Goal: Contribute content: Contribute content

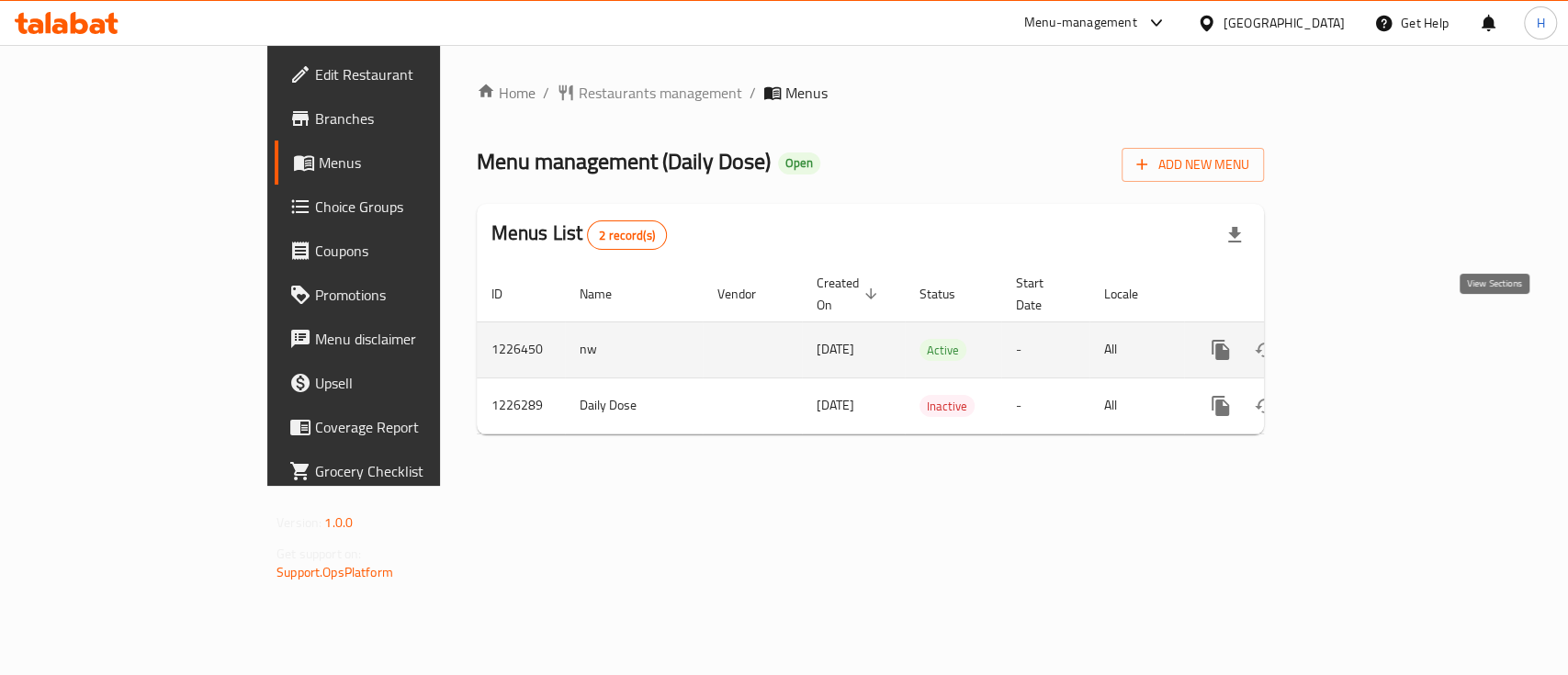
click at [1364, 339] on icon "enhanced table" at bounding box center [1354, 351] width 22 height 22
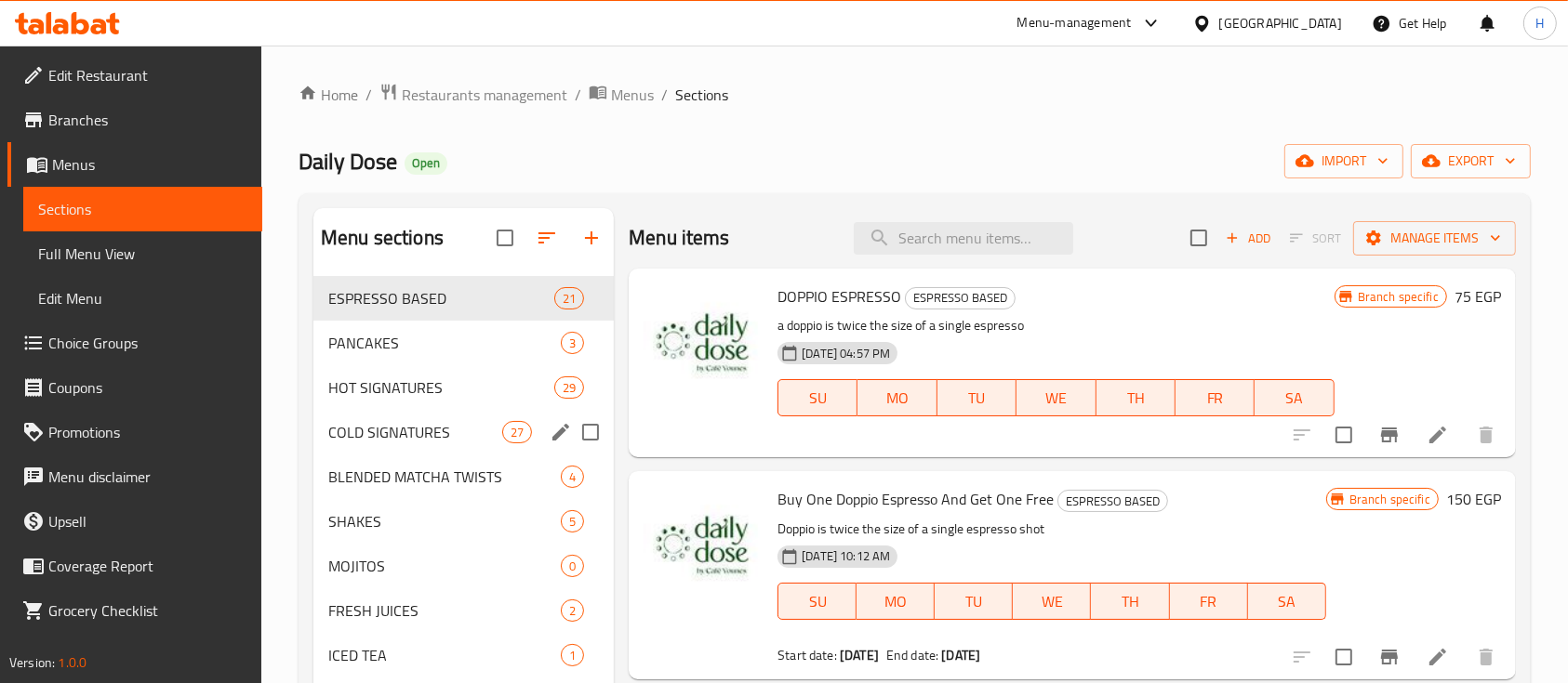
click at [431, 439] on span "COLD SIGNATURES" at bounding box center [415, 432] width 174 height 23
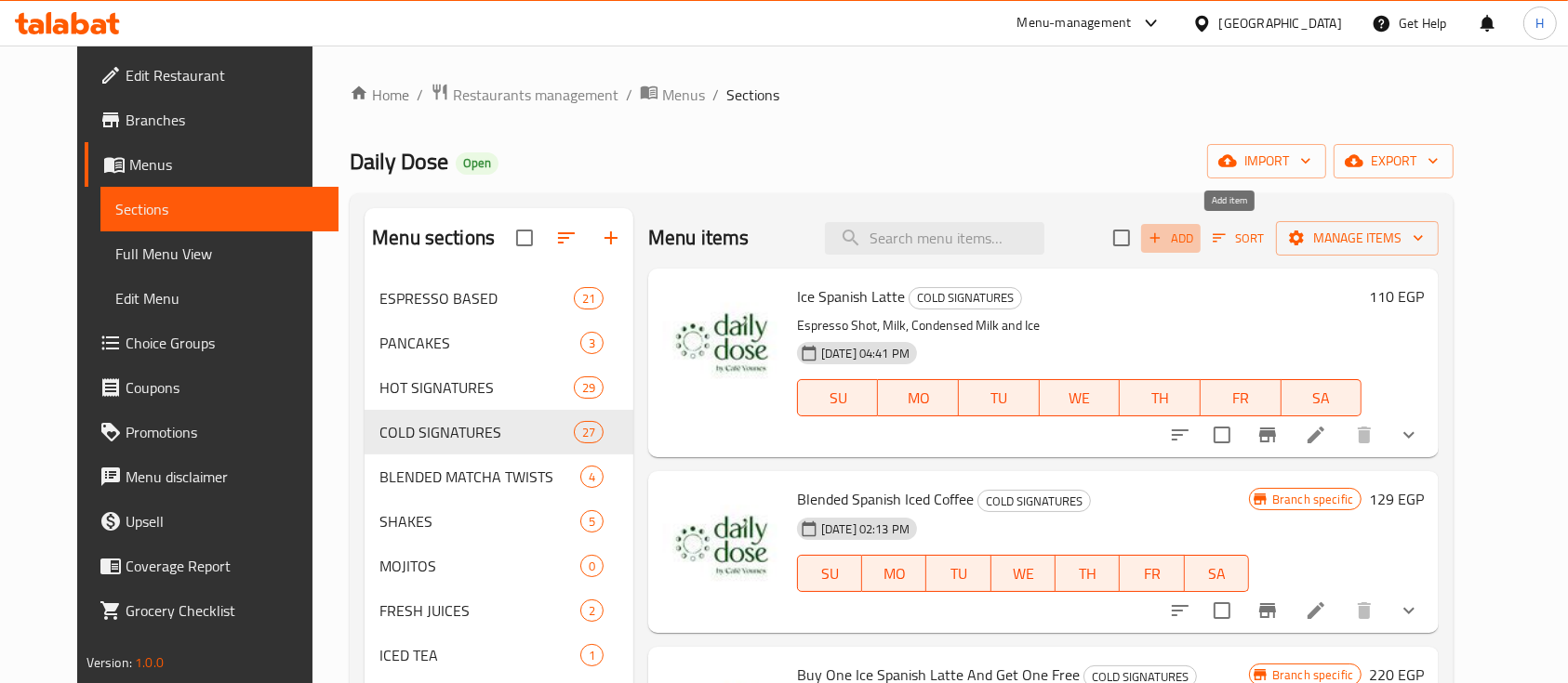
click at [1196, 240] on span "Add" at bounding box center [1171, 238] width 50 height 22
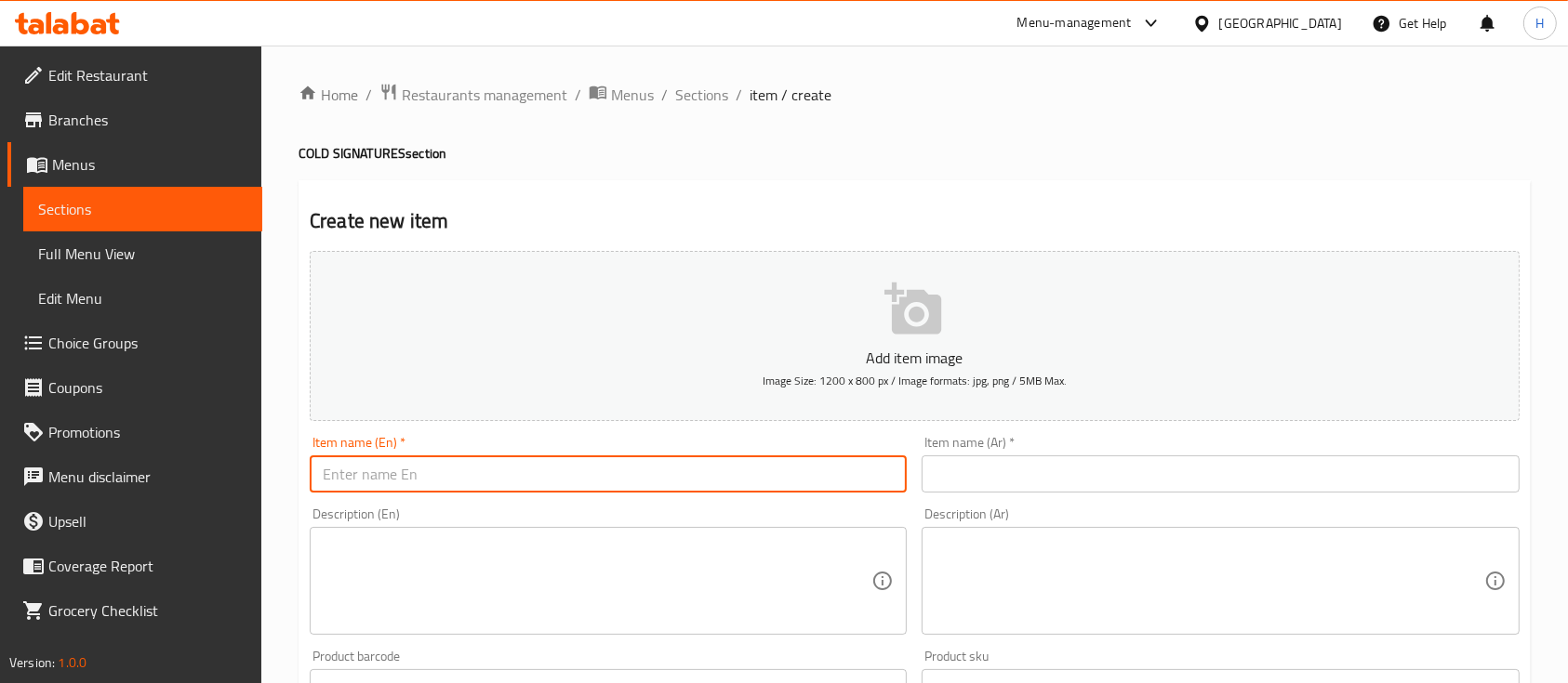
click at [542, 475] on input "text" at bounding box center [608, 474] width 598 height 37
paste input "675608"
type input "675608"
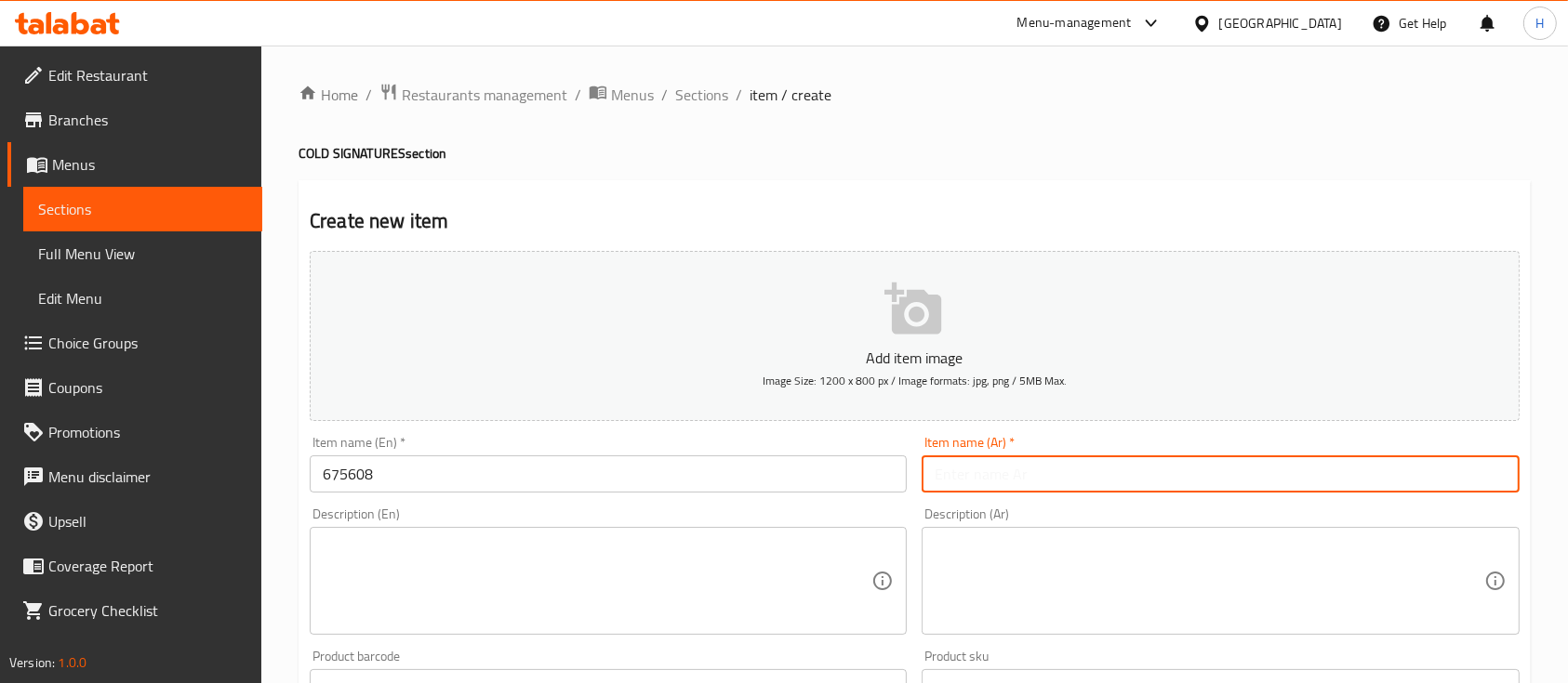
paste input "قهوة باردة بالفستق"
type input "قهوة باردة بالفستق"
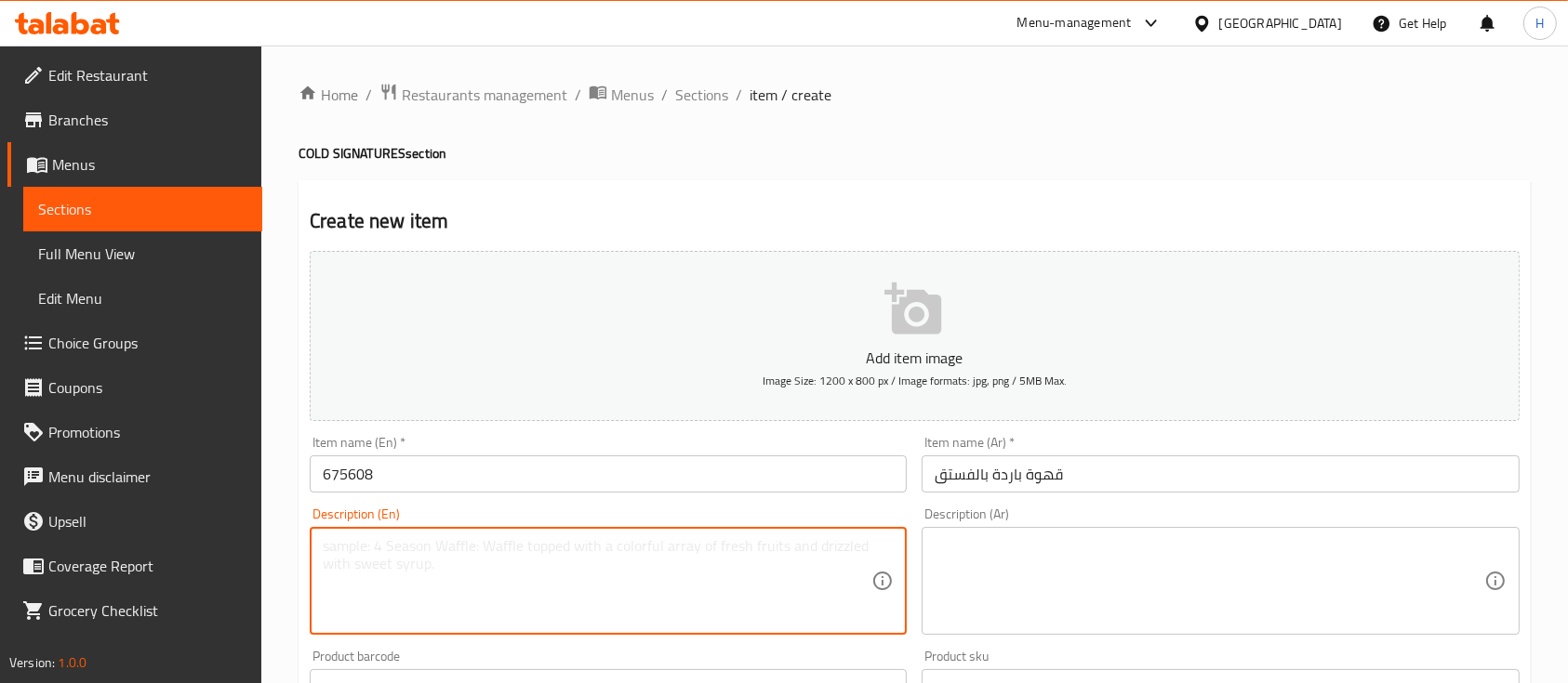
paste textarea "Iced coffee with a nutty pistachio twist"
type textarea "Iced coffee with a nutty pistachio twist"
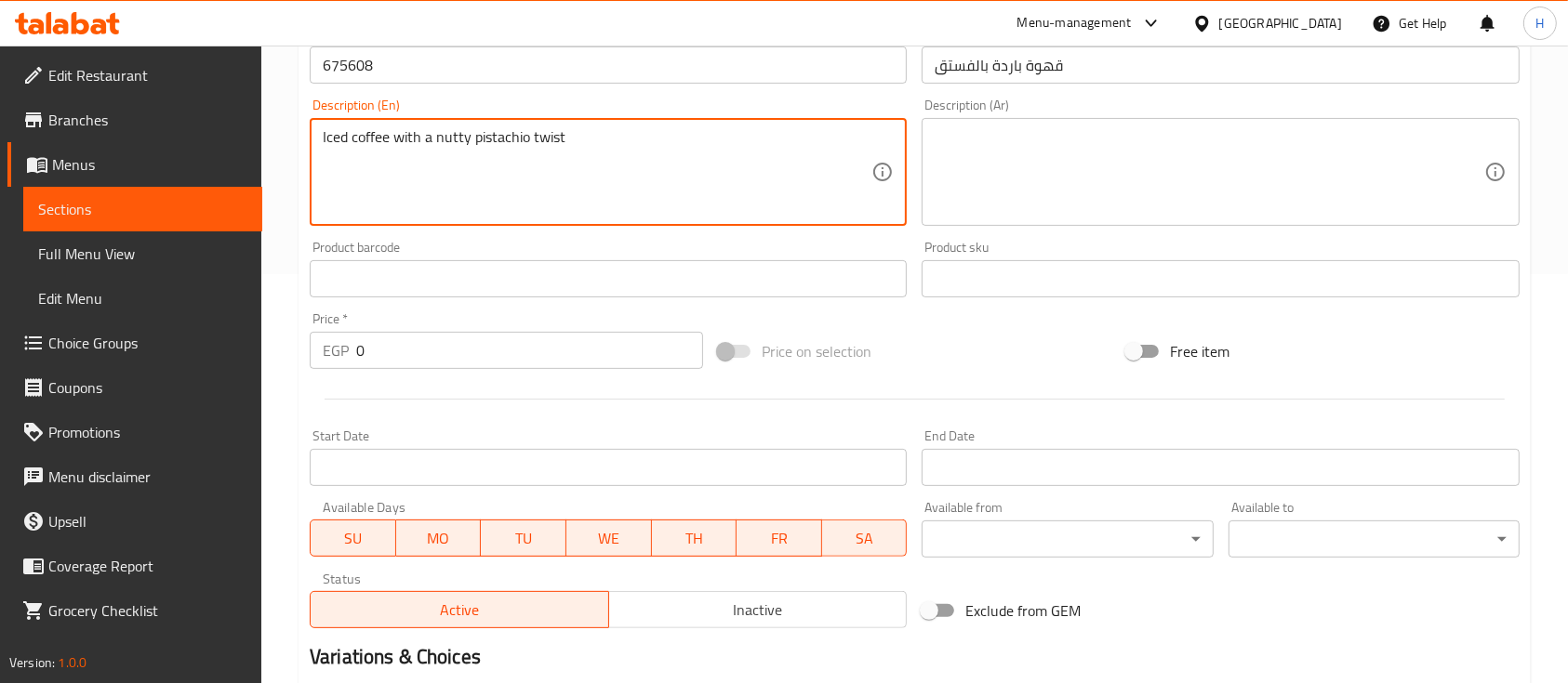
scroll to position [619, 0]
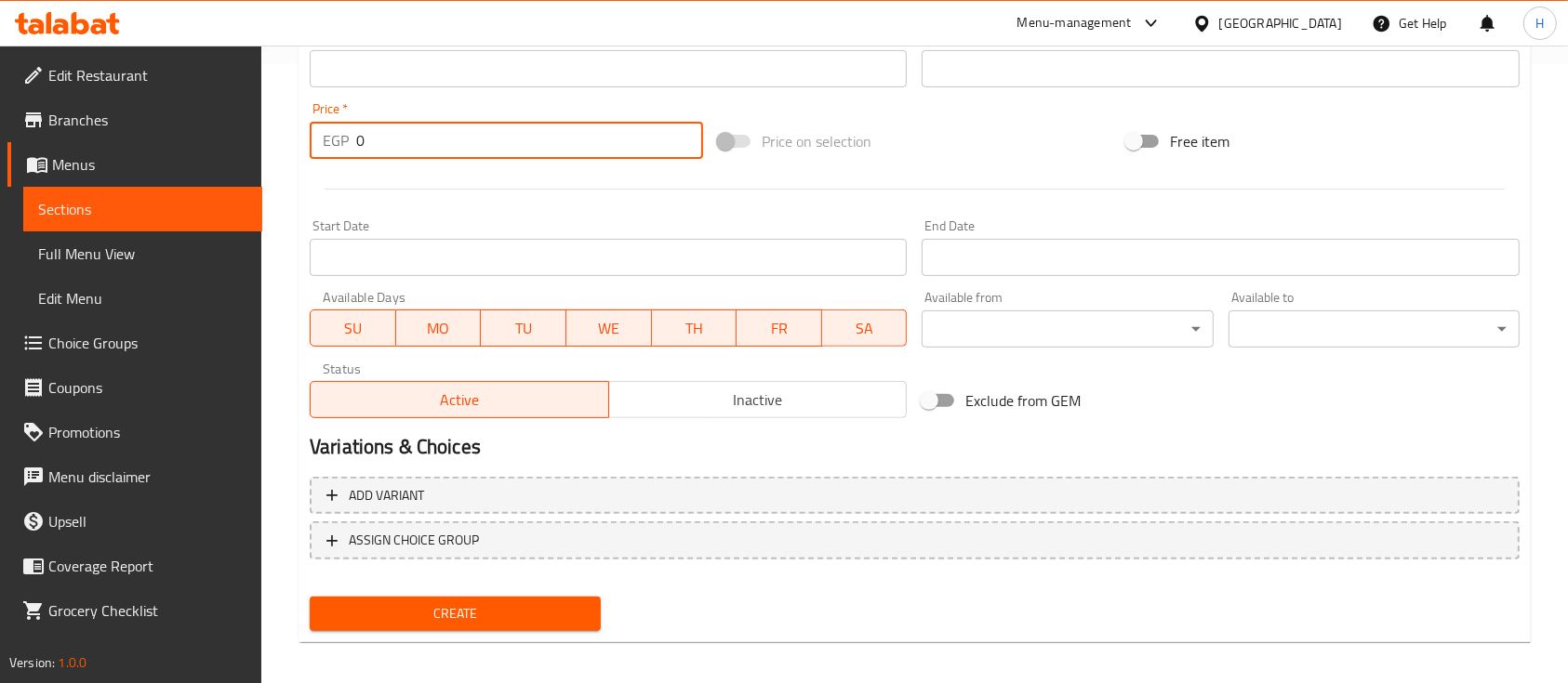
drag, startPoint x: 395, startPoint y: 143, endPoint x: 331, endPoint y: 143, distance: 64.0
click at [331, 143] on div "EGP 0 Price *" at bounding box center [506, 140] width 394 height 37
type input "200"
click at [491, 606] on span "Create" at bounding box center [455, 614] width 261 height 24
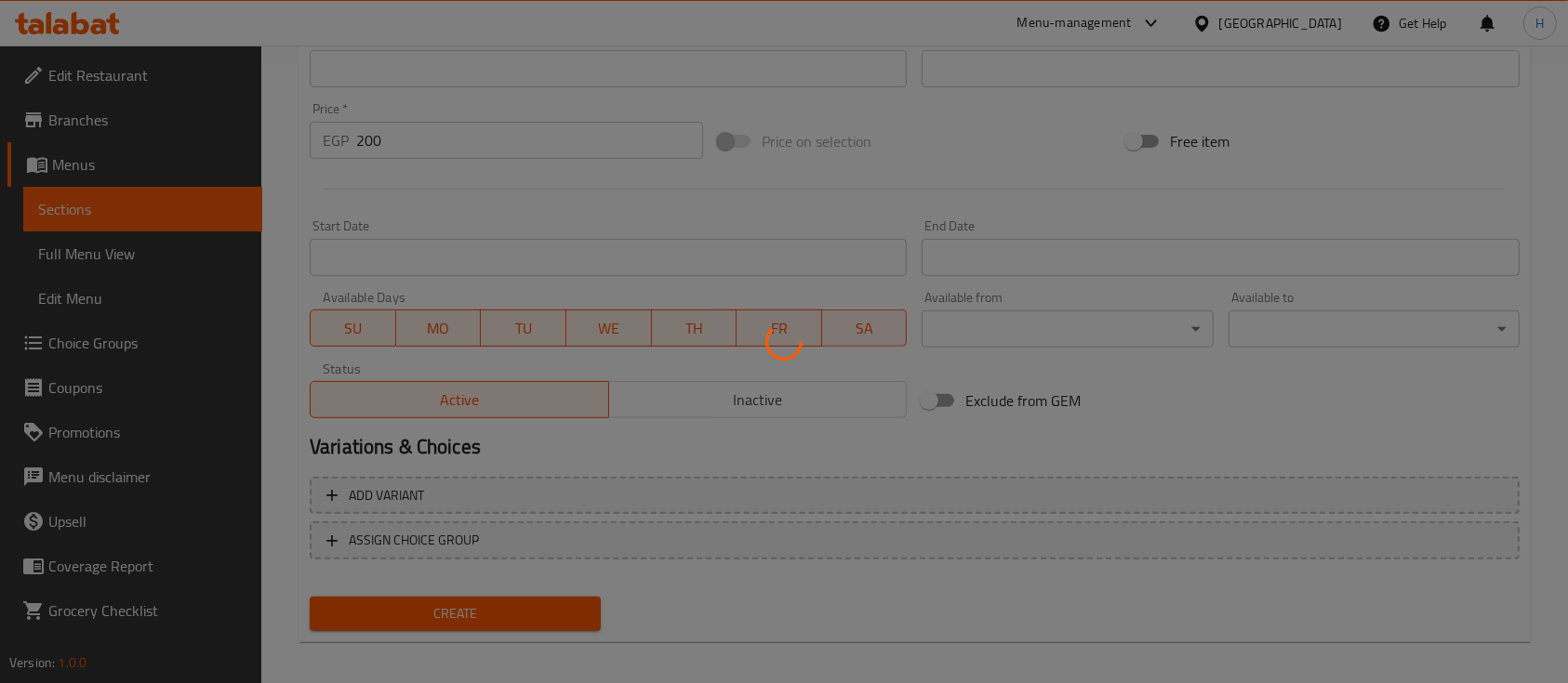
type input "0"
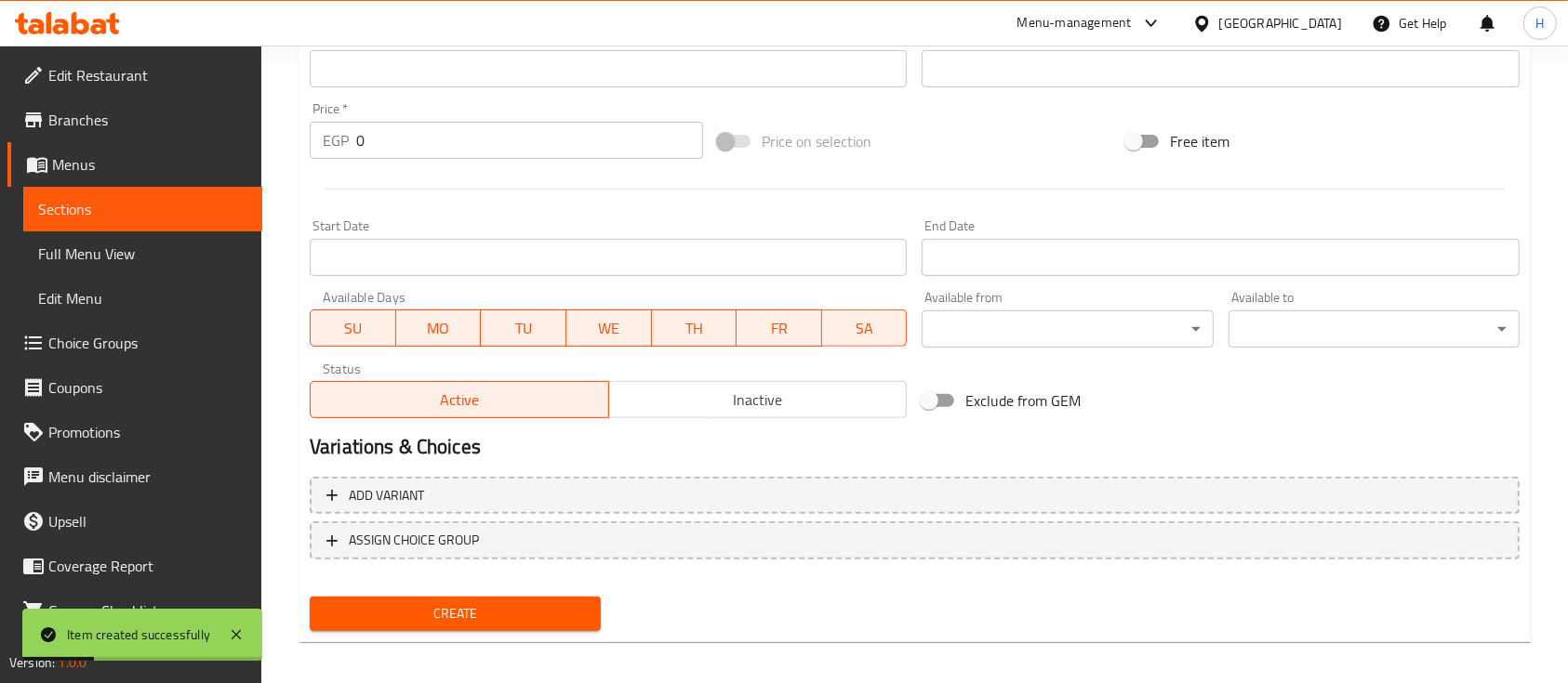
scroll to position [0, 0]
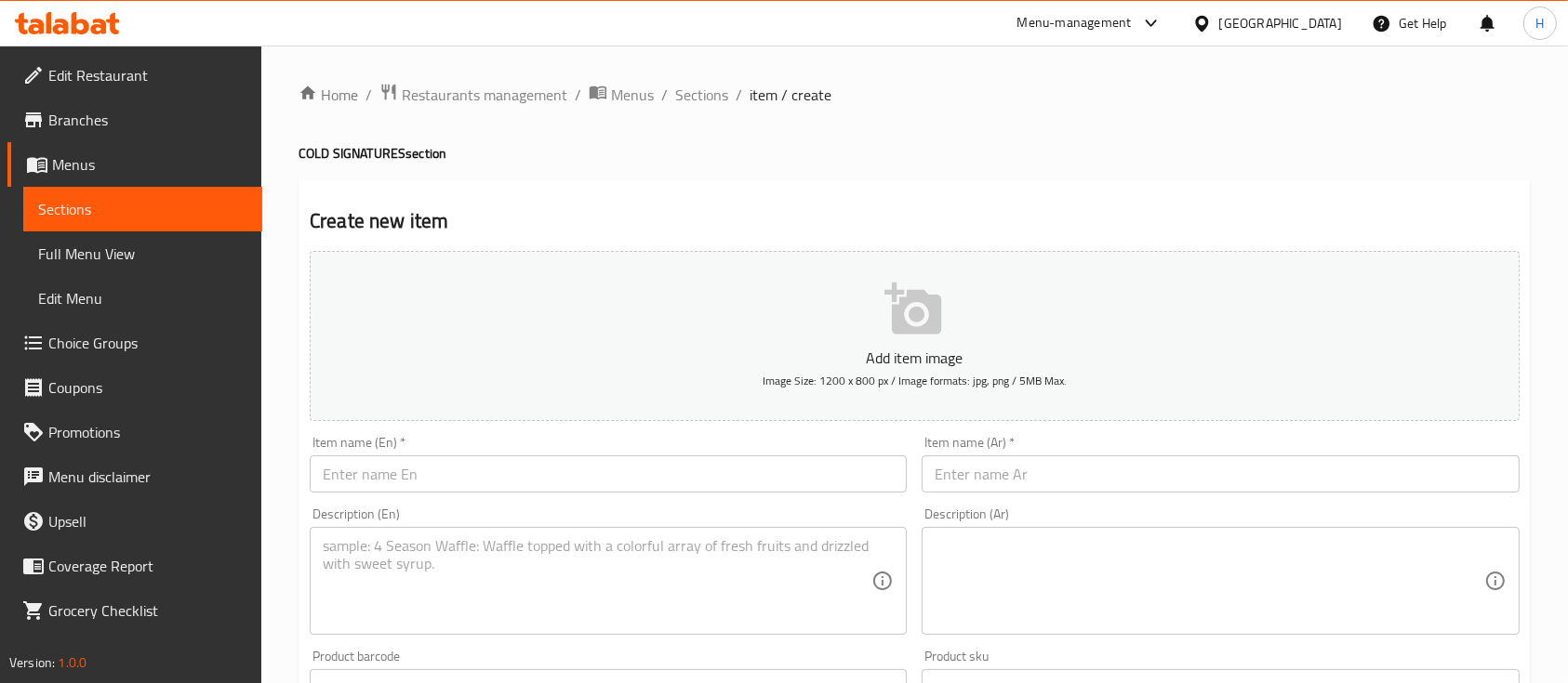
click at [505, 475] on input "text" at bounding box center [608, 474] width 598 height 37
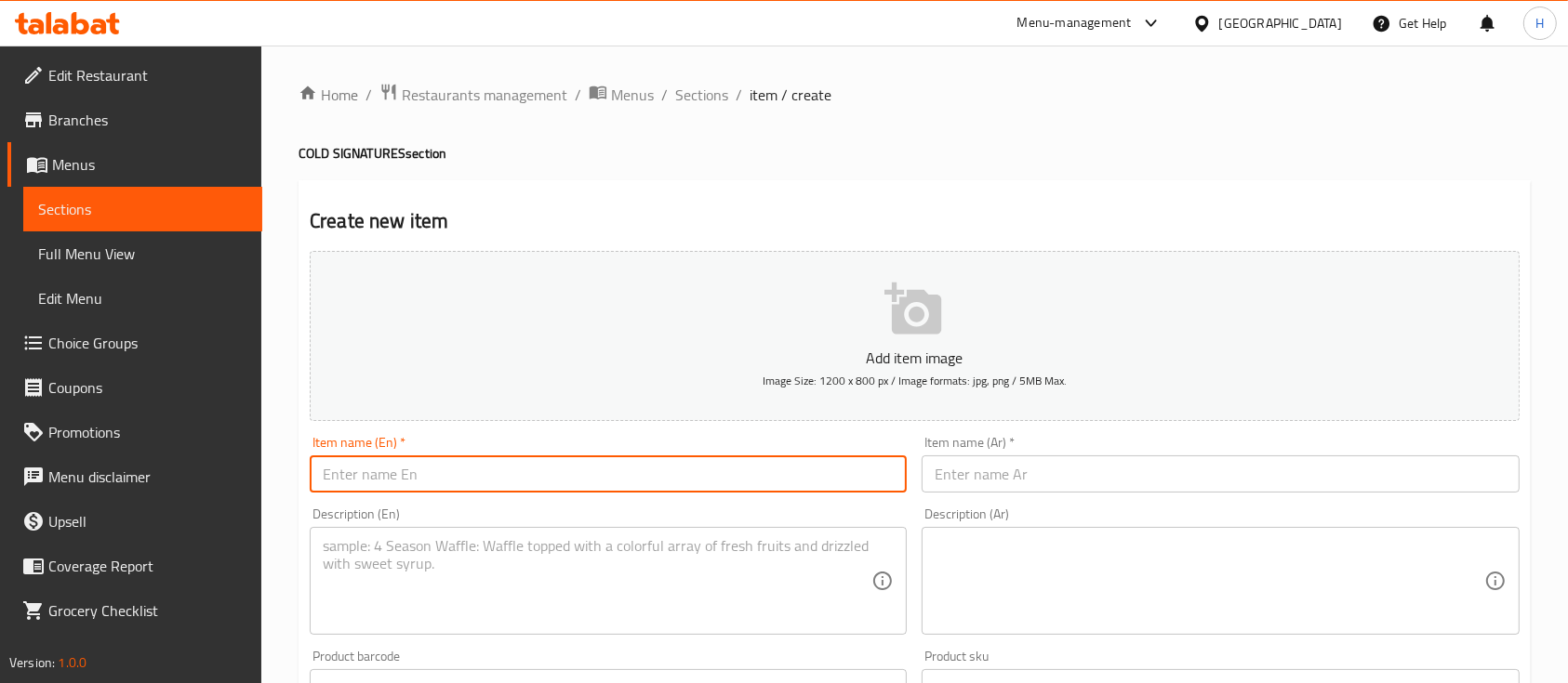
paste input "White Mocha Iced Coffee"
type input "White Mocha Iced Coffee"
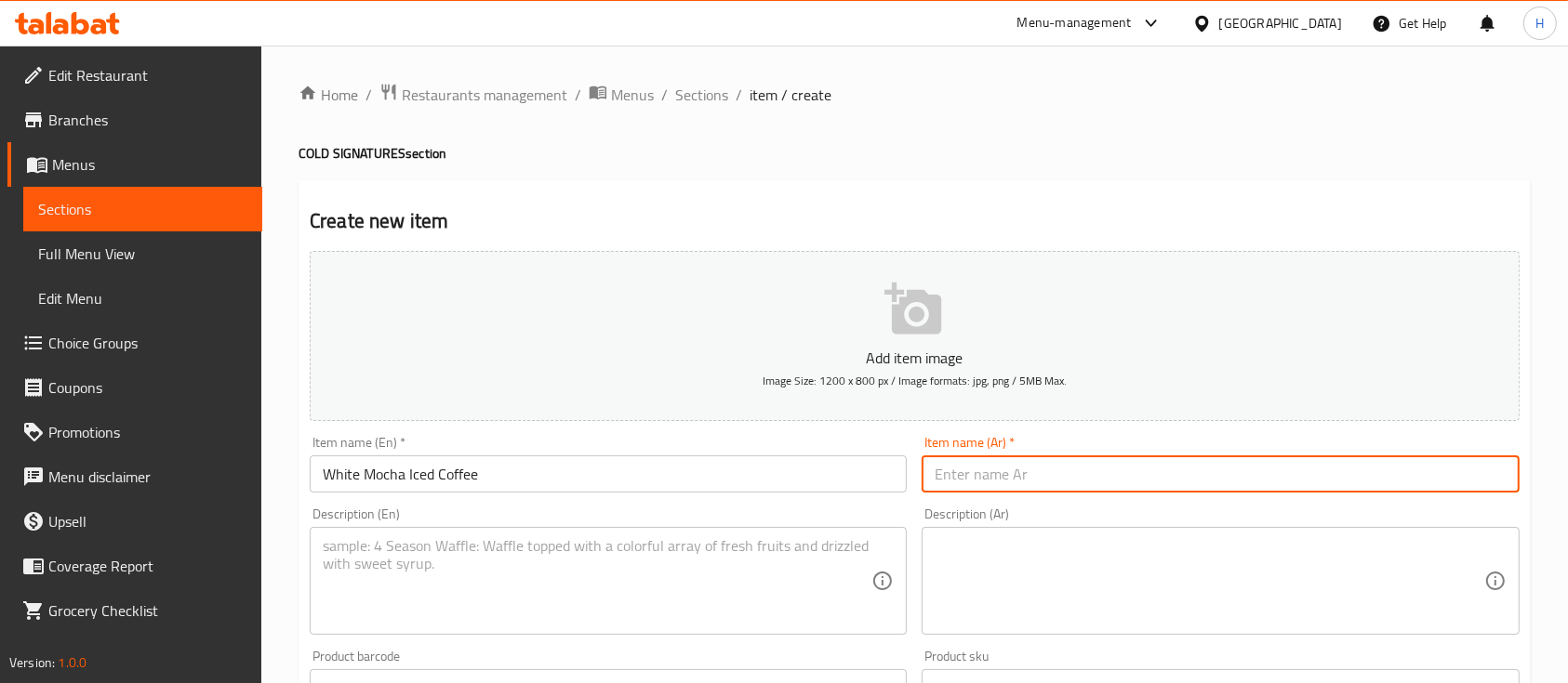
paste input "قهوة باردة بالوايت موكا"
type input "قهوة باردة بالوايت موكا"
click at [648, 601] on textarea at bounding box center [597, 582] width 548 height 89
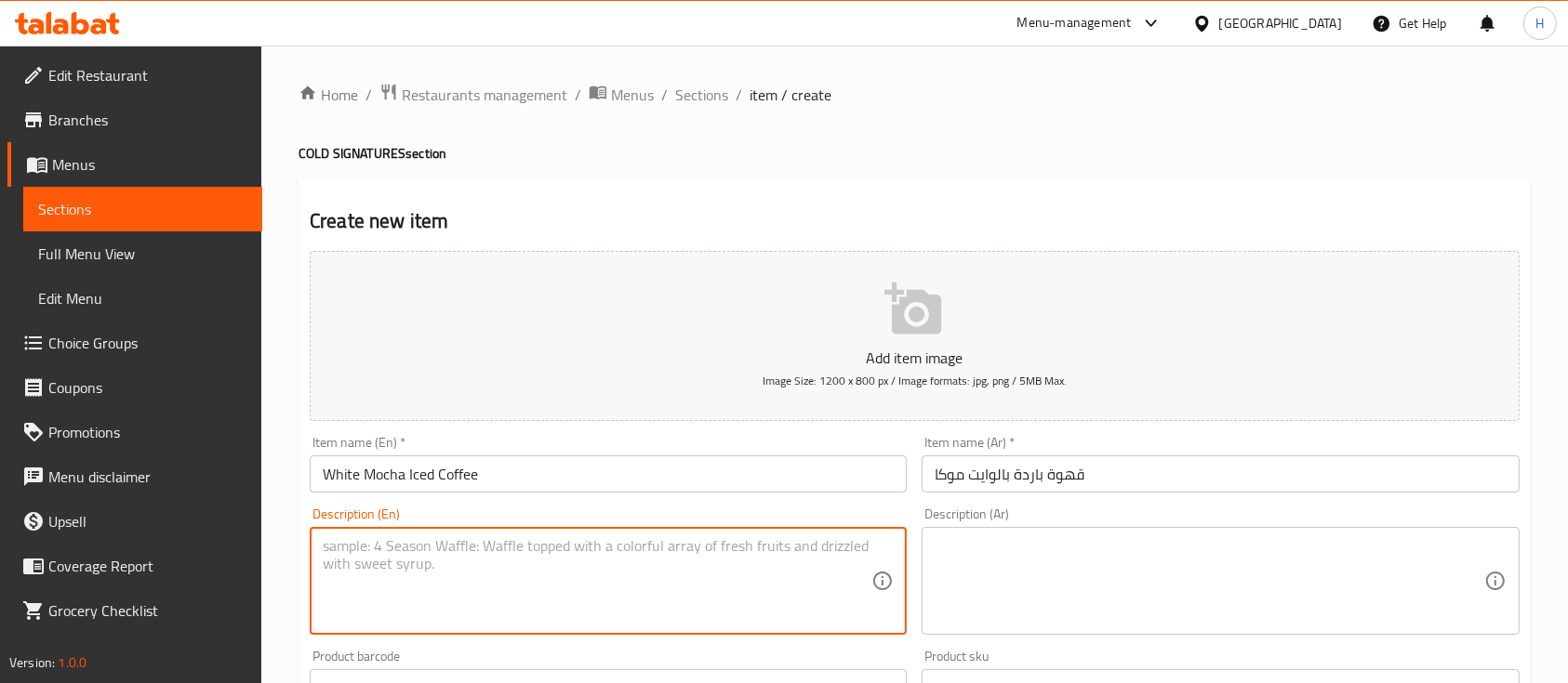
paste textarea "Iced coffee blended with white chocolate"
type textarea "Iced coffee blended with white chocolate"
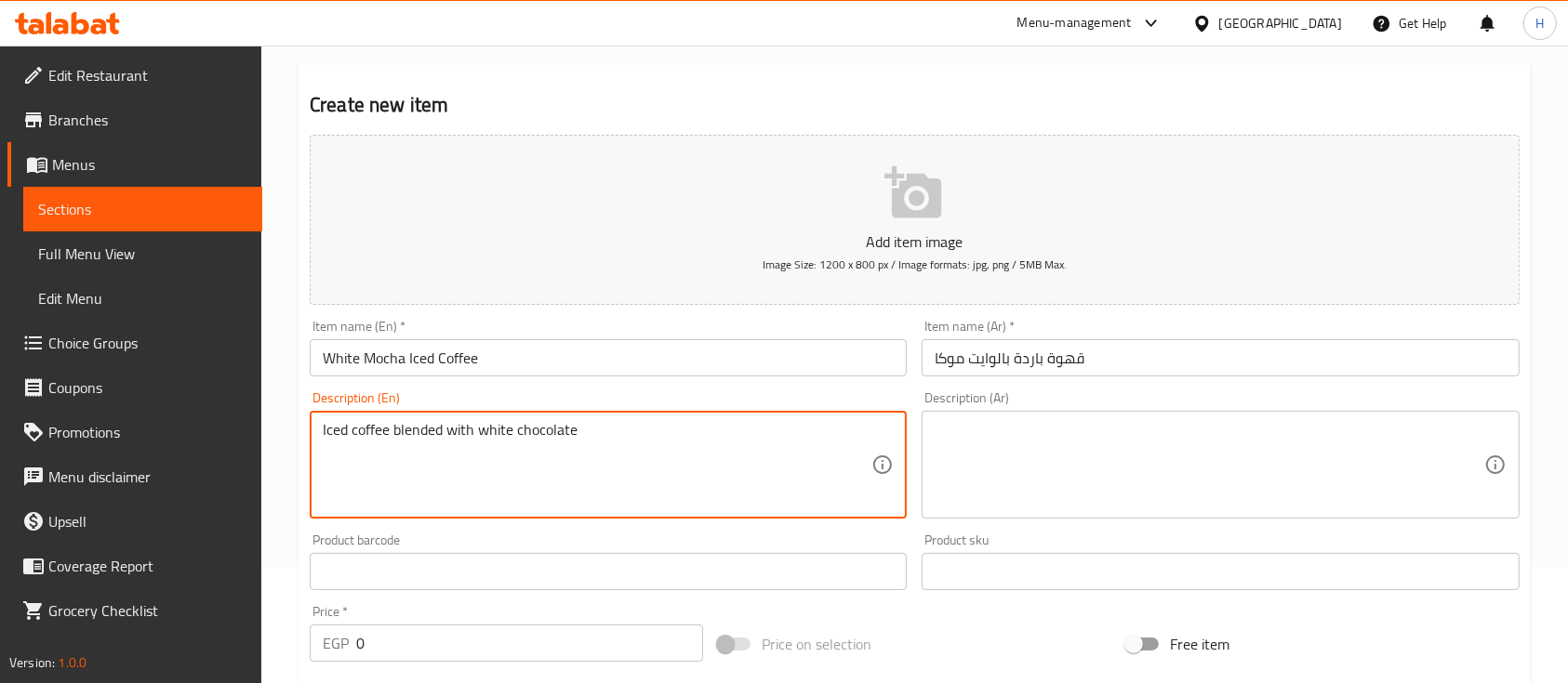
scroll to position [247, 0]
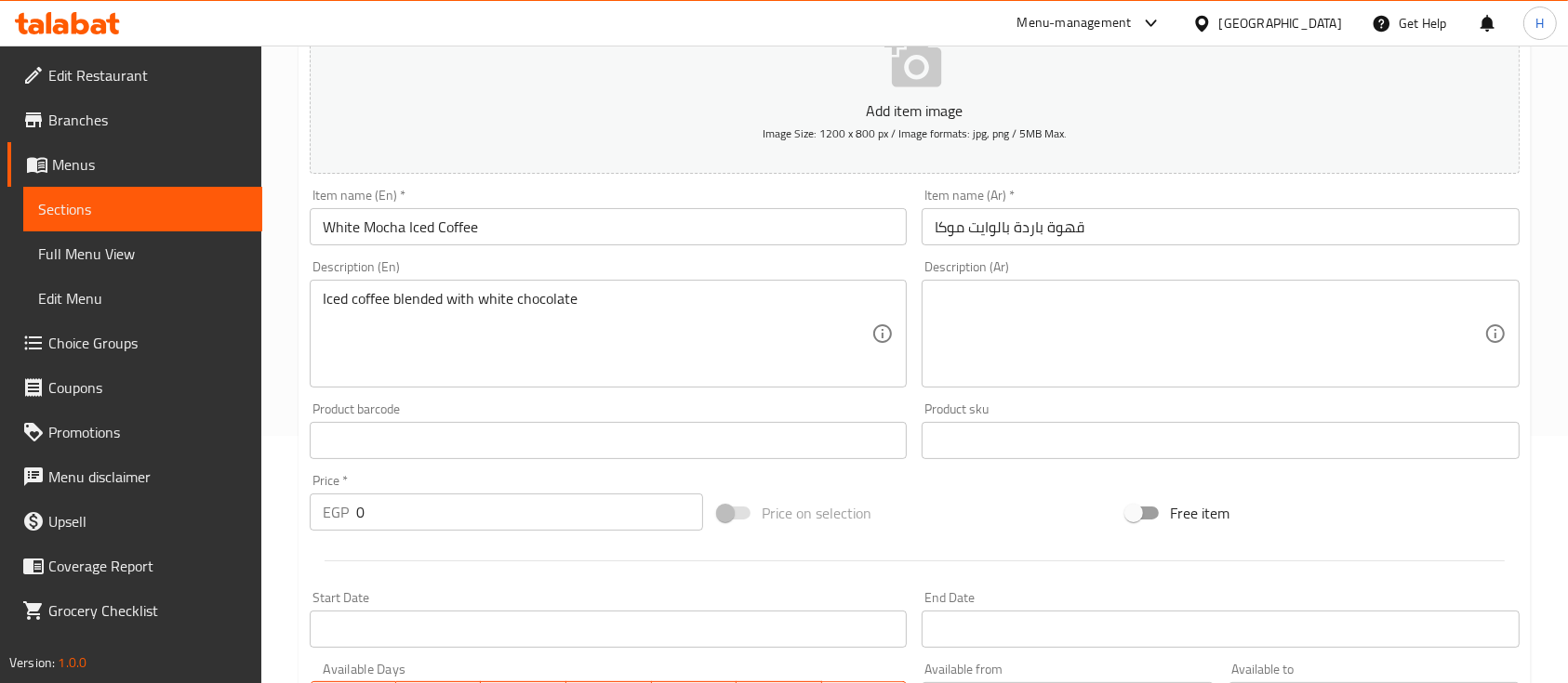
click at [450, 541] on div at bounding box center [915, 561] width 1225 height 45
drag, startPoint x: 418, startPoint y: 510, endPoint x: 276, endPoint y: 502, distance: 142.2
click at [276, 502] on div "Home / Restaurants management / Menus / Sections / item / create COLD SIGNATURE…" at bounding box center [915, 432] width 1307 height 1268
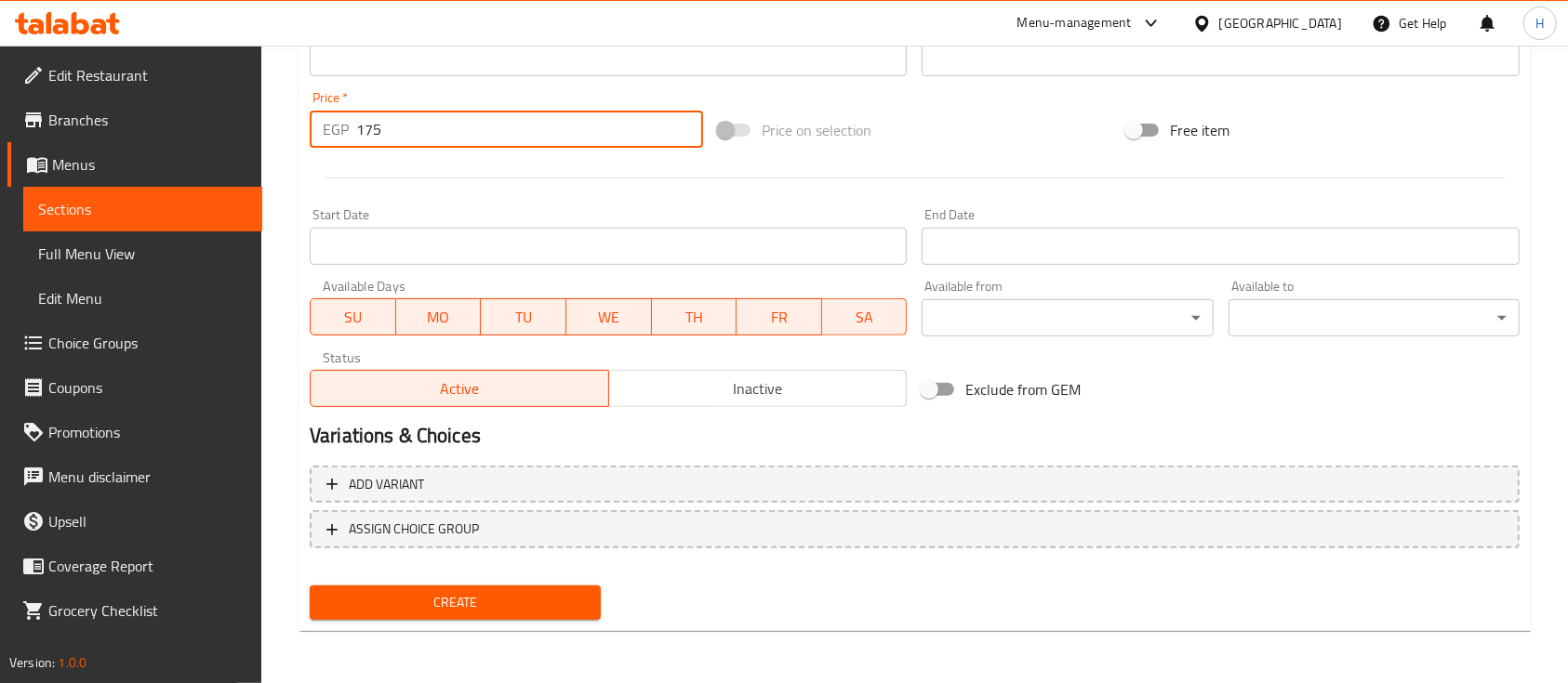
type input "175"
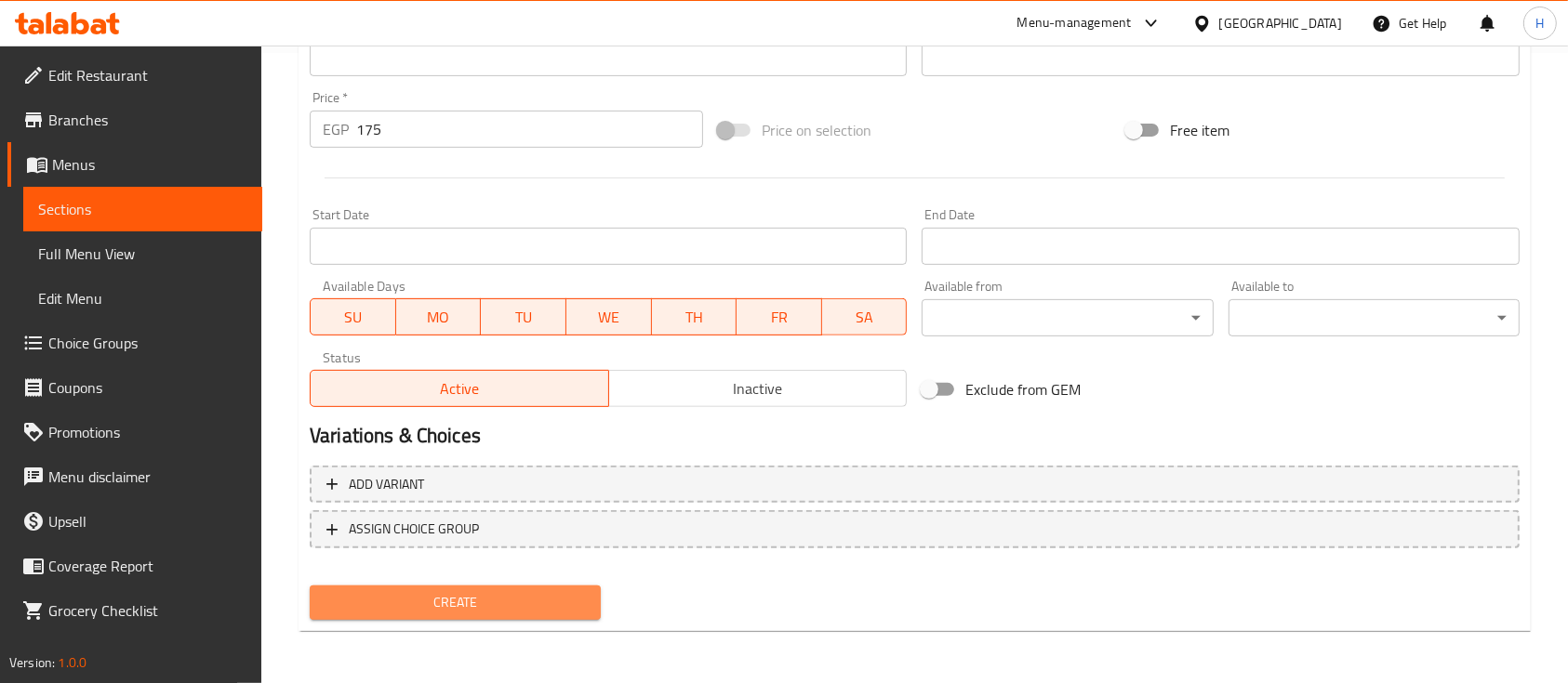
click at [460, 613] on span "Create" at bounding box center [455, 603] width 261 height 24
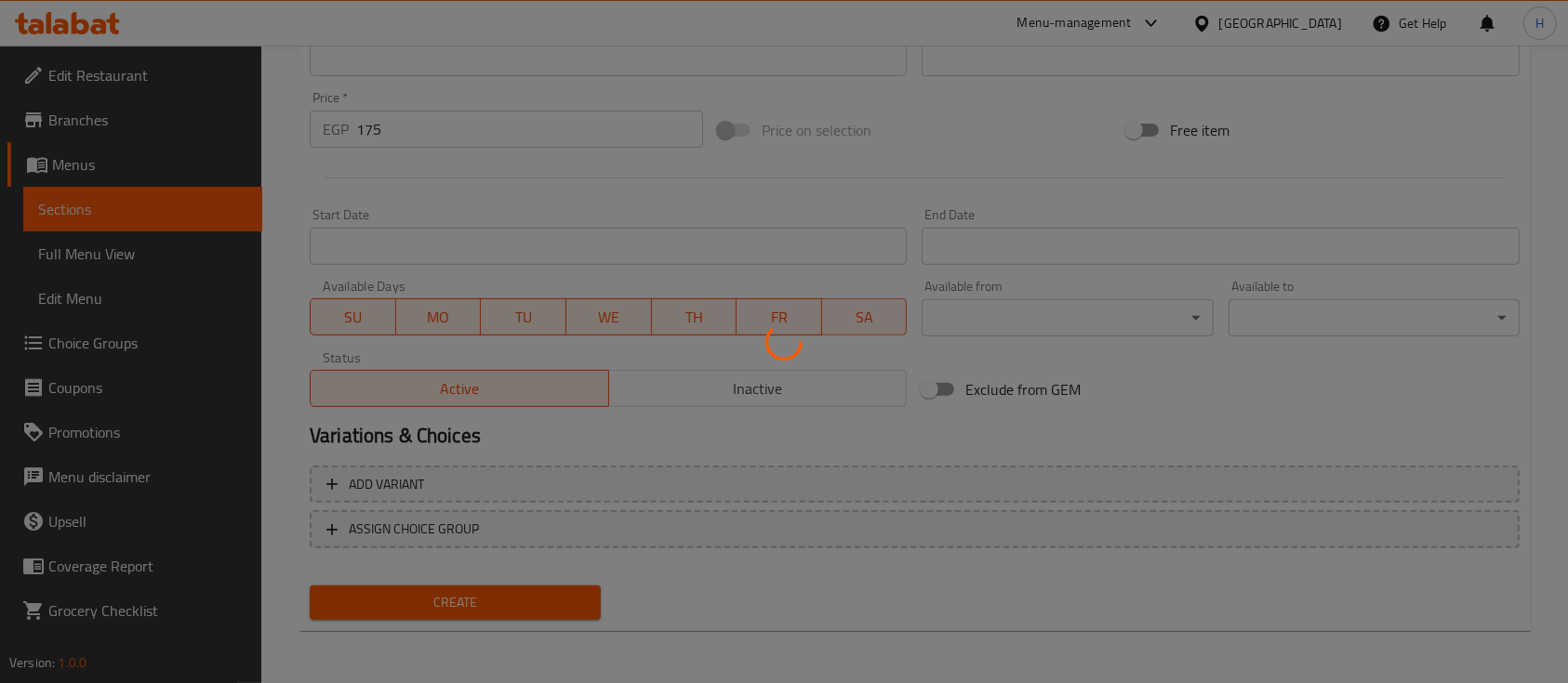
type input "0"
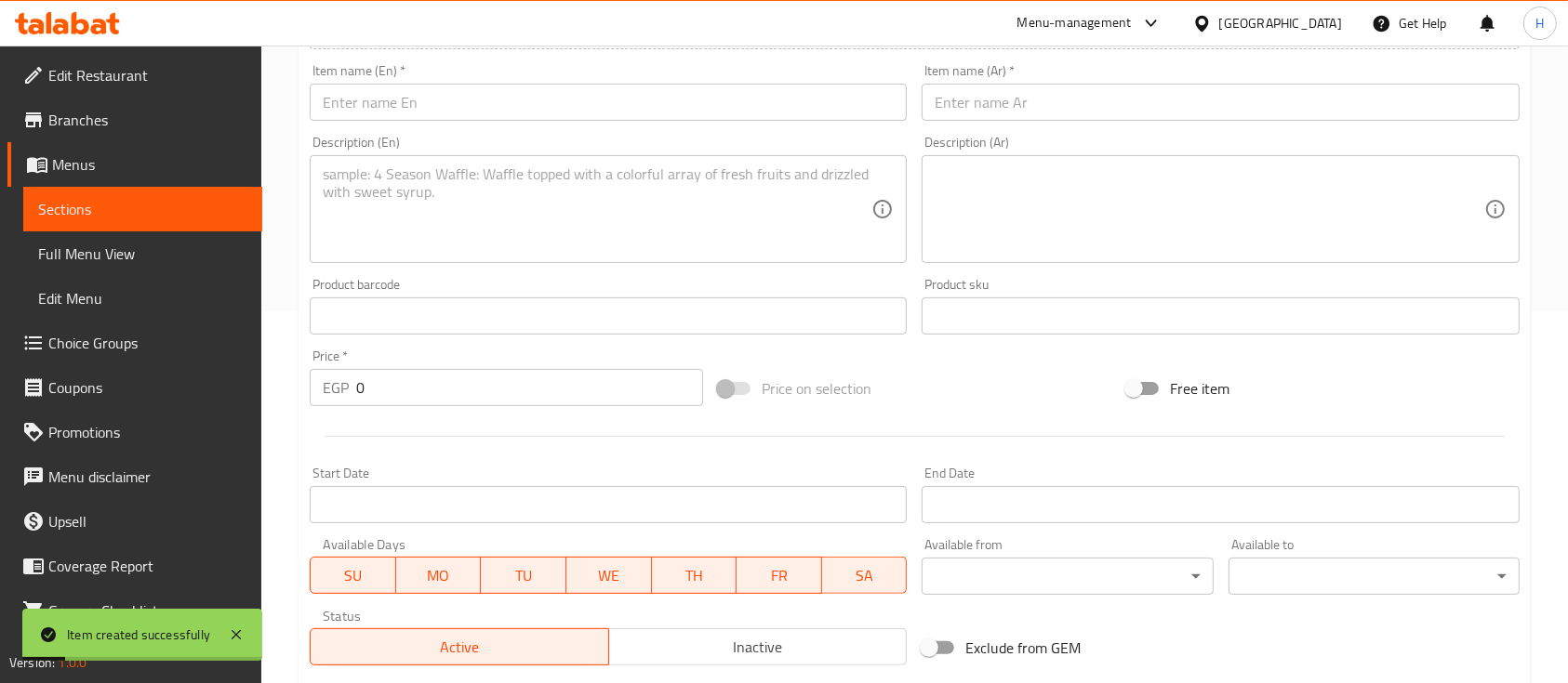
scroll to position [10, 0]
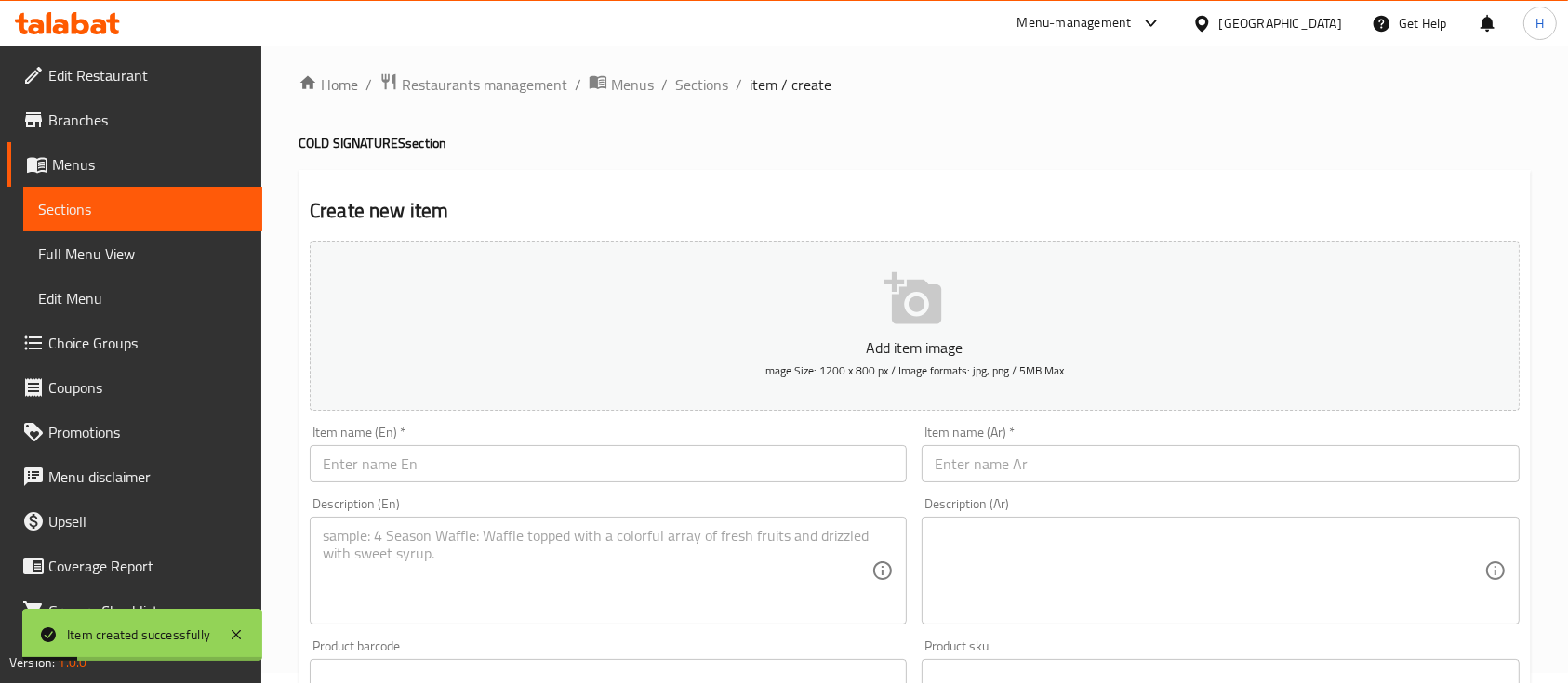
click at [510, 460] on input "text" at bounding box center [608, 463] width 598 height 37
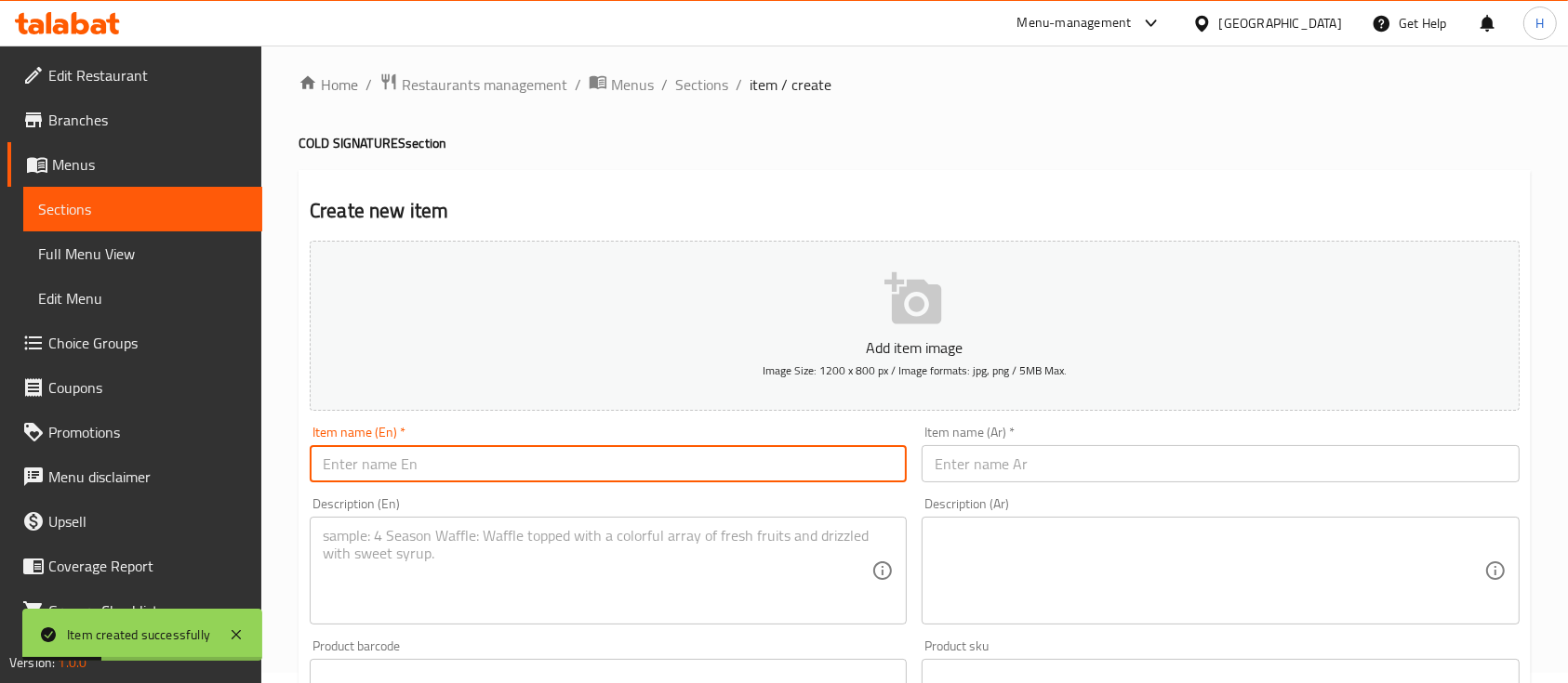
paste input "Iced Matcha Latte"
type input "Iced Matcha Latte"
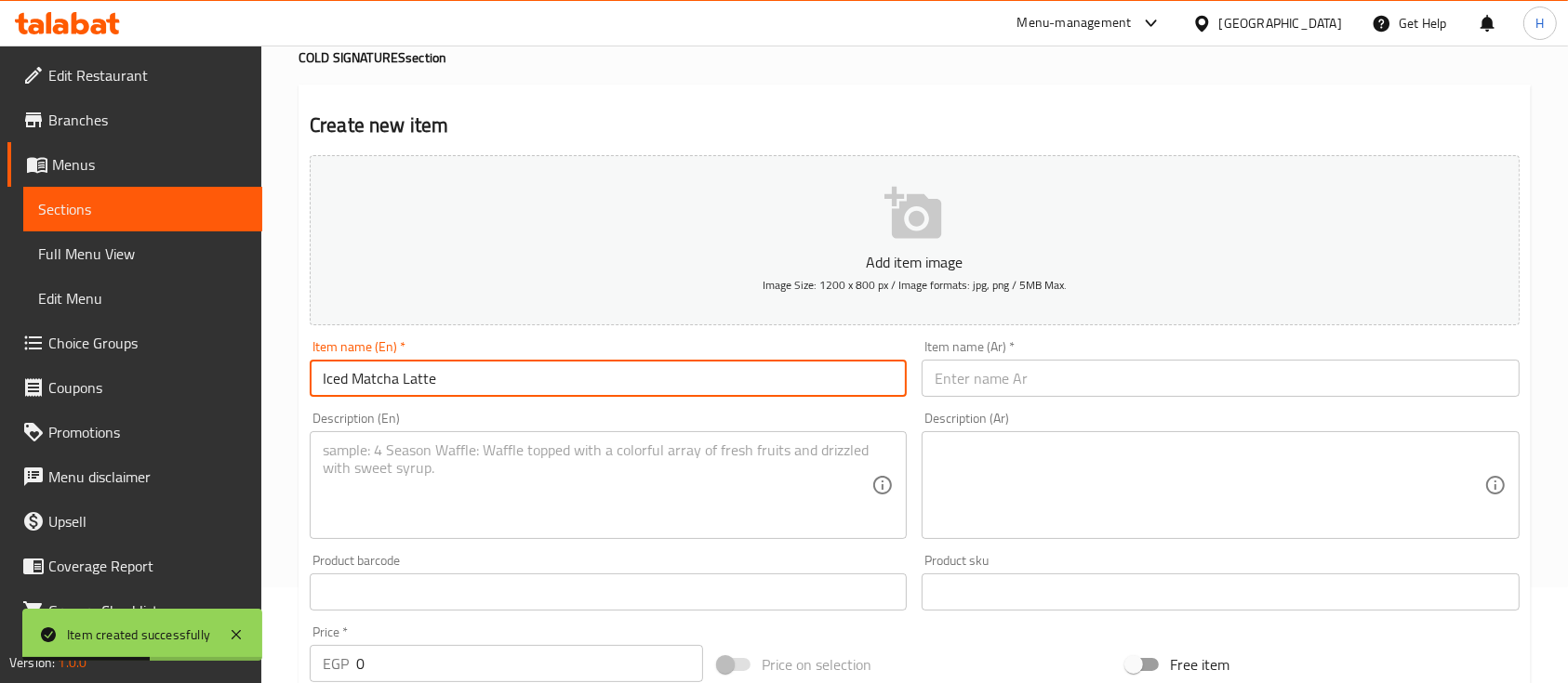
scroll to position [134, 0]
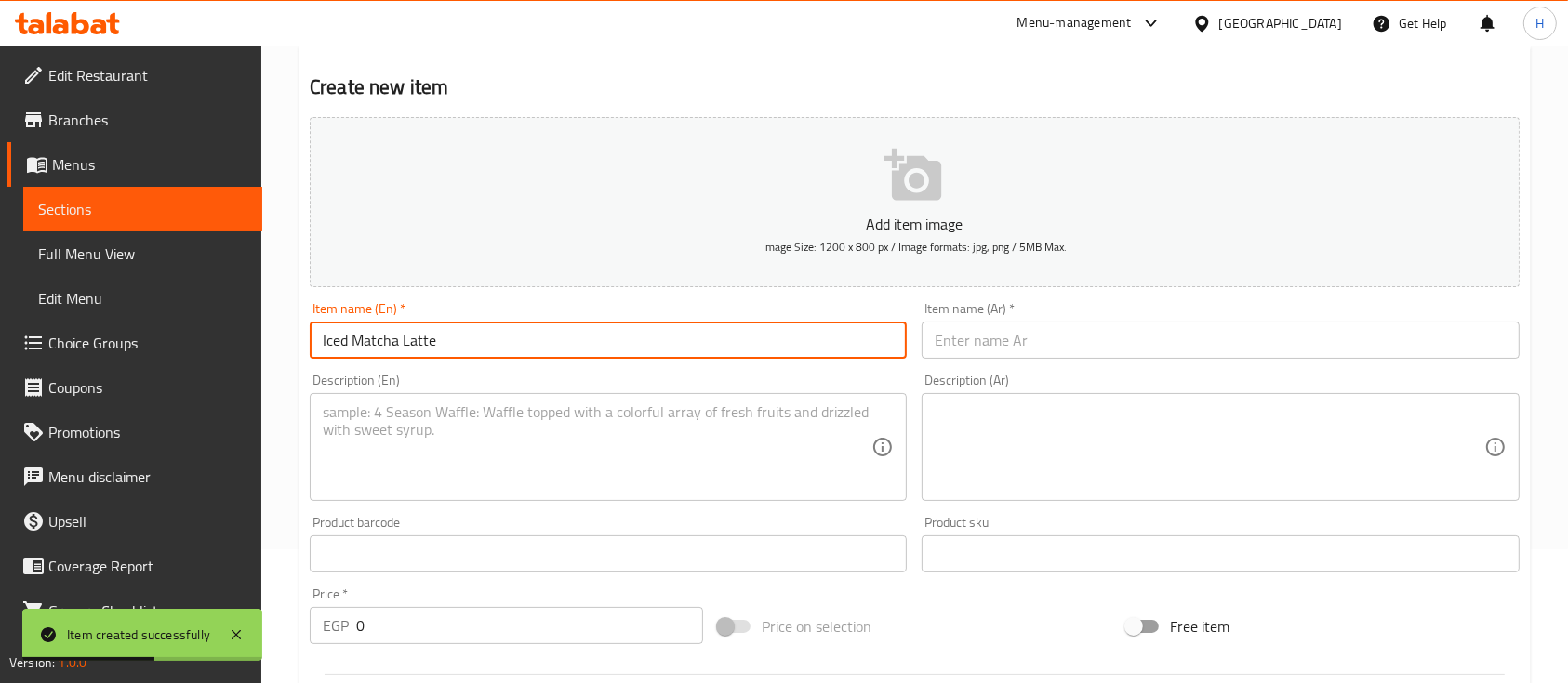
click at [975, 352] on input "text" at bounding box center [1221, 340] width 598 height 37
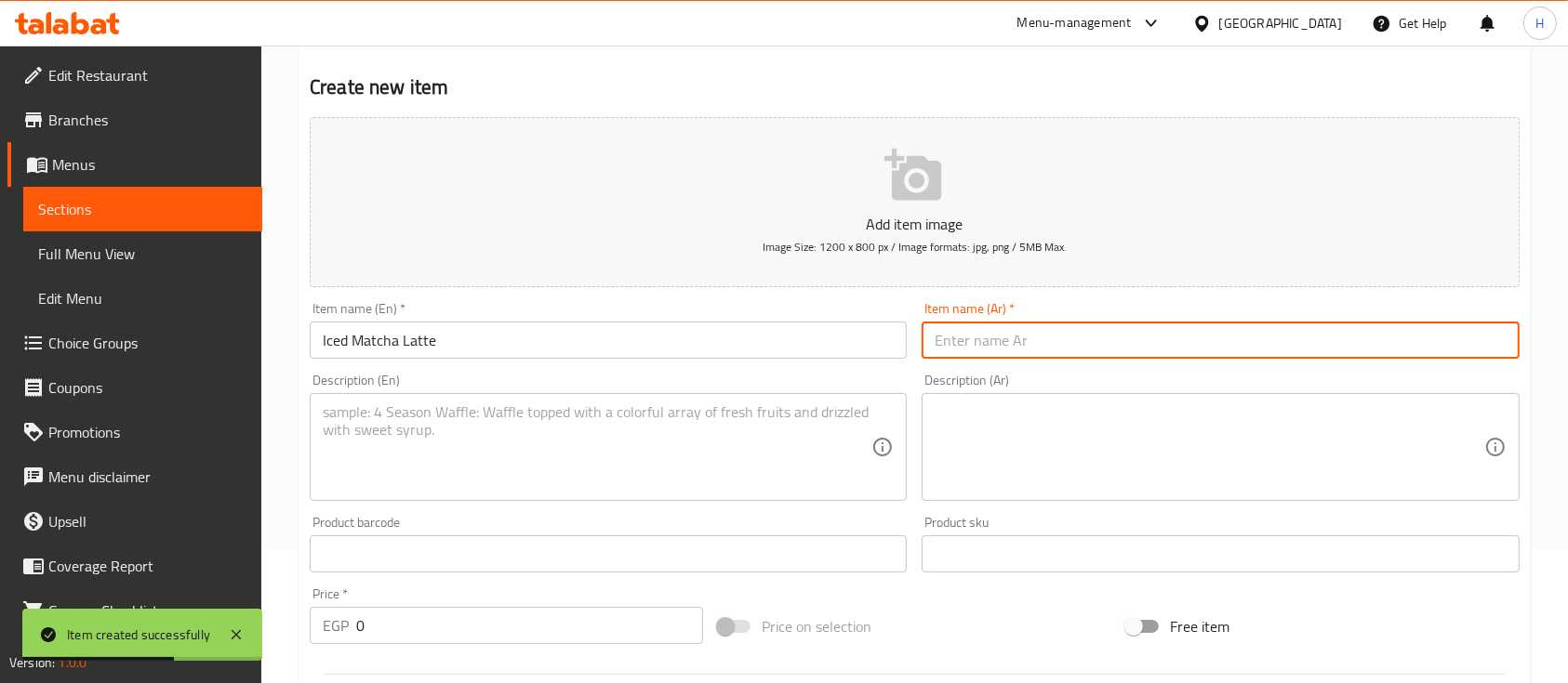
paste input "آيس [PERSON_NAME]"
type input "آيس [PERSON_NAME]"
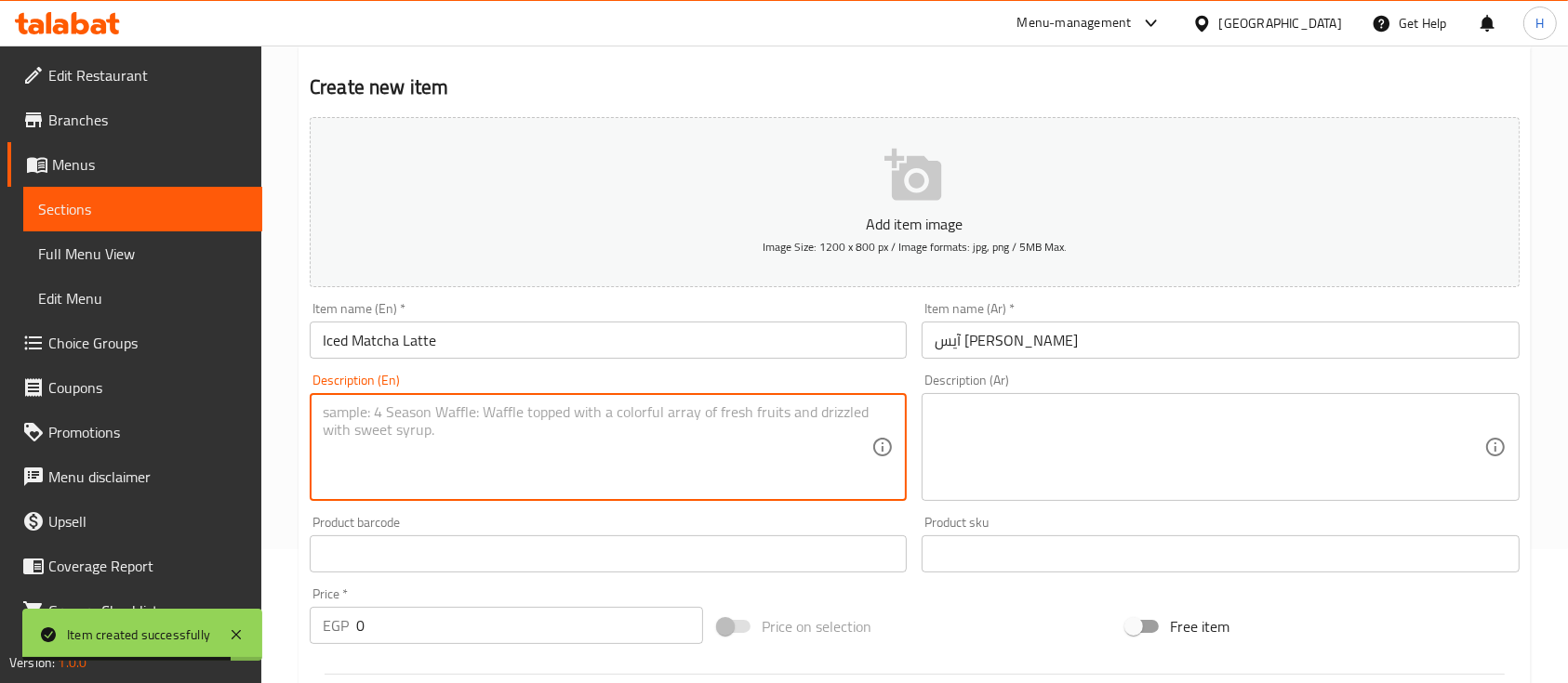
paste textarea "Refreshing iced green tea latte"
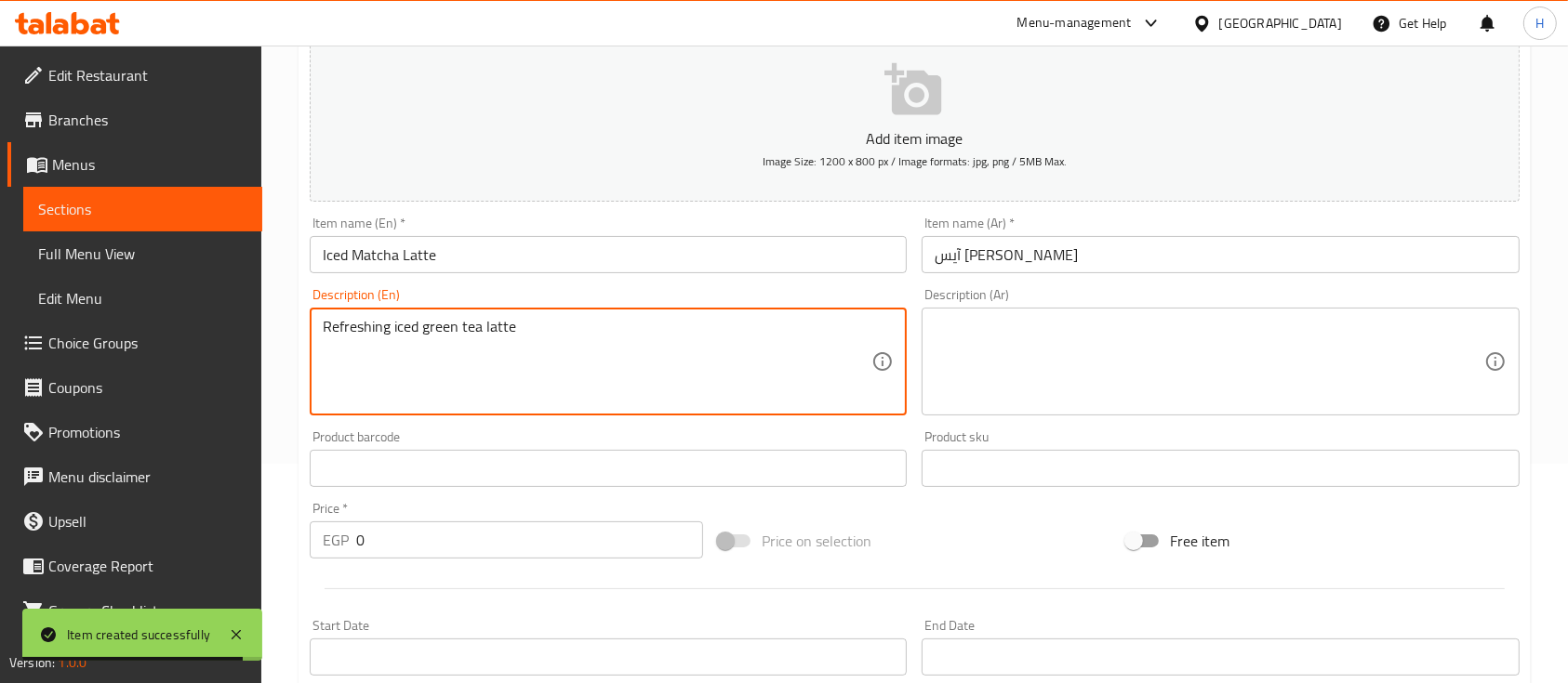
scroll to position [258, 0]
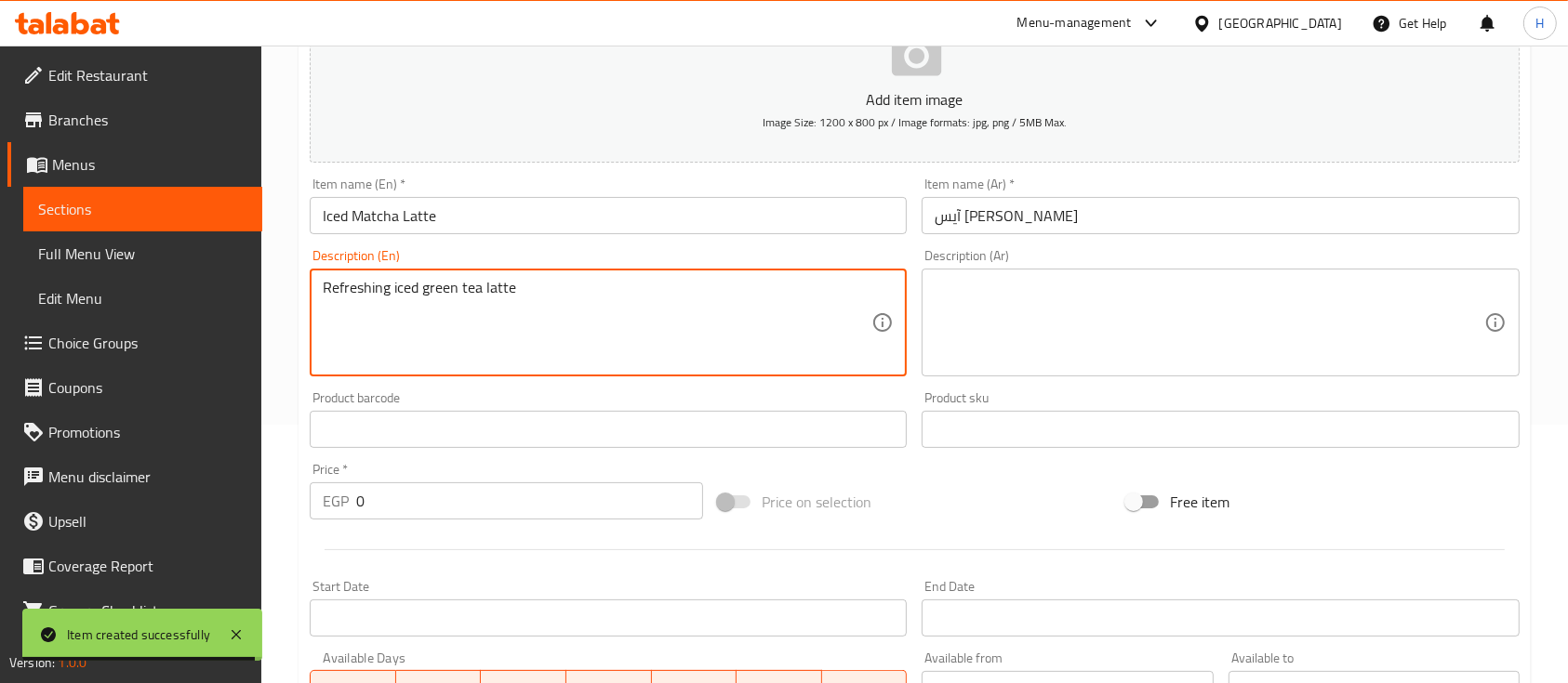
type textarea "Refreshing iced green tea latte"
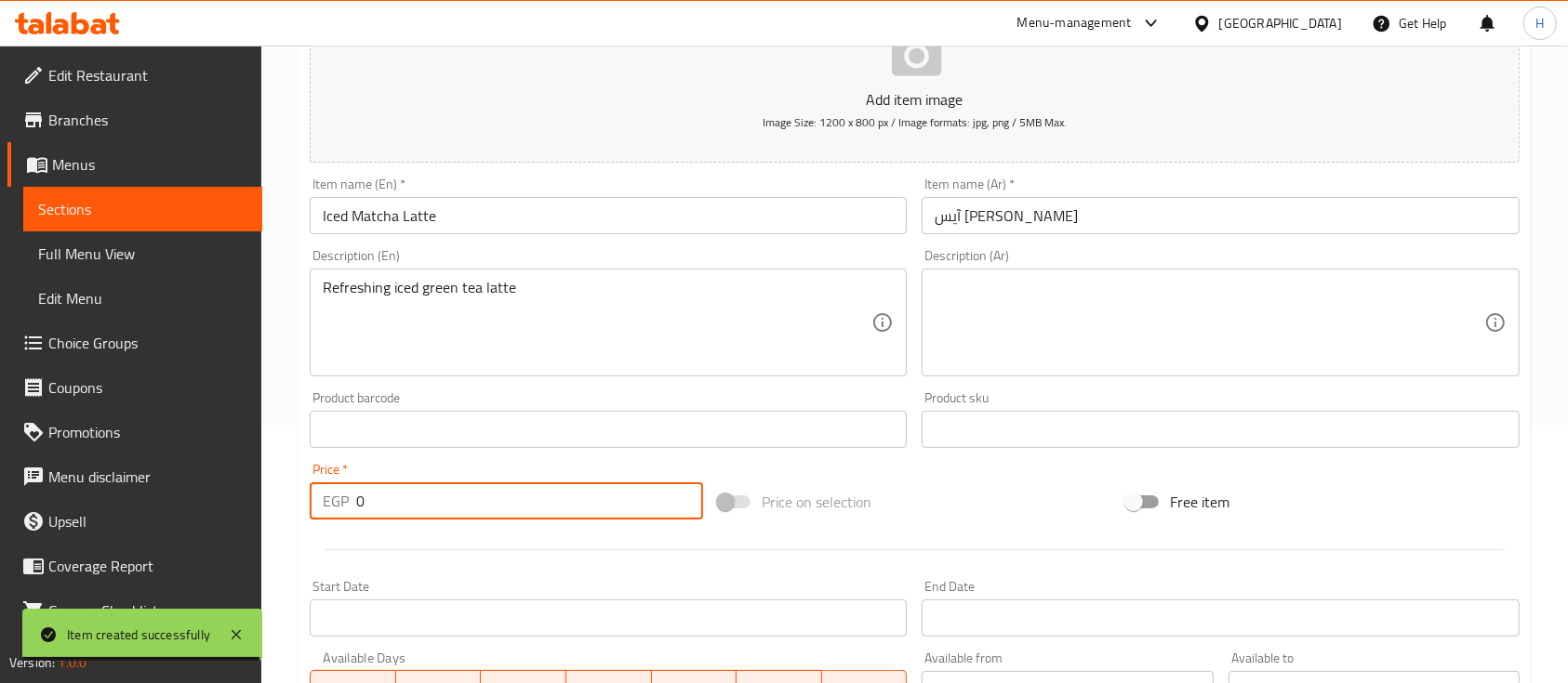
drag, startPoint x: 403, startPoint y: 498, endPoint x: 282, endPoint y: 509, distance: 121.5
click at [283, 517] on div "Home / Restaurants management / Menus / Sections / item / create COLD SIGNATURE…" at bounding box center [915, 421] width 1307 height 1268
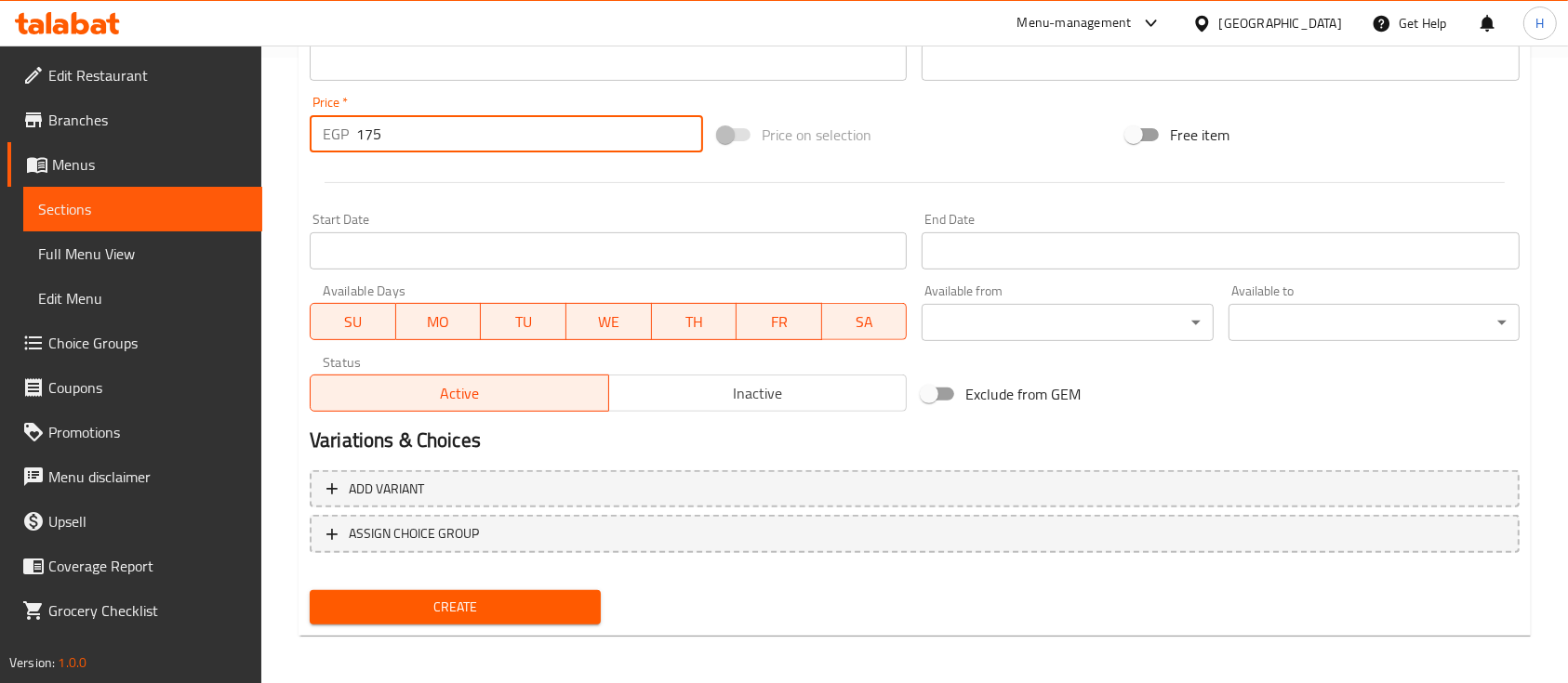
scroll to position [630, 0]
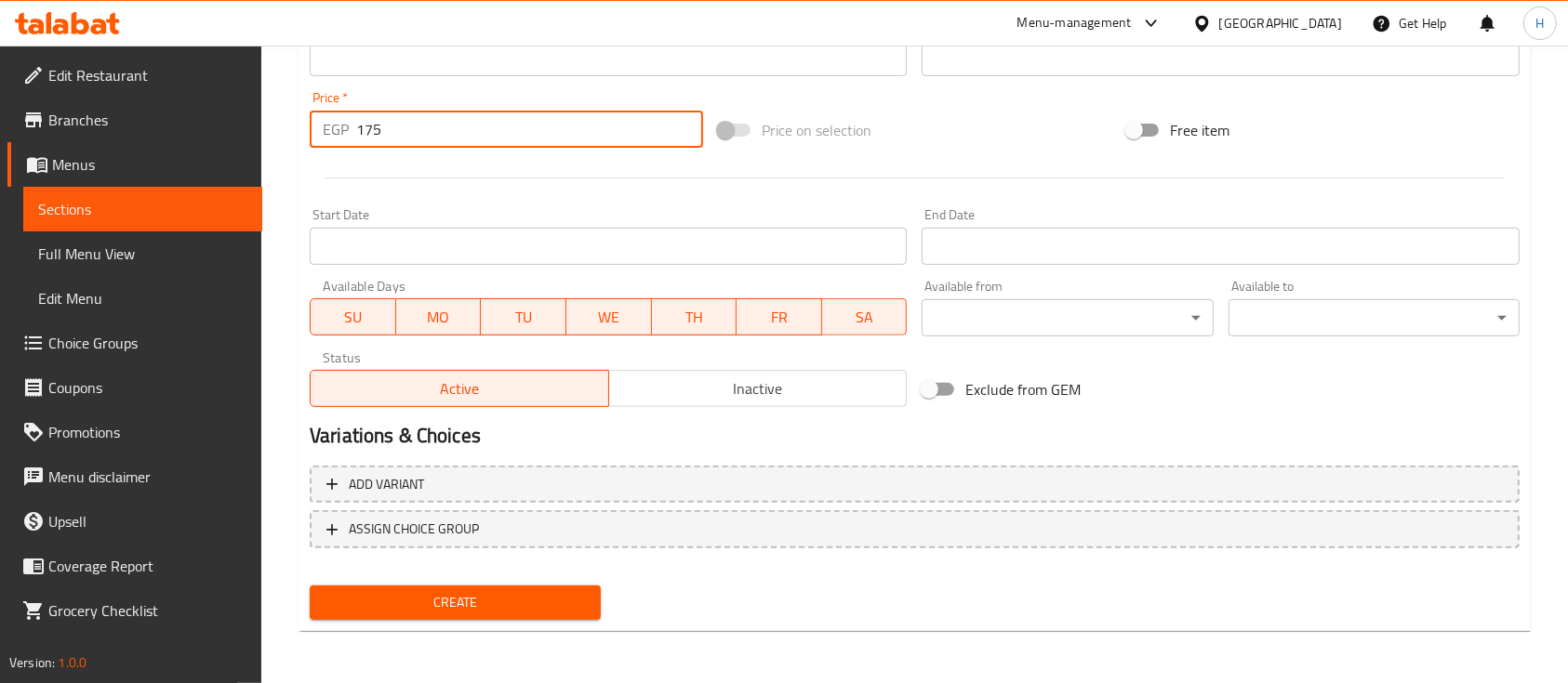
type input "175"
click at [451, 602] on span "Create" at bounding box center [455, 603] width 261 height 24
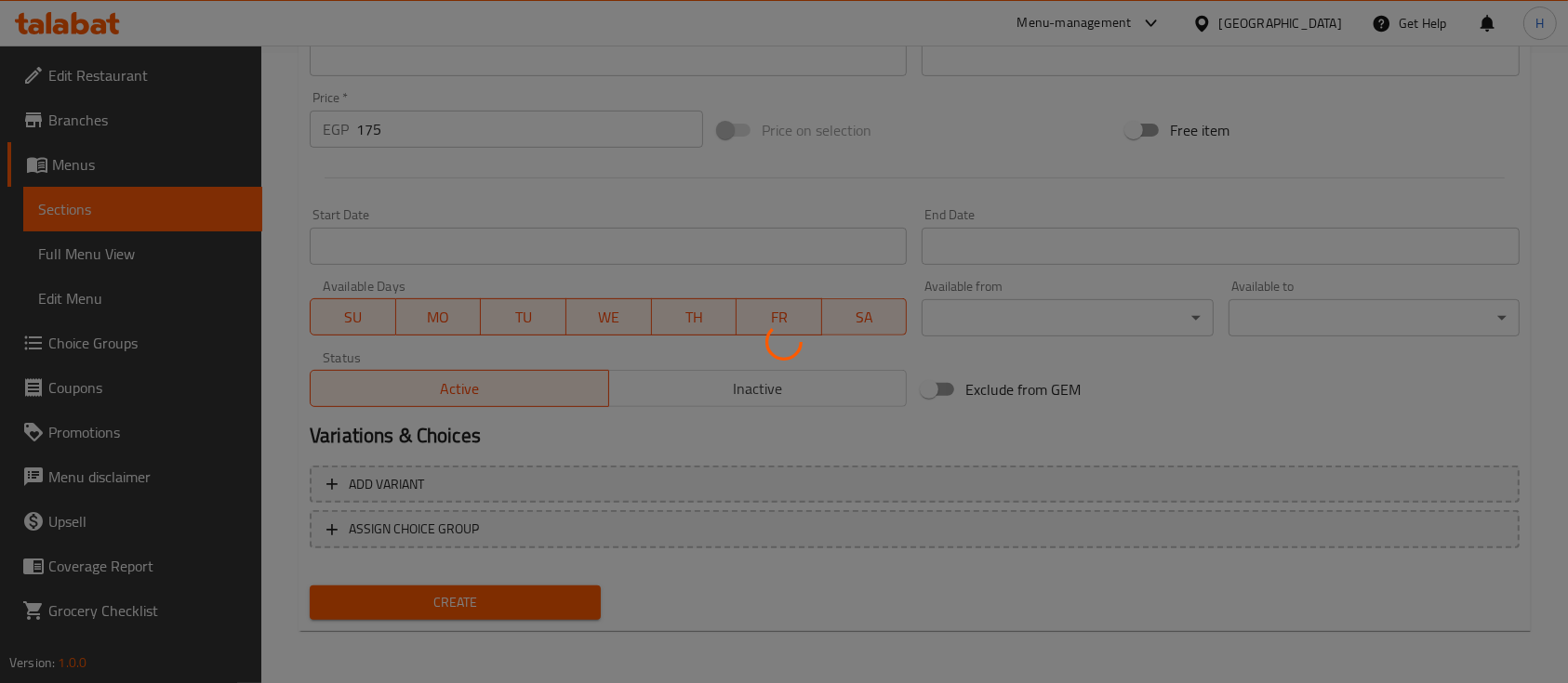
type input "0"
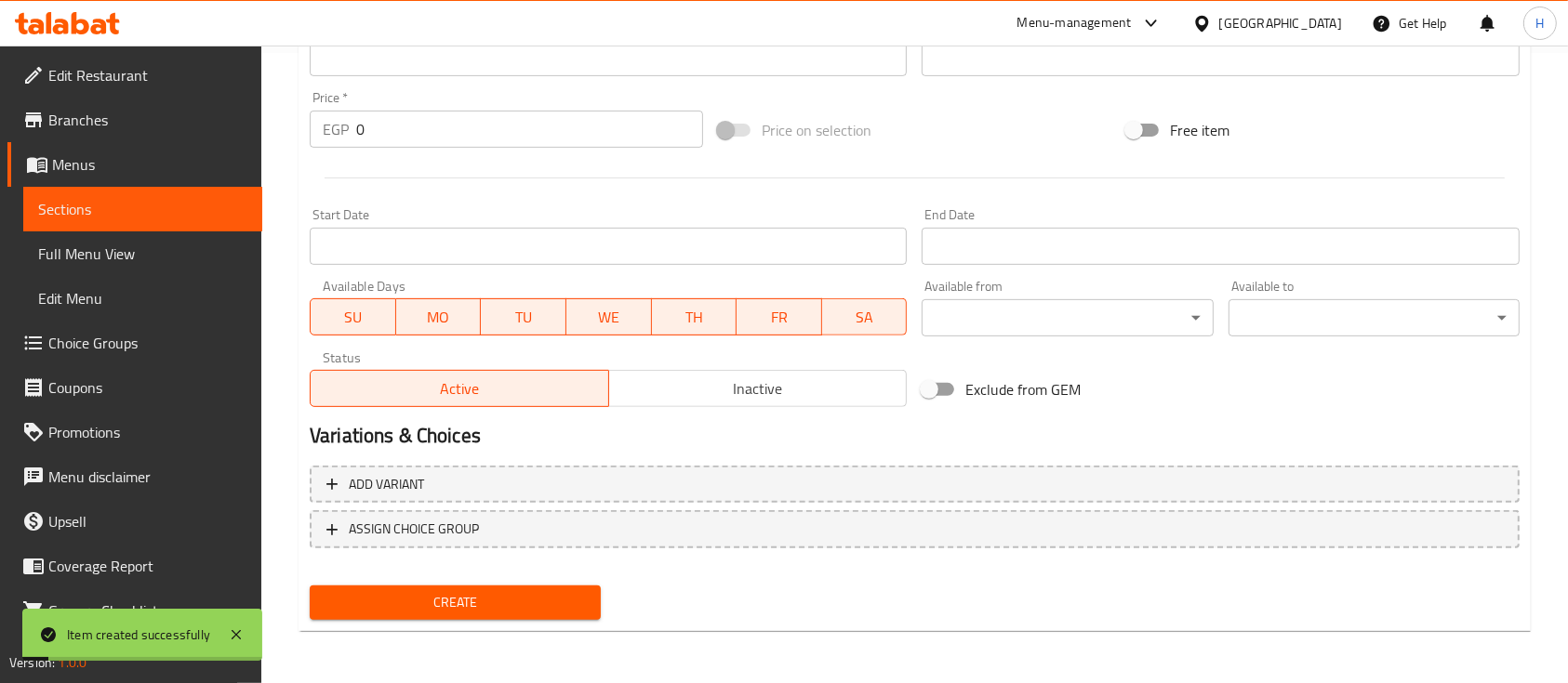
scroll to position [134, 0]
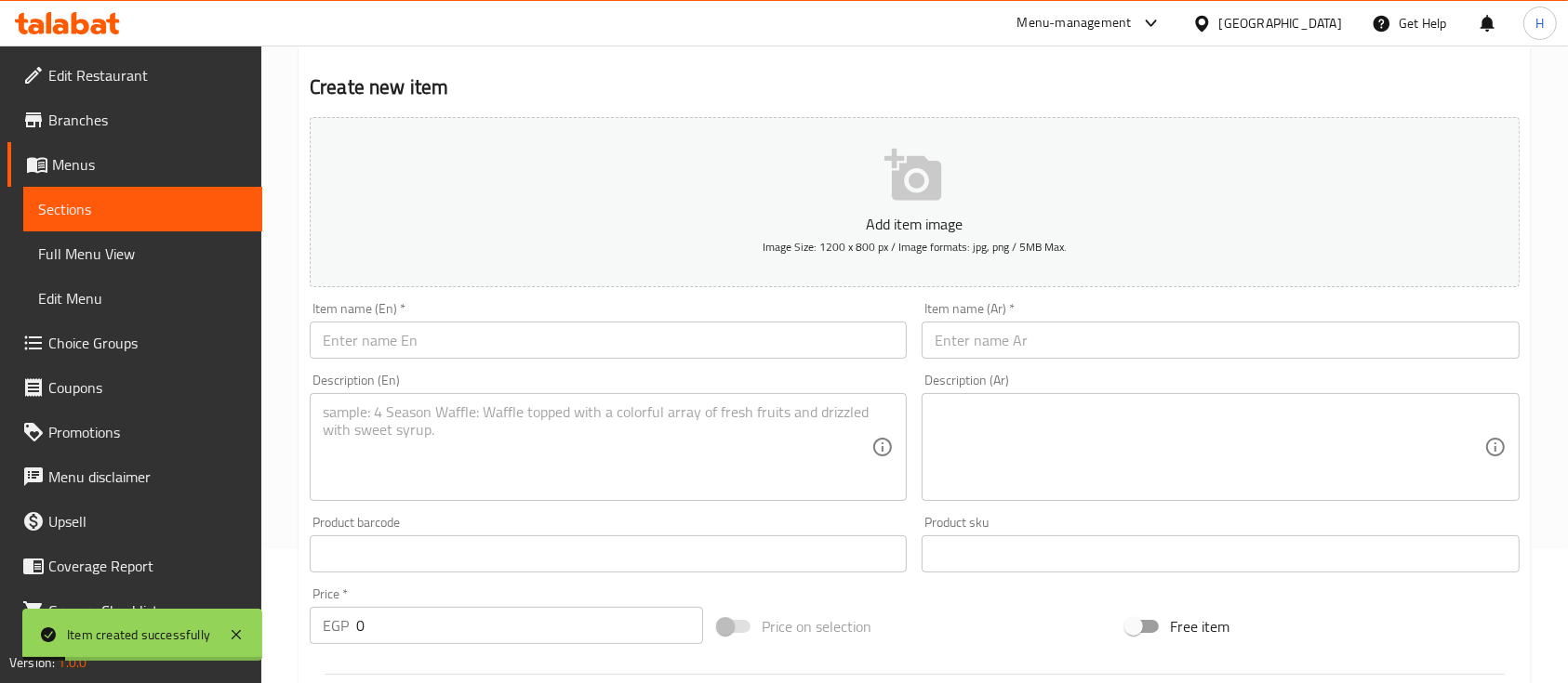
click at [415, 339] on input "text" at bounding box center [608, 340] width 598 height 37
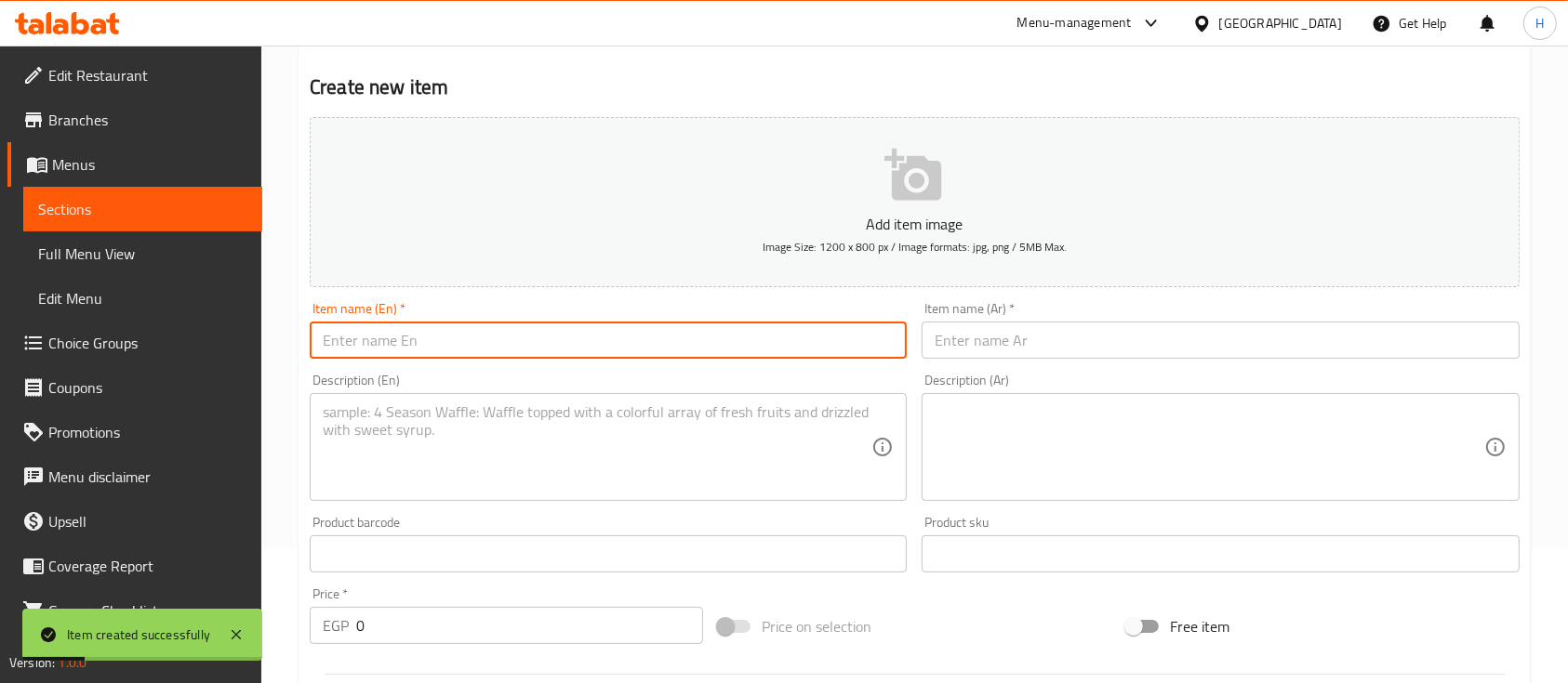
paste input "Salted Vanilla Iced Matcha"
type input "Salted Vanilla Iced Matcha"
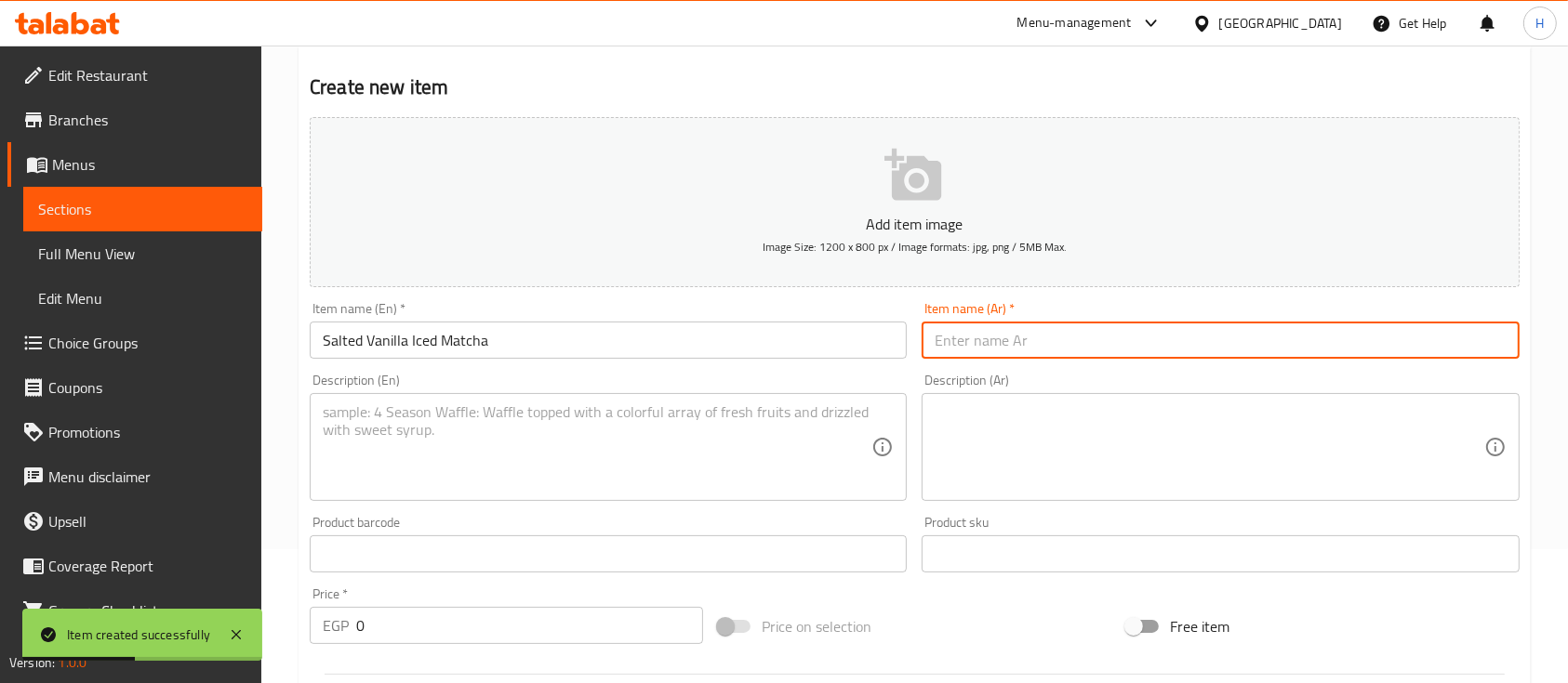
paste input "[PERSON_NAME] المالحة"
type input "[PERSON_NAME] المالحة"
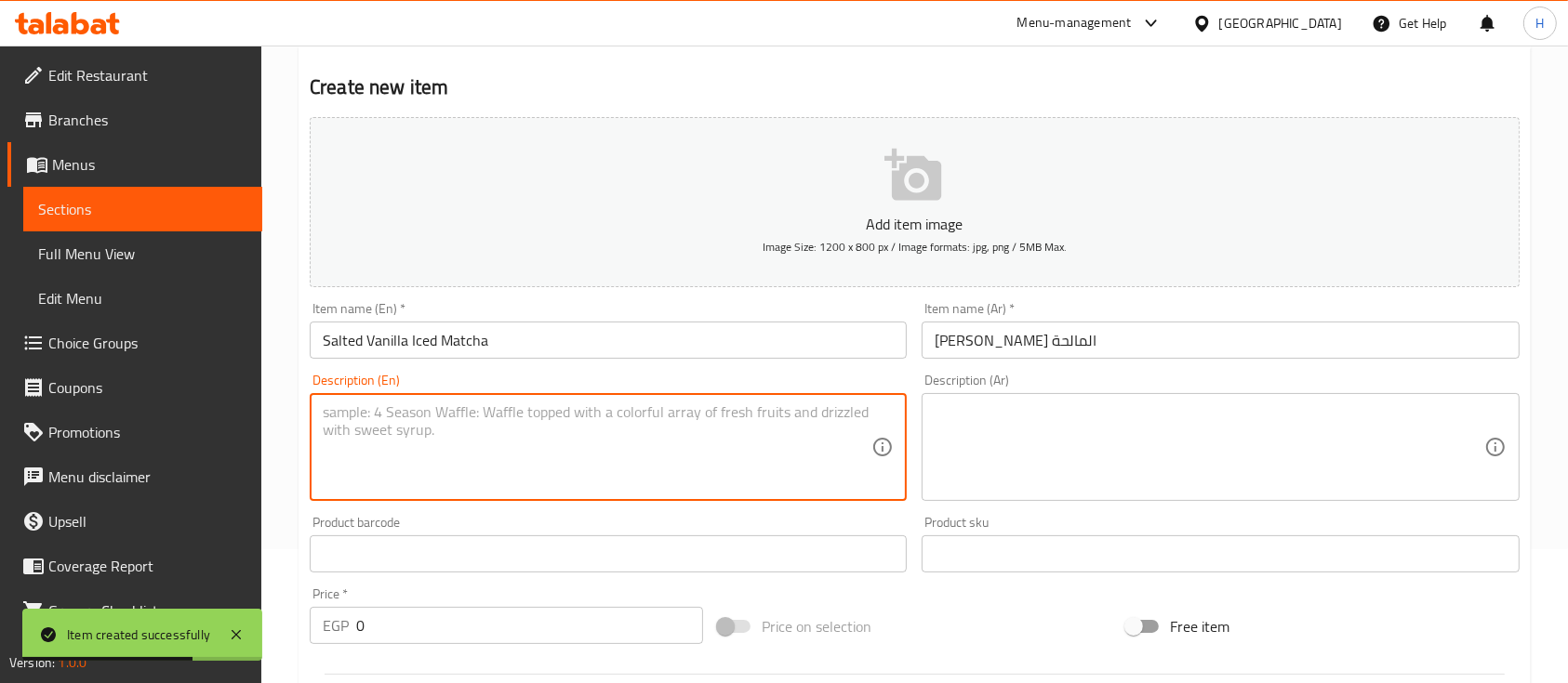
paste textarea "Matcha latte with vanilla and a salty touch"
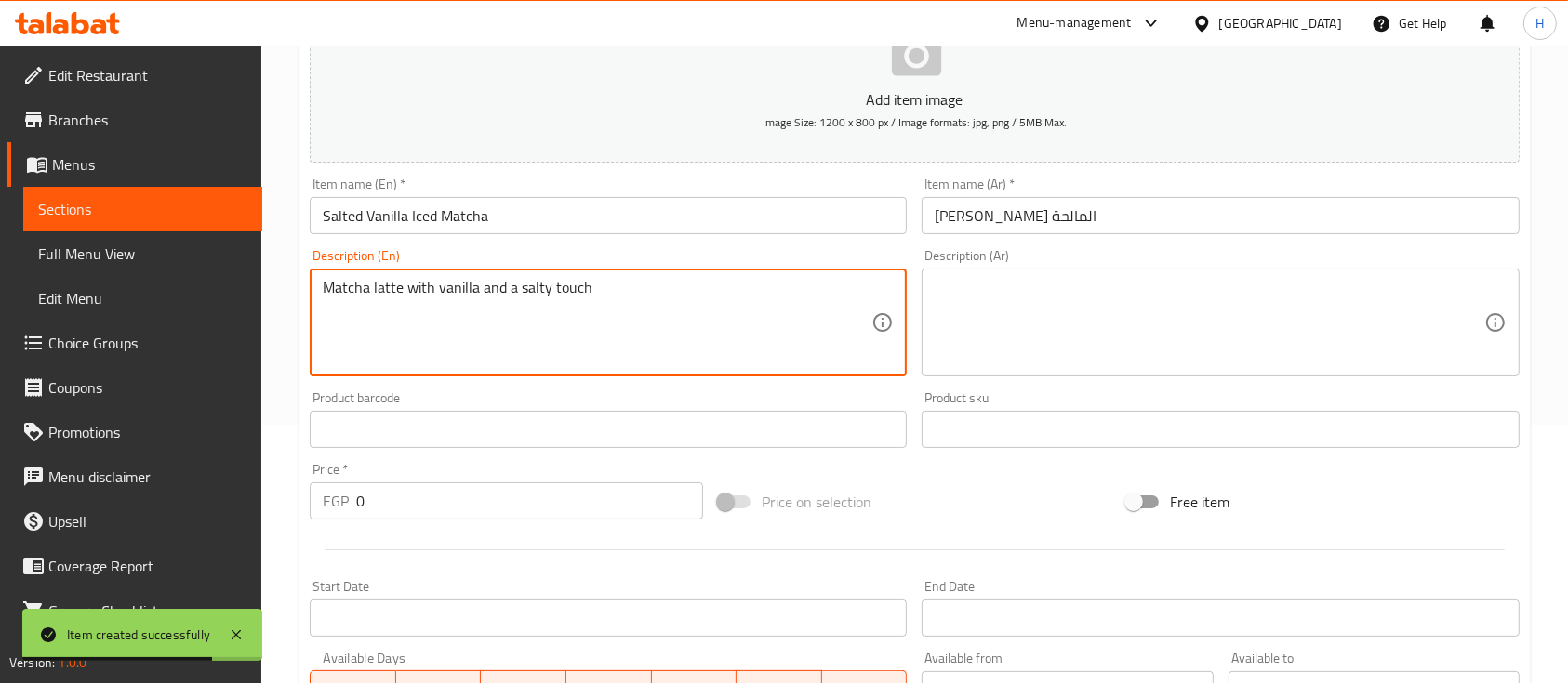
type textarea "Matcha latte with vanilla and a salty touch"
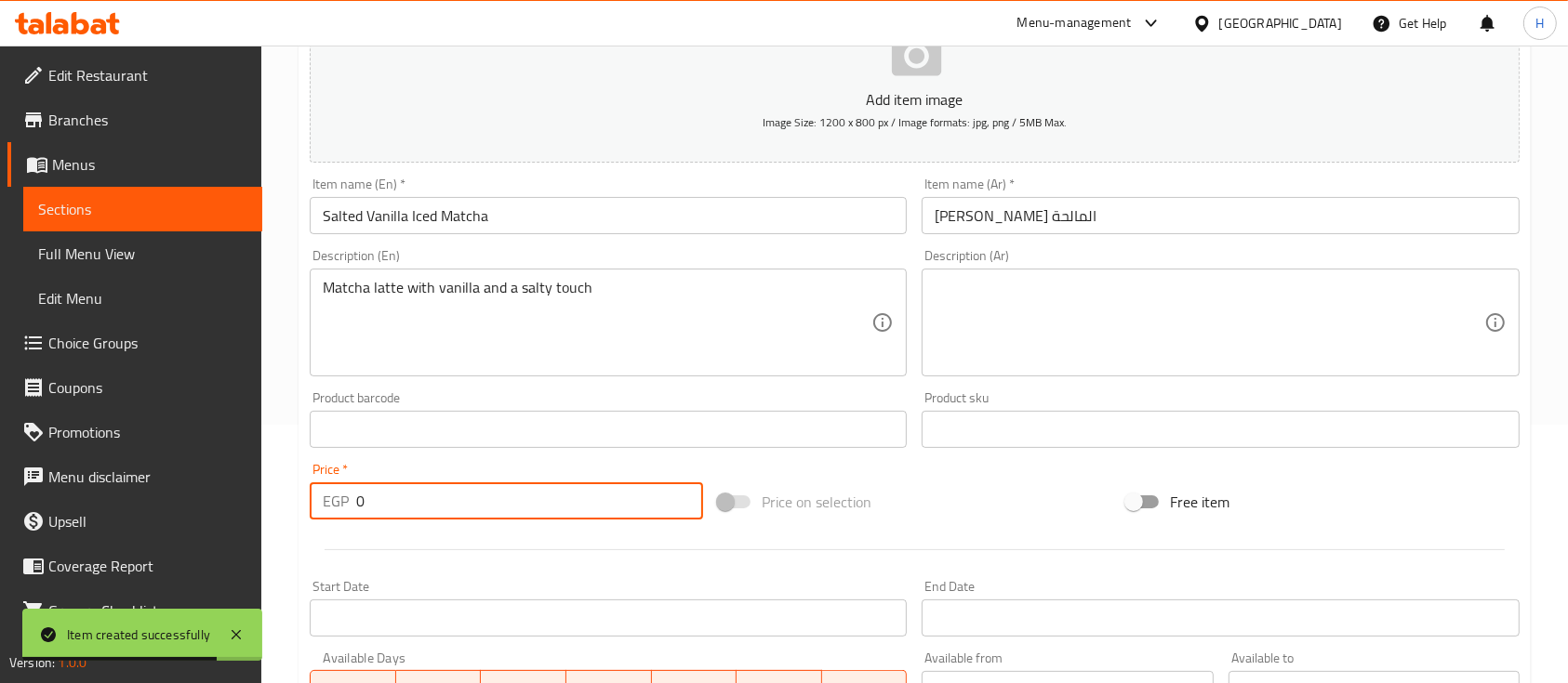
click at [276, 487] on div "Home / Restaurants management / Menus / Sections / item / create COLD SIGNATURE…" at bounding box center [915, 421] width 1307 height 1268
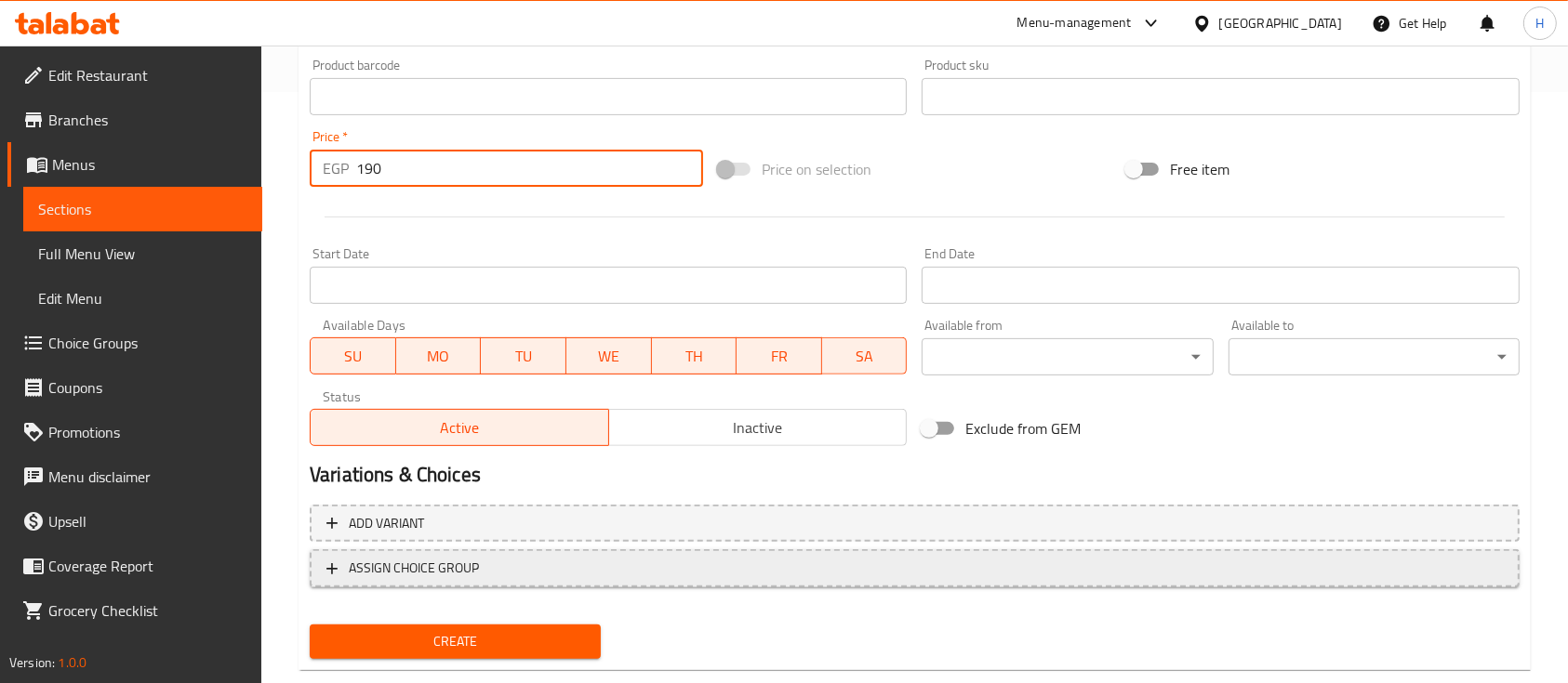
scroll to position [630, 0]
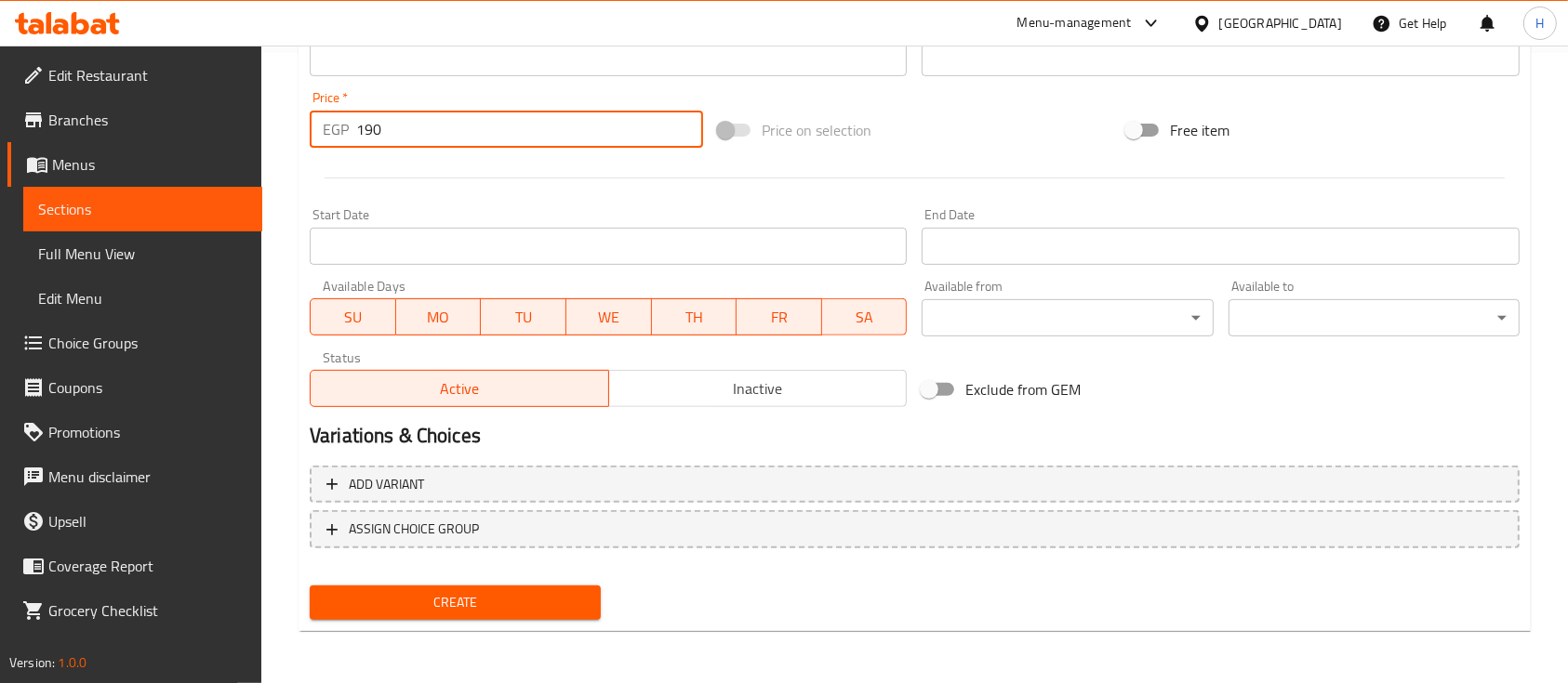
type input "190"
click at [412, 603] on span "Create" at bounding box center [455, 603] width 261 height 24
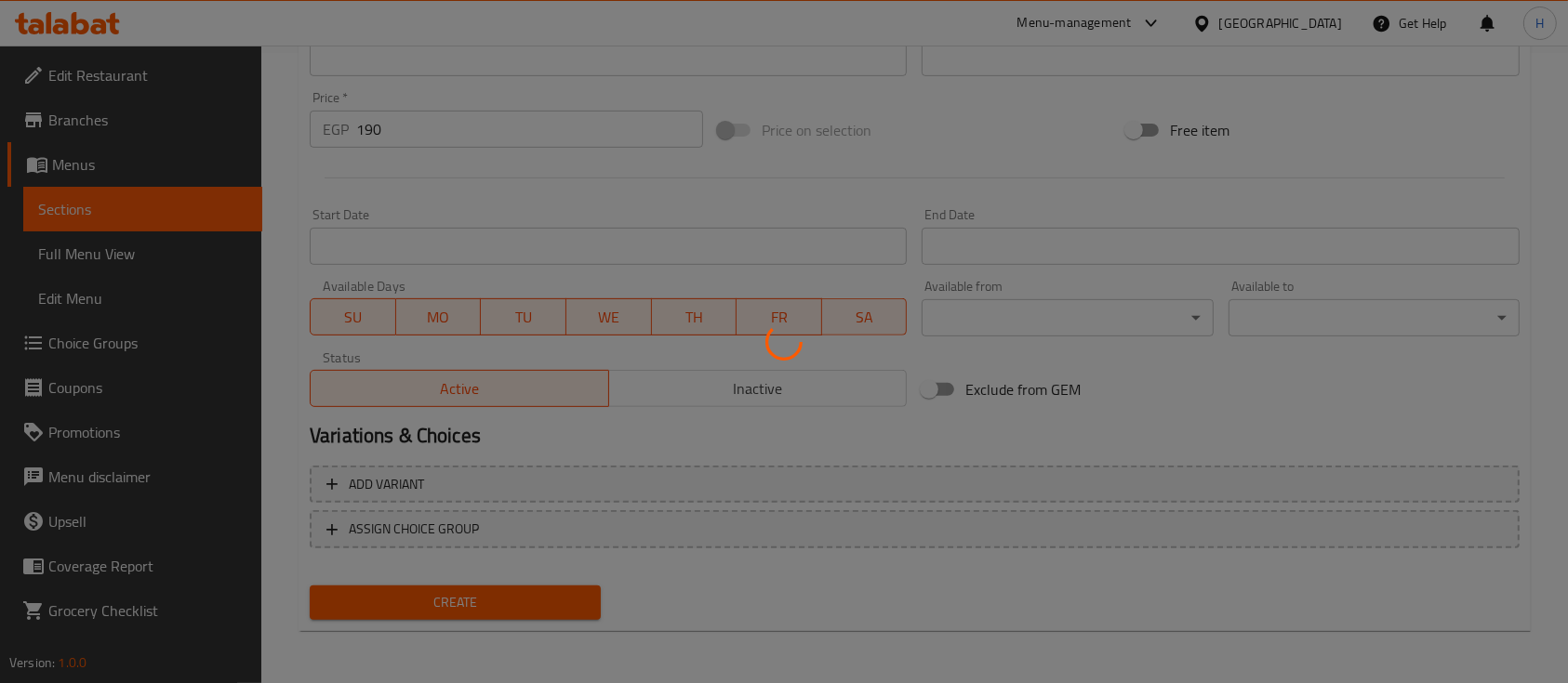
type input "0"
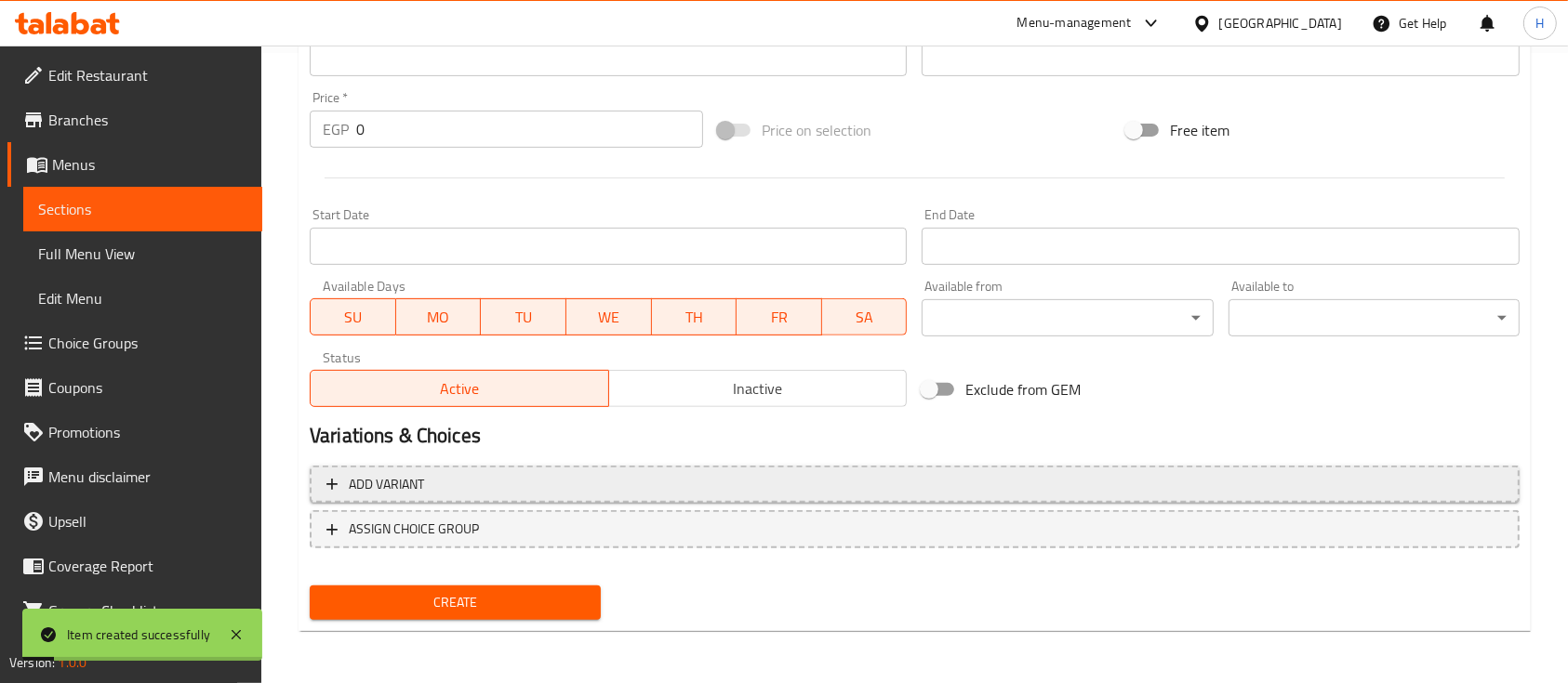
scroll to position [0, 0]
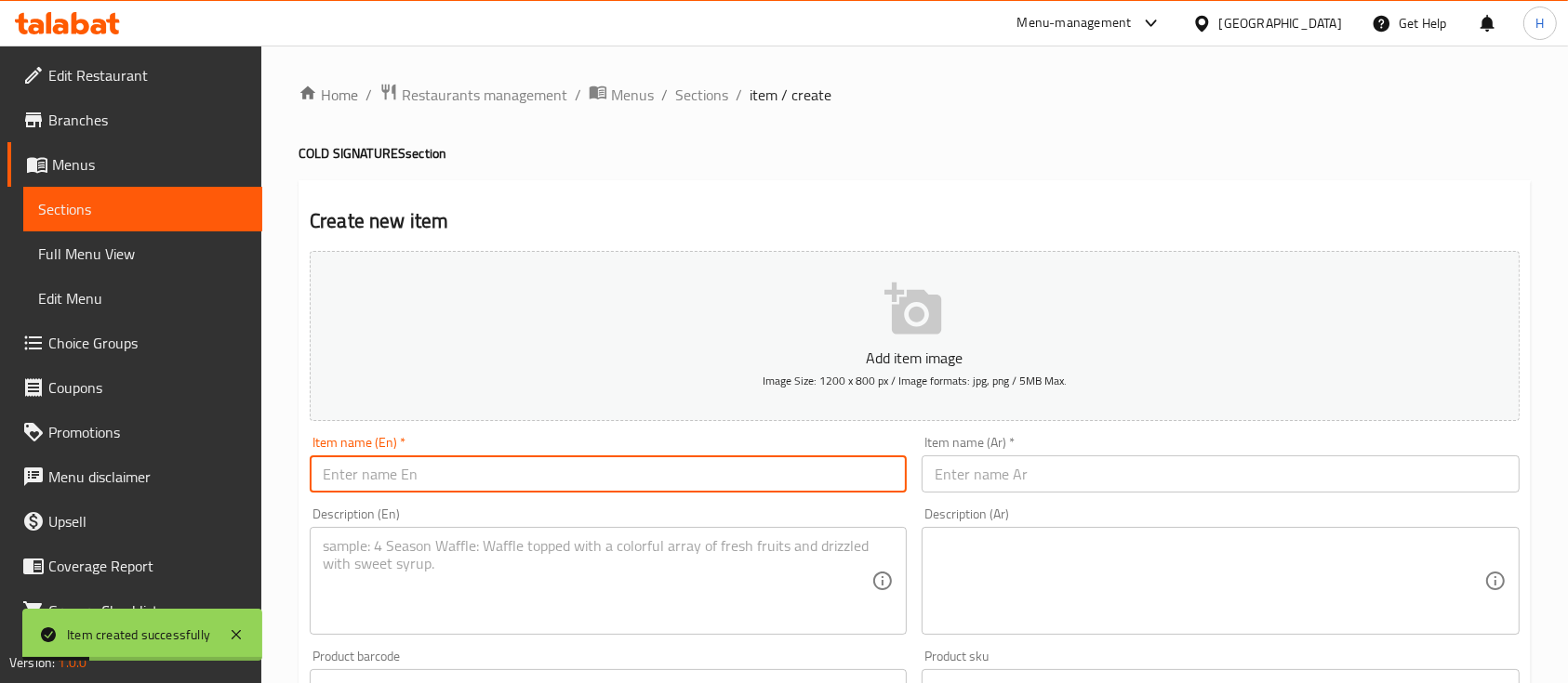
paste input "Berries Iced Matcha"
type input "Berries Iced Matcha"
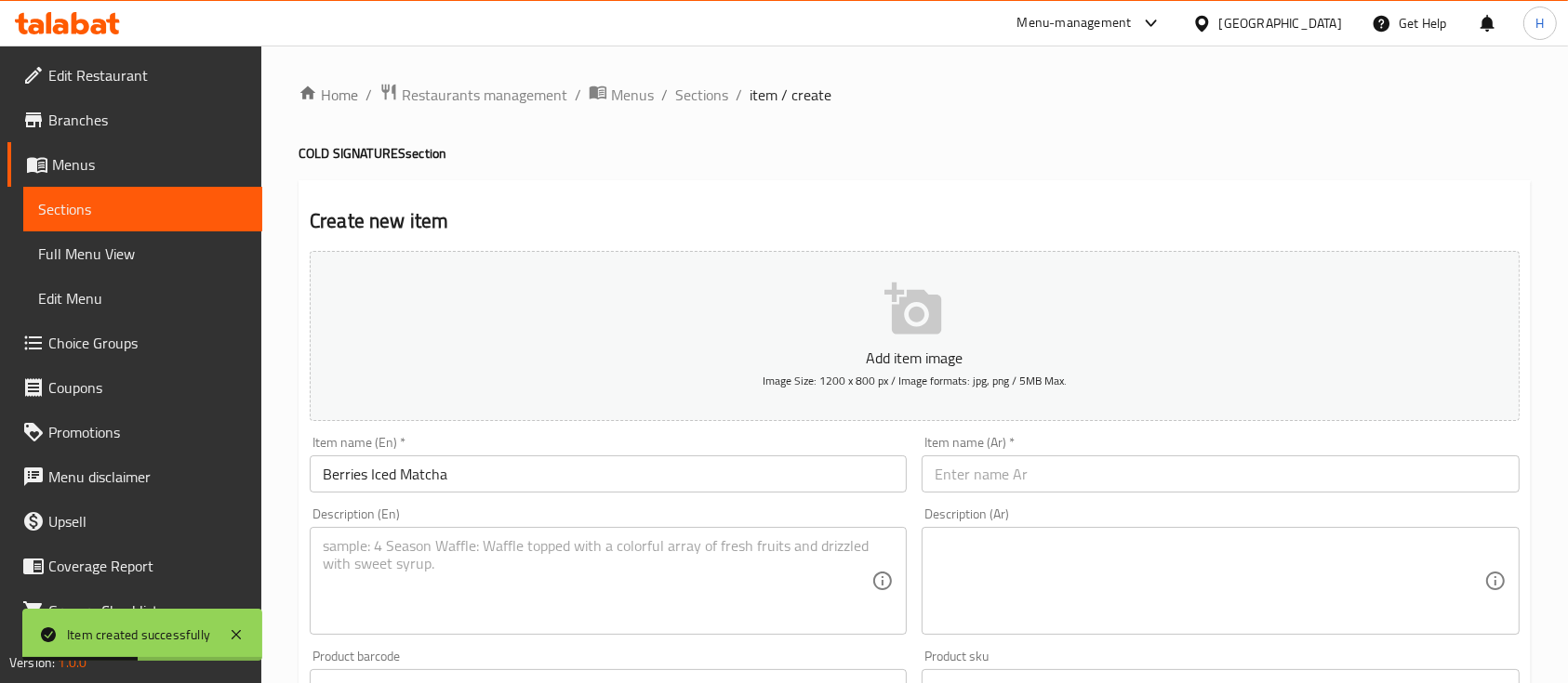
drag, startPoint x: 990, startPoint y: 455, endPoint x: 990, endPoint y: 472, distance: 17.0
click at [990, 462] on div "Item name (Ar)   * Item name (Ar) *" at bounding box center [1221, 464] width 598 height 57
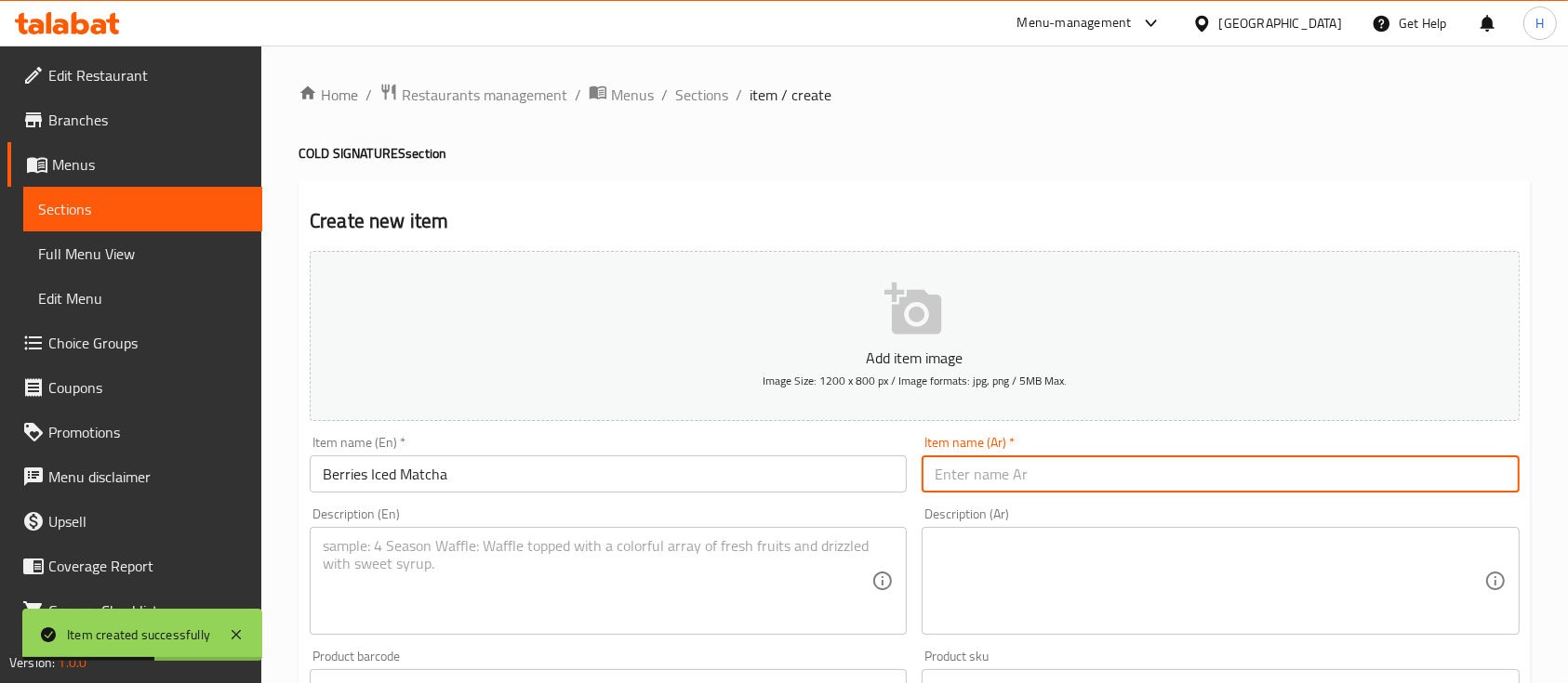
drag, startPoint x: 990, startPoint y: 472, endPoint x: 973, endPoint y: 475, distance: 17.3
click at [973, 475] on input "text" at bounding box center [1221, 474] width 598 height 37
click at [970, 476] on input "text" at bounding box center [1221, 474] width 598 height 37
click at [1049, 473] on input "text" at bounding box center [1221, 474] width 598 height 37
paste input "[PERSON_NAME] بالتوت"
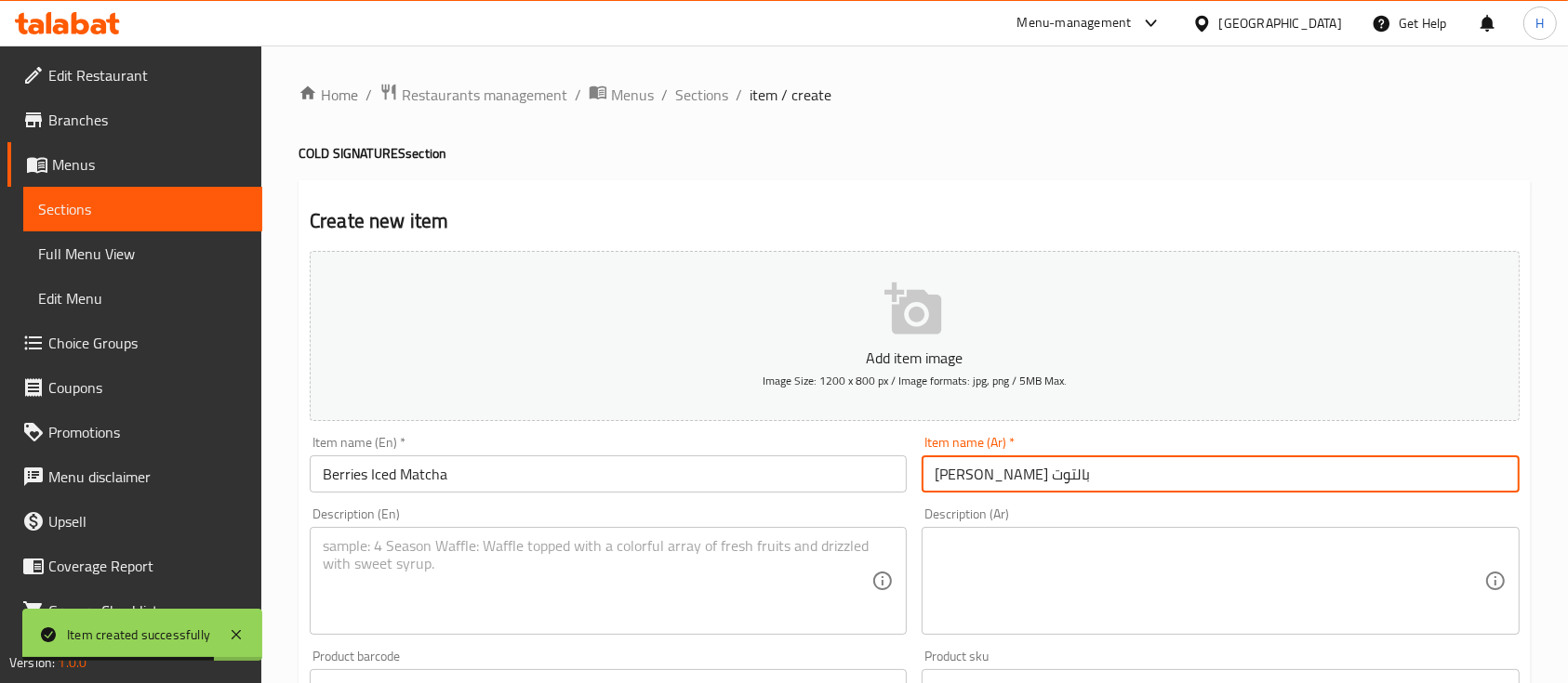
type input "[PERSON_NAME] بالتوت"
drag, startPoint x: 505, startPoint y: 539, endPoint x: 506, endPoint y: 549, distance: 10.0
click at [506, 546] on textarea at bounding box center [597, 582] width 548 height 89
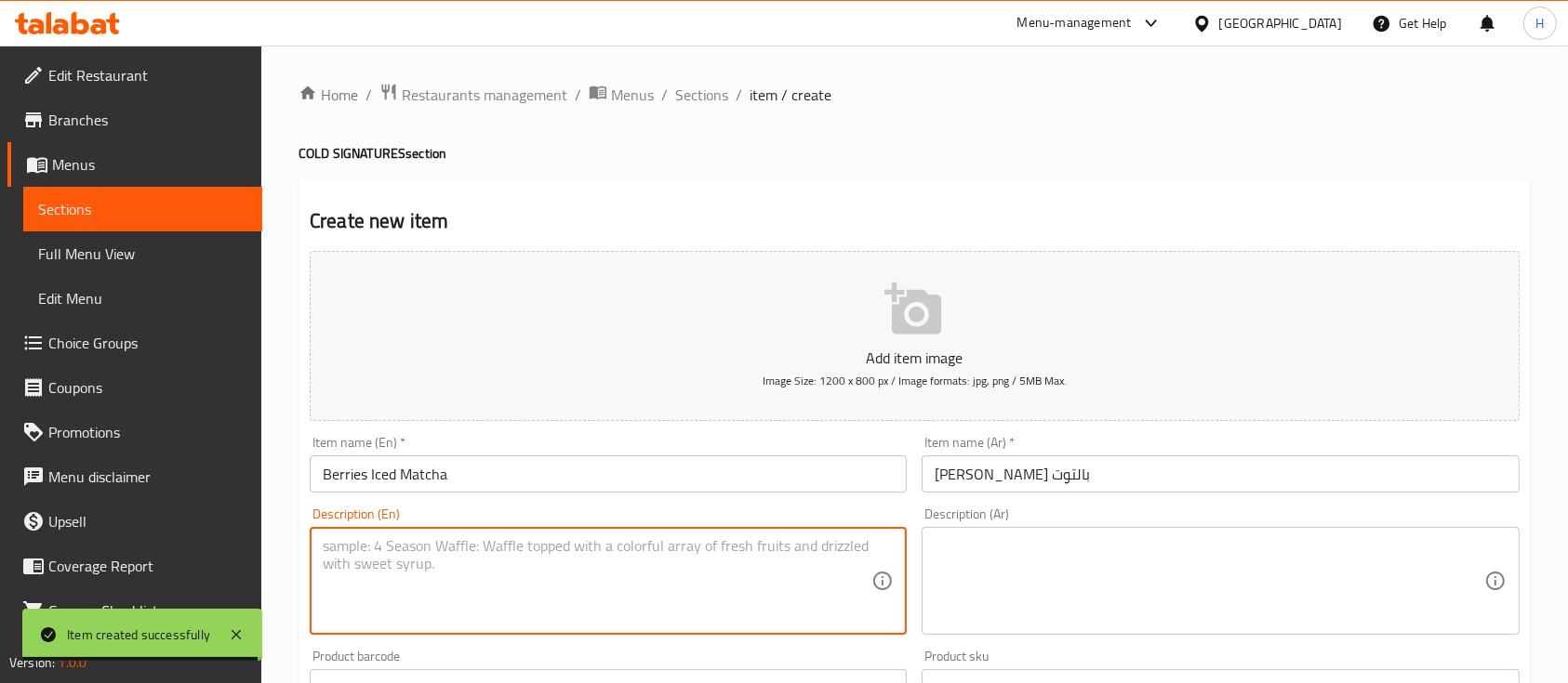
paste textarea "Iced matcha latte with a fruity [PERSON_NAME] flavor"
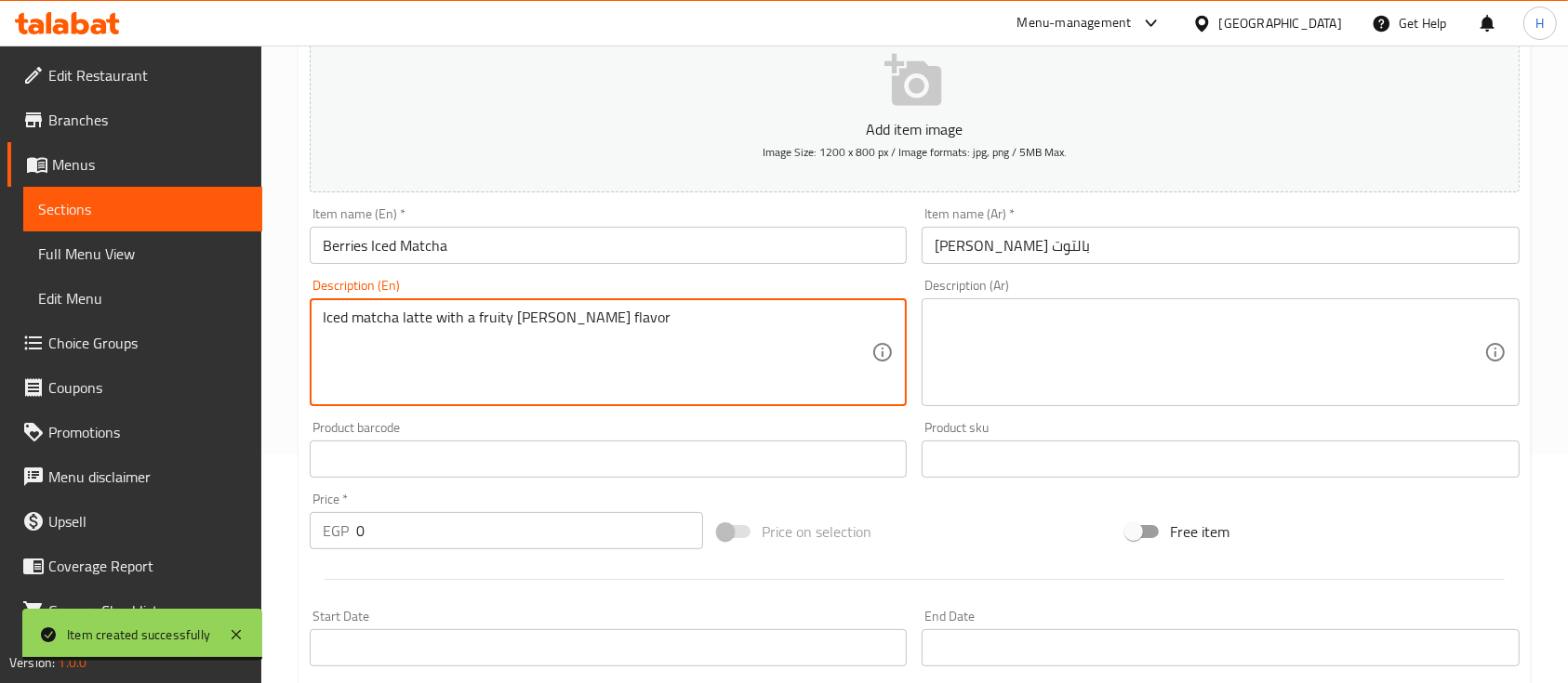
scroll to position [372, 0]
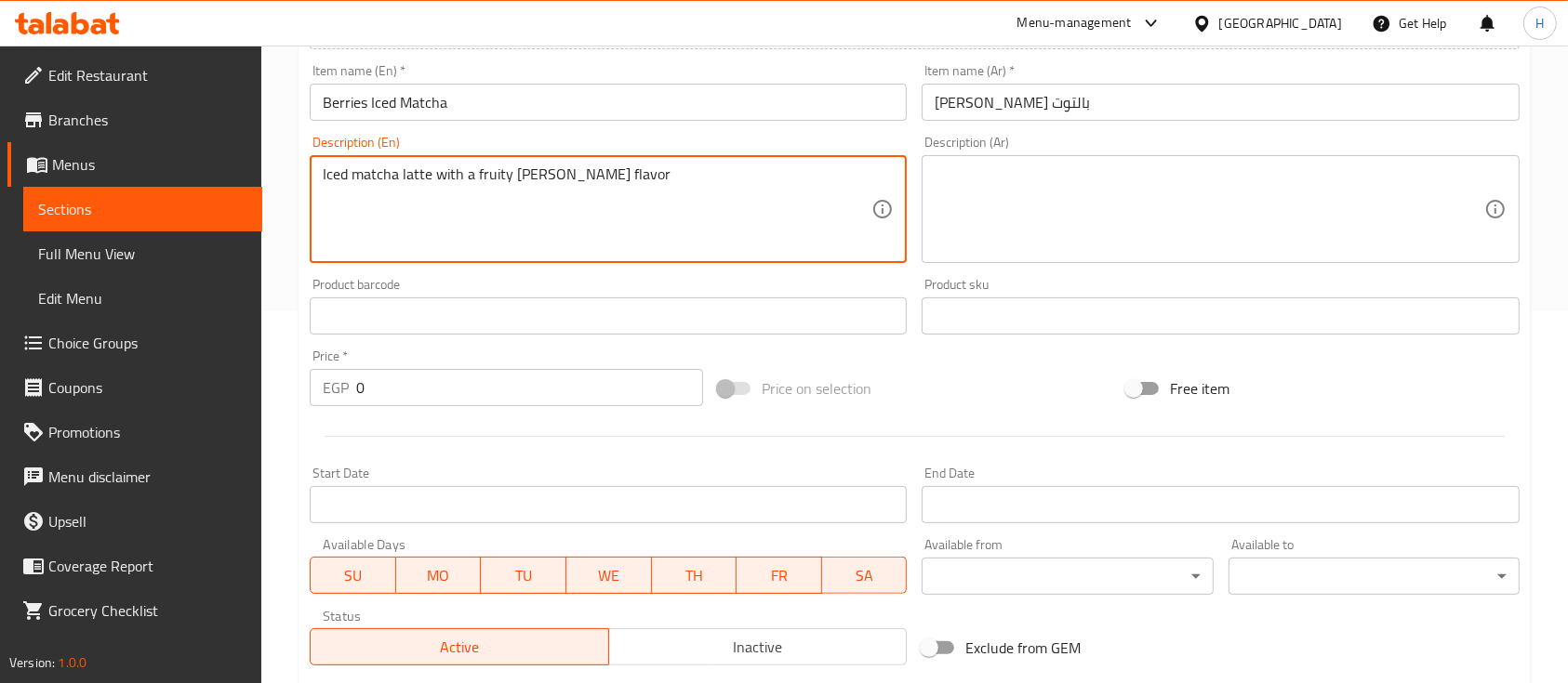
type textarea "Iced matcha latte with a fruity [PERSON_NAME] flavor"
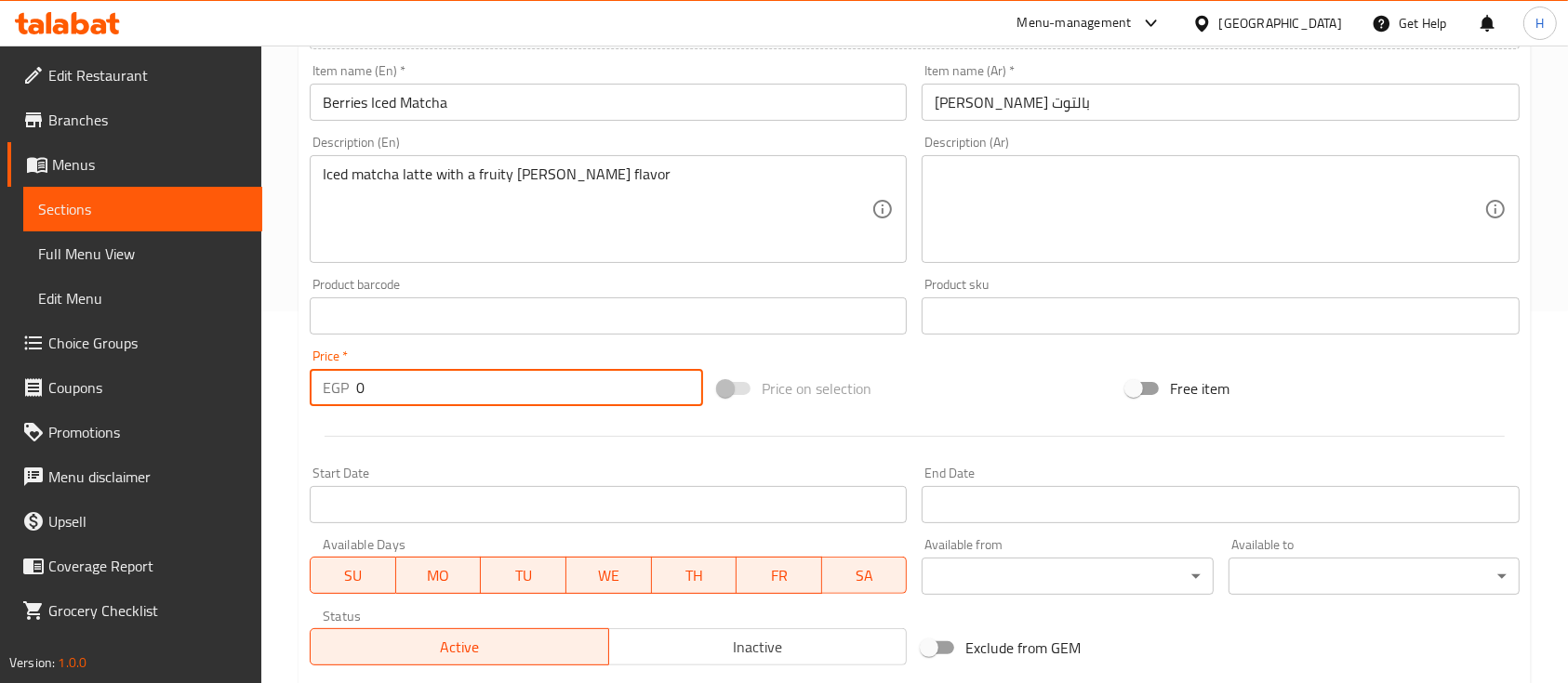
drag, startPoint x: 367, startPoint y: 388, endPoint x: 349, endPoint y: 390, distance: 18.1
click at [349, 390] on div "EGP 0 Price *" at bounding box center [506, 387] width 394 height 37
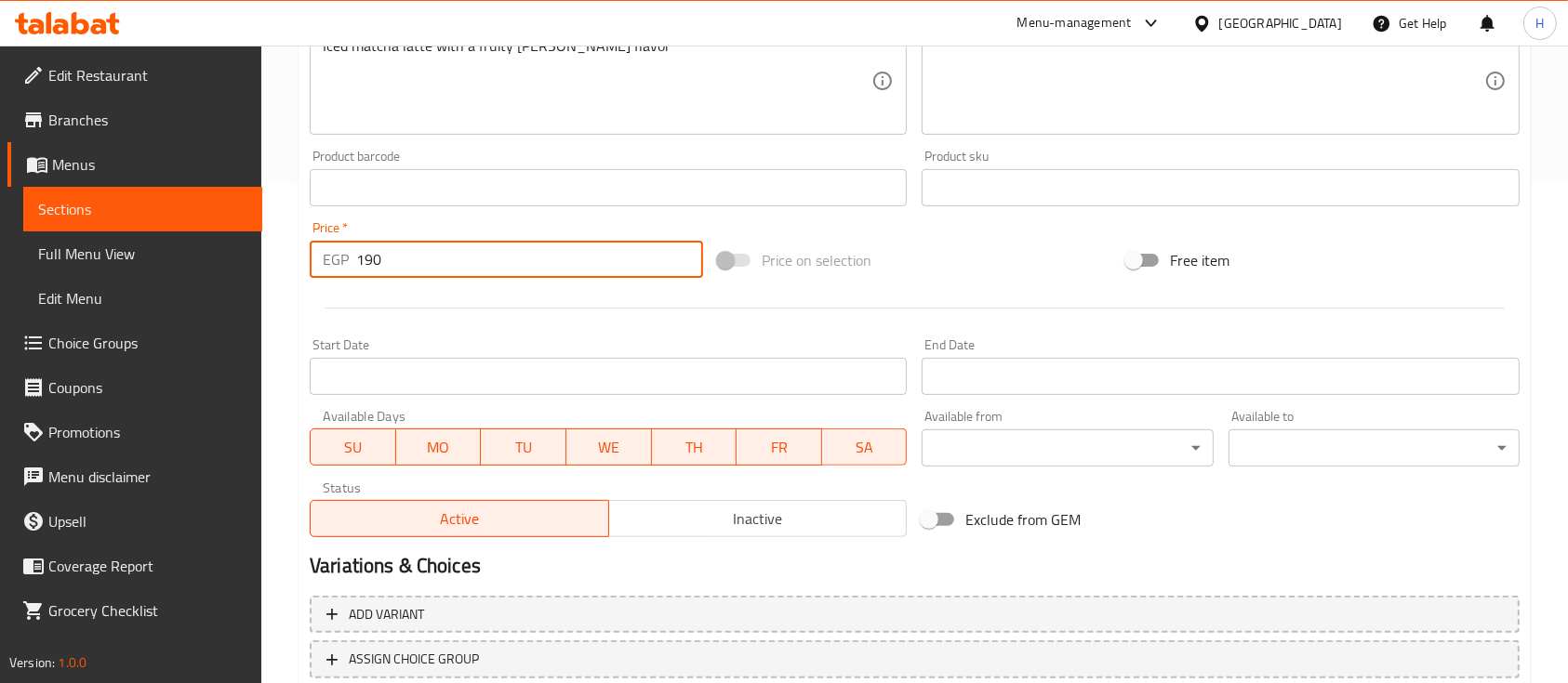
scroll to position [619, 0]
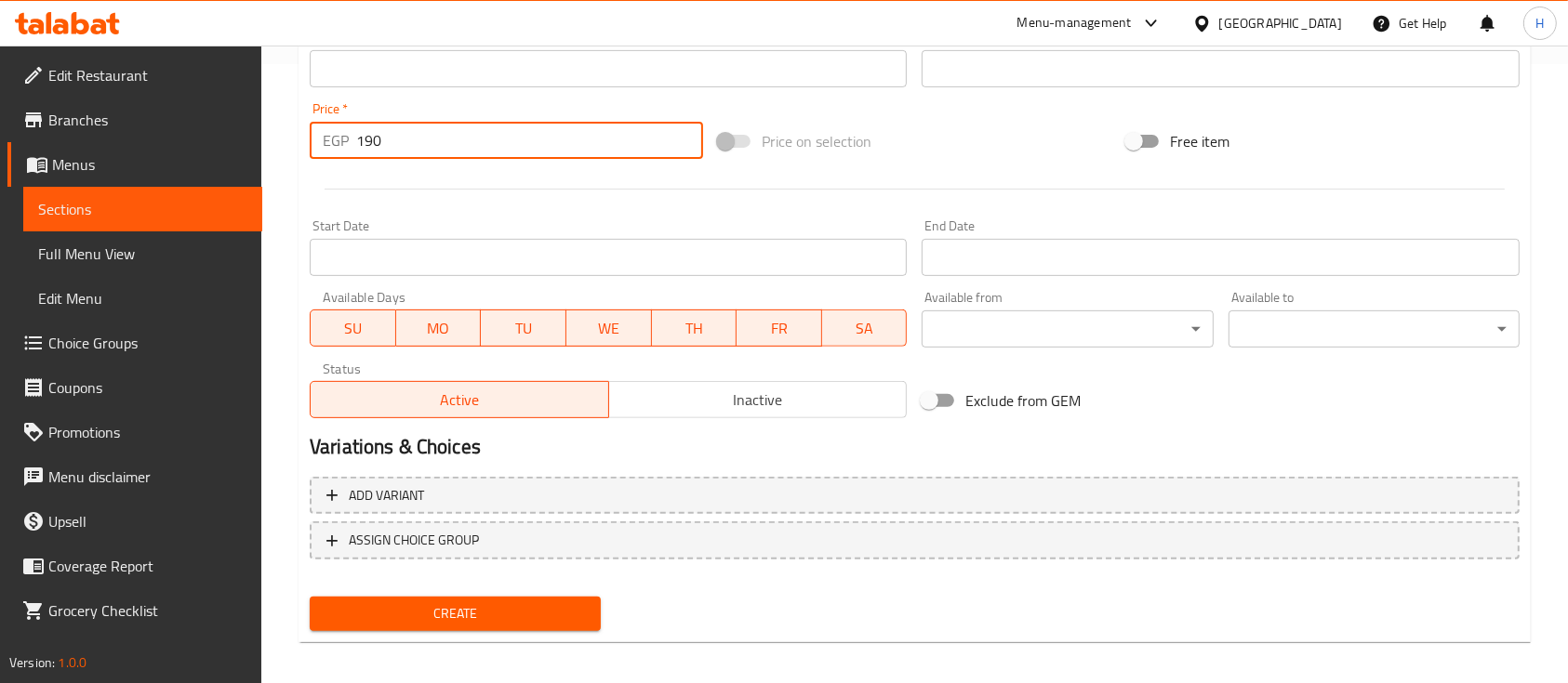
type input "190"
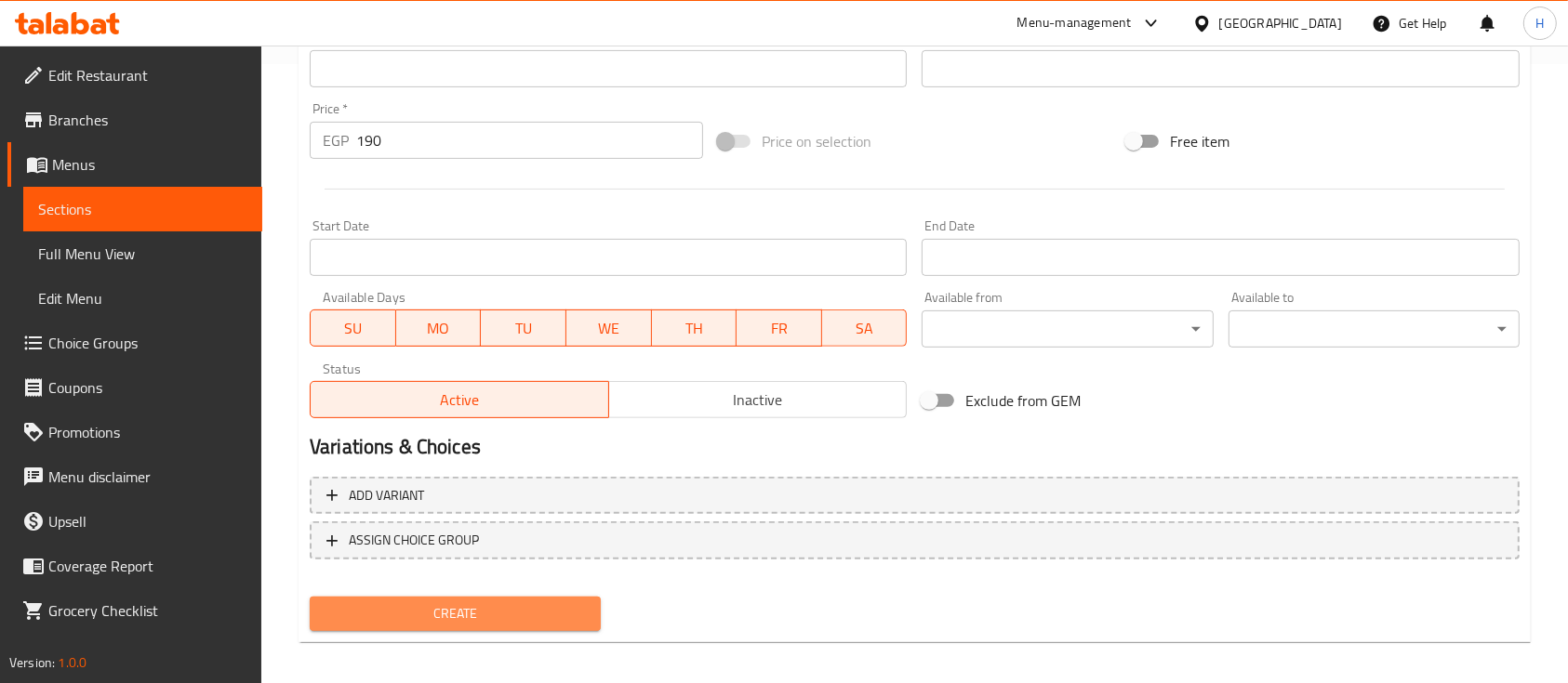
click at [484, 606] on span "Create" at bounding box center [455, 614] width 261 height 24
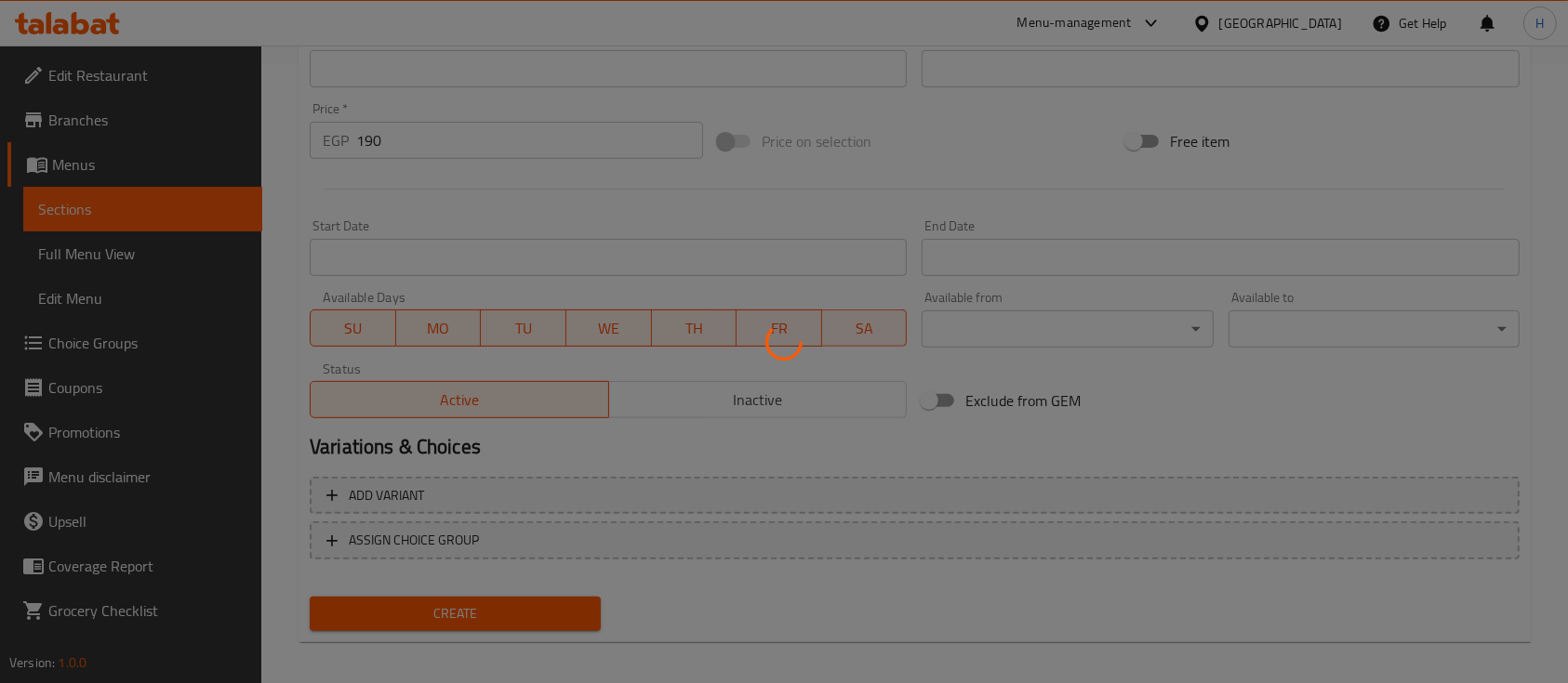
type input "0"
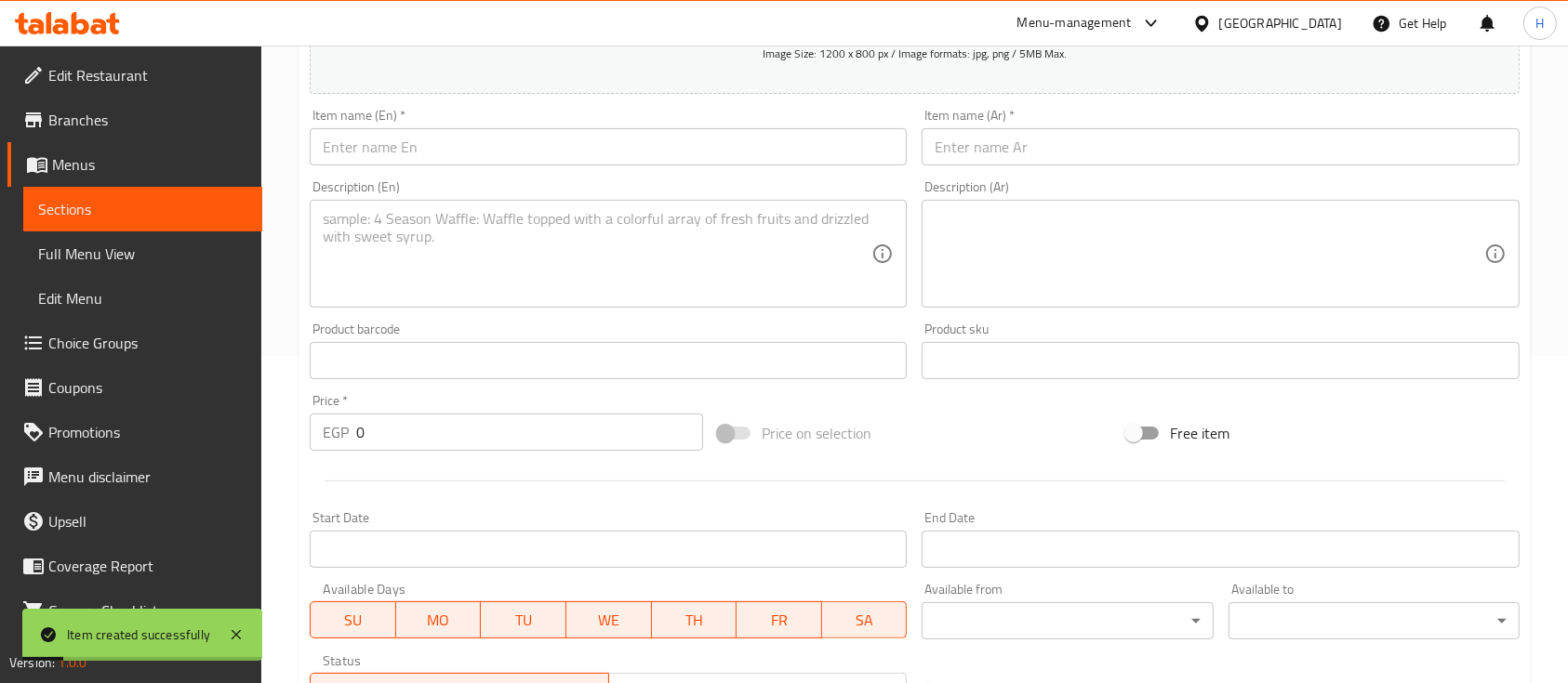
scroll to position [124, 0]
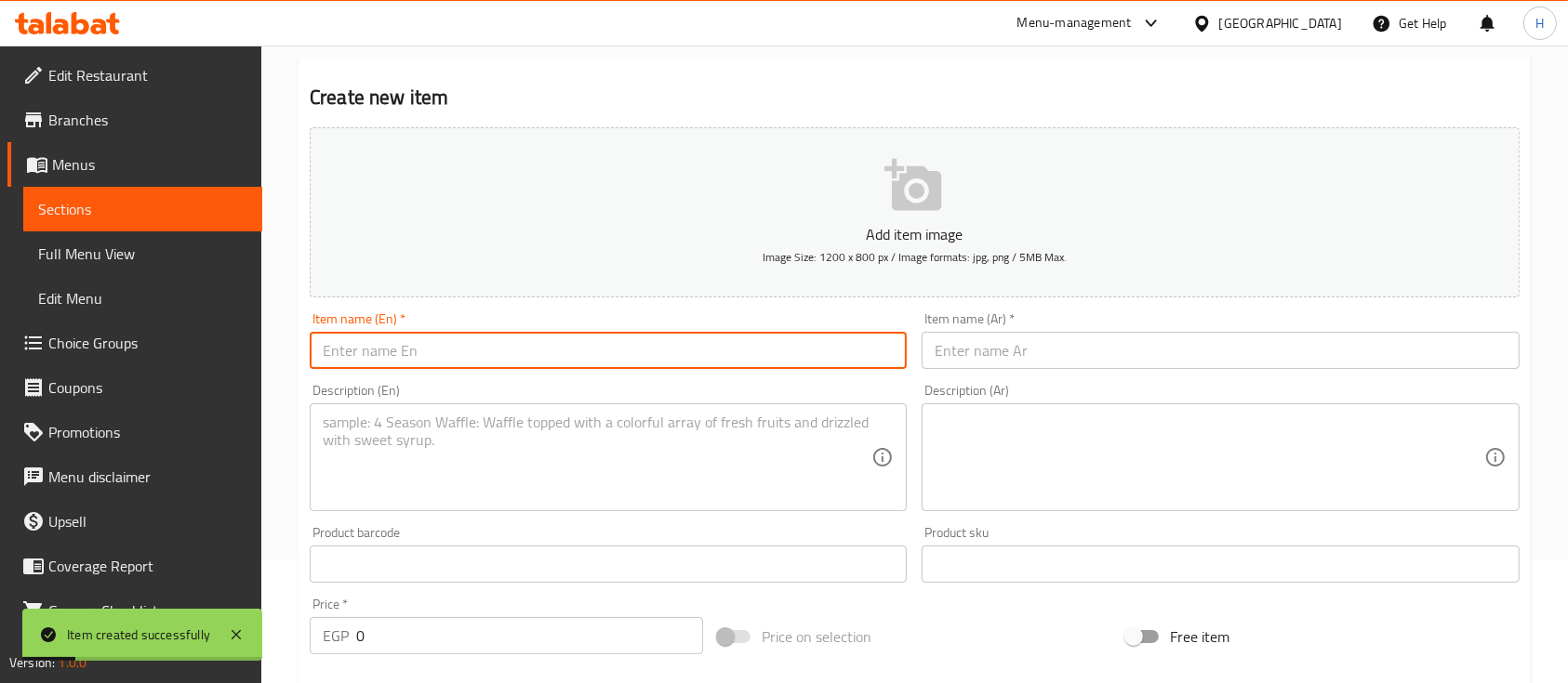
click at [461, 363] on input "text" at bounding box center [608, 350] width 598 height 37
paste input "White Mocha Iced Matcha"
type input "White Mocha Iced Matcha"
click at [1020, 354] on input "text" at bounding box center [1221, 350] width 598 height 37
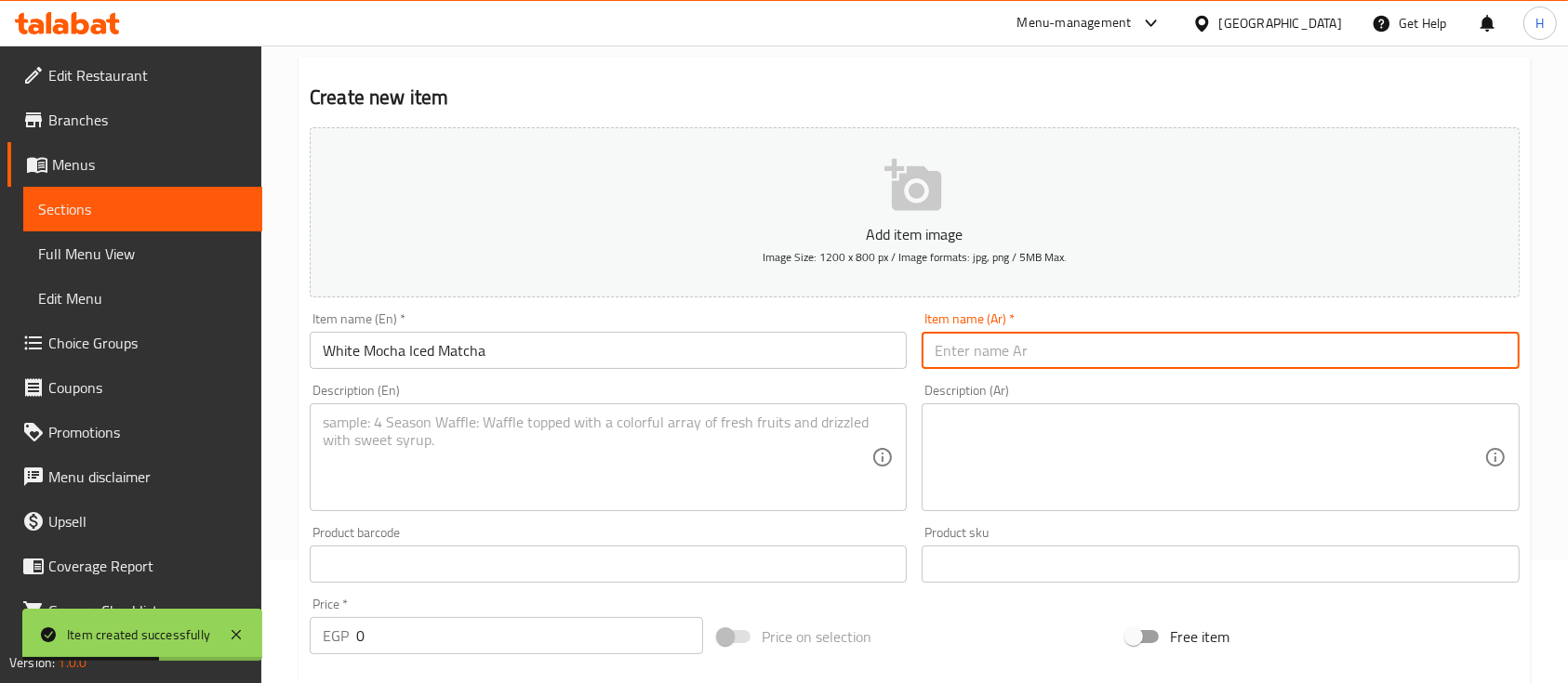
paste input "Creamy iced matcha with white chocolate"
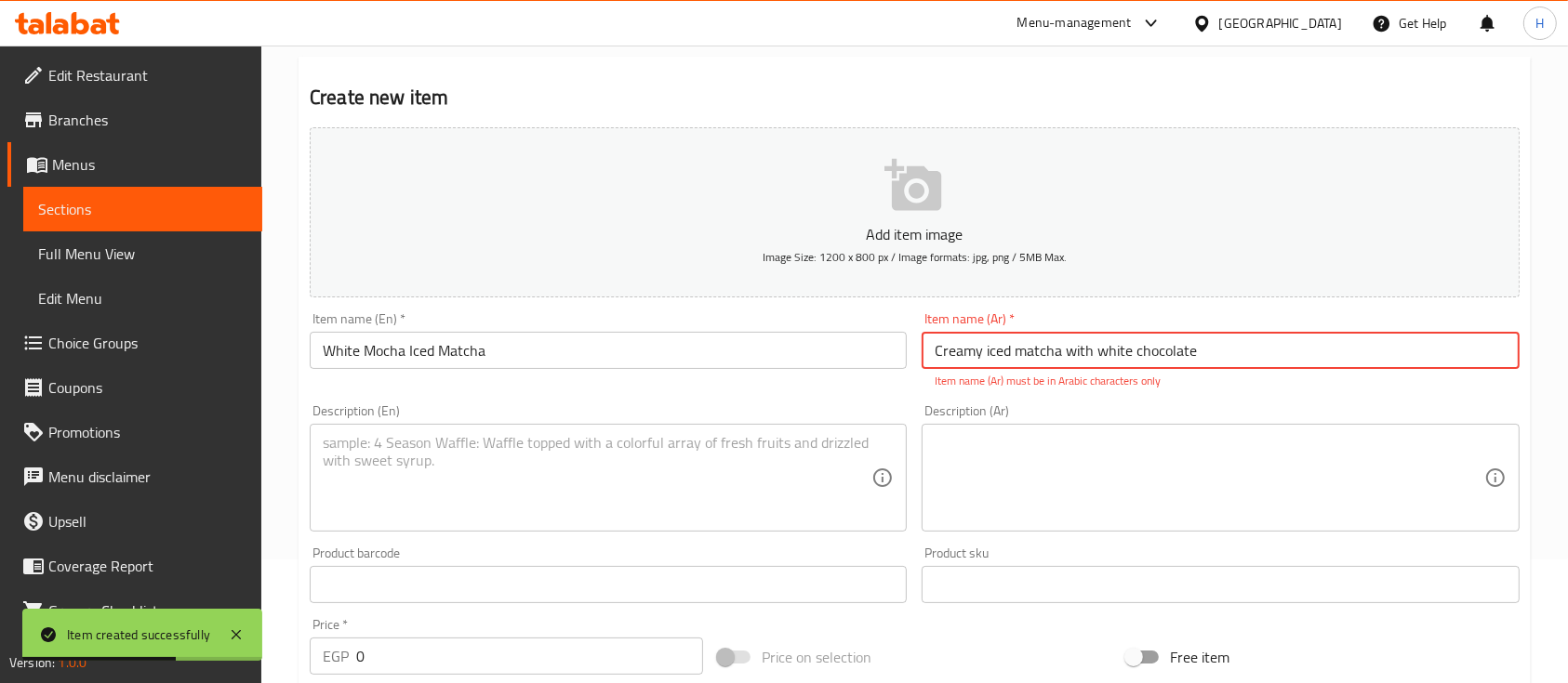
type input "Creamy iced matcha with white chocolate"
drag, startPoint x: 1050, startPoint y: 346, endPoint x: 878, endPoint y: 353, distance: 172.1
click at [836, 353] on div "Add item image Image Size: 1200 x 800 px / Image formats: jpg, png / 5MB Max. I…" at bounding box center [915, 530] width 1225 height 822
click at [1134, 364] on input "Creamy iced matcha with white chocolate" at bounding box center [1221, 350] width 598 height 37
click at [1134, 362] on input "Creamy iced matcha with white chocolate" at bounding box center [1221, 350] width 598 height 37
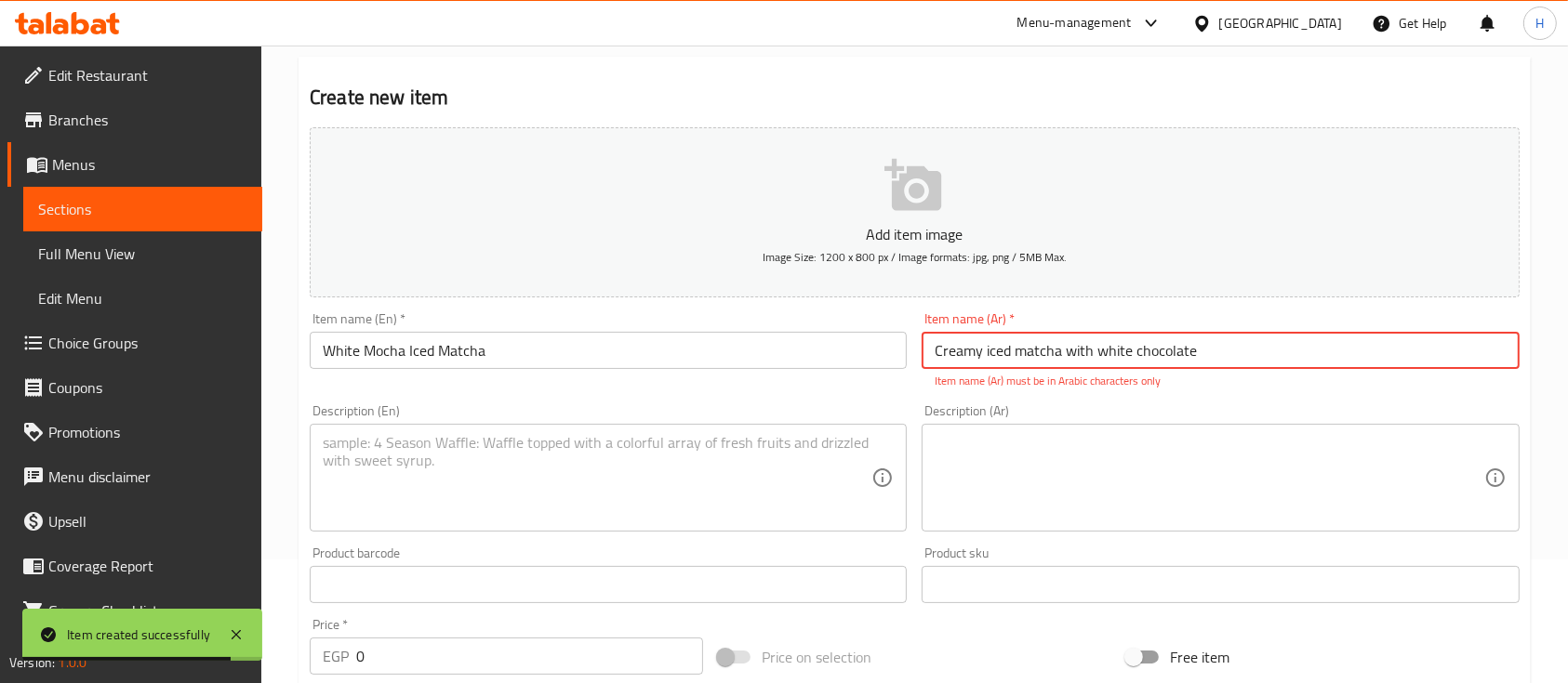
click at [1134, 362] on input "Creamy iced matcha with white chocolate" at bounding box center [1221, 350] width 598 height 37
click at [595, 479] on textarea at bounding box center [597, 478] width 548 height 89
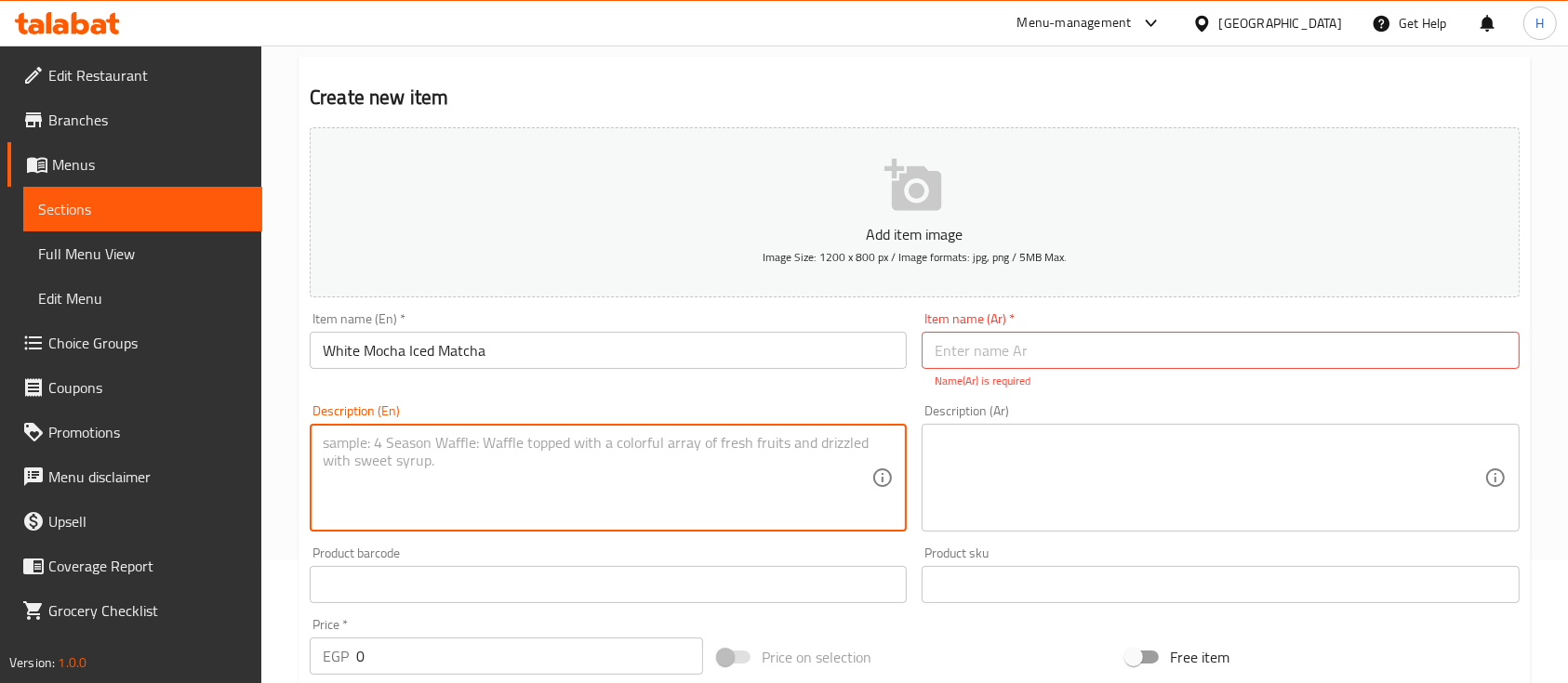
paste textarea "Creamy iced matcha with white chocolate"
type textarea "Creamy iced matcha with white chocolate"
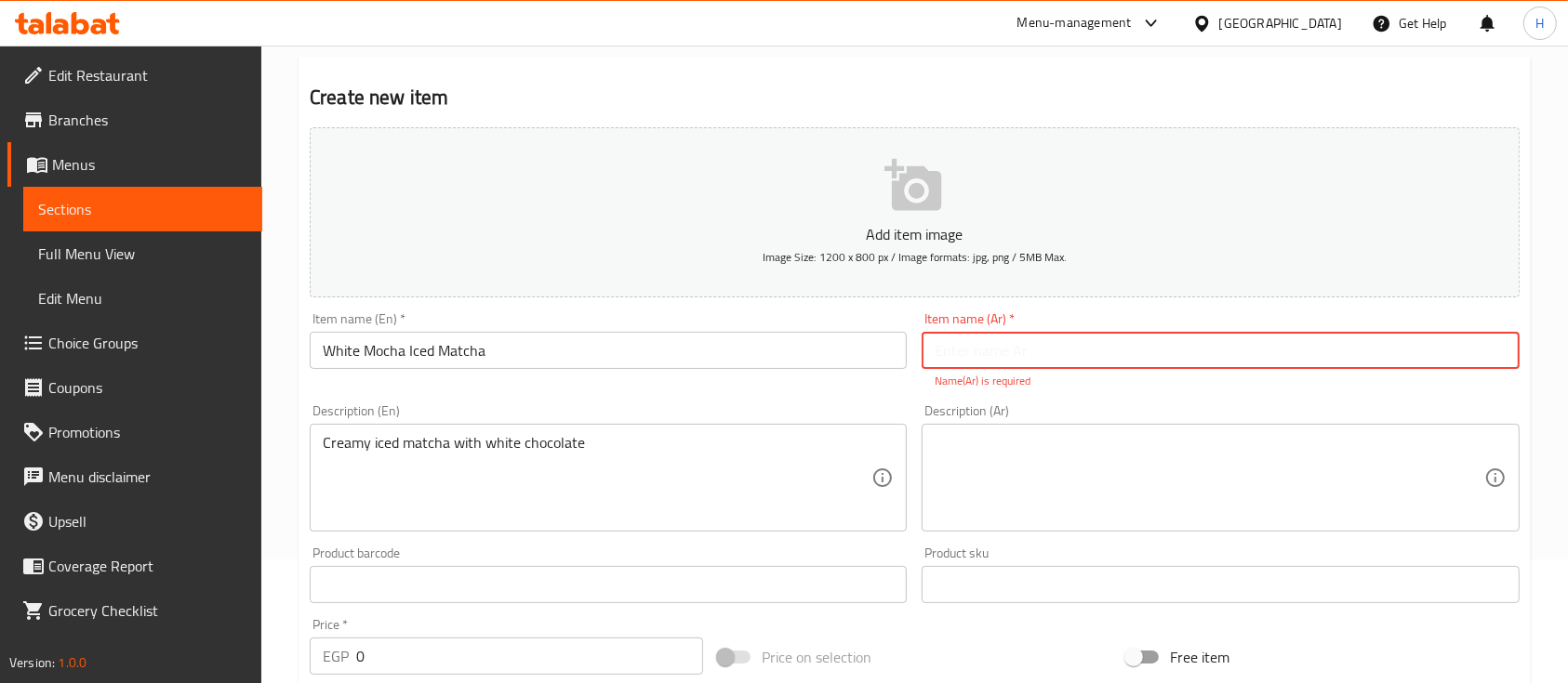
click at [991, 351] on input "text" at bounding box center [1221, 350] width 598 height 37
paste input "[PERSON_NAME] بالوايت موكا"
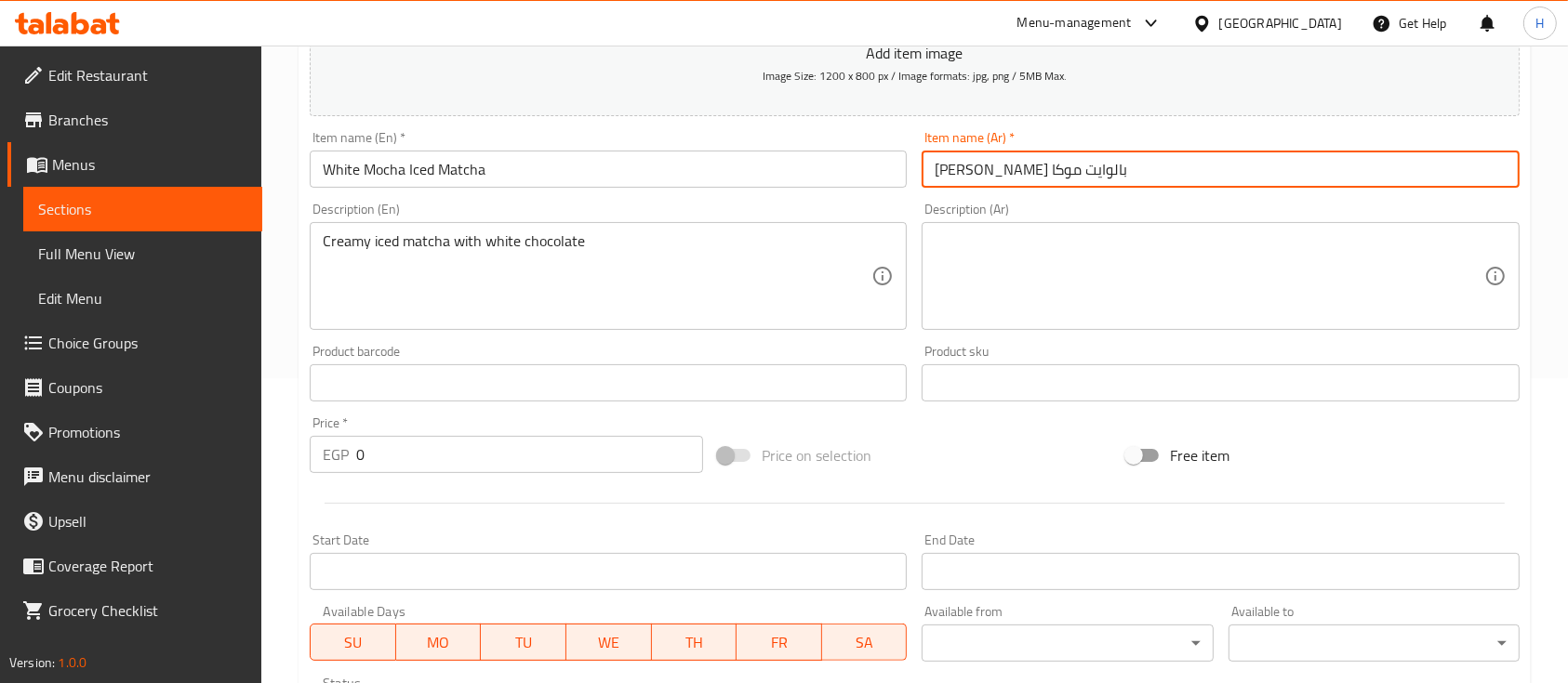
scroll to position [372, 0]
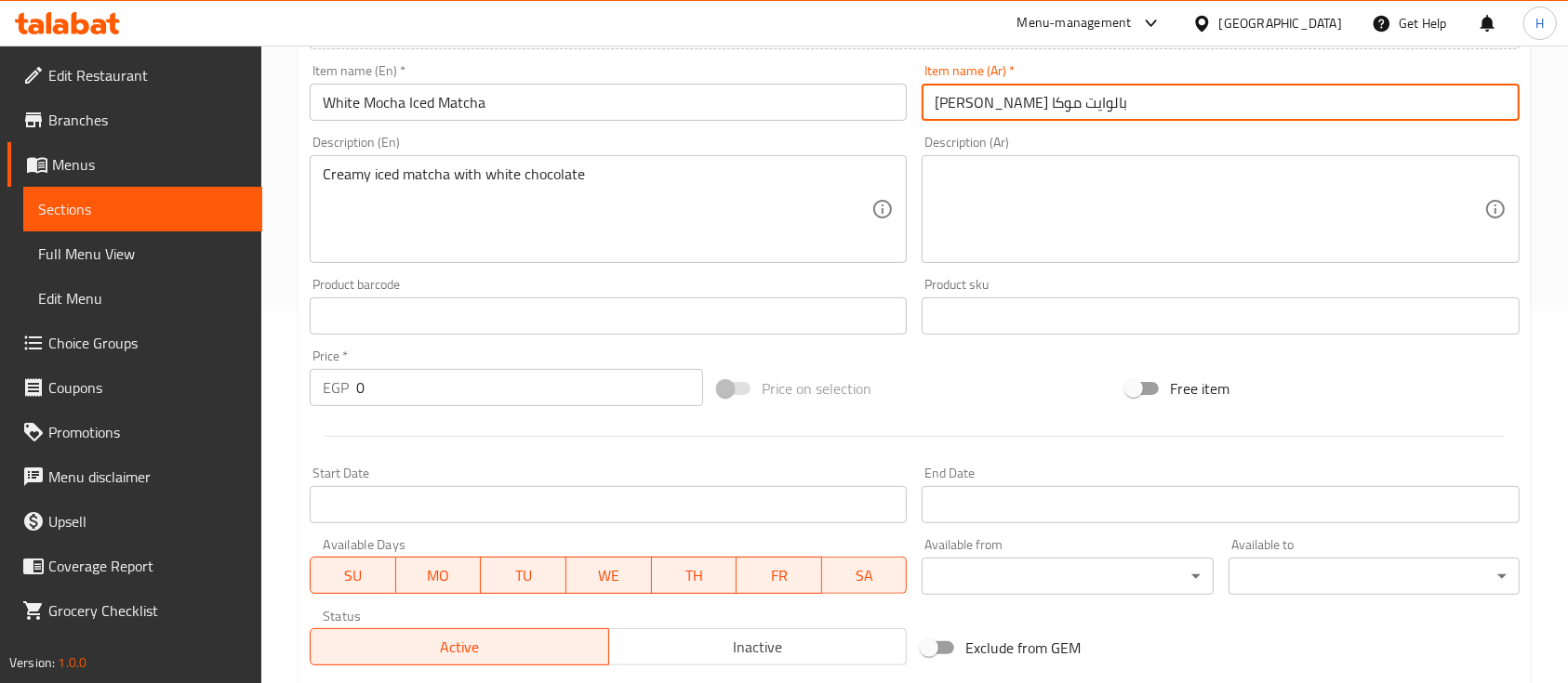
type input "[PERSON_NAME] بالوايت موكا"
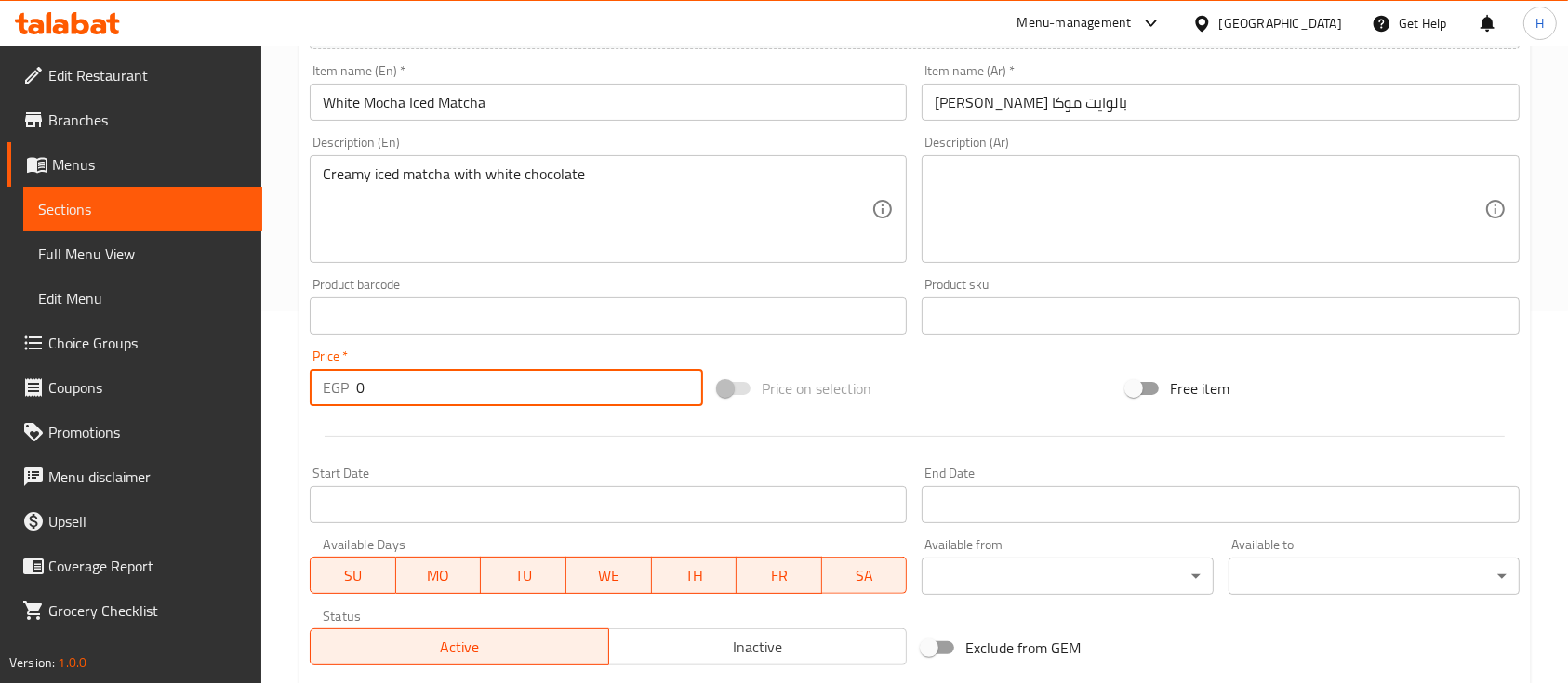
drag, startPoint x: 378, startPoint y: 391, endPoint x: 323, endPoint y: 391, distance: 55.0
click at [323, 391] on div "EGP 0 Price *" at bounding box center [506, 387] width 394 height 37
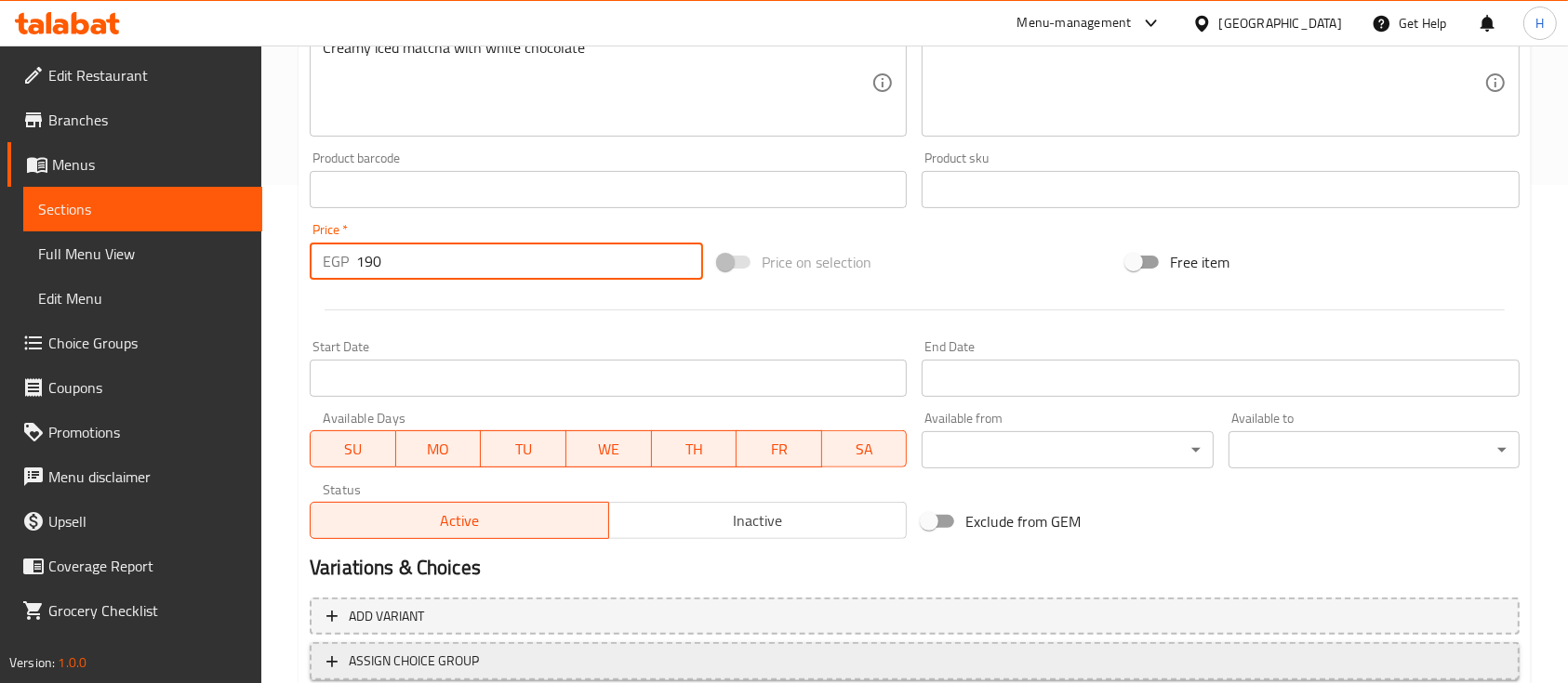
scroll to position [619, 0]
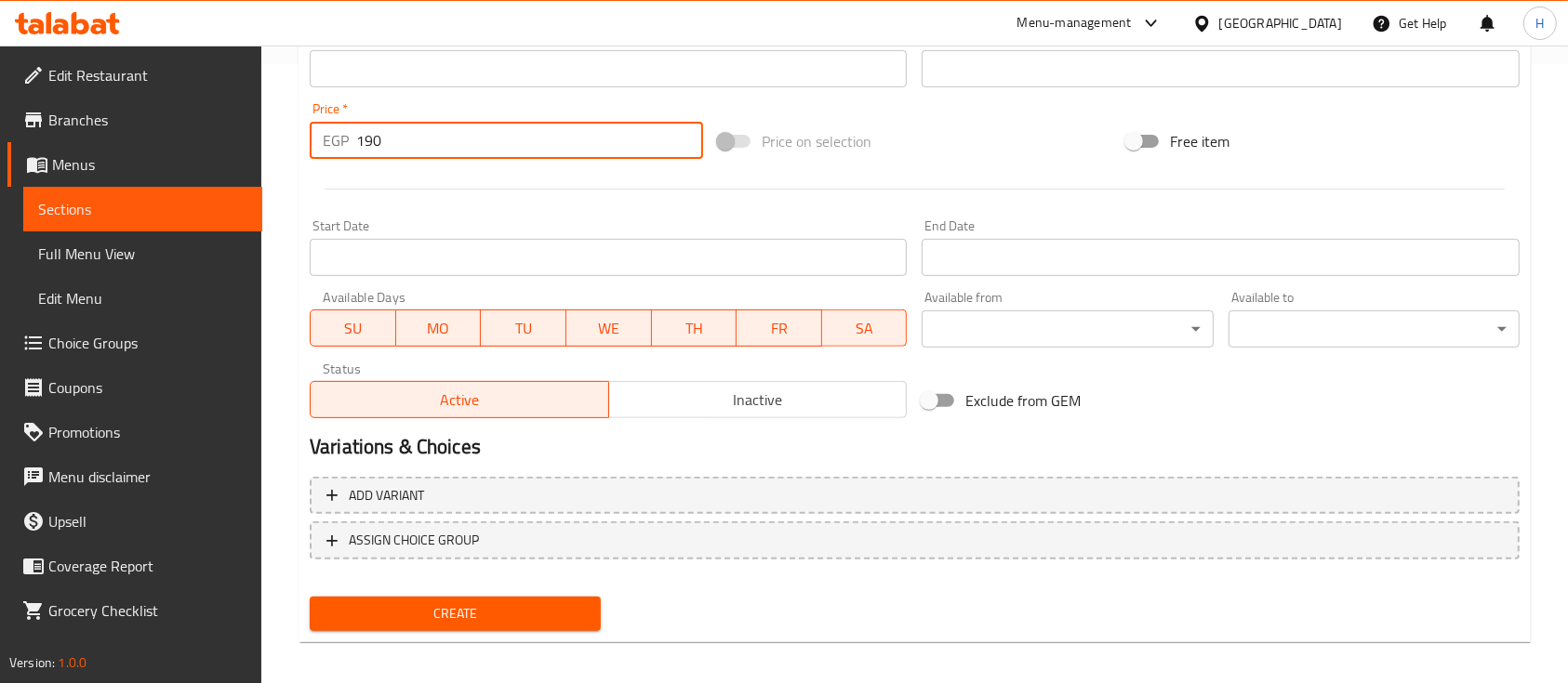
type input "190"
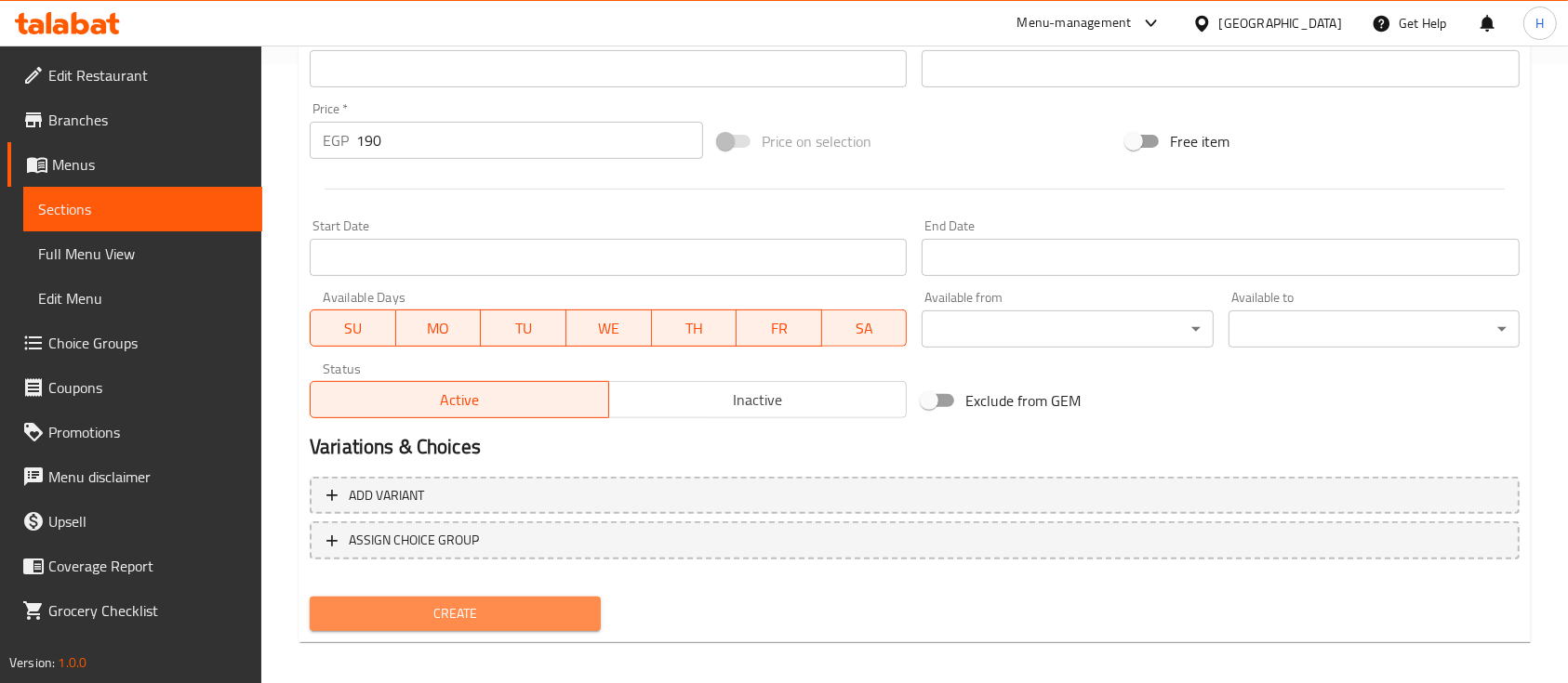
drag, startPoint x: 500, startPoint y: 606, endPoint x: 404, endPoint y: 37, distance: 577.0
click at [498, 606] on span "Create" at bounding box center [455, 614] width 261 height 24
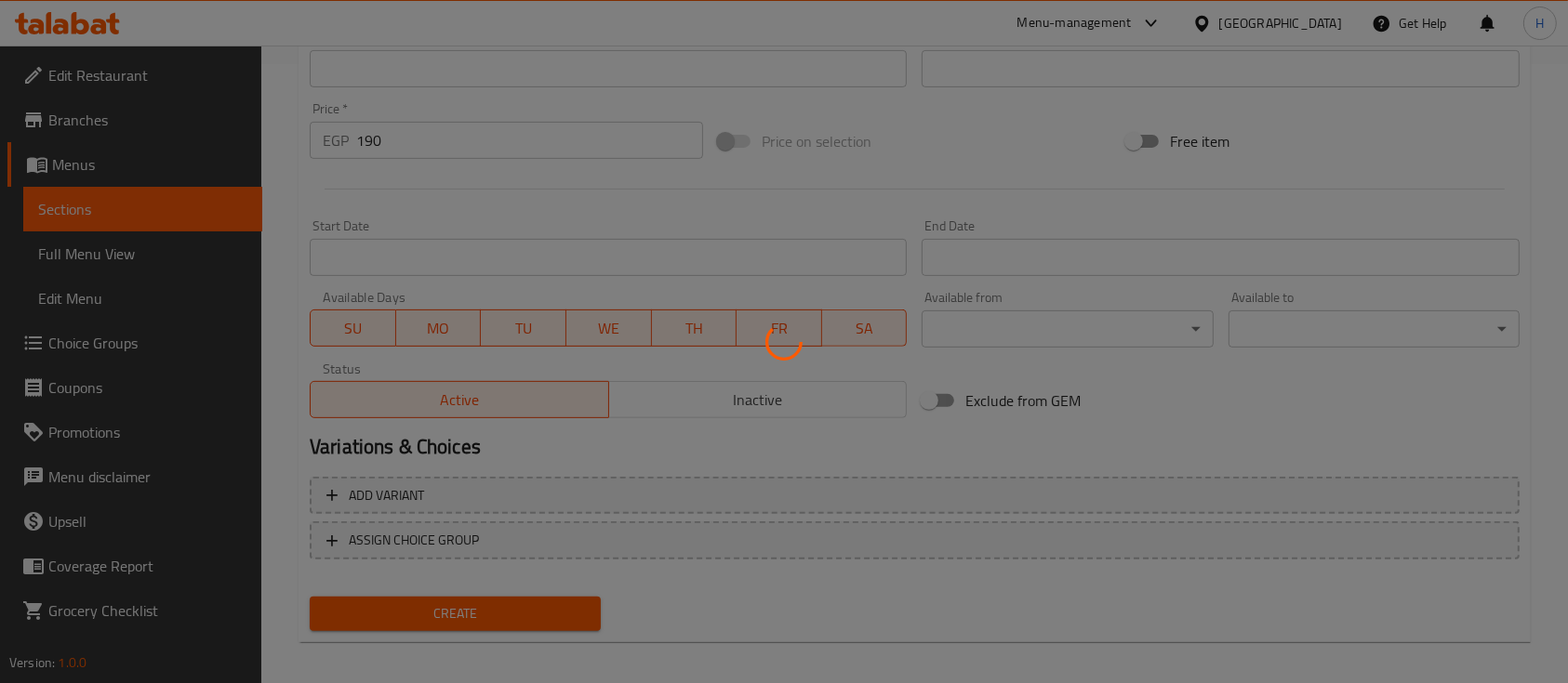
type input "0"
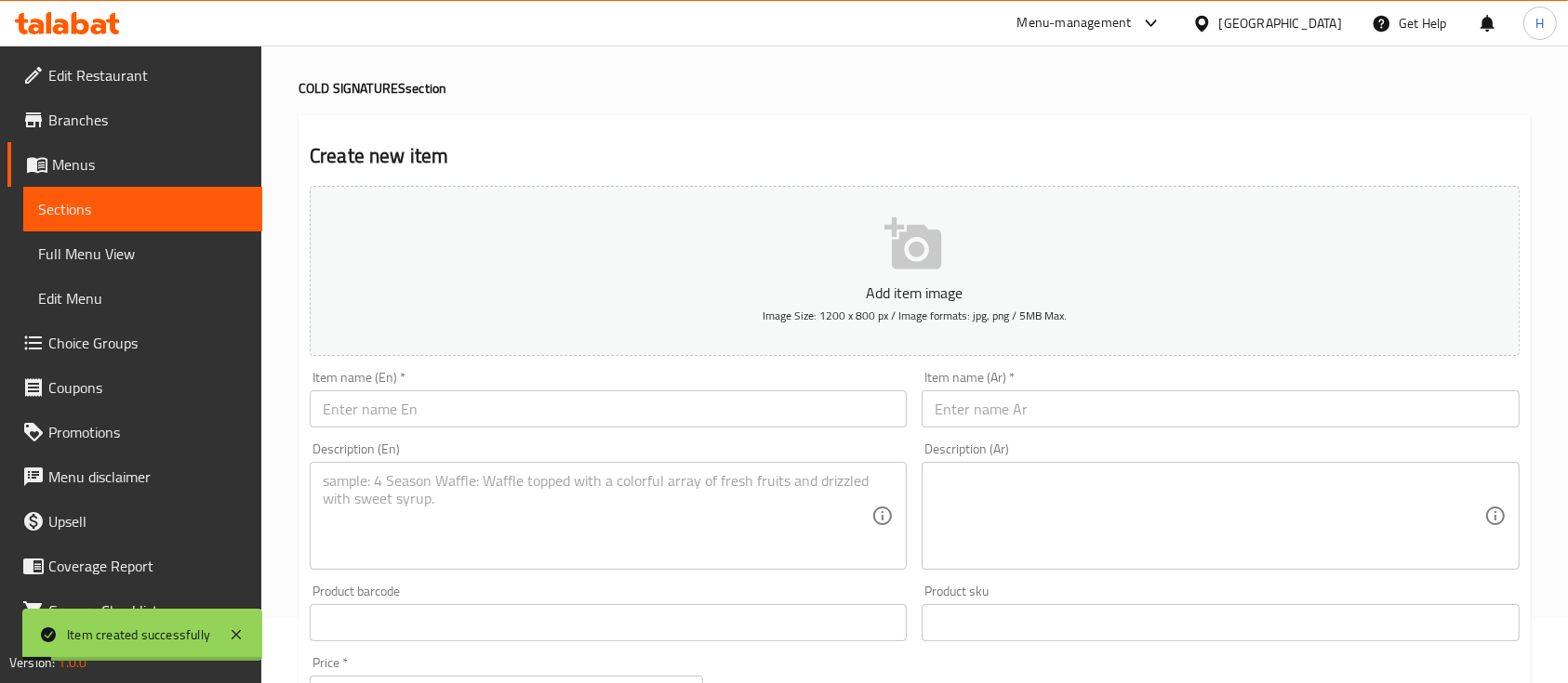
scroll to position [0, 0]
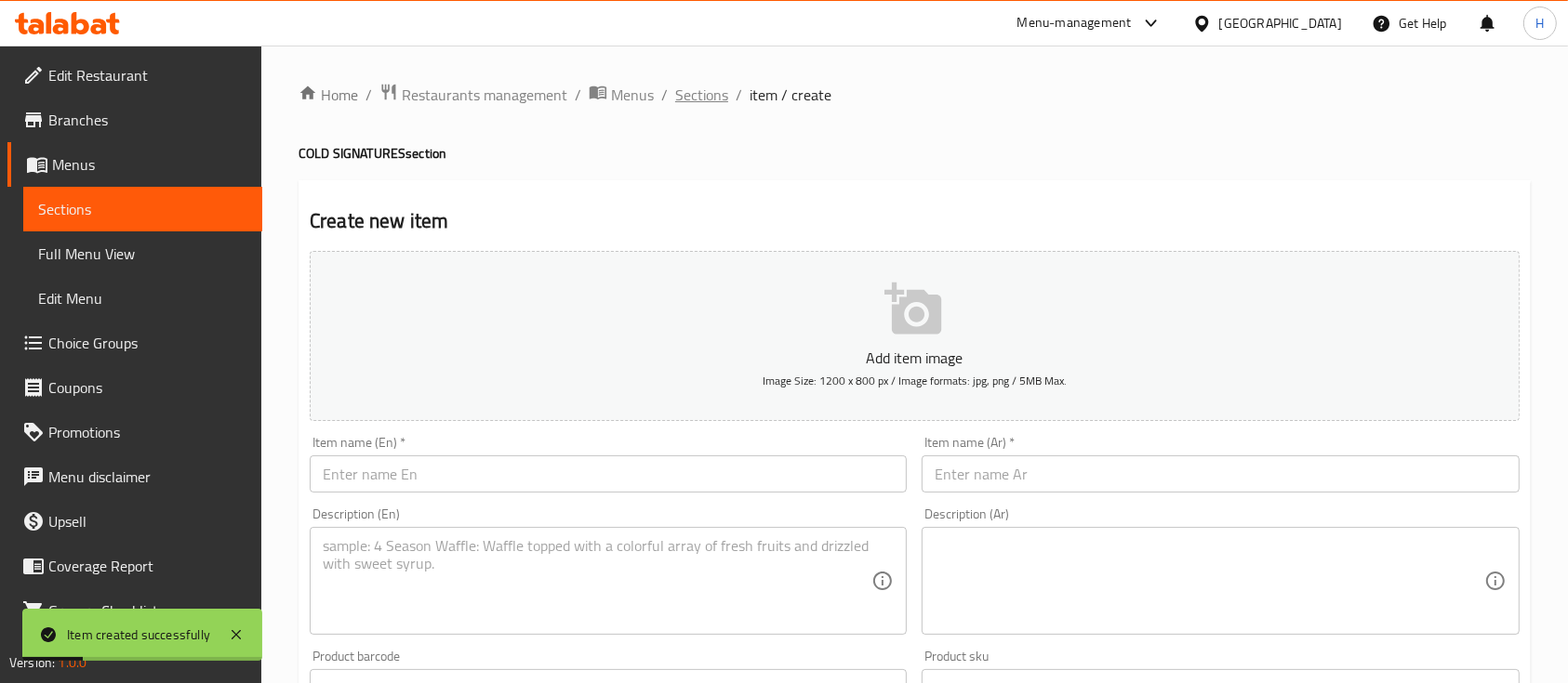
click at [696, 95] on span "Sections" at bounding box center [701, 95] width 53 height 23
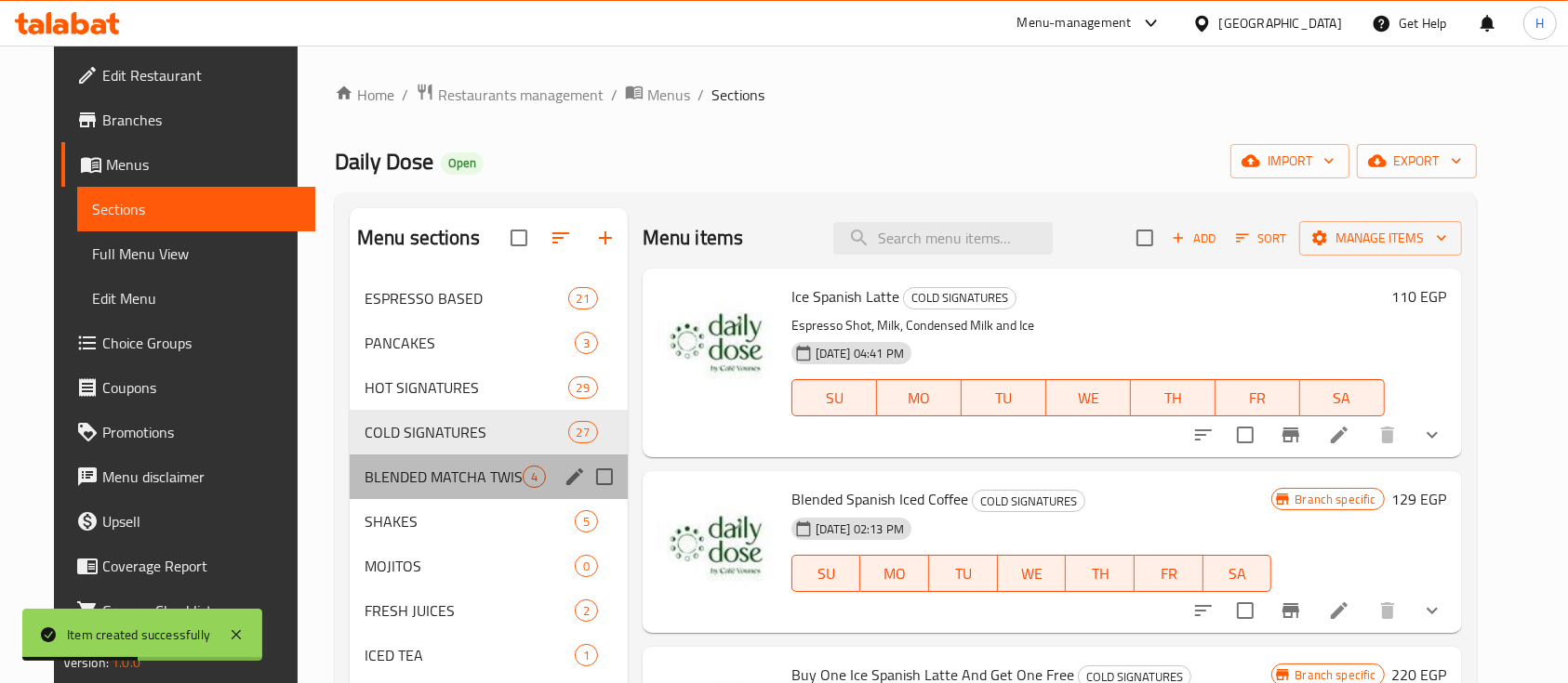
click at [462, 462] on div "BLENDED MATCHA TWISTS 4" at bounding box center [489, 476] width 278 height 44
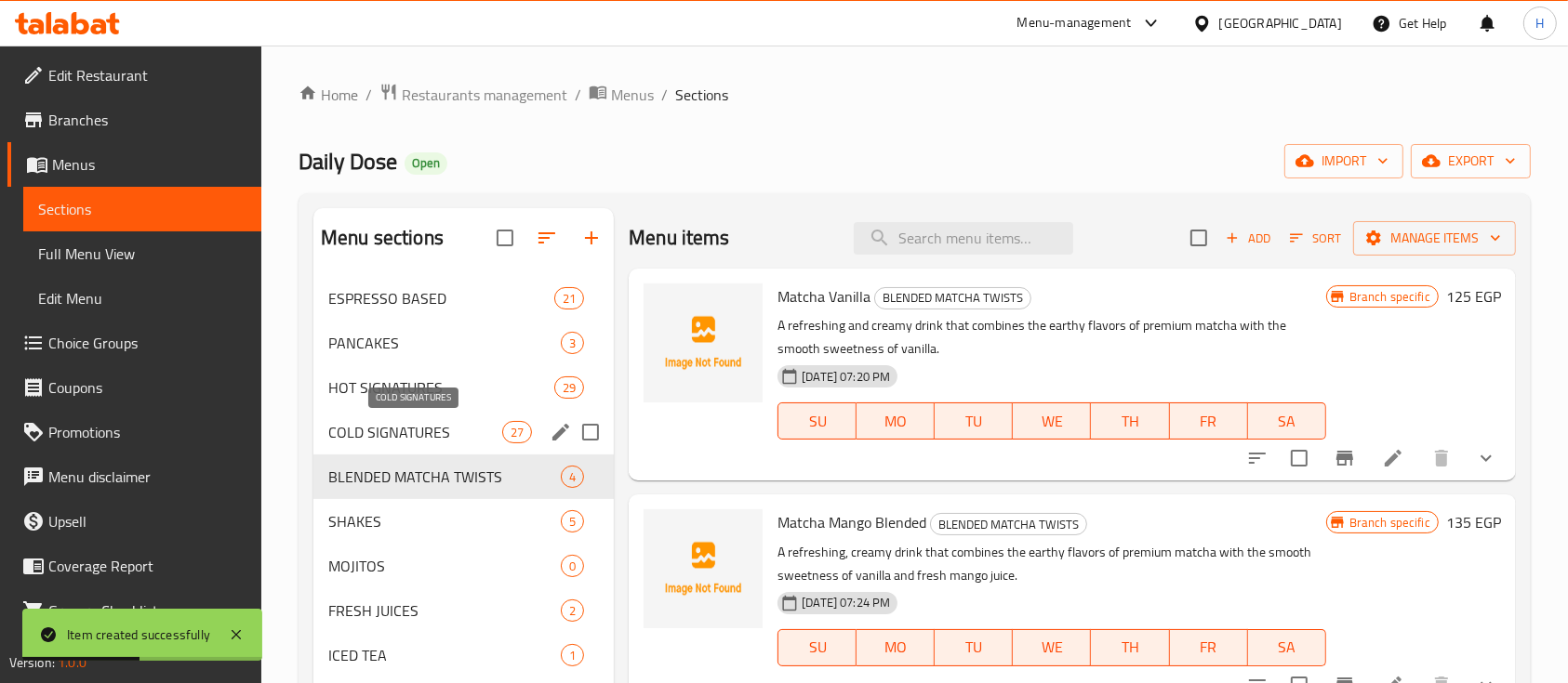
click at [456, 427] on span "COLD SIGNATURES" at bounding box center [415, 432] width 174 height 23
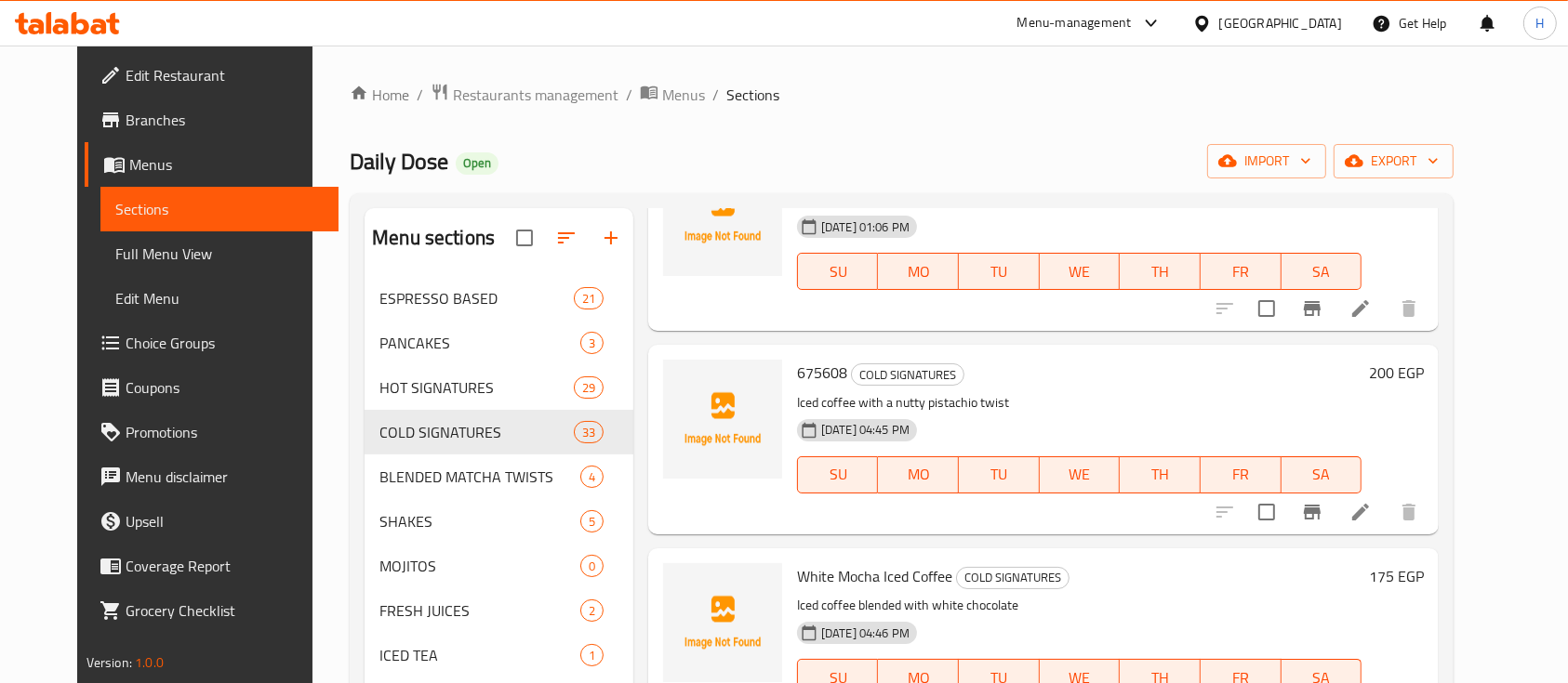
scroll to position [3594, 0]
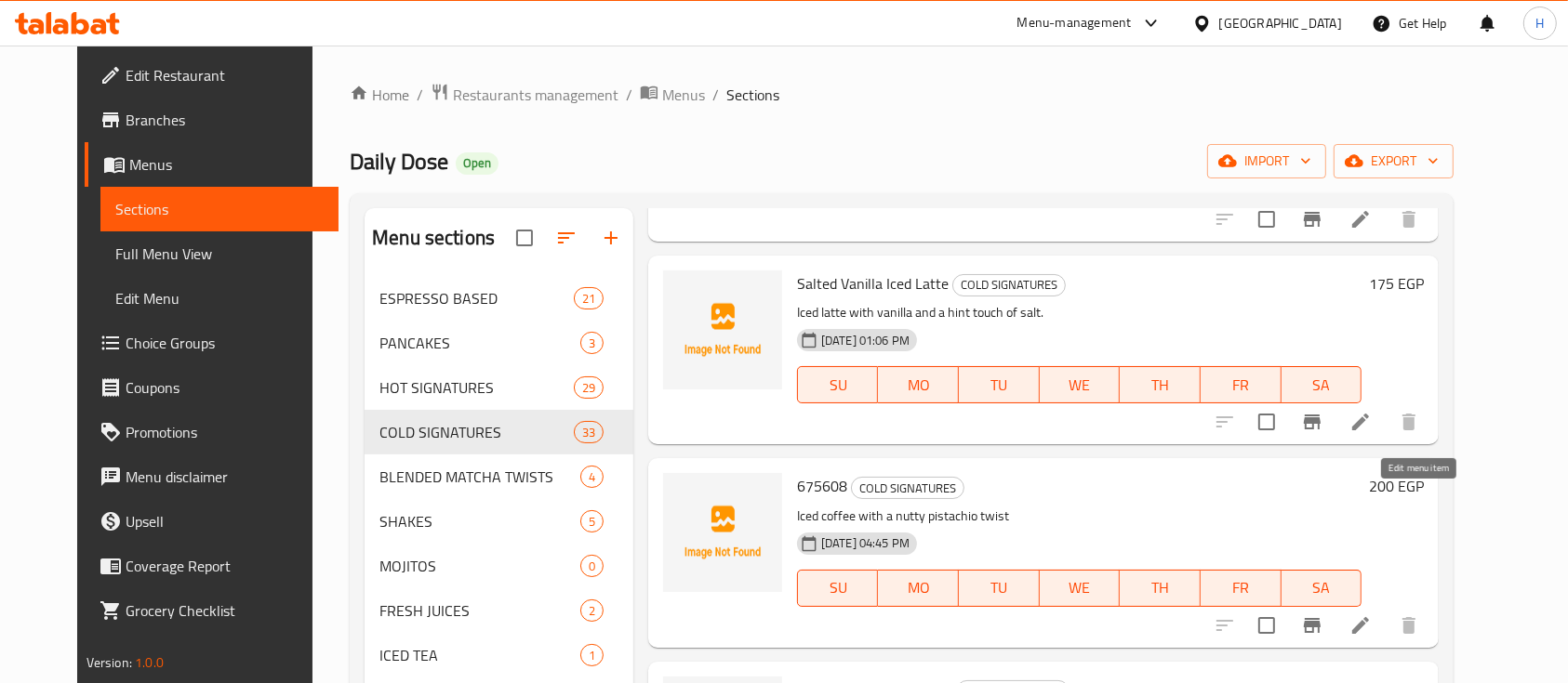
click at [1372, 614] on icon at bounding box center [1361, 625] width 23 height 23
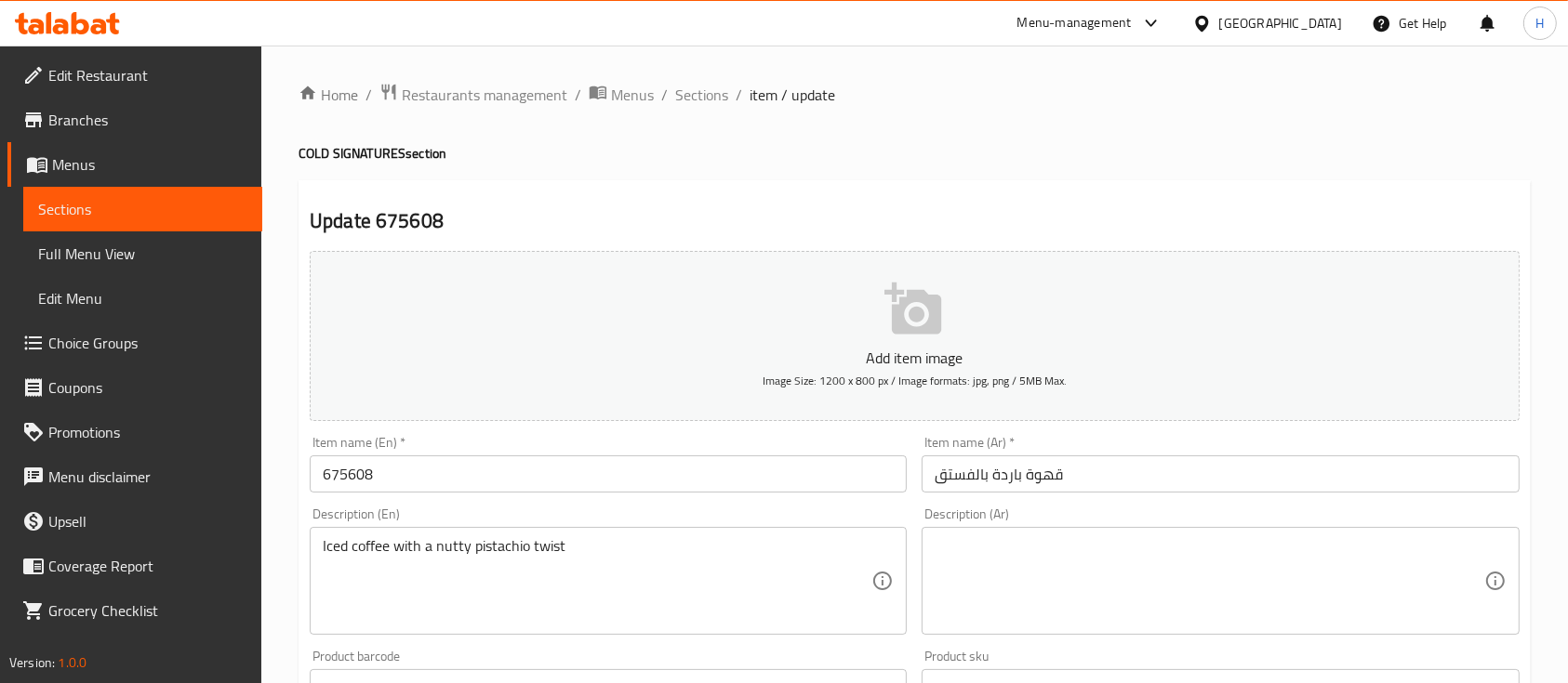
click at [568, 457] on div "Item name (En)   * 675608 Item name (En) *" at bounding box center [608, 464] width 598 height 57
click at [568, 457] on input "675608" at bounding box center [608, 474] width 598 height 37
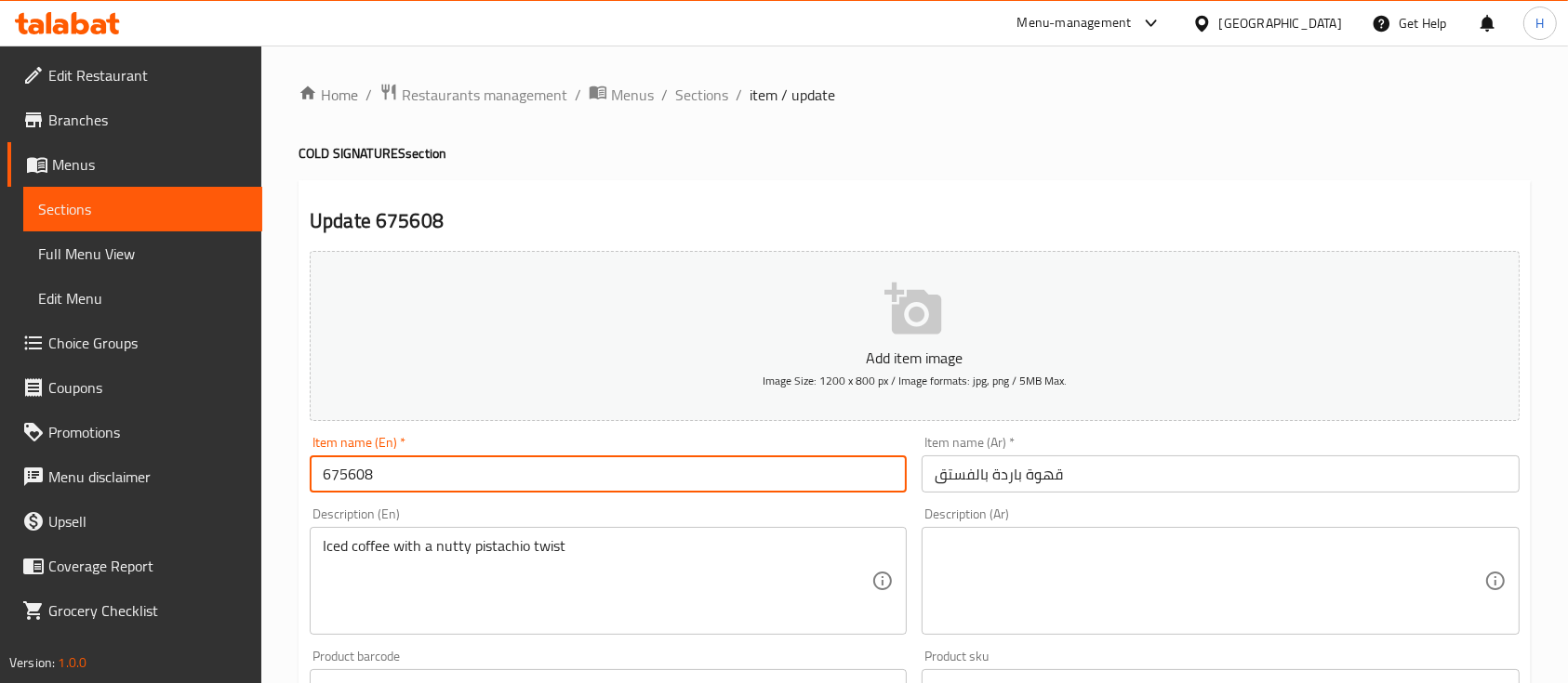
click at [559, 467] on input "675608" at bounding box center [608, 474] width 598 height 37
drag, startPoint x: 559, startPoint y: 467, endPoint x: 449, endPoint y: 463, distance: 110.1
click at [449, 463] on input "675608" at bounding box center [608, 474] width 598 height 37
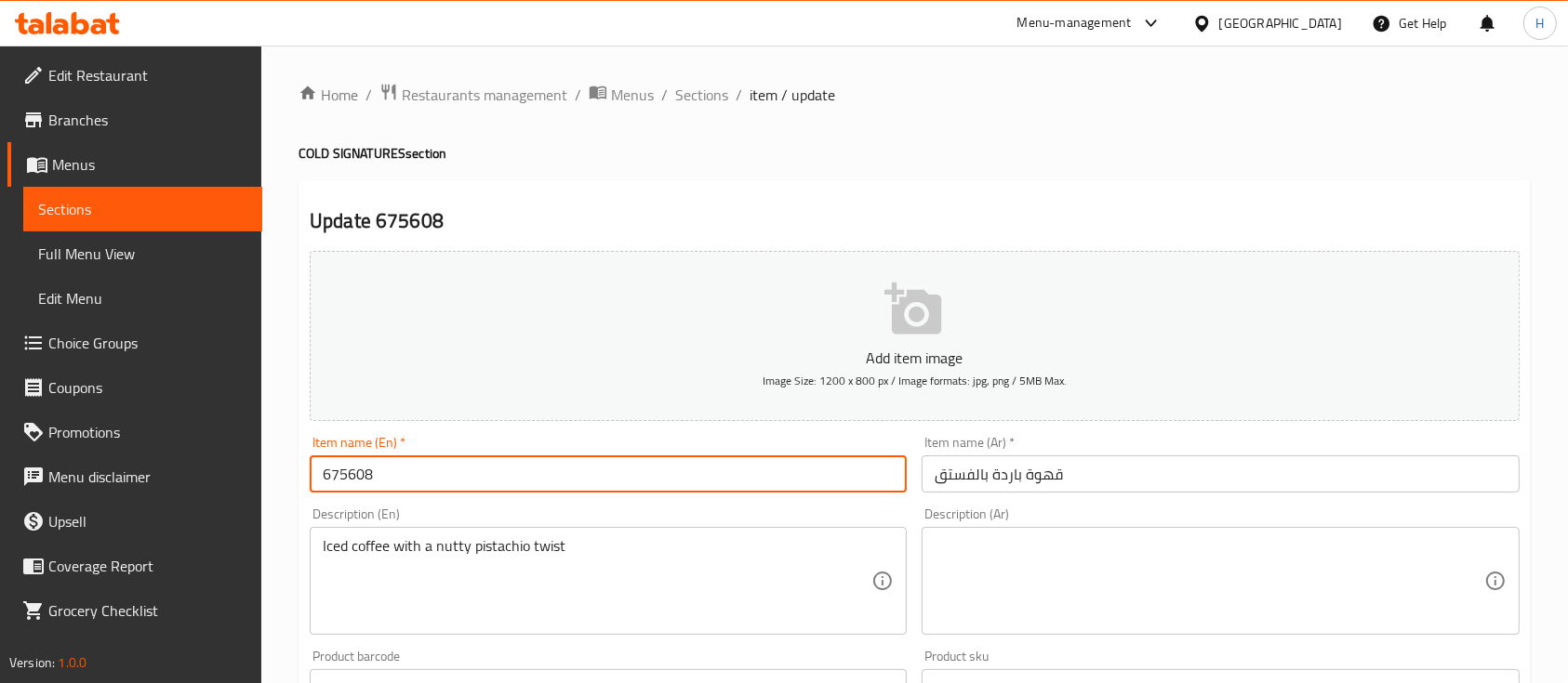
paste input "Pistachio Iced Coffee"
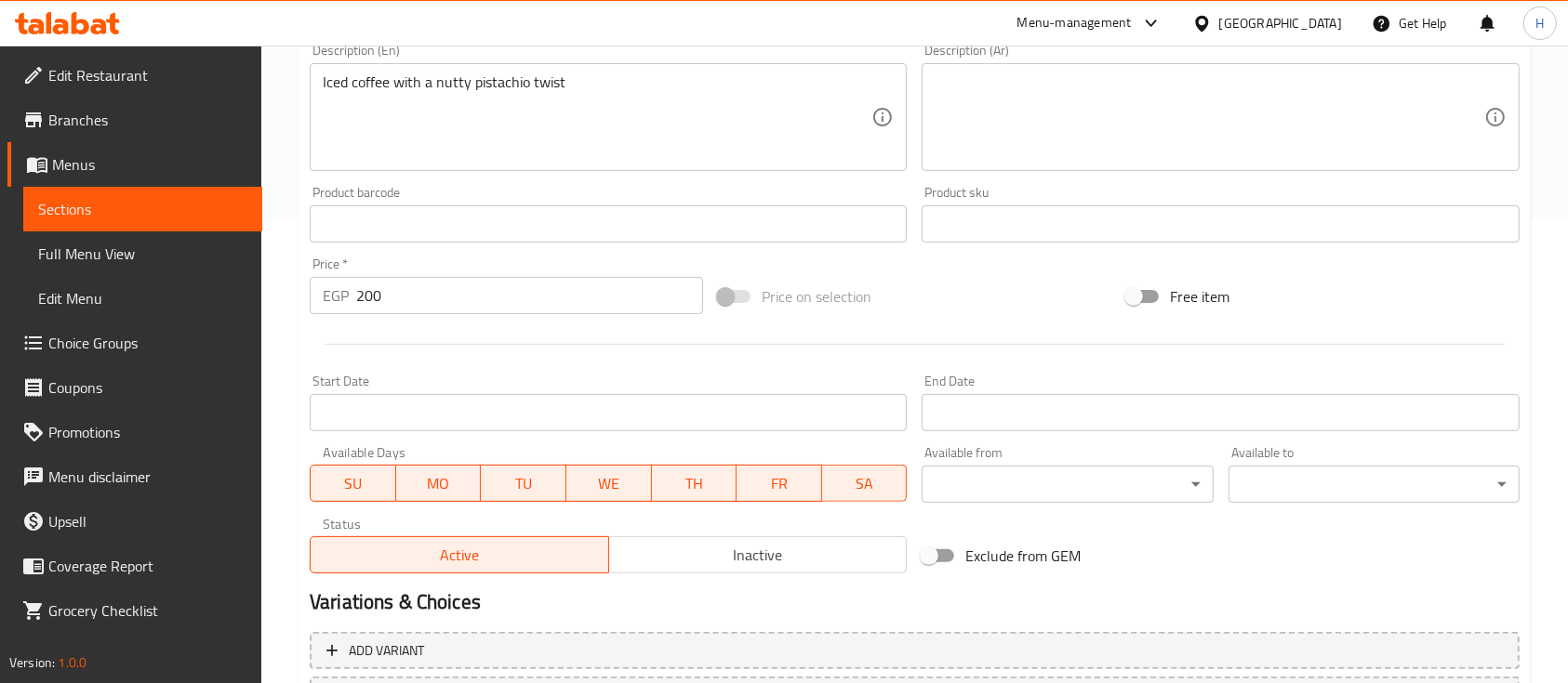
scroll to position [619, 0]
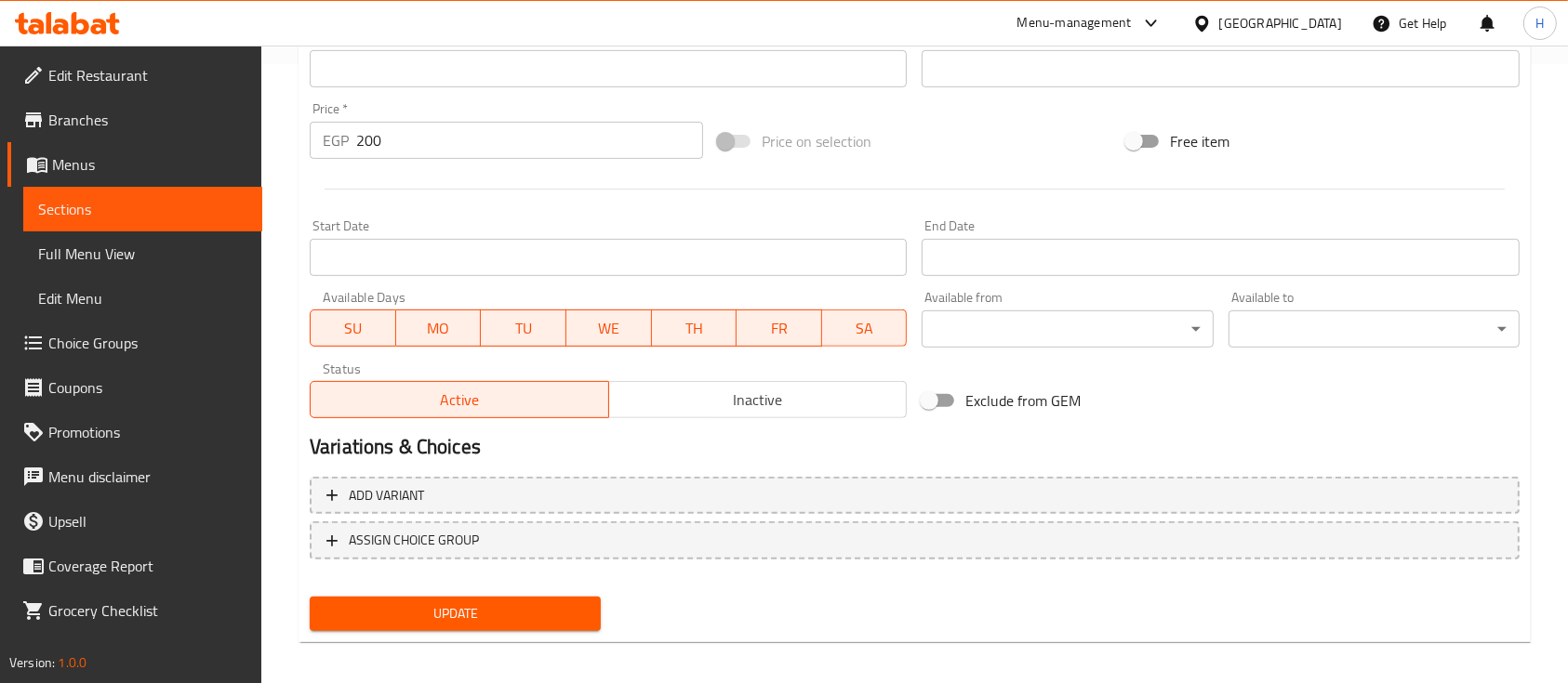
type input "Pistachio Iced Coffee"
click at [470, 603] on span "Update" at bounding box center [455, 614] width 261 height 24
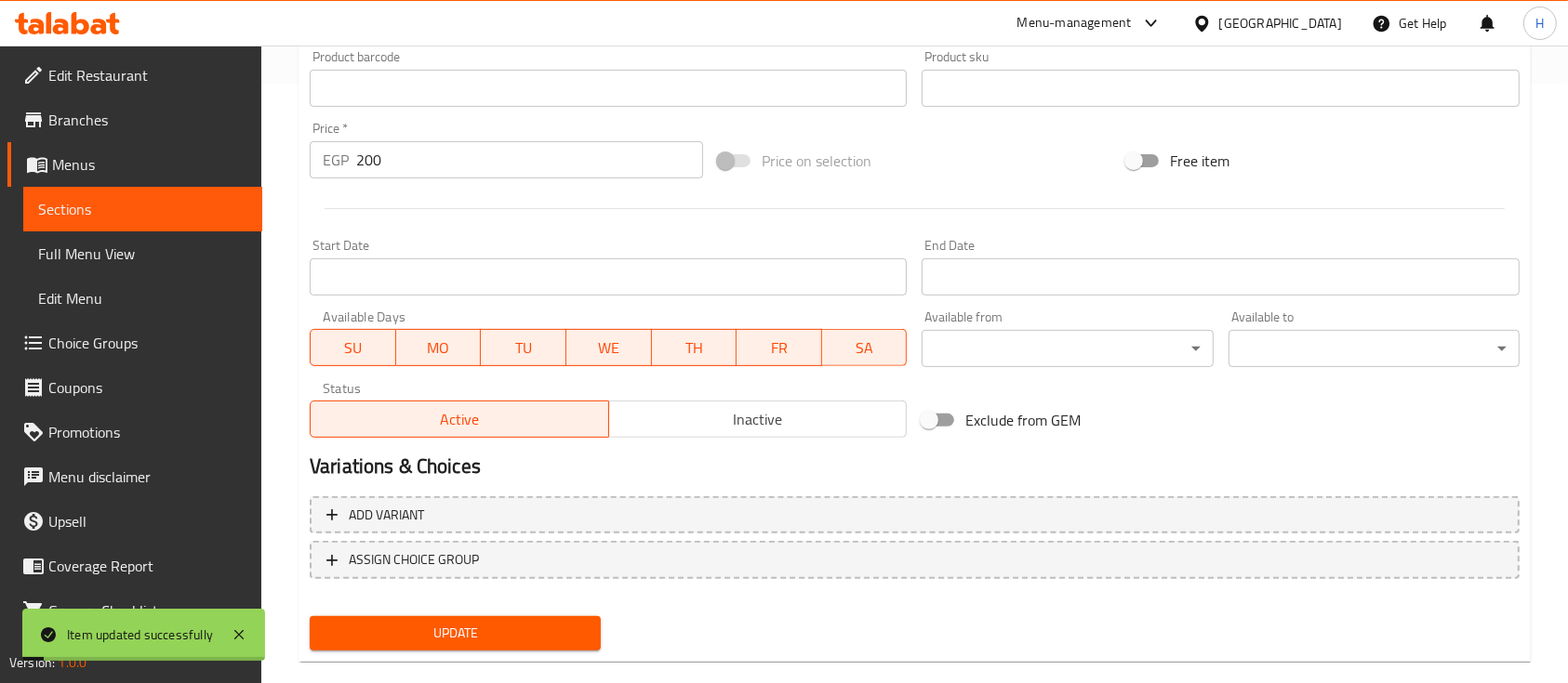
scroll to position [0, 0]
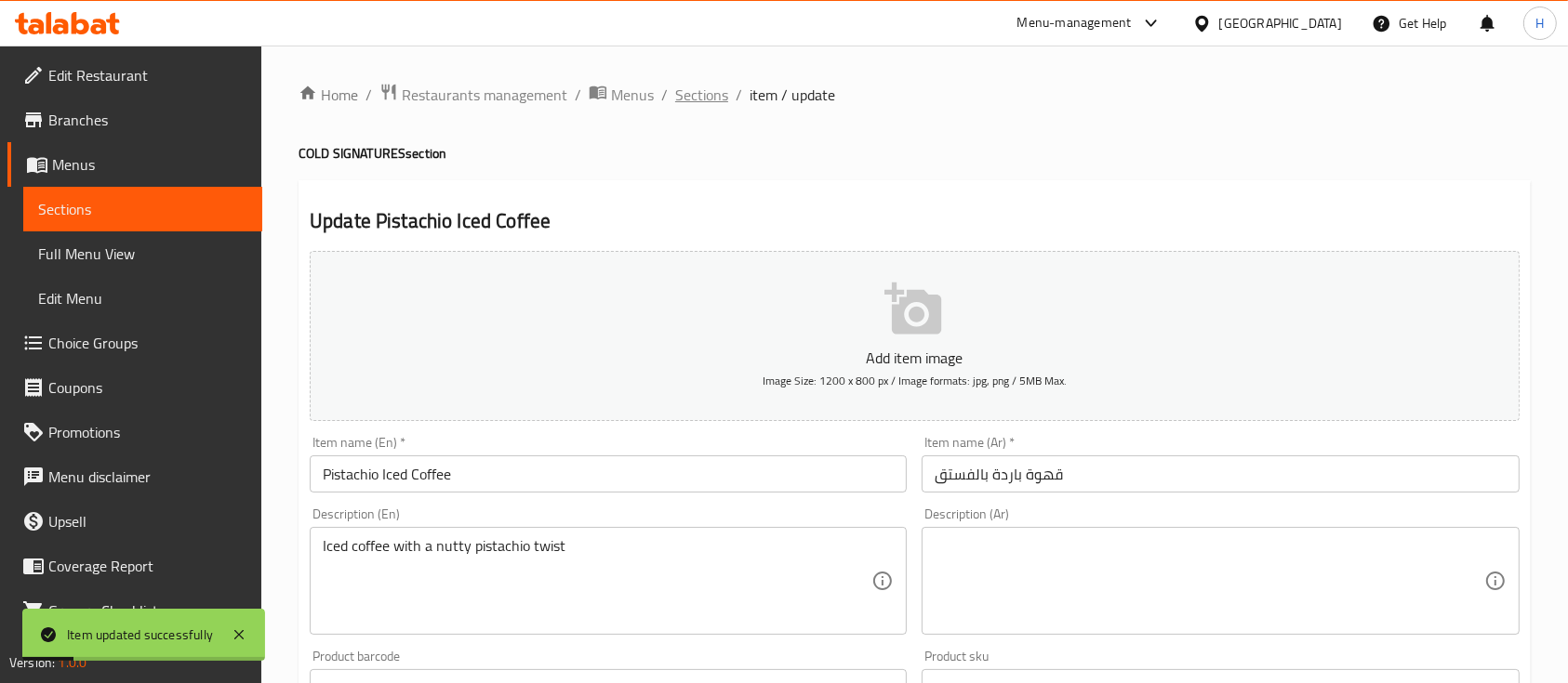
click at [701, 96] on span "Sections" at bounding box center [701, 95] width 53 height 23
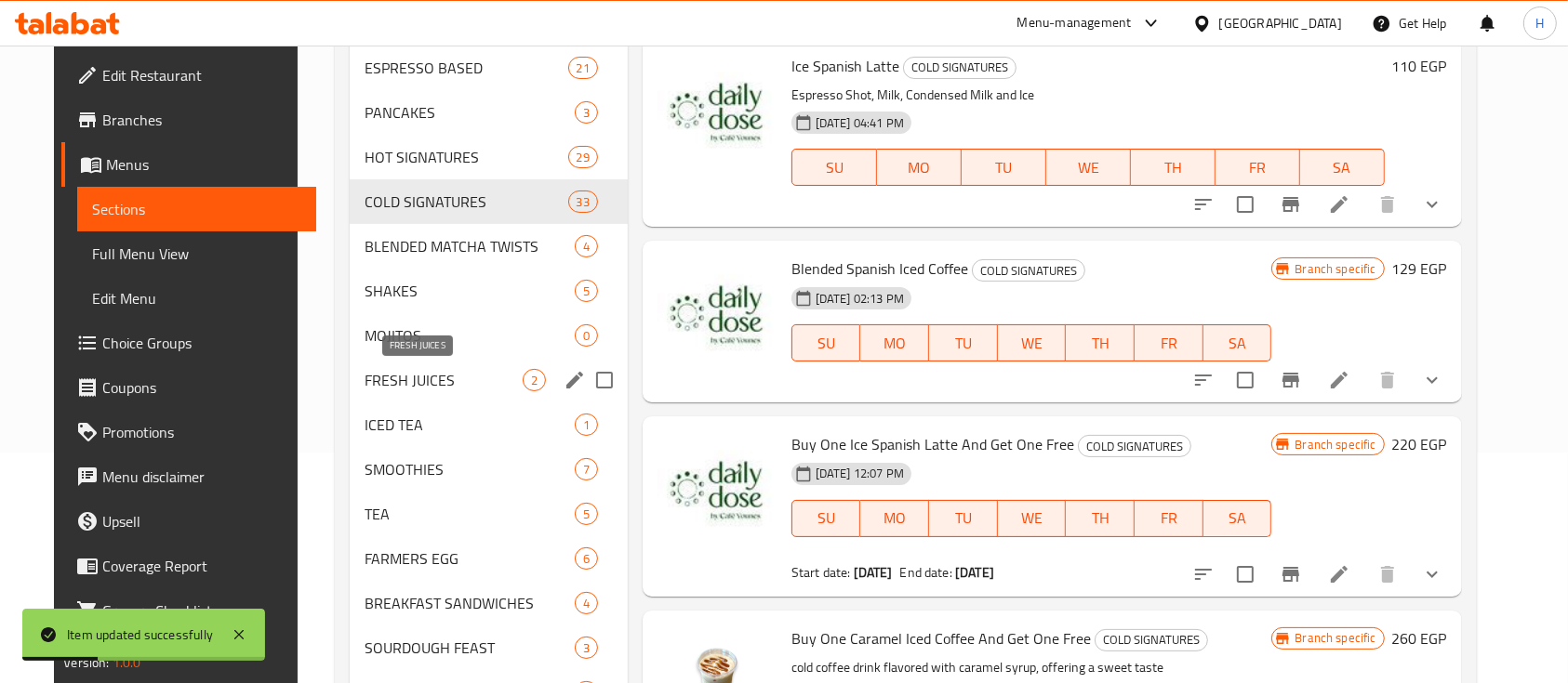
scroll to position [247, 0]
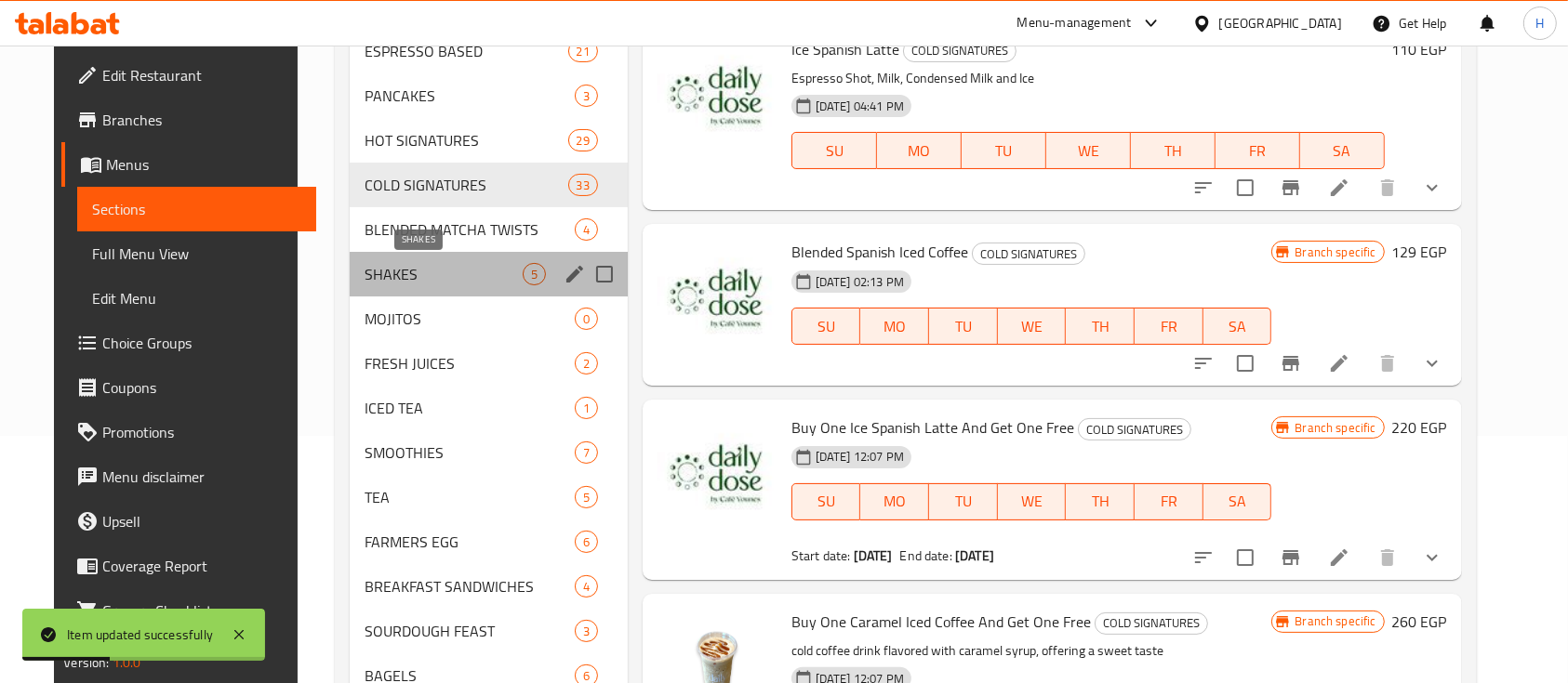
click at [409, 276] on span "SHAKES" at bounding box center [444, 275] width 159 height 23
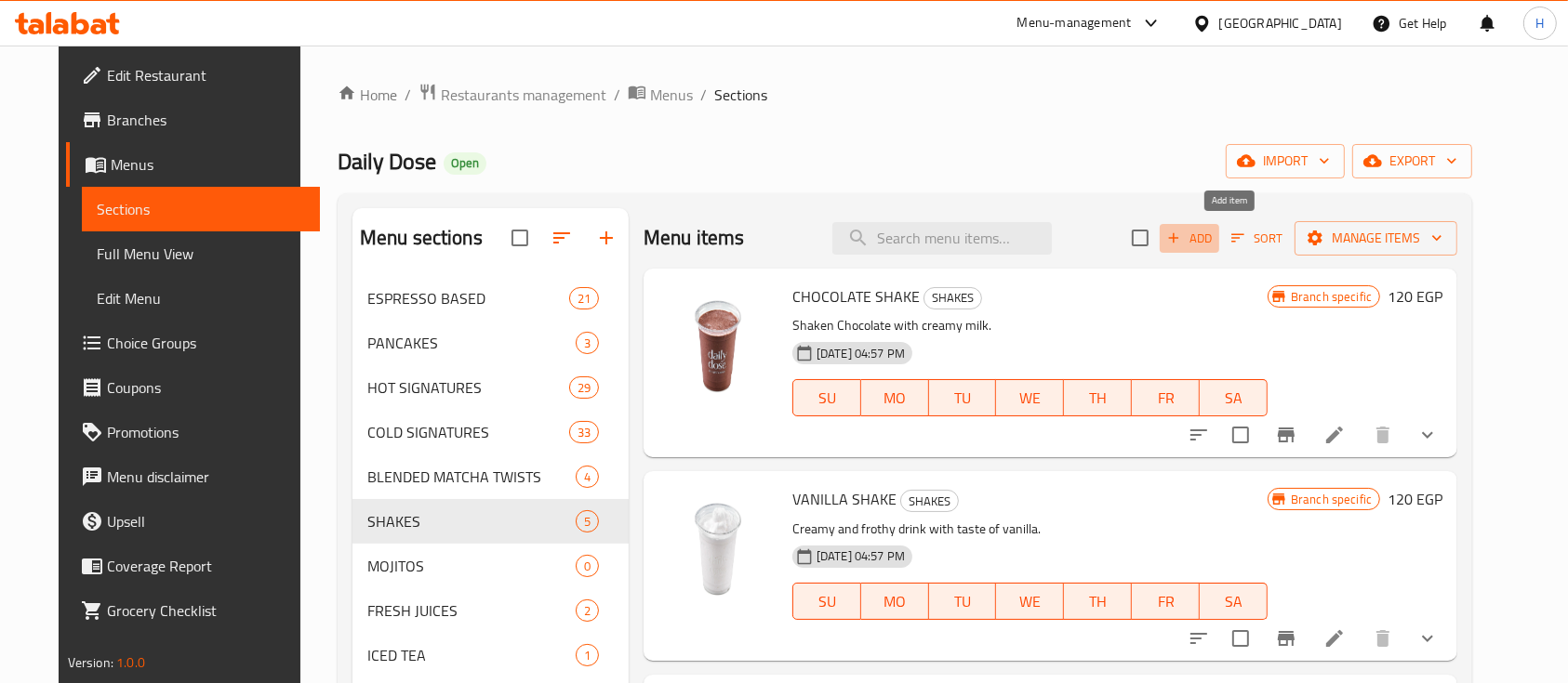
click at [1215, 242] on span "Add" at bounding box center [1189, 238] width 50 height 22
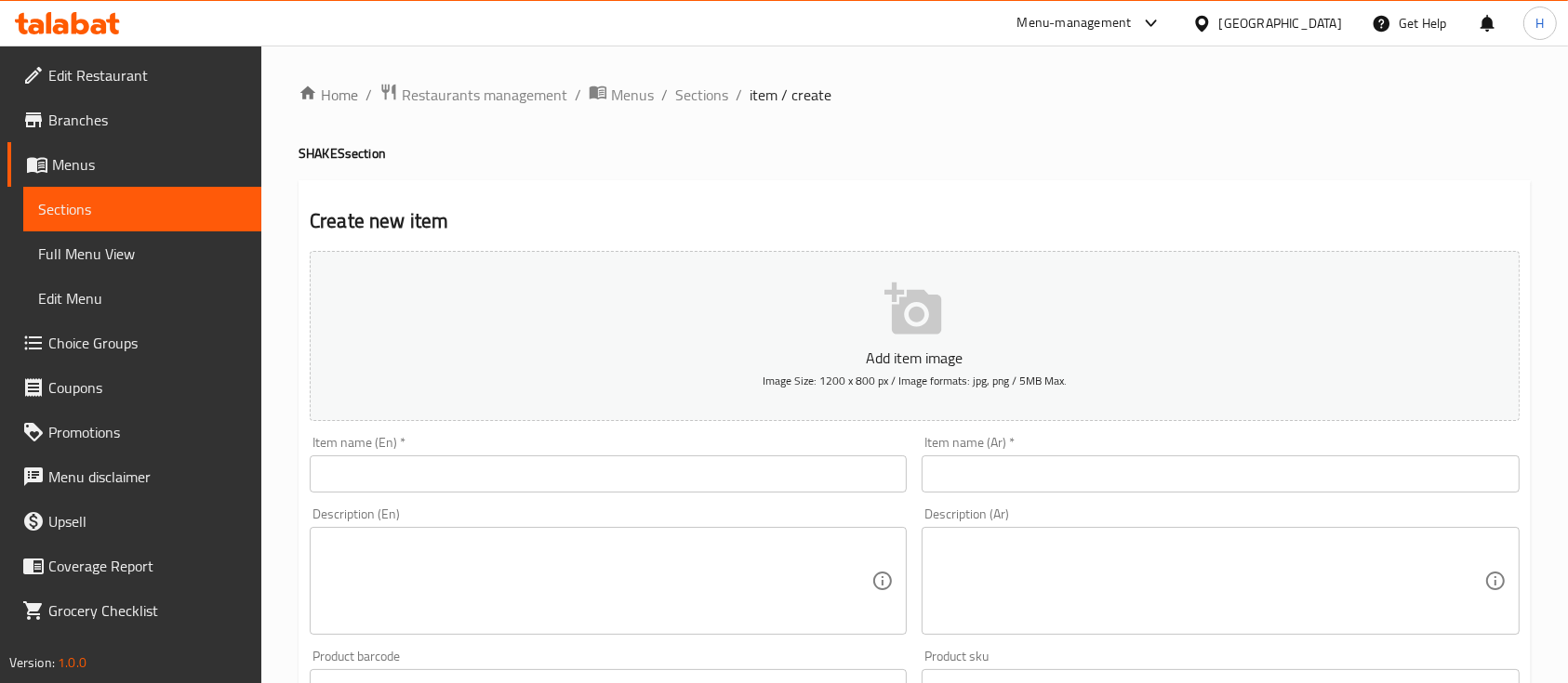
click at [565, 442] on div "Item name (En)   * Item name (En) *" at bounding box center [608, 464] width 598 height 57
click at [541, 477] on input "text" at bounding box center [608, 474] width 598 height 37
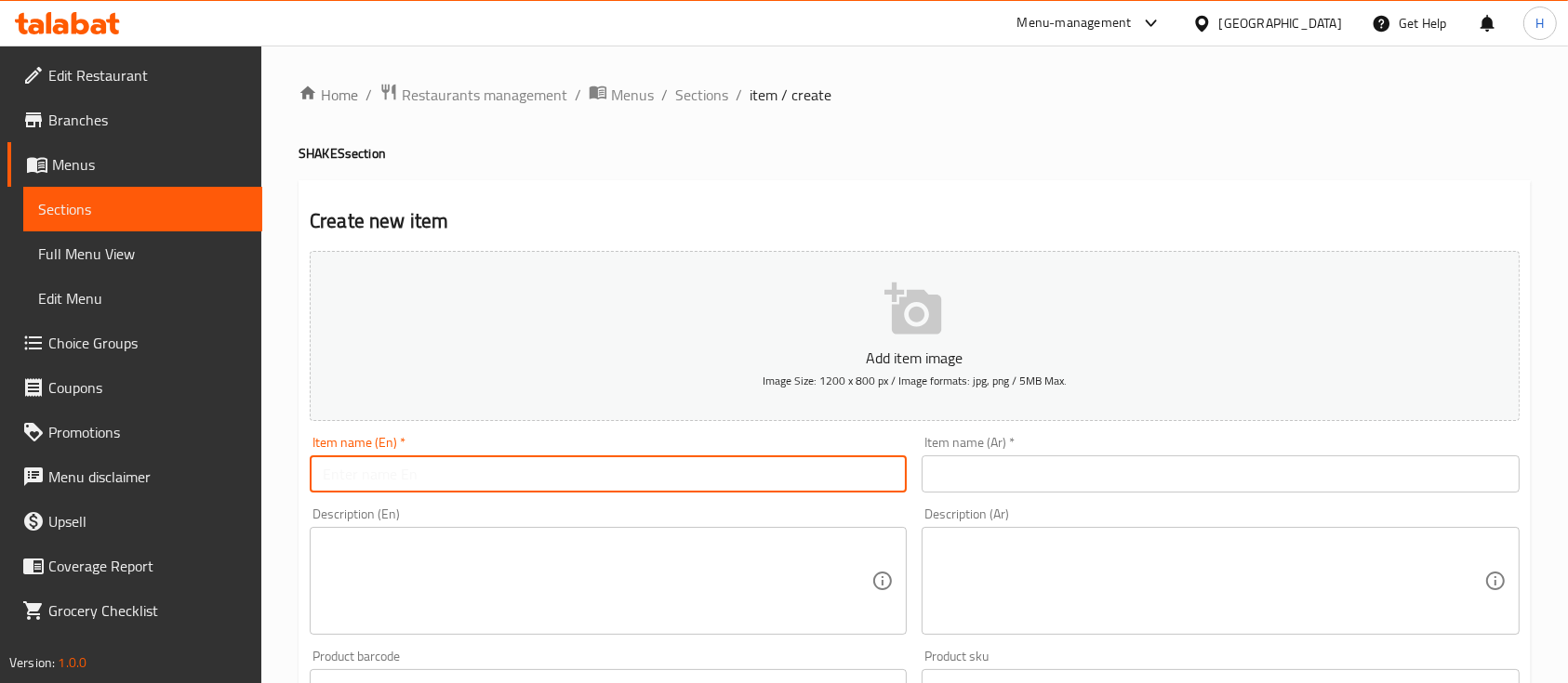
paste input "Blueberry Shake"
type input "Blueberry Shake"
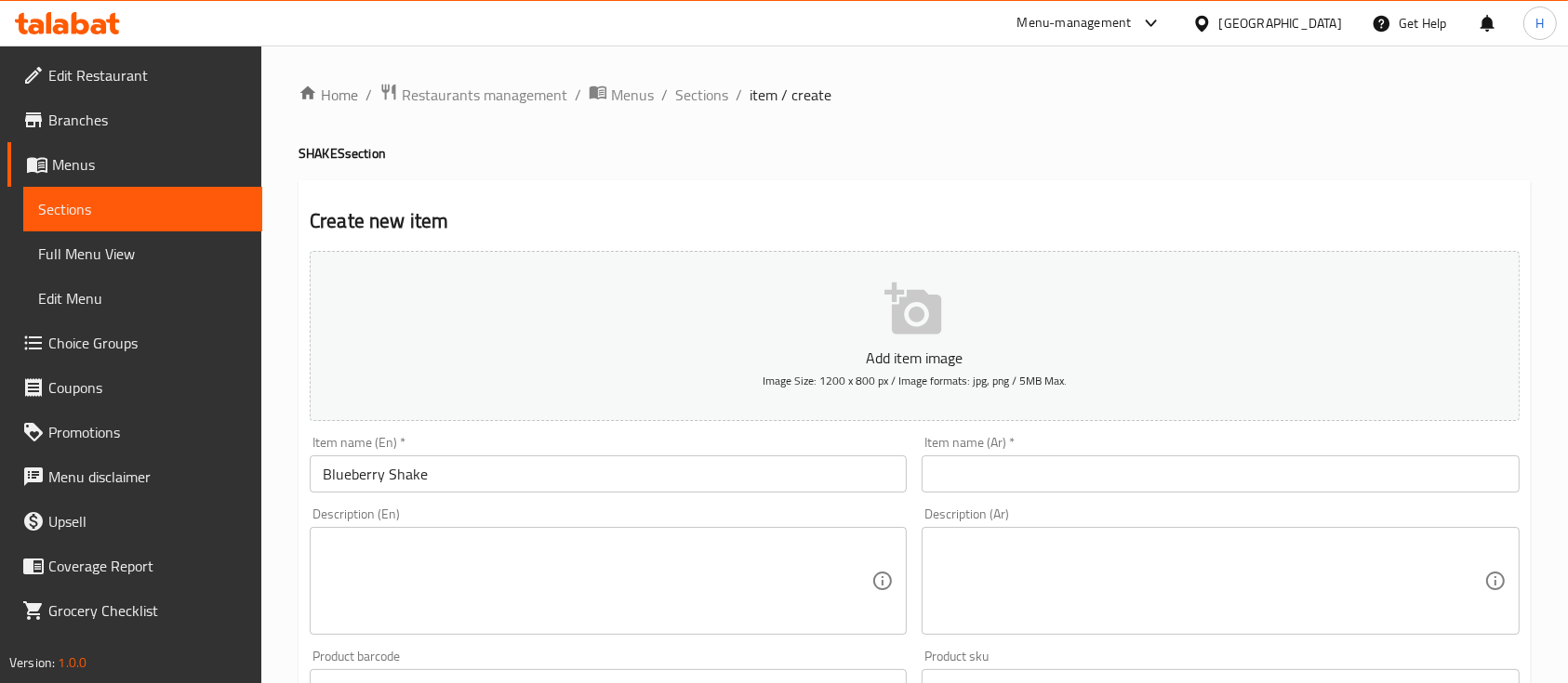
click at [985, 494] on div "Item name (Ar)   * Item name (Ar) *" at bounding box center [1221, 464] width 612 height 72
click at [984, 487] on input "text" at bounding box center [1221, 474] width 598 height 37
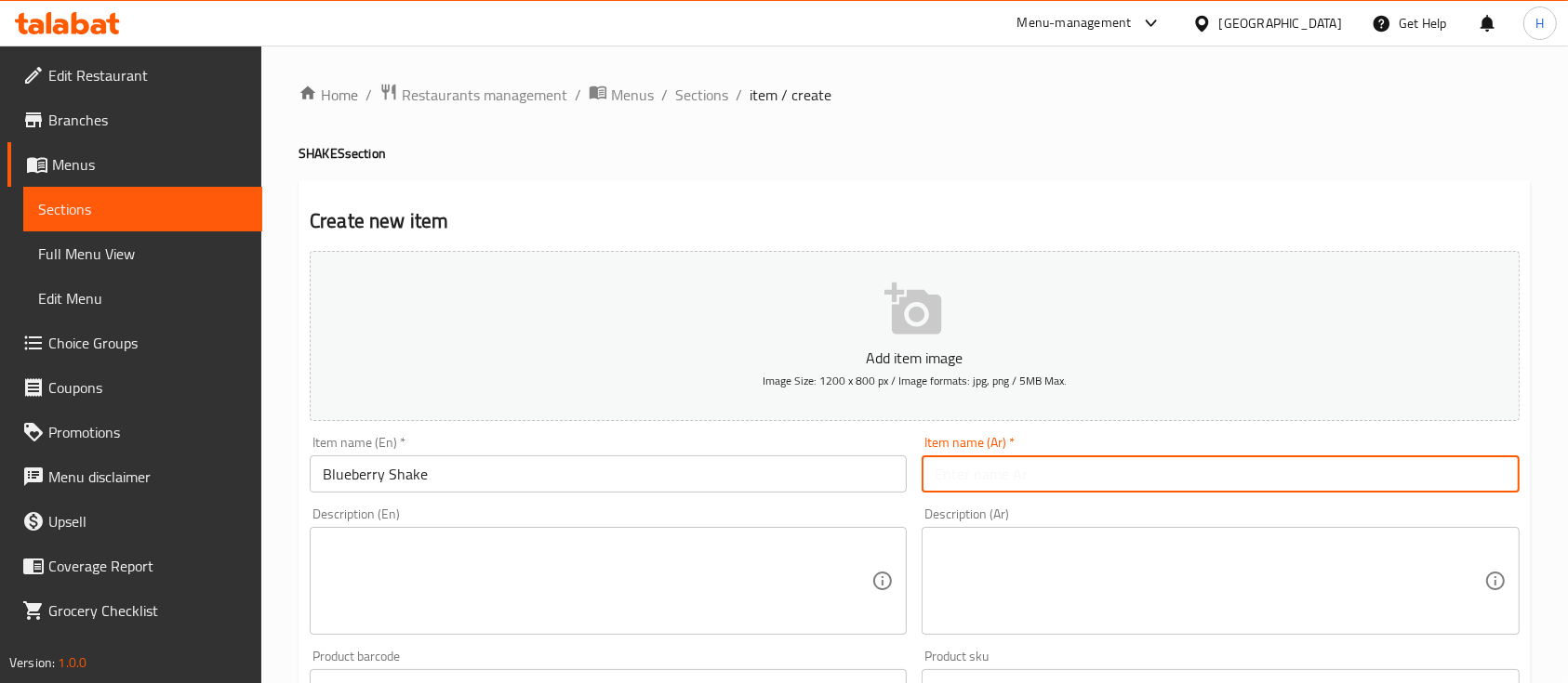
paste input "شيك بالتوت الأزرق"
type input "شيك بالتوت الأزرق"
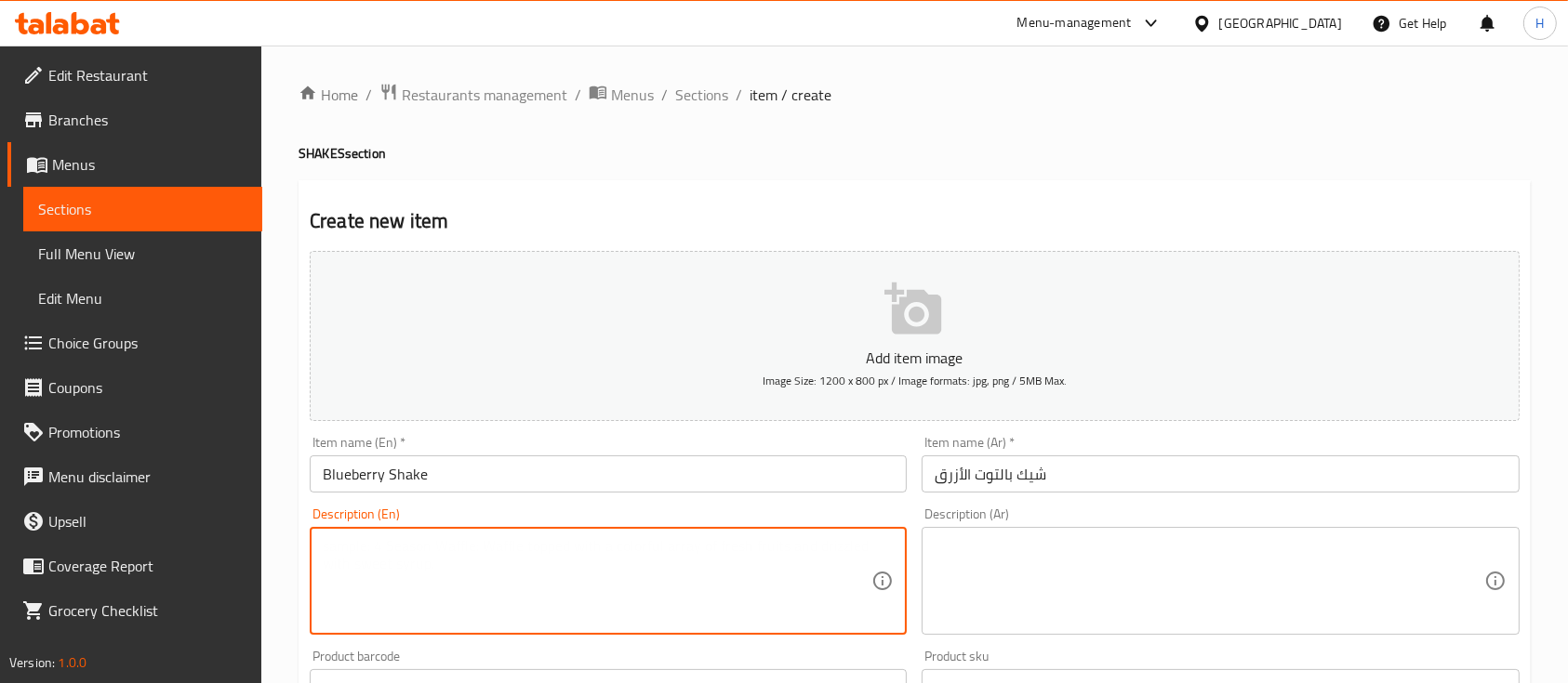
click at [655, 589] on textarea at bounding box center [597, 582] width 548 height 89
paste textarea "Creamy shake with fresh blueberry flavor"
type textarea "Creamy shake with fresh blueberry flavor"
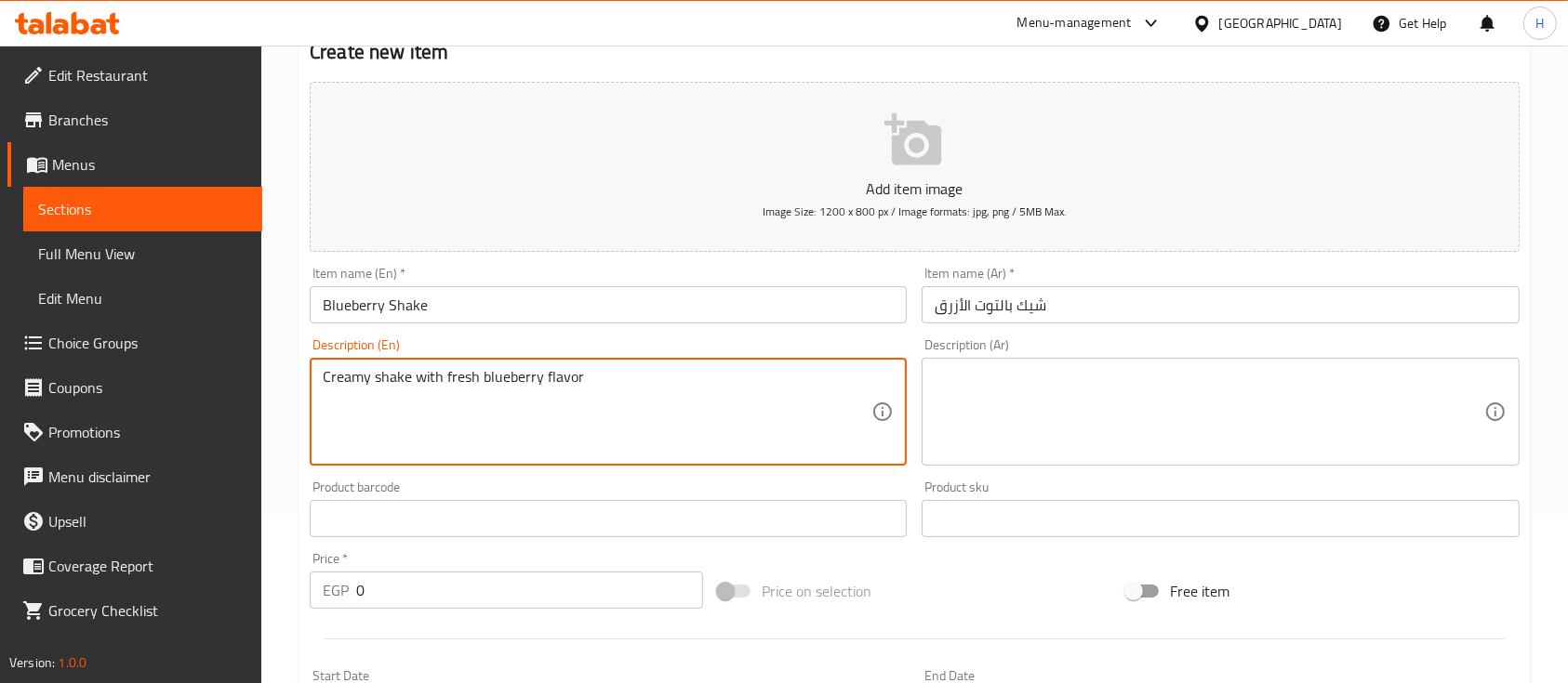
scroll to position [247, 0]
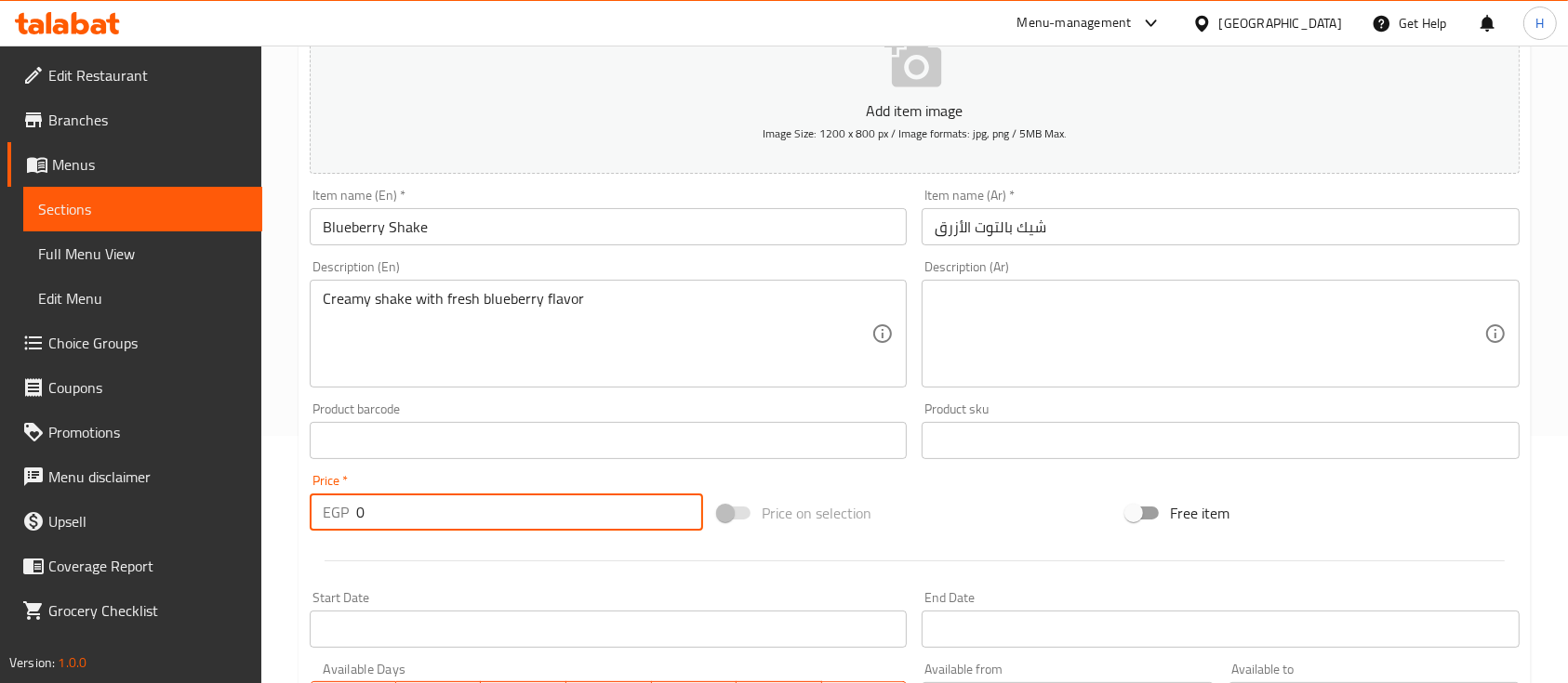
drag, startPoint x: 456, startPoint y: 513, endPoint x: 239, endPoint y: 514, distance: 217.0
click at [239, 514] on div "Edit Restaurant Branches Menus Sections Full Menu View Edit Menu Choice Groups …" at bounding box center [784, 432] width 1568 height 1268
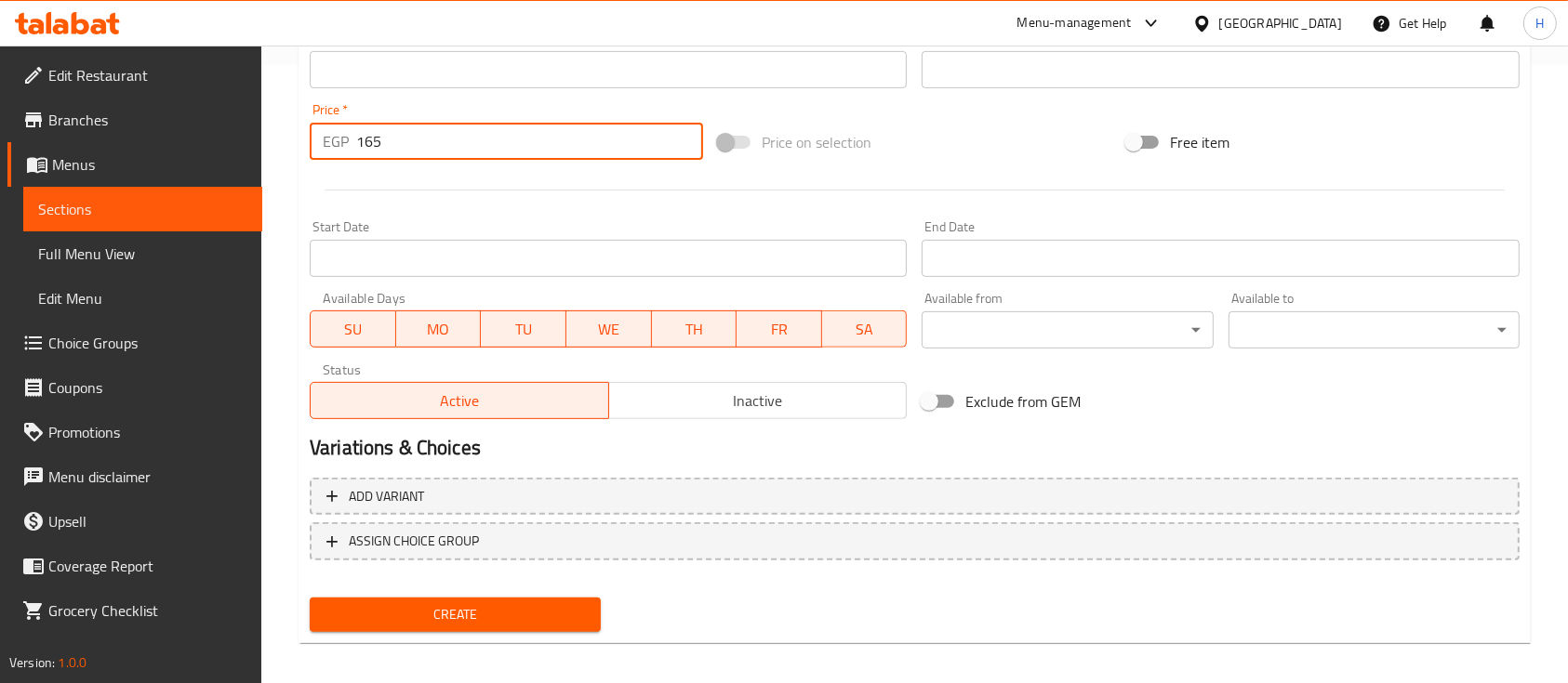
scroll to position [619, 0]
type input "165"
click at [565, 621] on span "Create" at bounding box center [455, 614] width 261 height 24
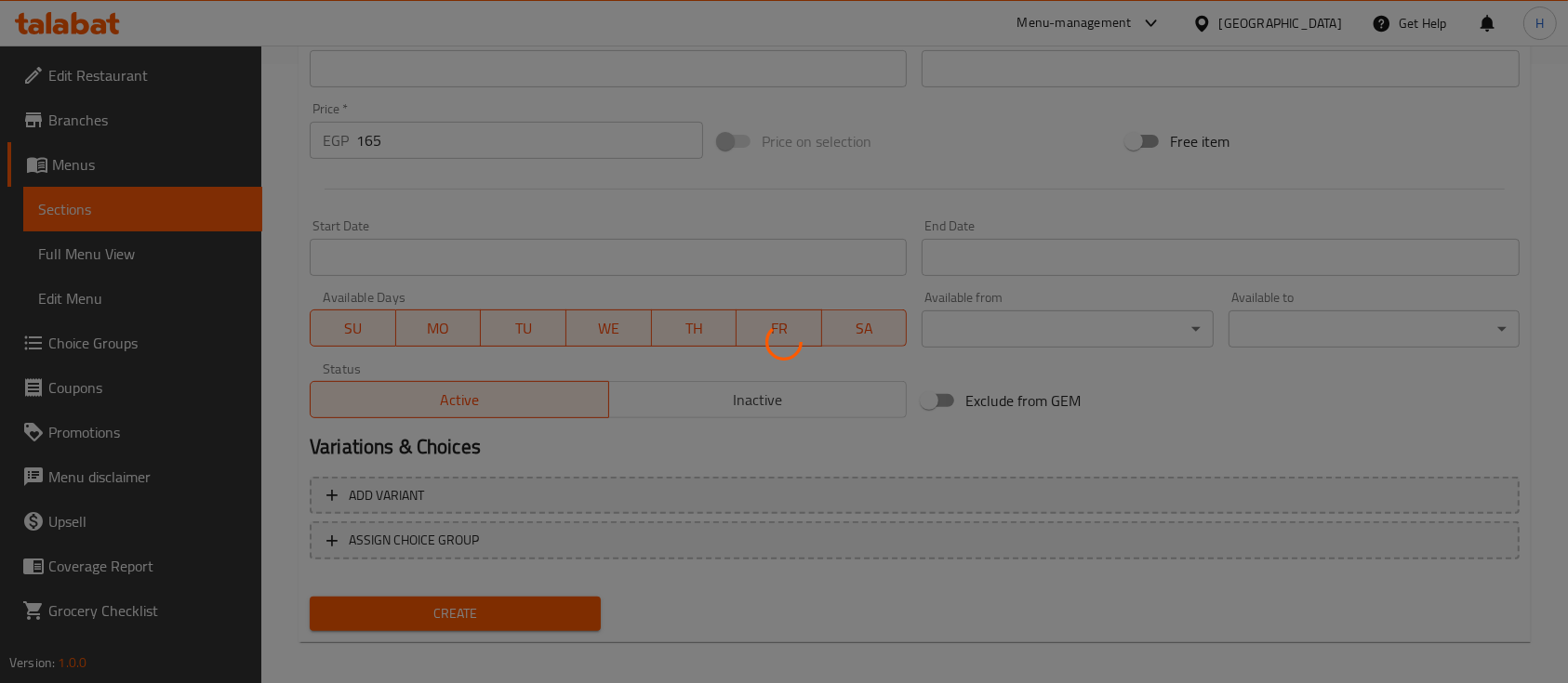
type input "0"
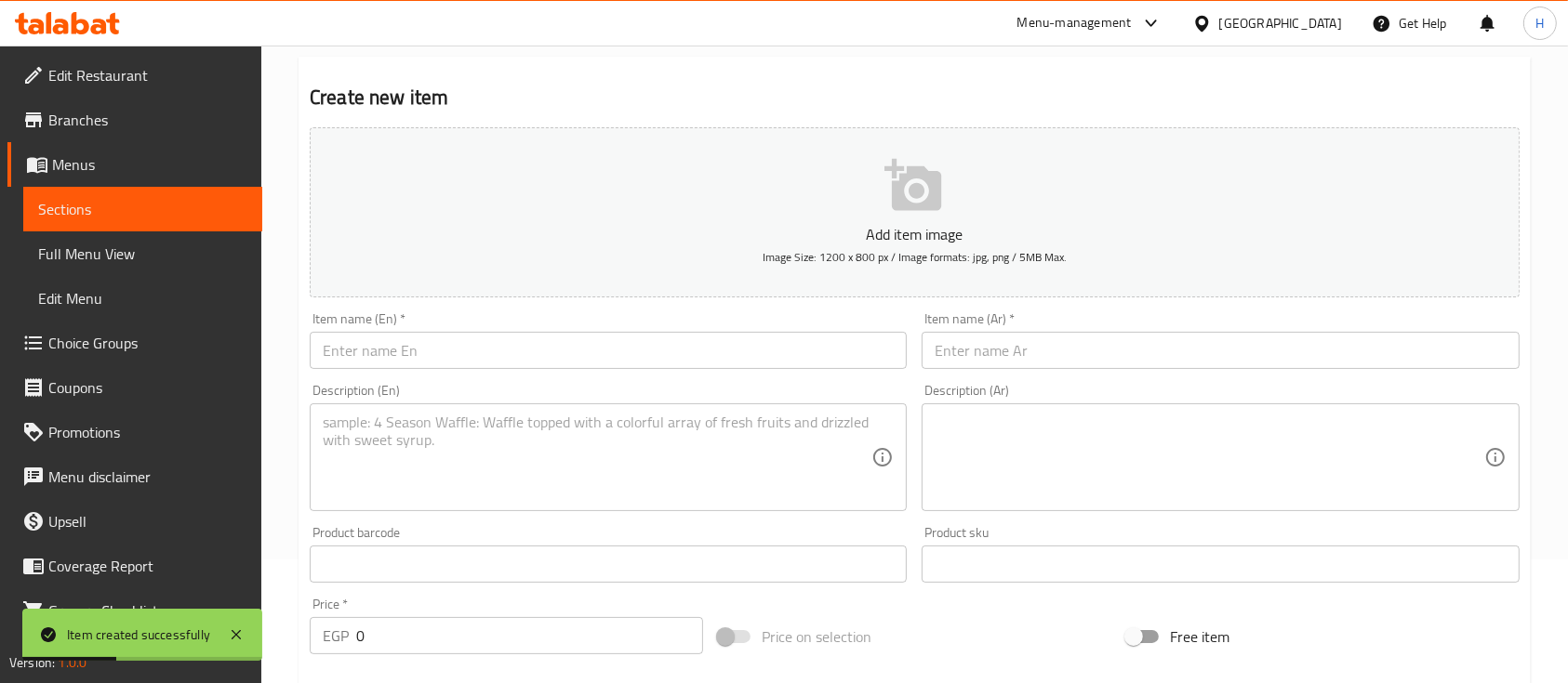
scroll to position [0, 0]
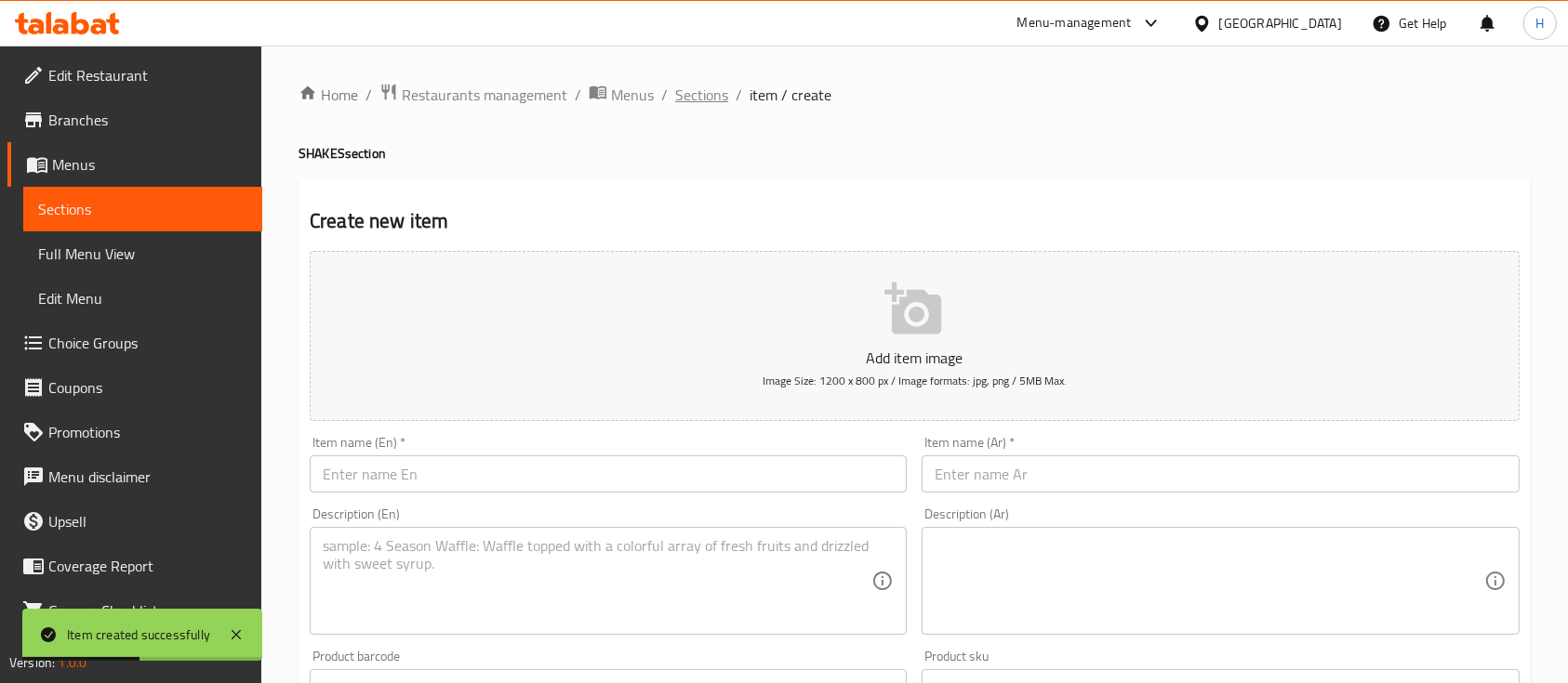
click at [722, 96] on span "Sections" at bounding box center [701, 95] width 53 height 23
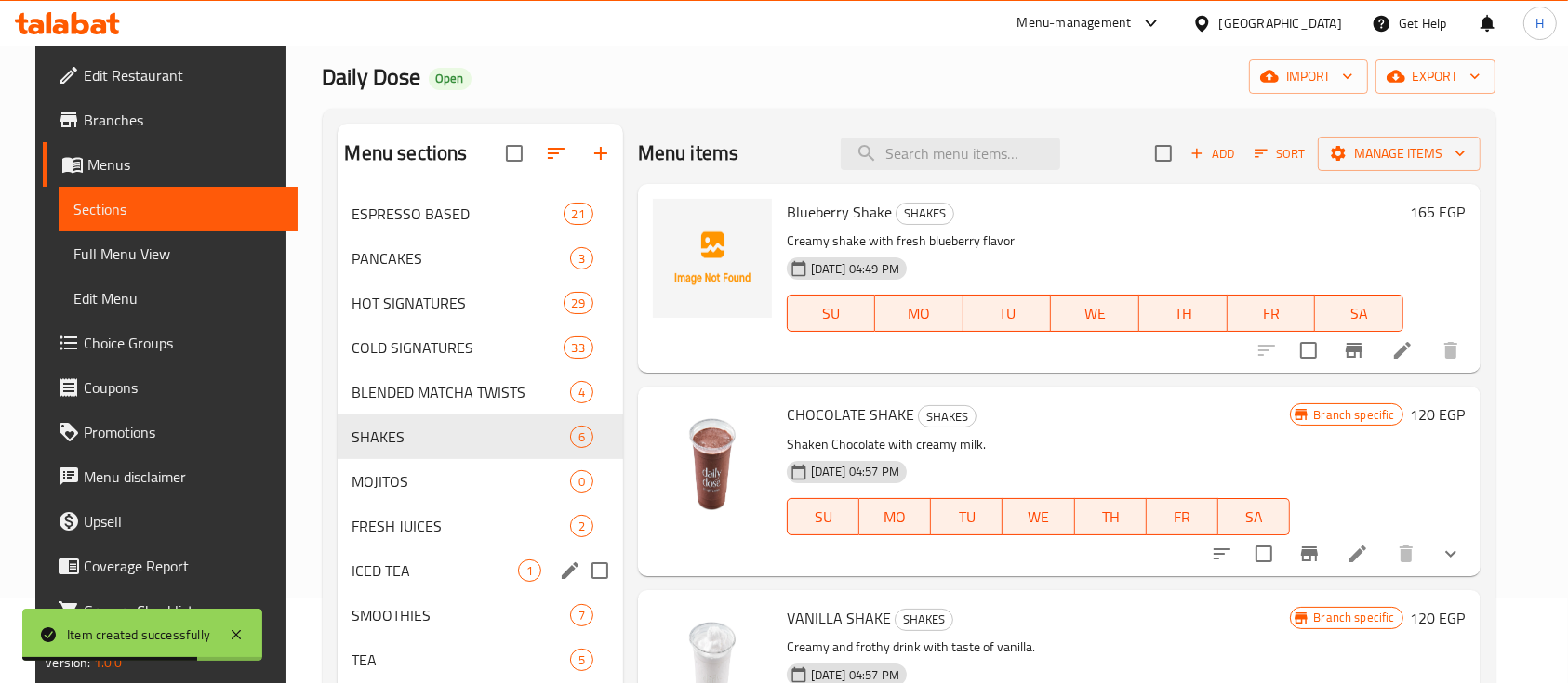
scroll to position [124, 0]
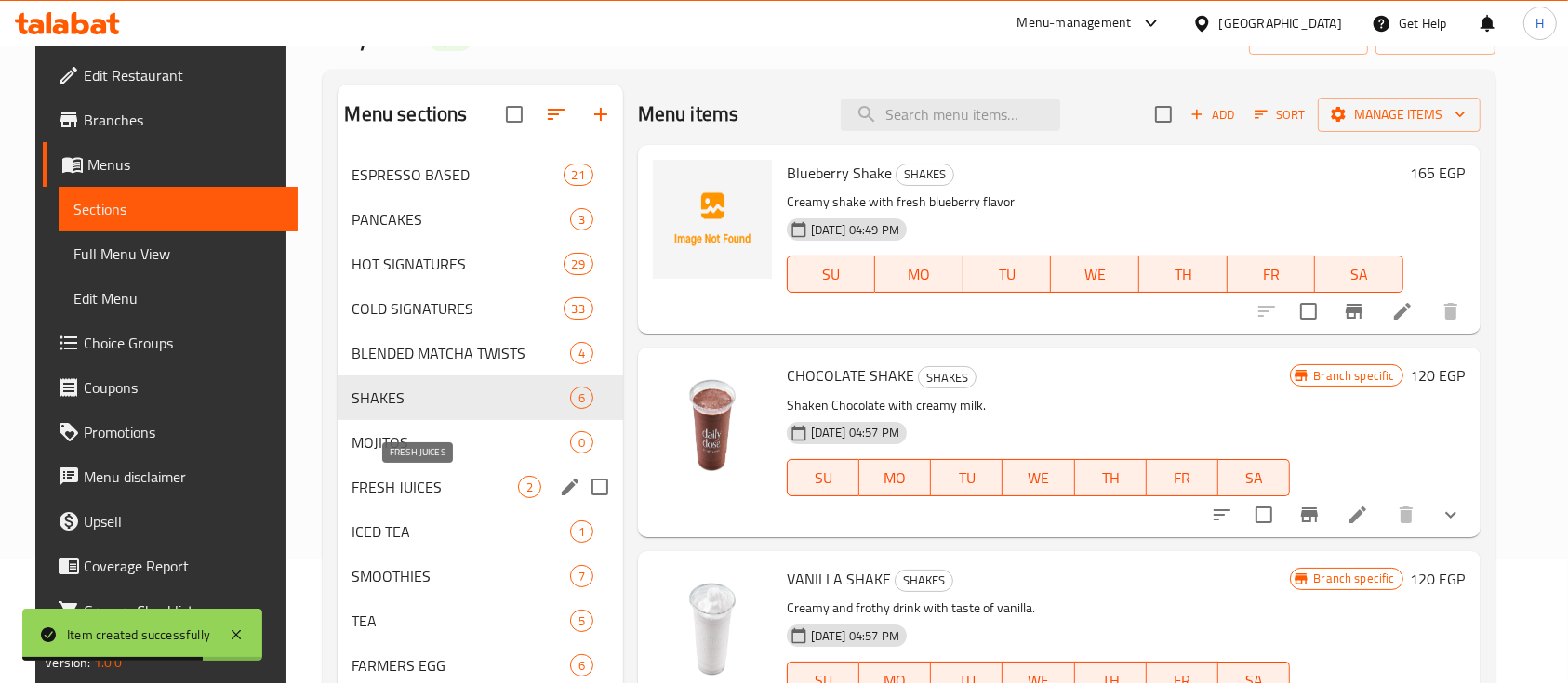
click at [414, 487] on span "FRESH JUICES" at bounding box center [434, 488] width 165 height 23
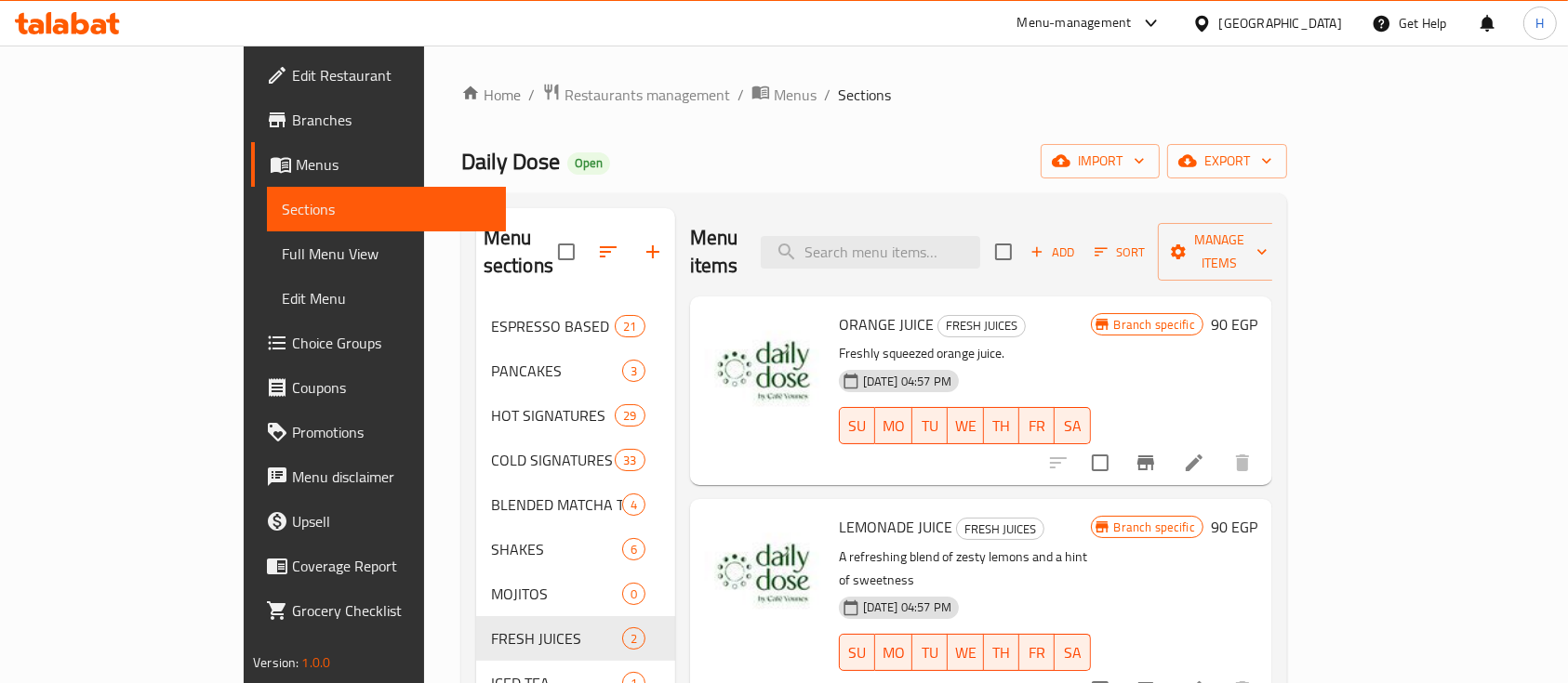
click at [1078, 242] on span "Add" at bounding box center [1053, 252] width 50 height 22
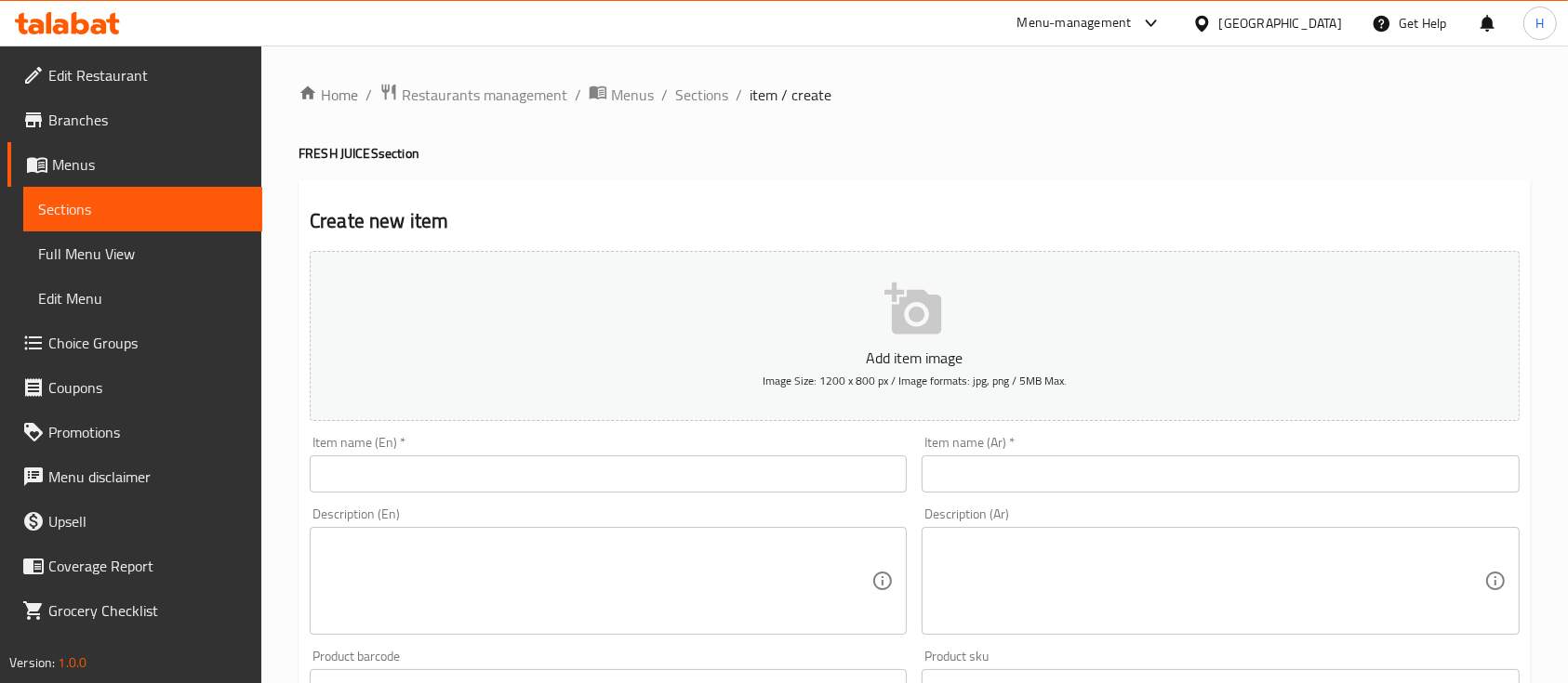
click at [547, 490] on input "text" at bounding box center [608, 474] width 598 height 37
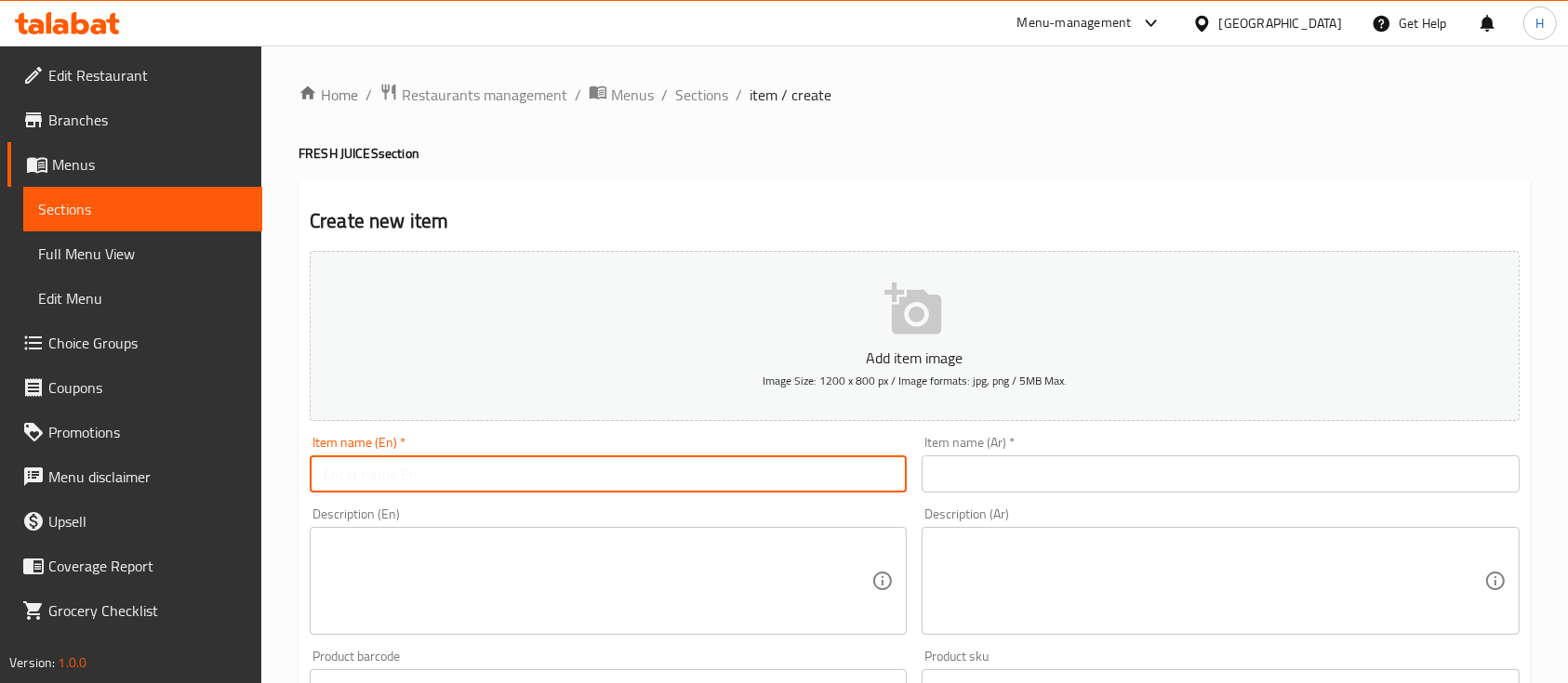
paste input "Minted Lemonade"
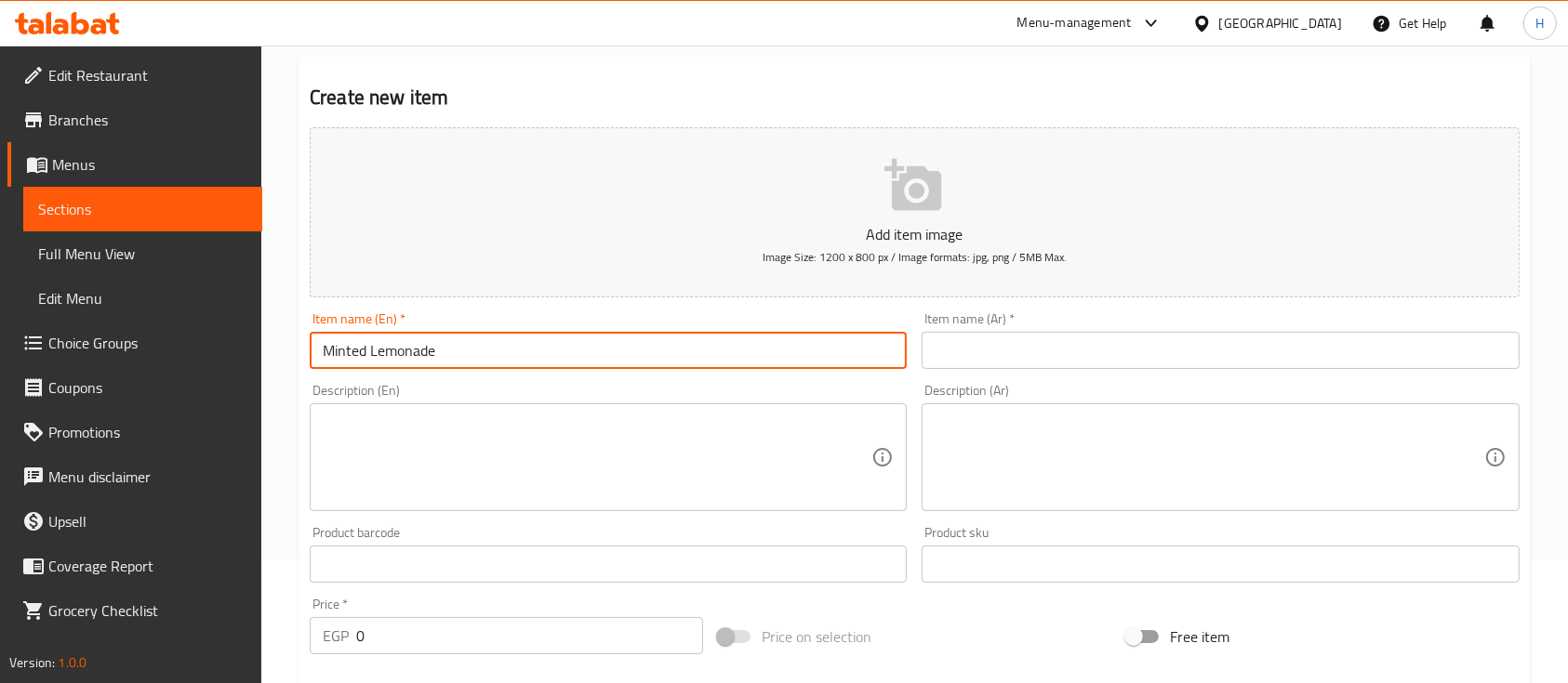
type input "Minted Lemonade"
click at [1057, 359] on input "text" at bounding box center [1221, 350] width 598 height 37
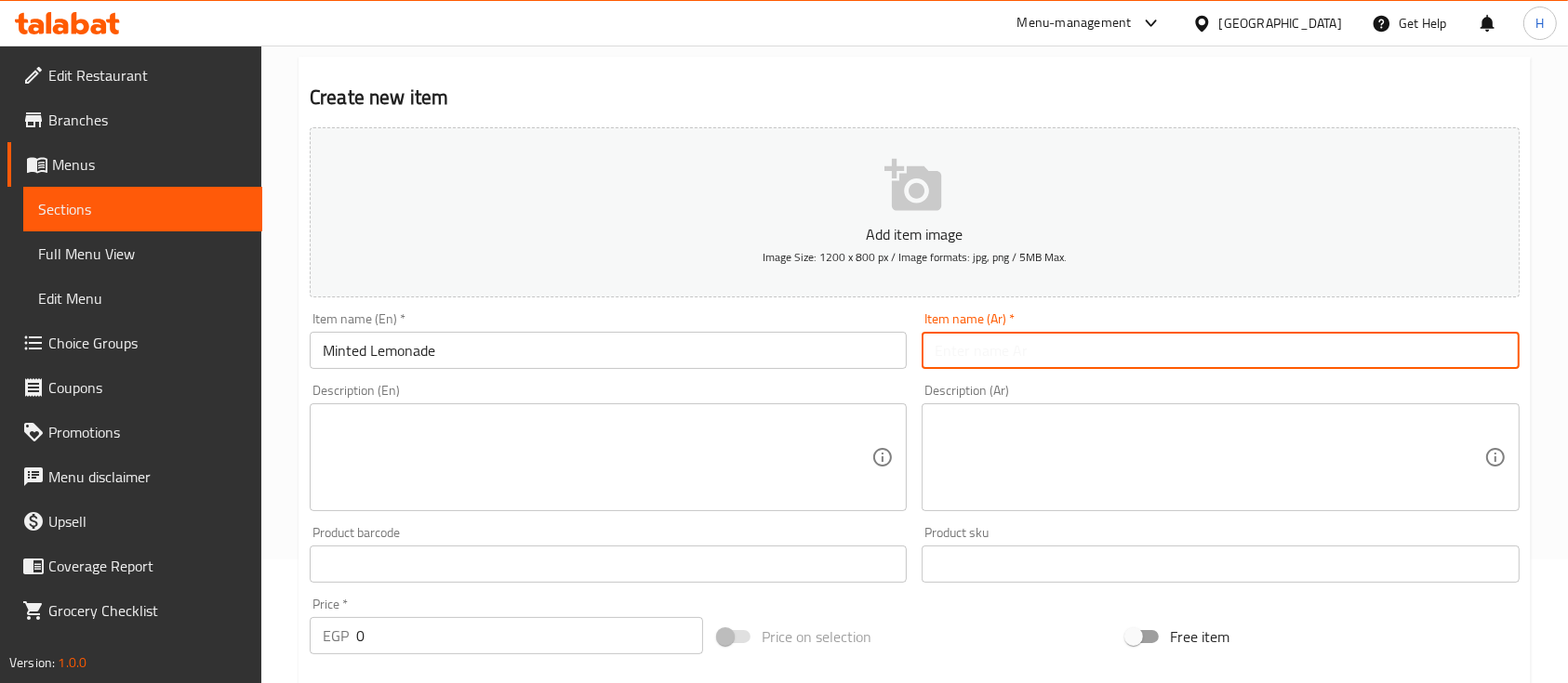
paste input "ليمون بالنعناع"
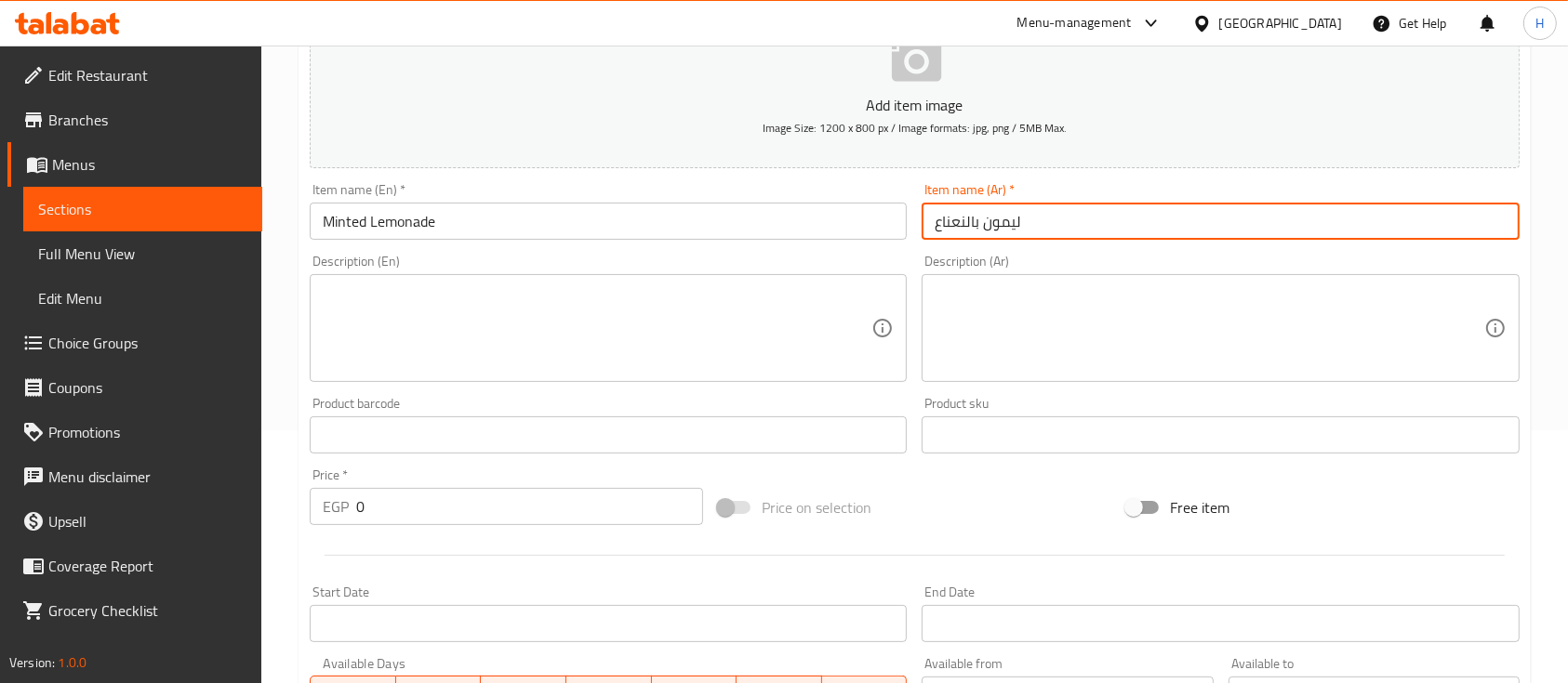
scroll to position [372, 0]
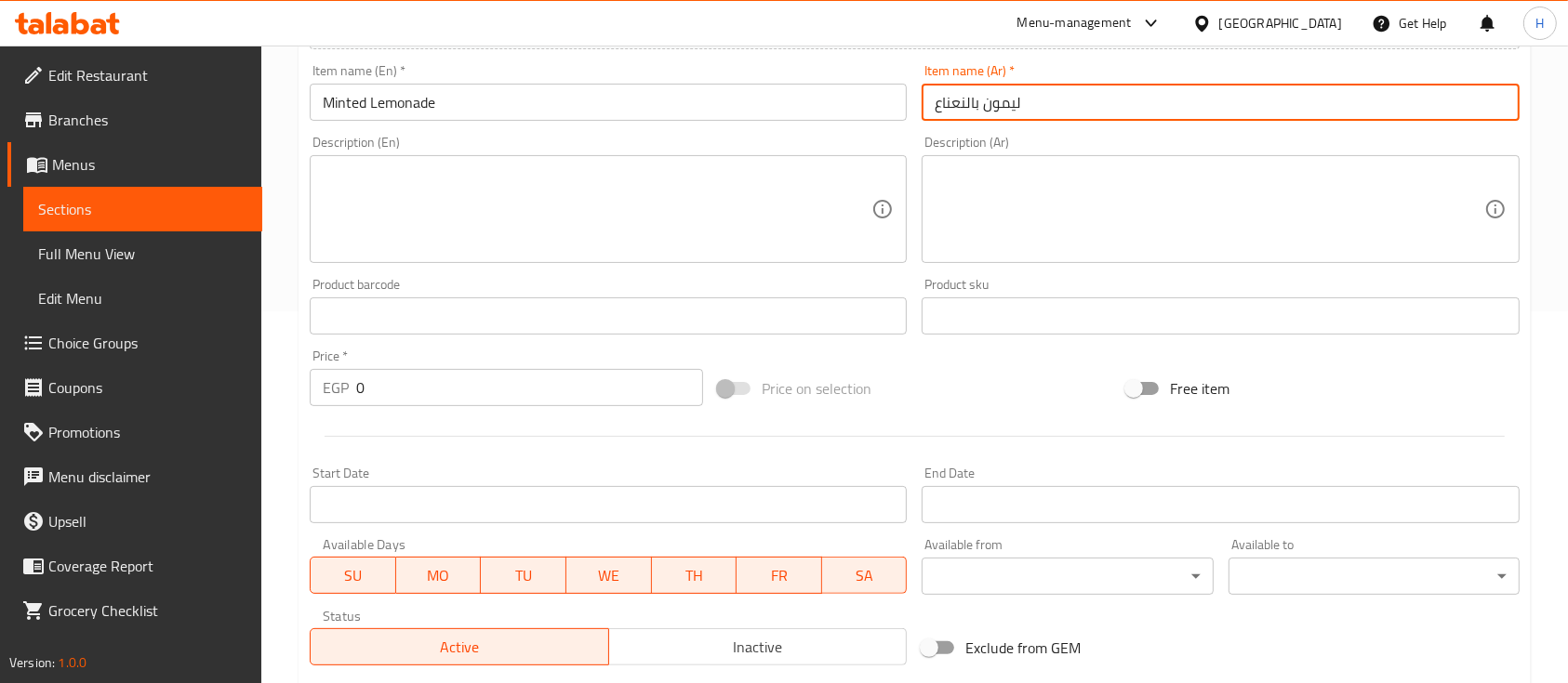
type input "ليمون بالنعناع"
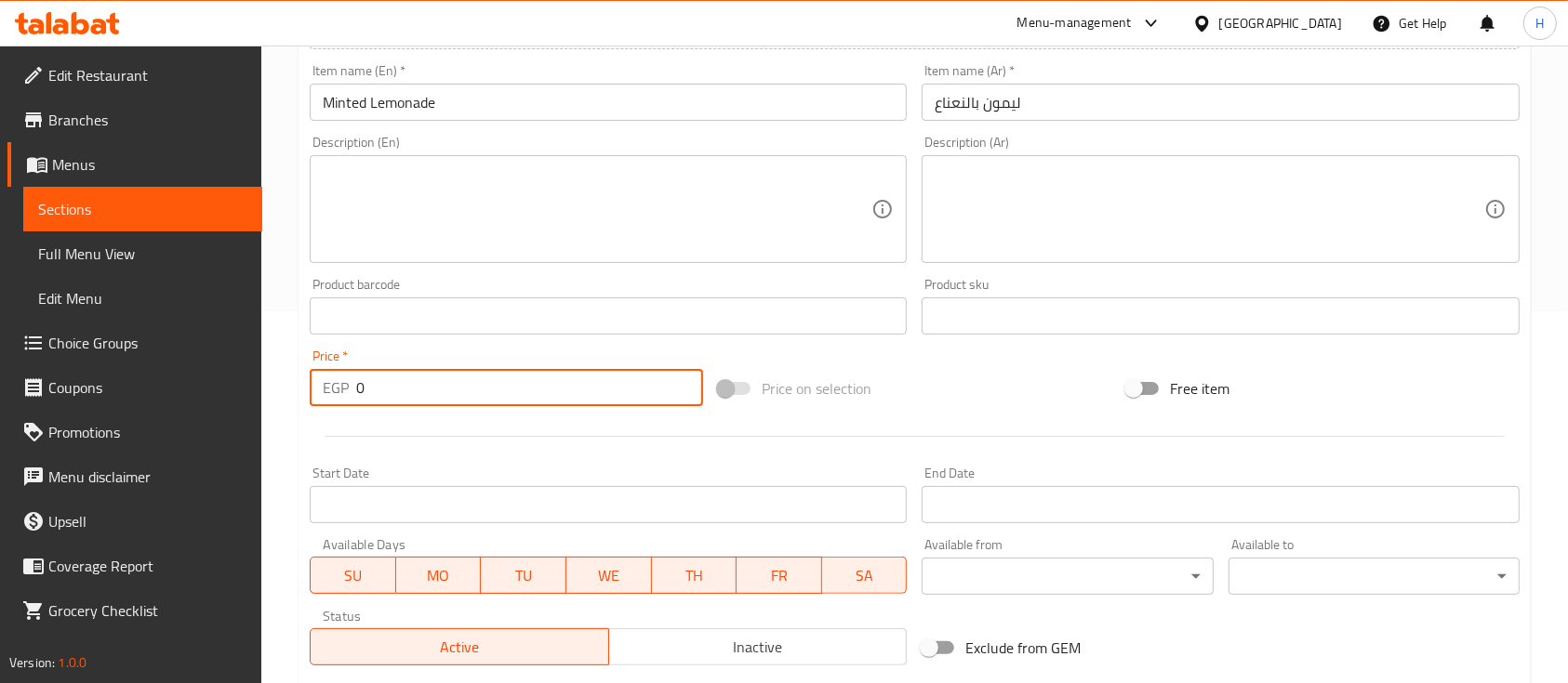
click at [410, 411] on div "Price   * EGP 0 Price *" at bounding box center [506, 378] width 409 height 72
click at [409, 380] on input "0" at bounding box center [530, 387] width 347 height 37
type input "120"
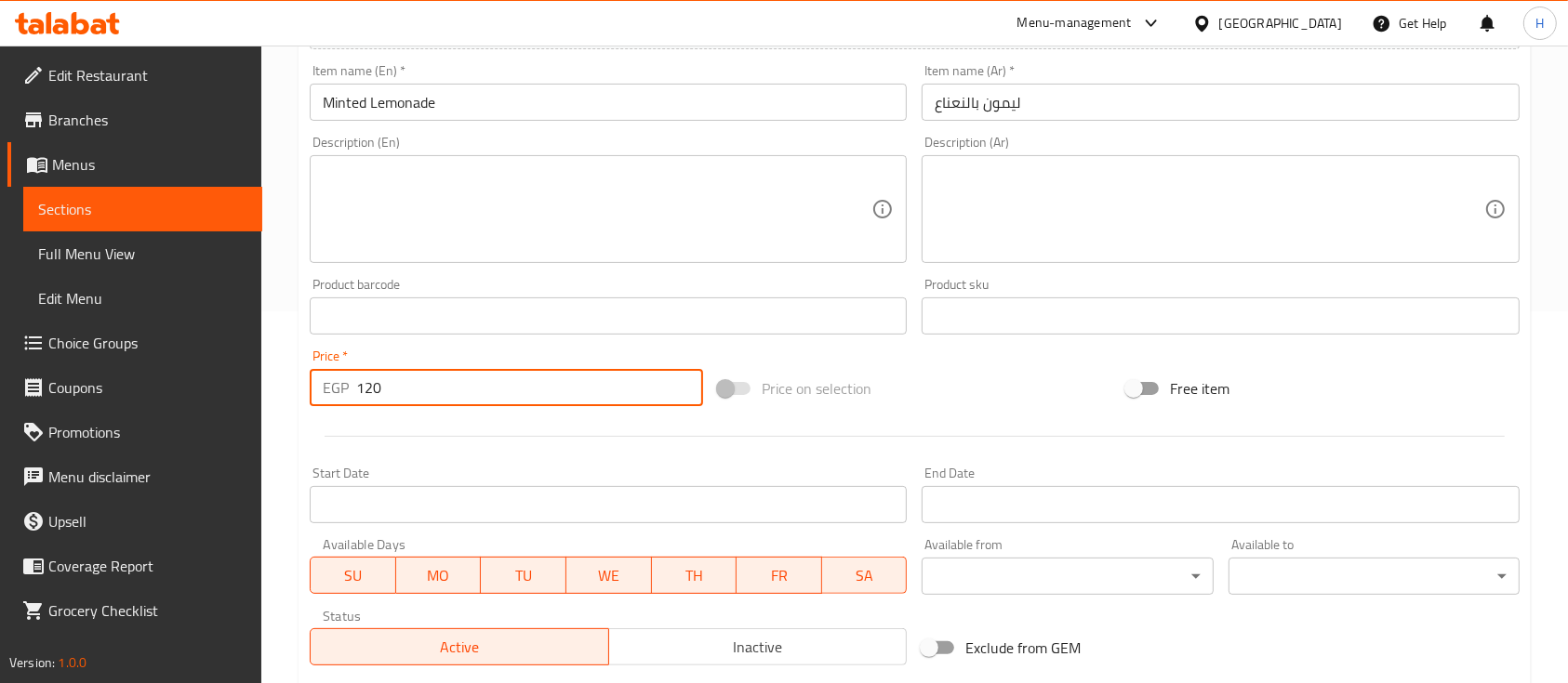
click at [424, 221] on textarea at bounding box center [597, 209] width 548 height 89
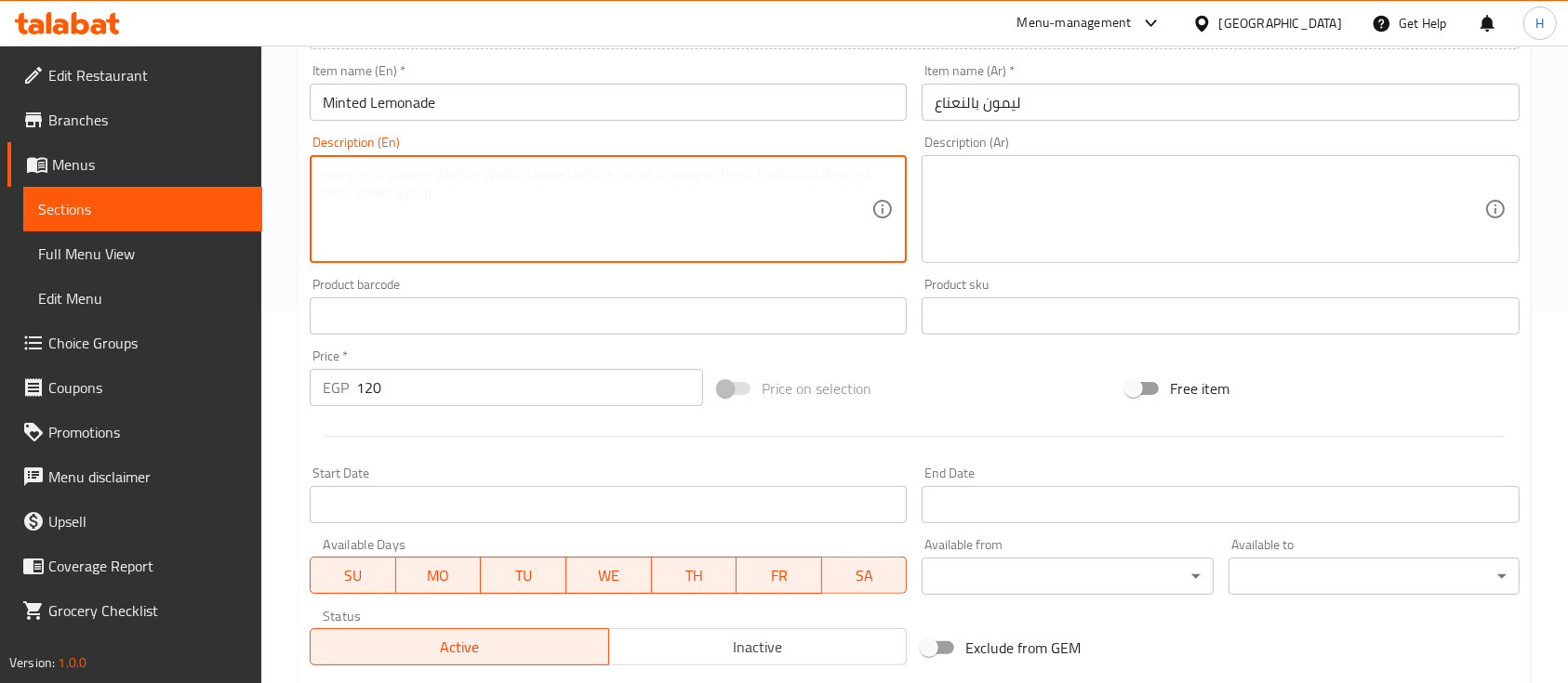
paste textarea "Fresh lemonade with mint"
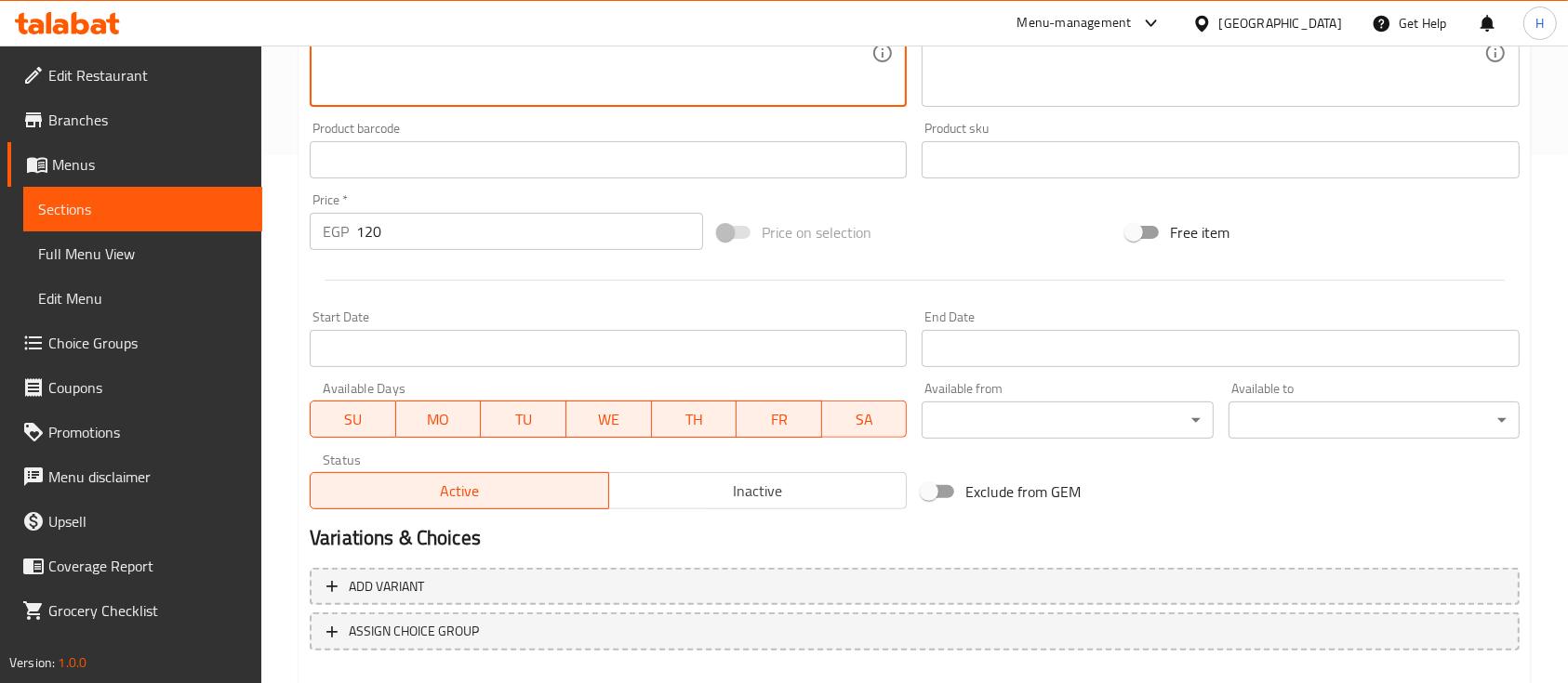
scroll to position [630, 0]
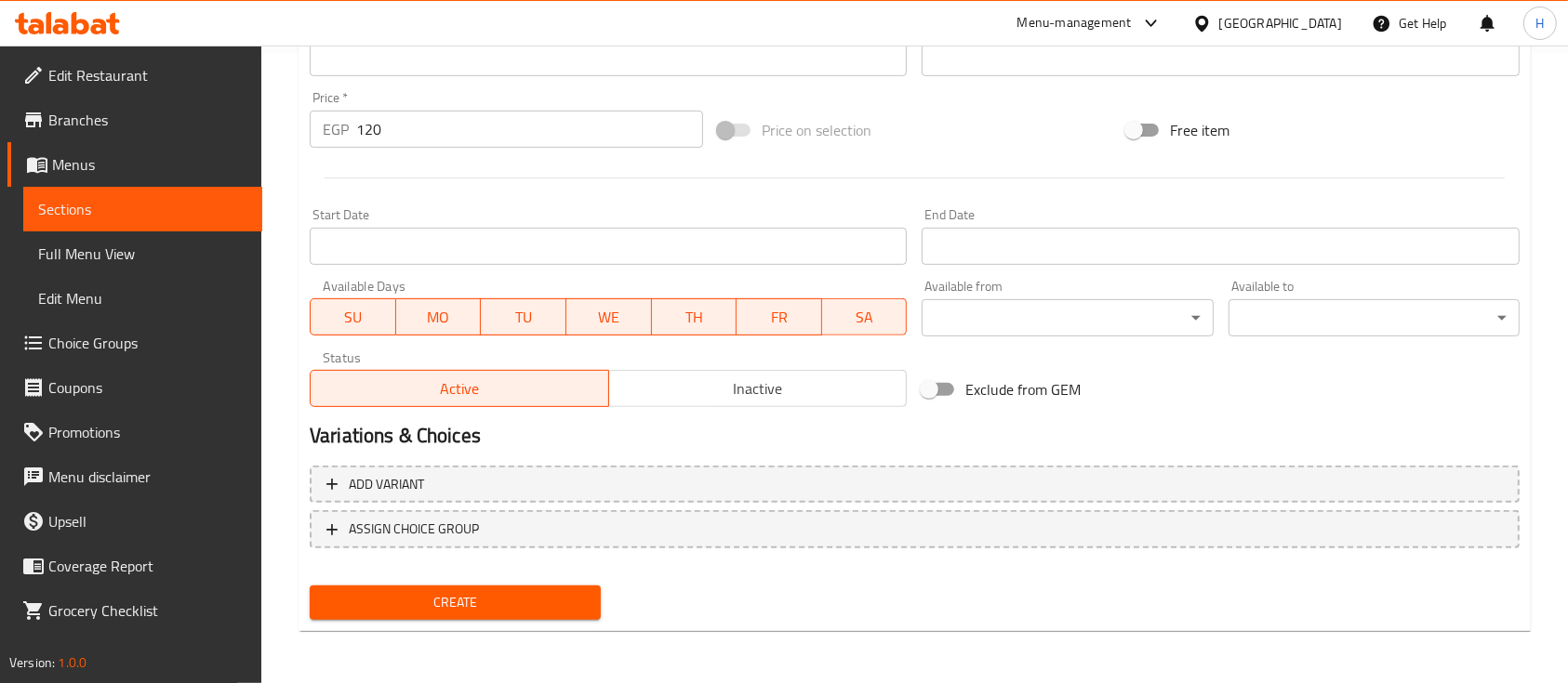
type textarea "Fresh lemonade with mint"
click at [492, 608] on span "Create" at bounding box center [455, 603] width 261 height 24
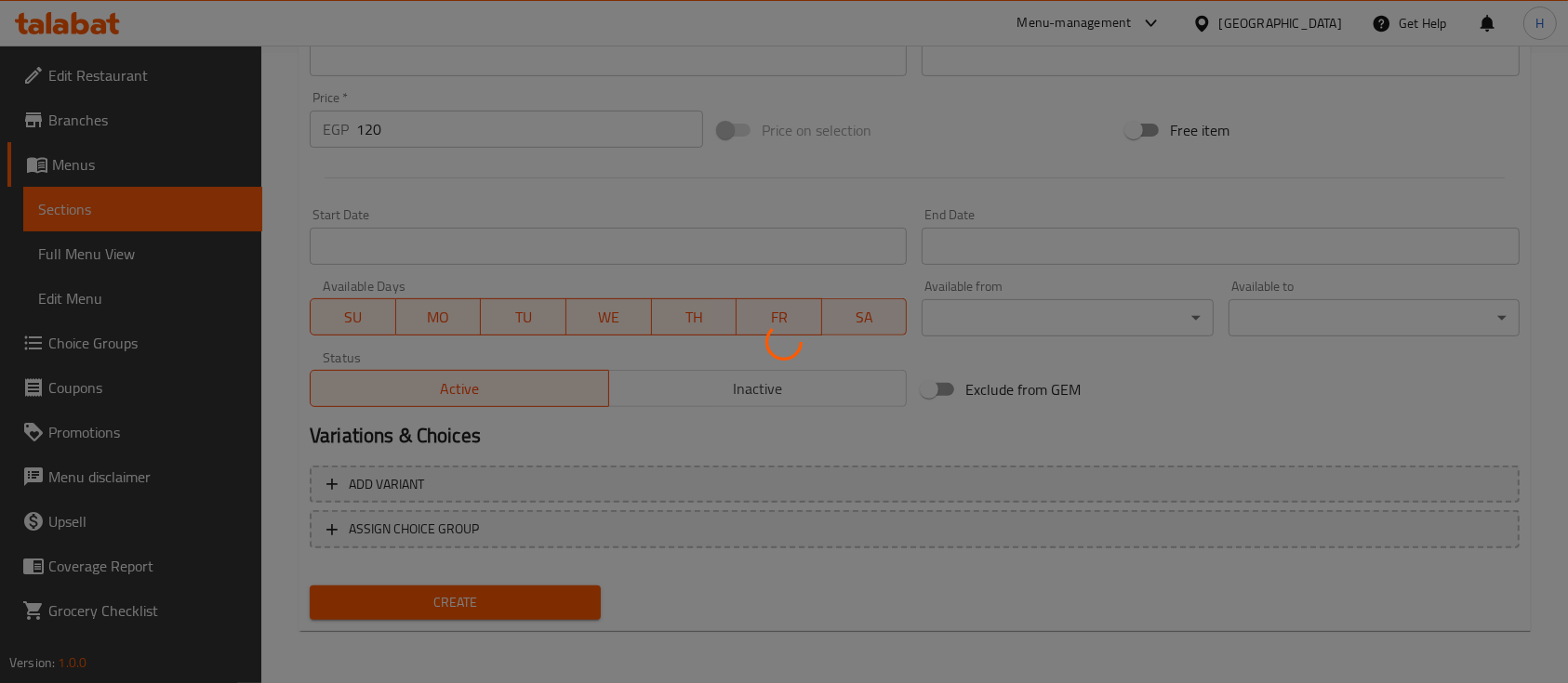
type input "0"
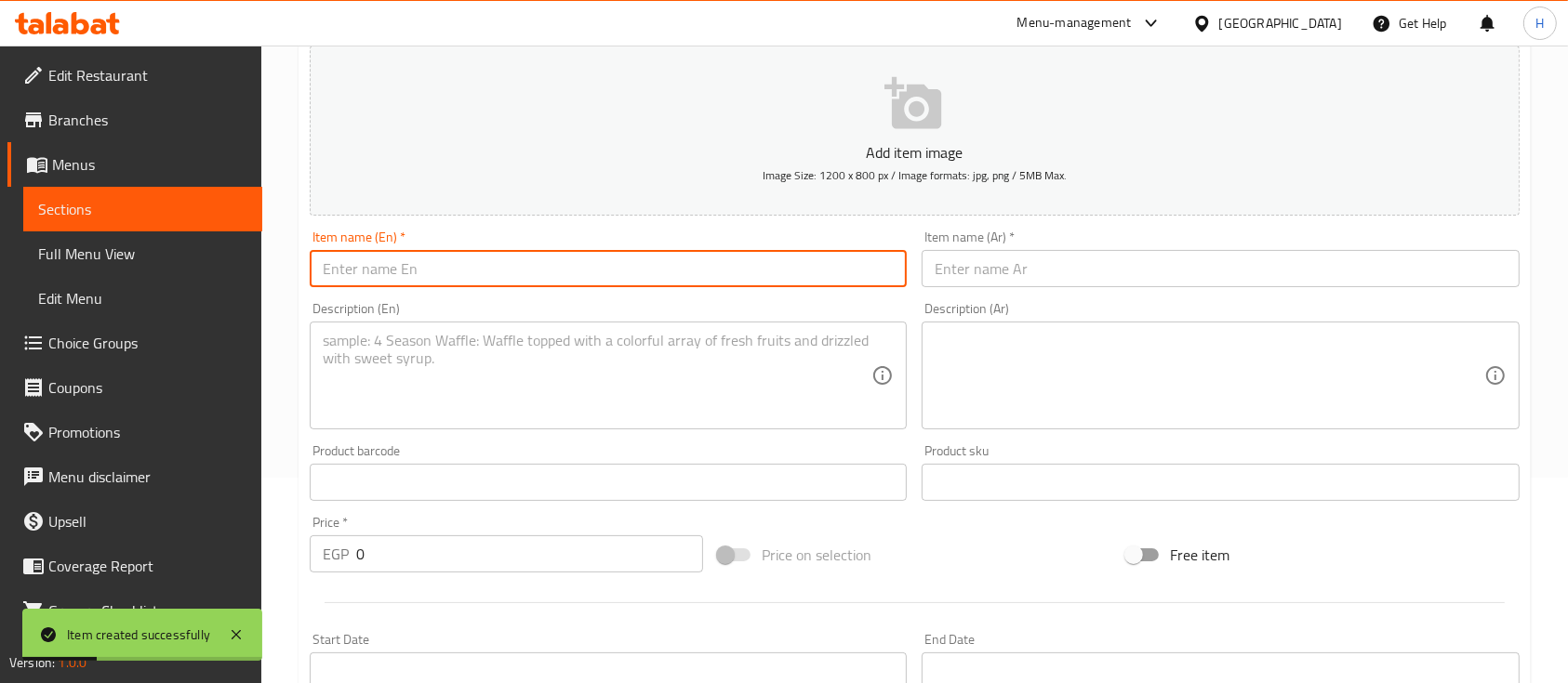
scroll to position [243, 0]
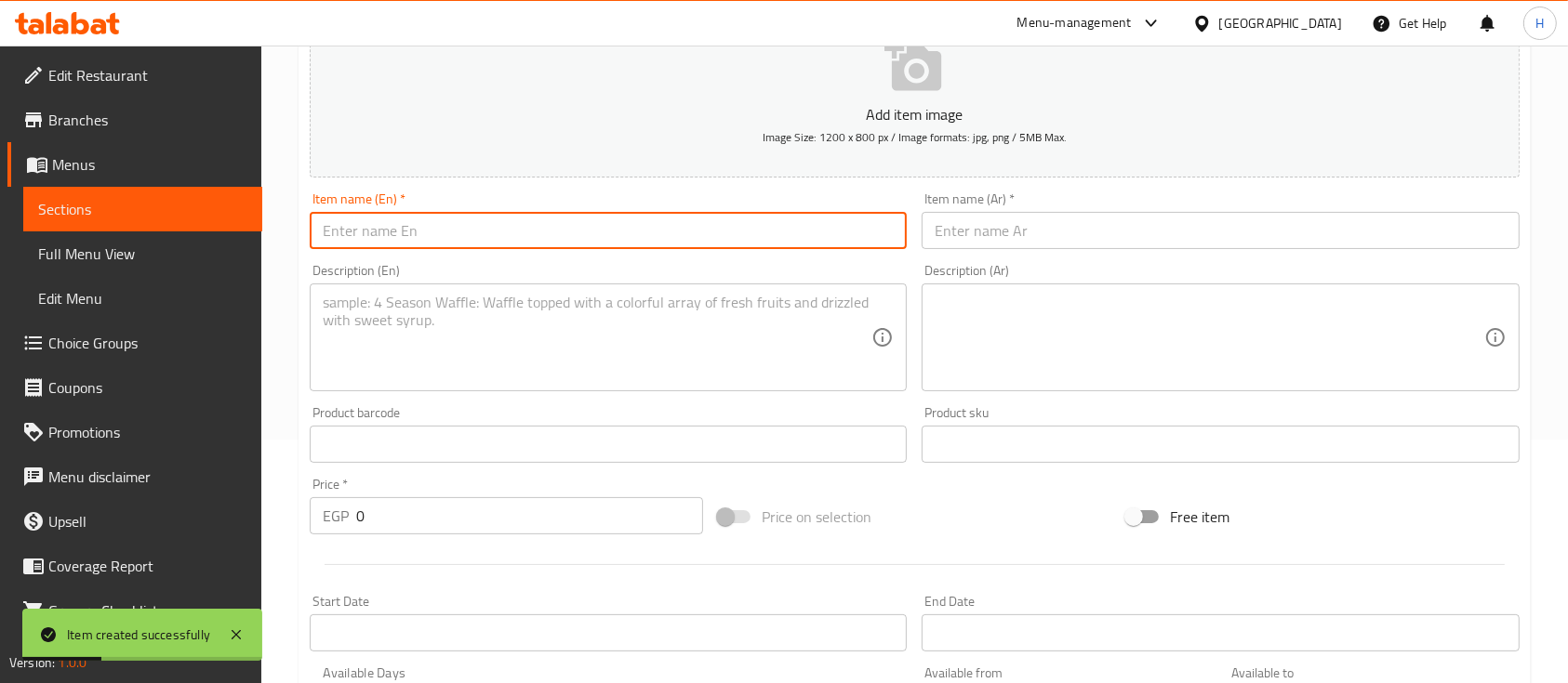
click at [431, 228] on input "text" at bounding box center [608, 230] width 598 height 37
paste input "[PERSON_NAME]"
type input "[PERSON_NAME]"
click at [1000, 230] on input "text" at bounding box center [1221, 230] width 598 height 37
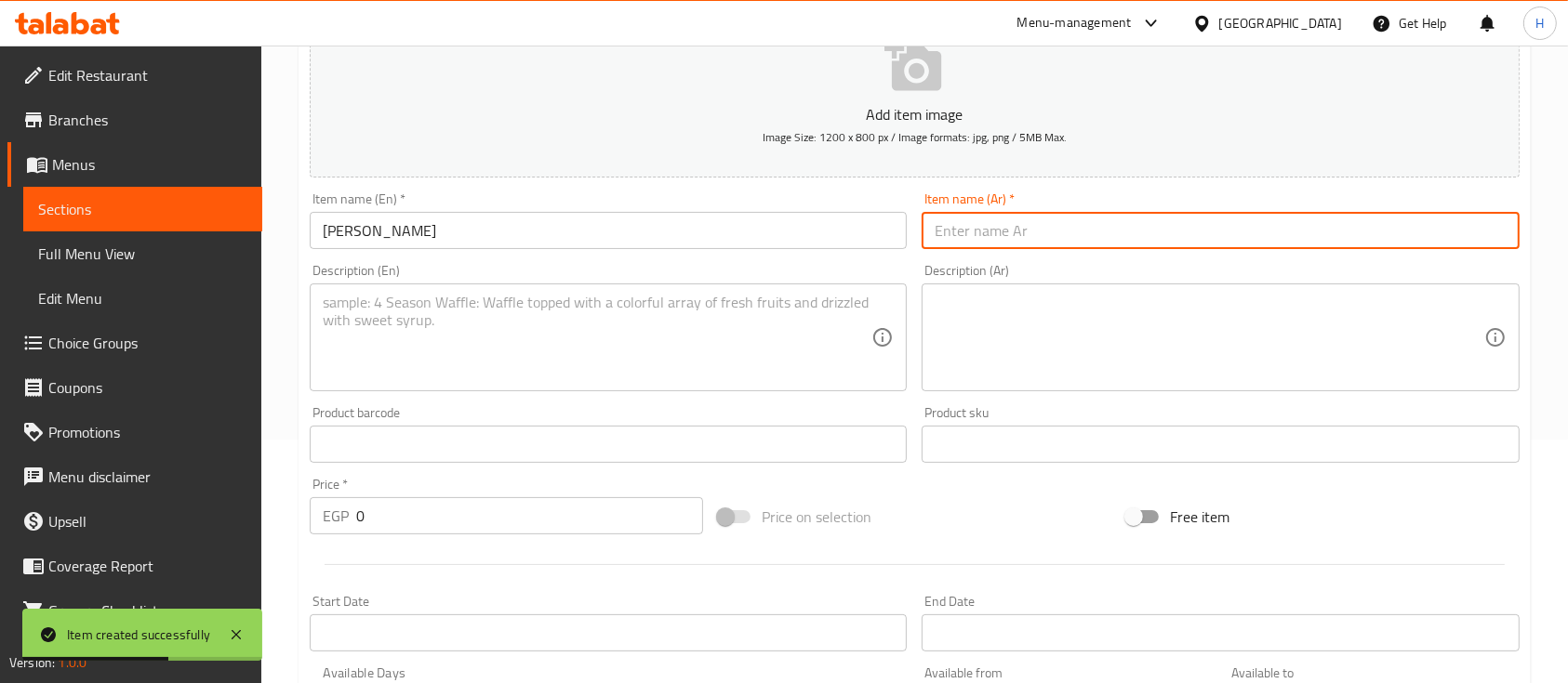
paste input "[PERSON_NAME]"
type input "[PERSON_NAME]"
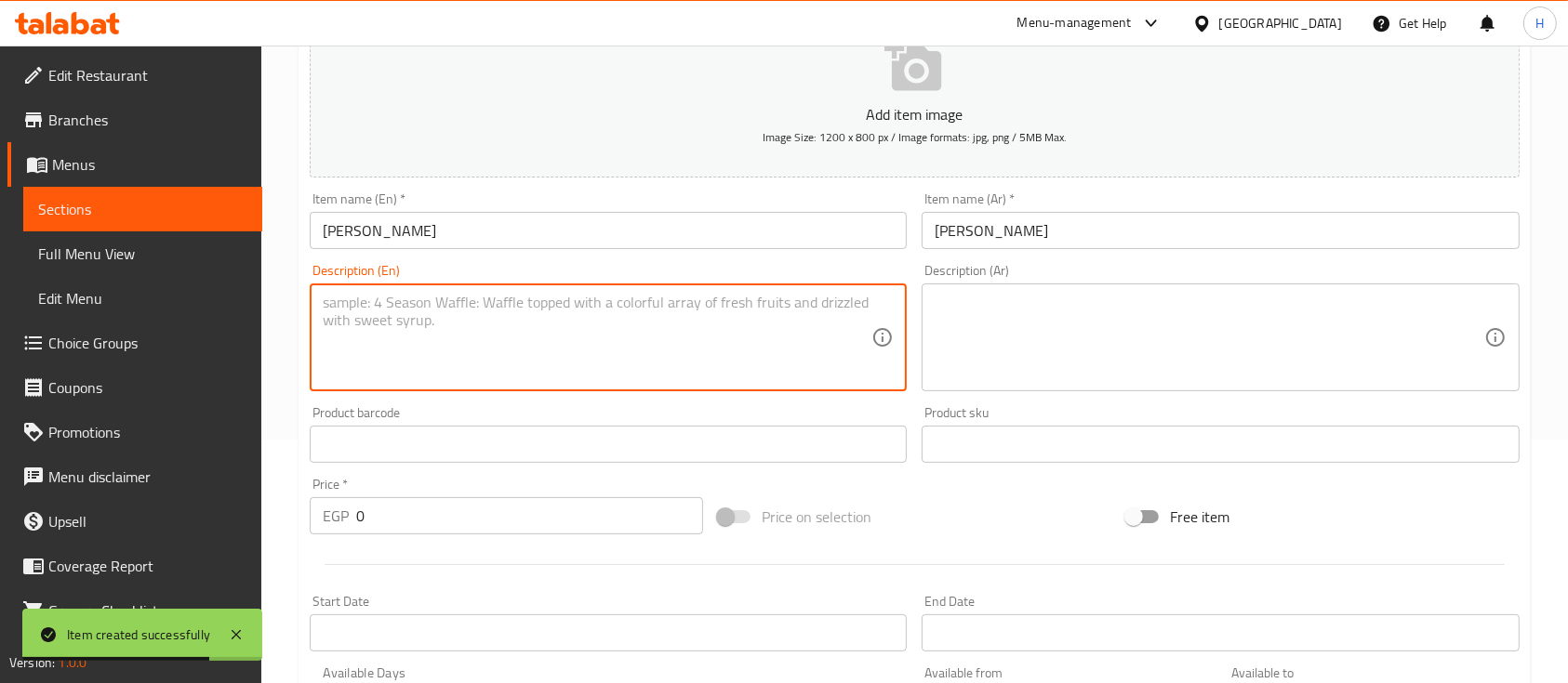
click at [441, 334] on textarea at bounding box center [597, 338] width 548 height 89
paste textarea "Lemonade with a spicy ginger kick"
type textarea "Lemonade with a spicy ginger kick"
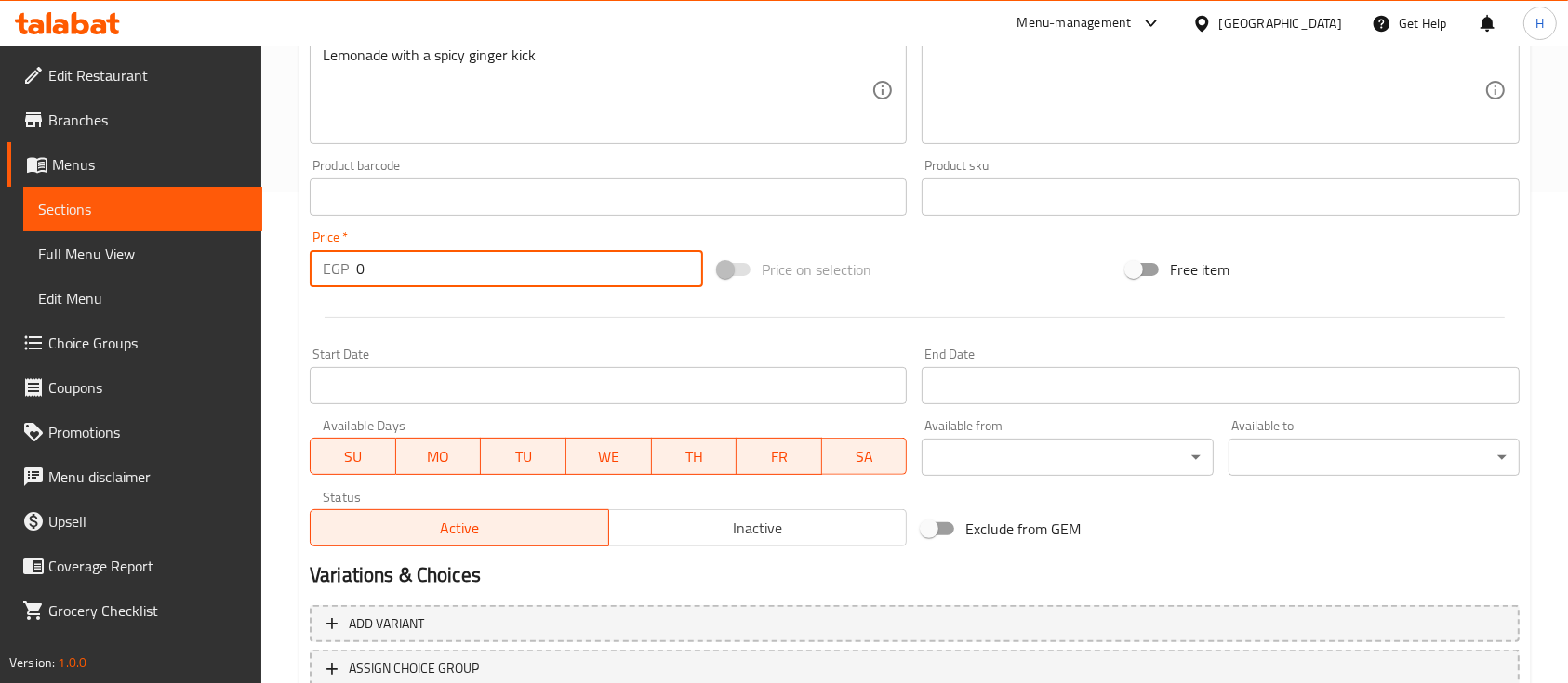
drag, startPoint x: 355, startPoint y: 279, endPoint x: 277, endPoint y: 264, distance: 79.4
click at [277, 265] on div "Home / Restaurants management / Menus / Sections / item / create FRESH JUICES s…" at bounding box center [915, 189] width 1307 height 1268
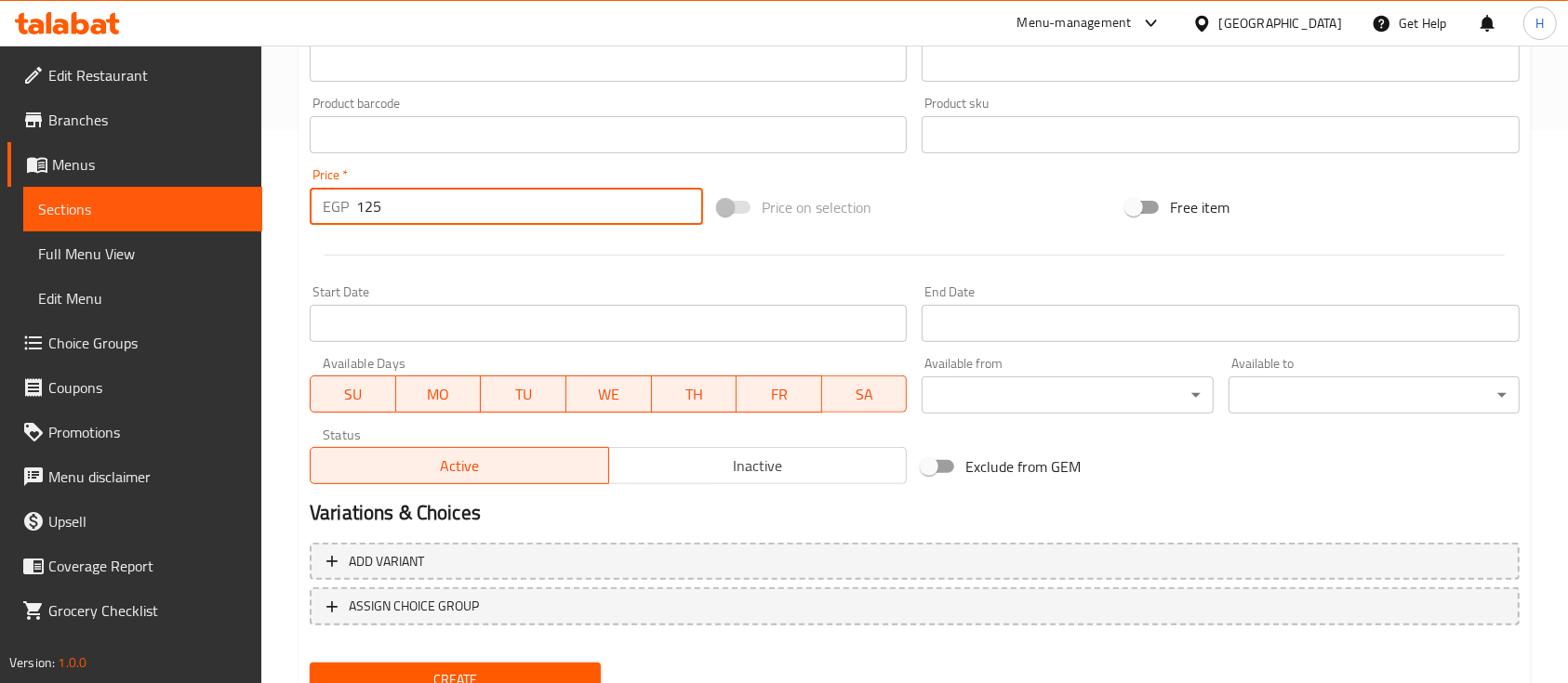
scroll to position [630, 0]
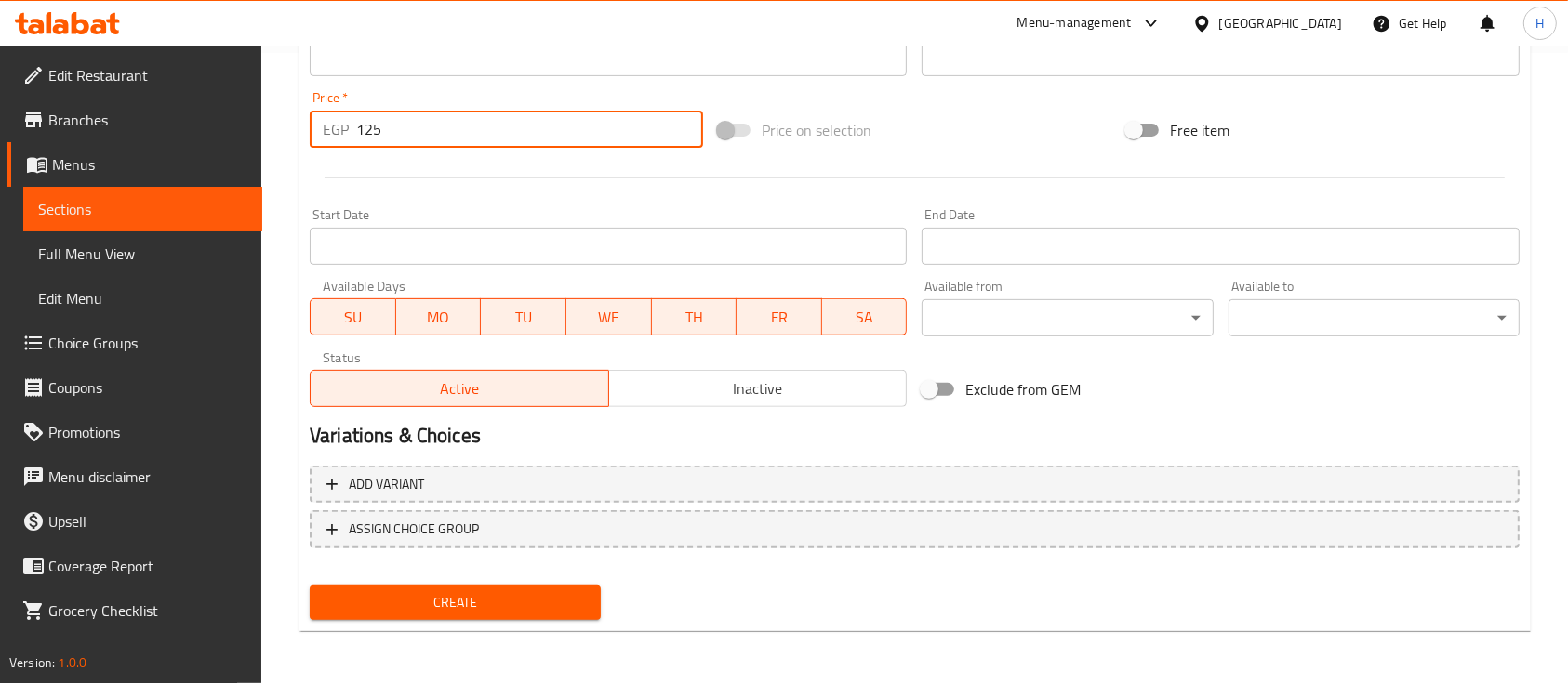
type input "125"
click at [549, 607] on span "Create" at bounding box center [455, 603] width 261 height 24
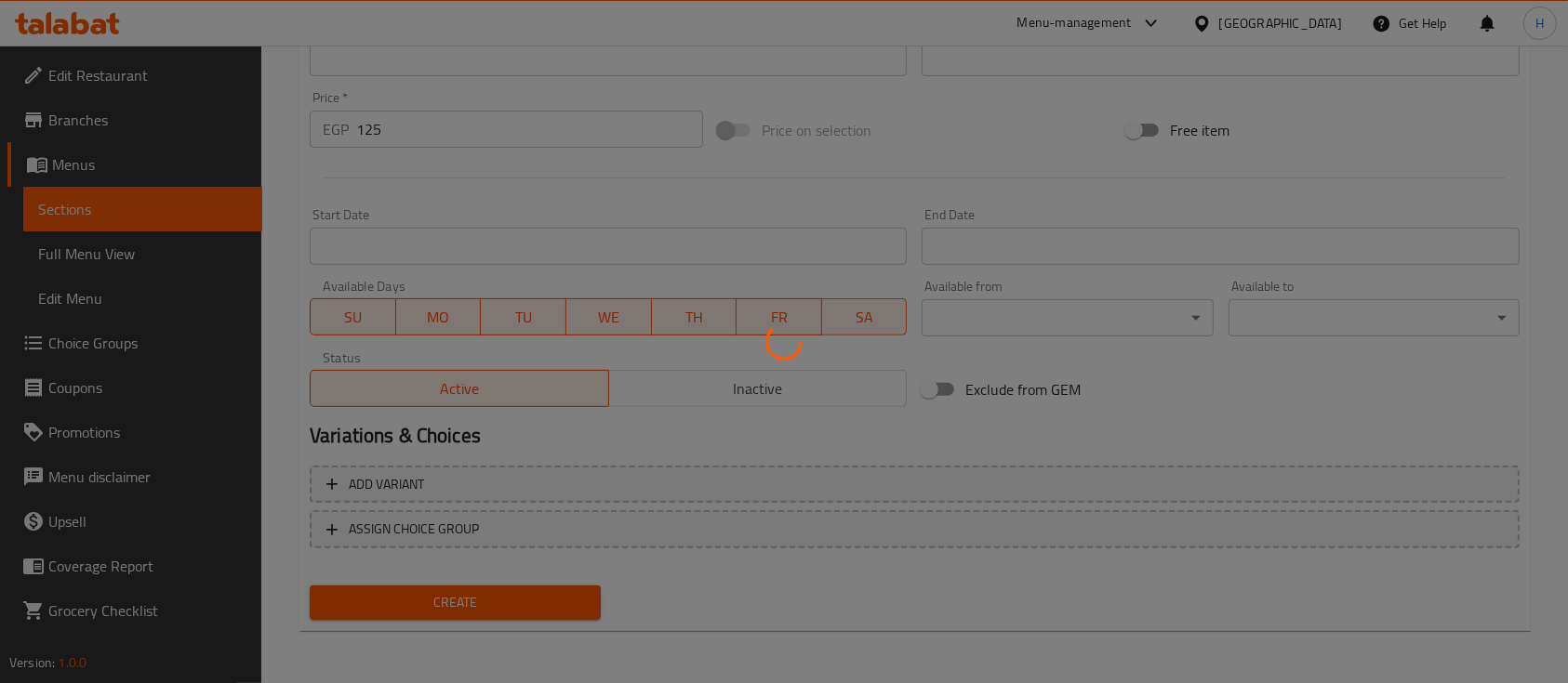
type input "0"
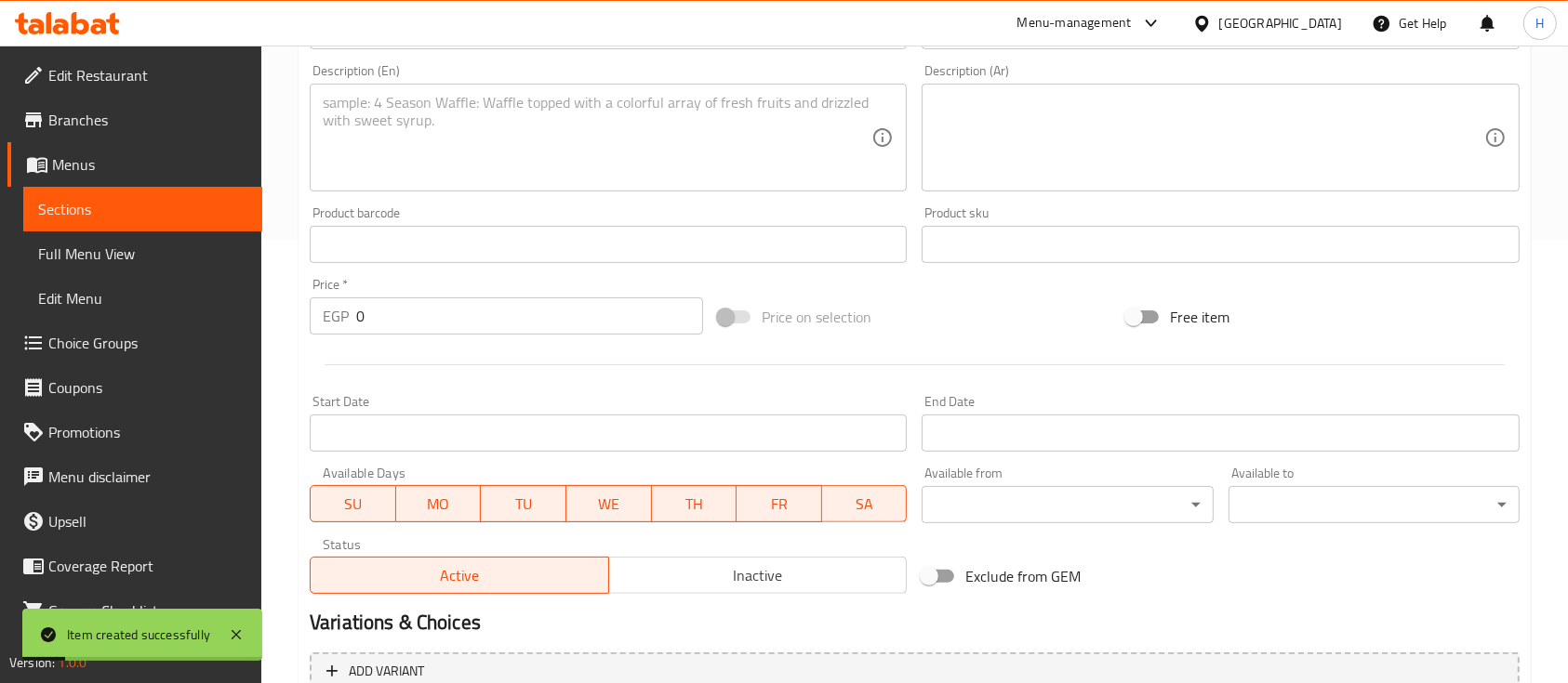
scroll to position [258, 0]
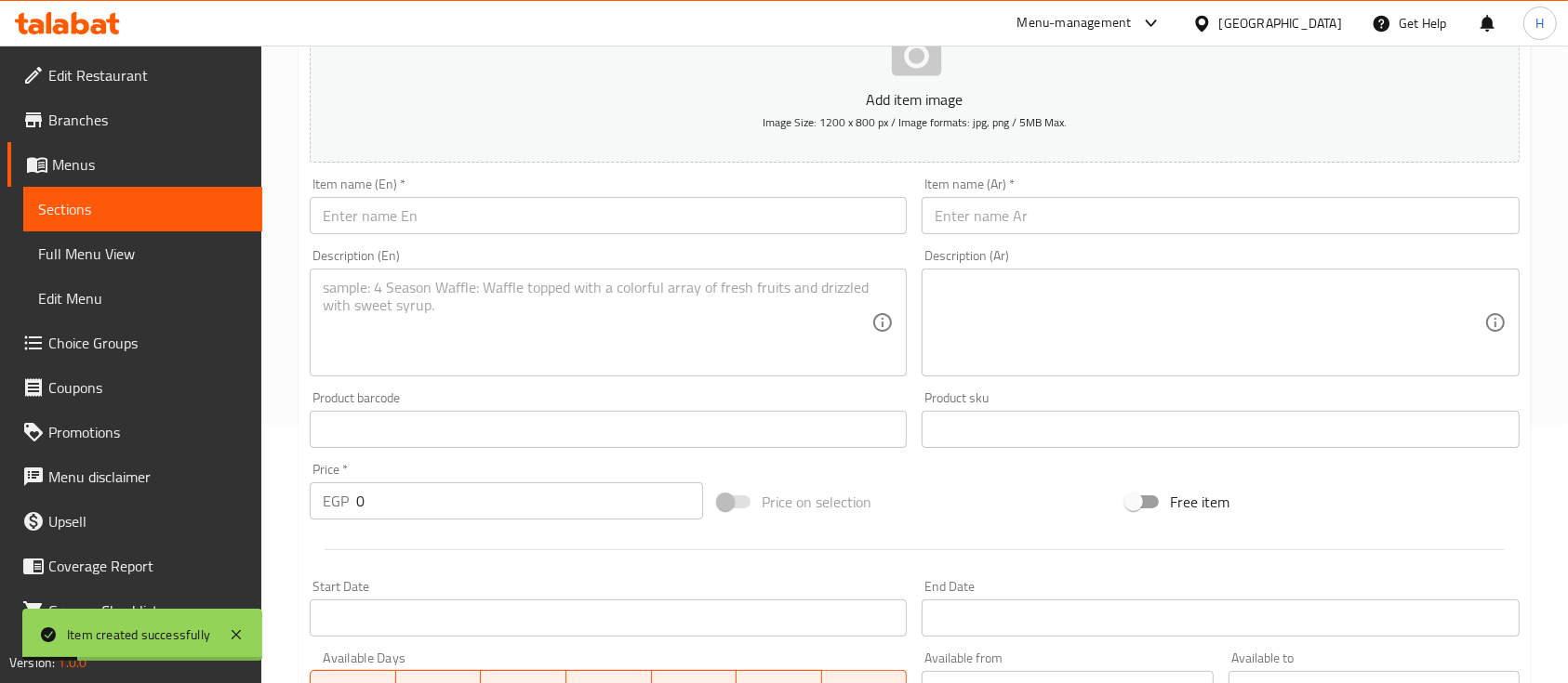
click at [459, 220] on input "text" at bounding box center [608, 215] width 598 height 37
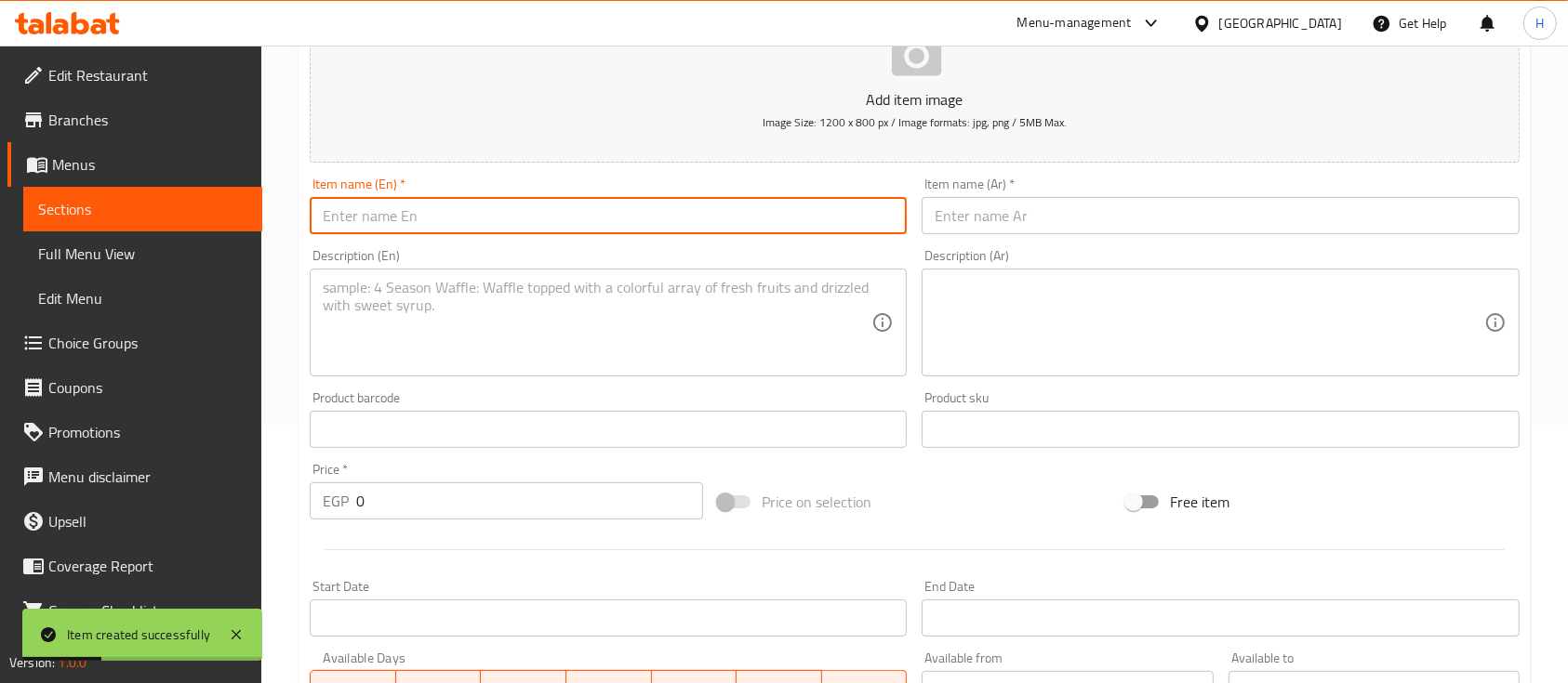
paste input "Pink Lemonade"
type input "Pink Lemonade"
click at [977, 223] on input "text" at bounding box center [1221, 215] width 598 height 37
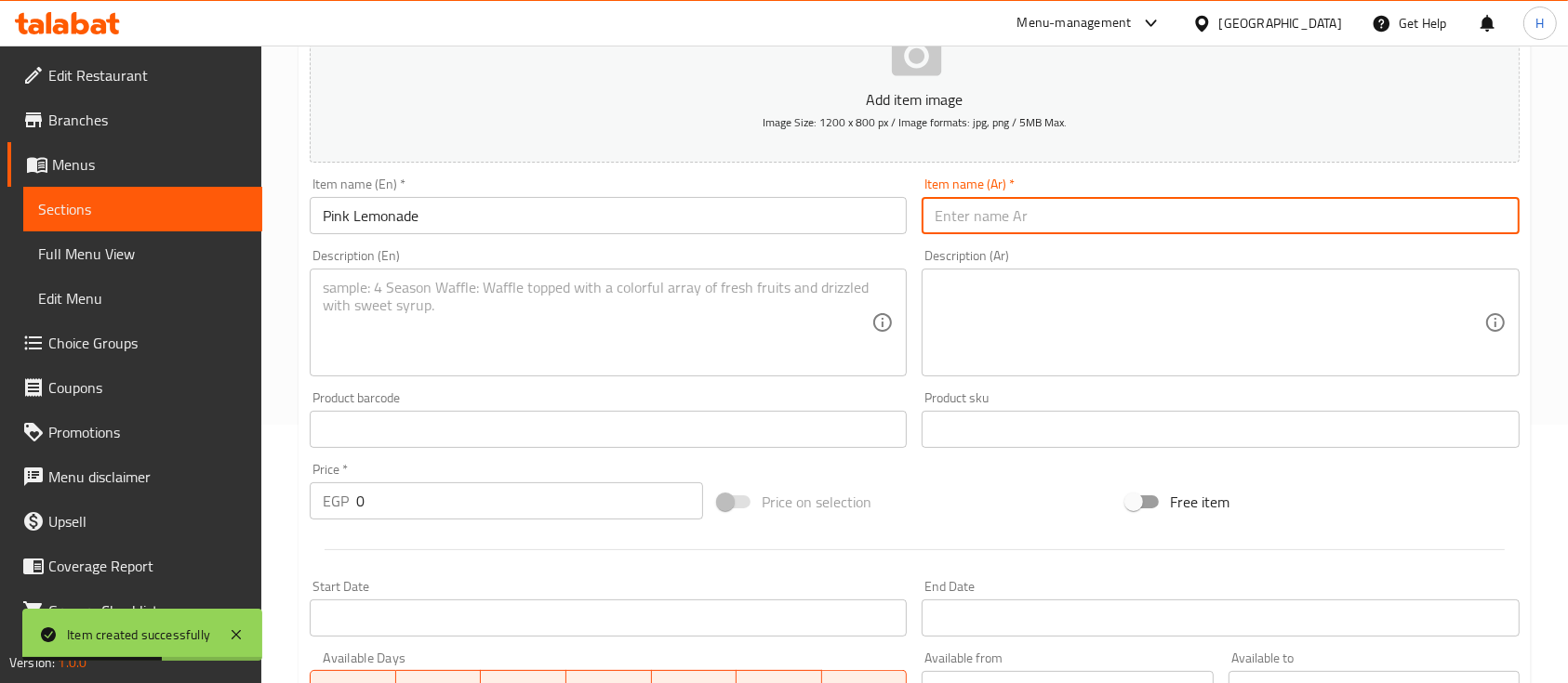
paste input "[PERSON_NAME]"
type input "[PERSON_NAME]"
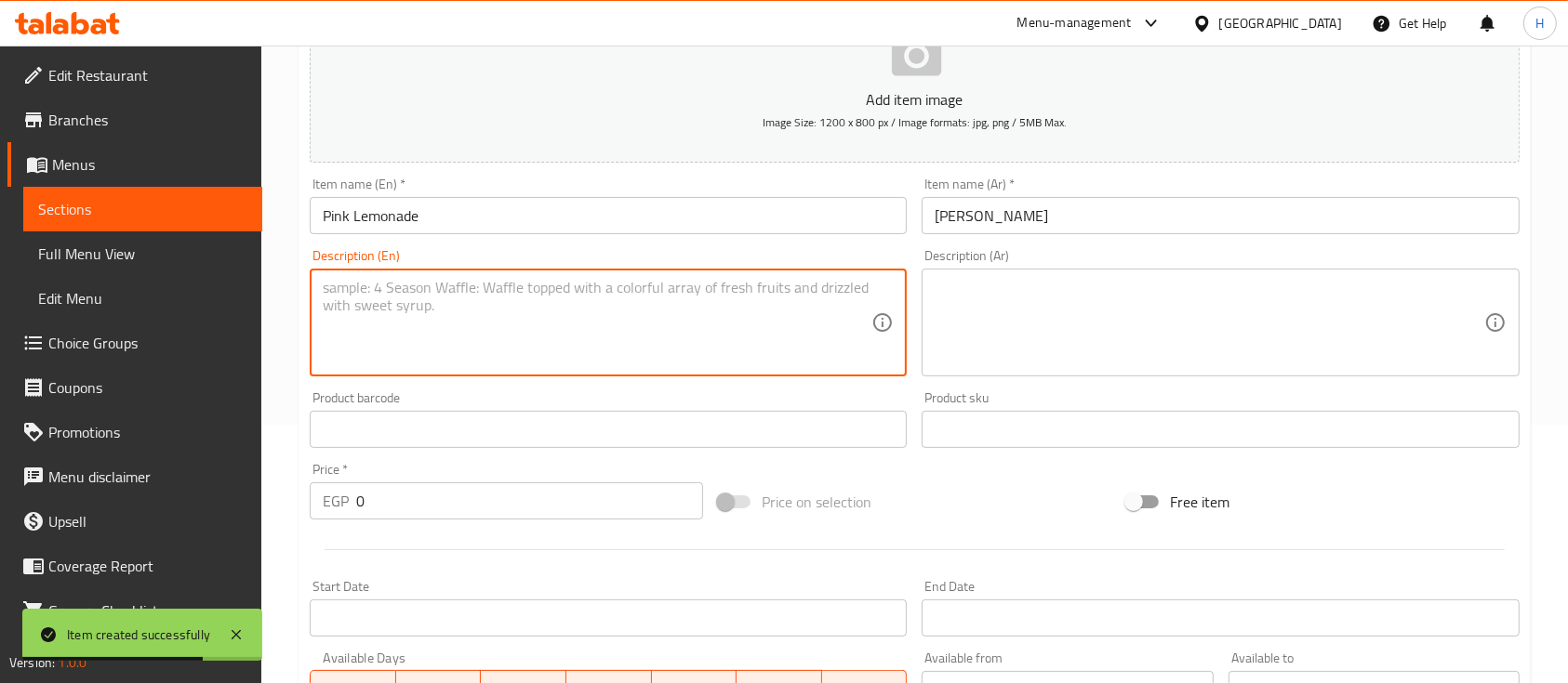
click at [445, 313] on textarea at bounding box center [597, 324] width 548 height 89
paste textarea "Refreshing pink lemonade"
type textarea "Refreshing pink lemonade"
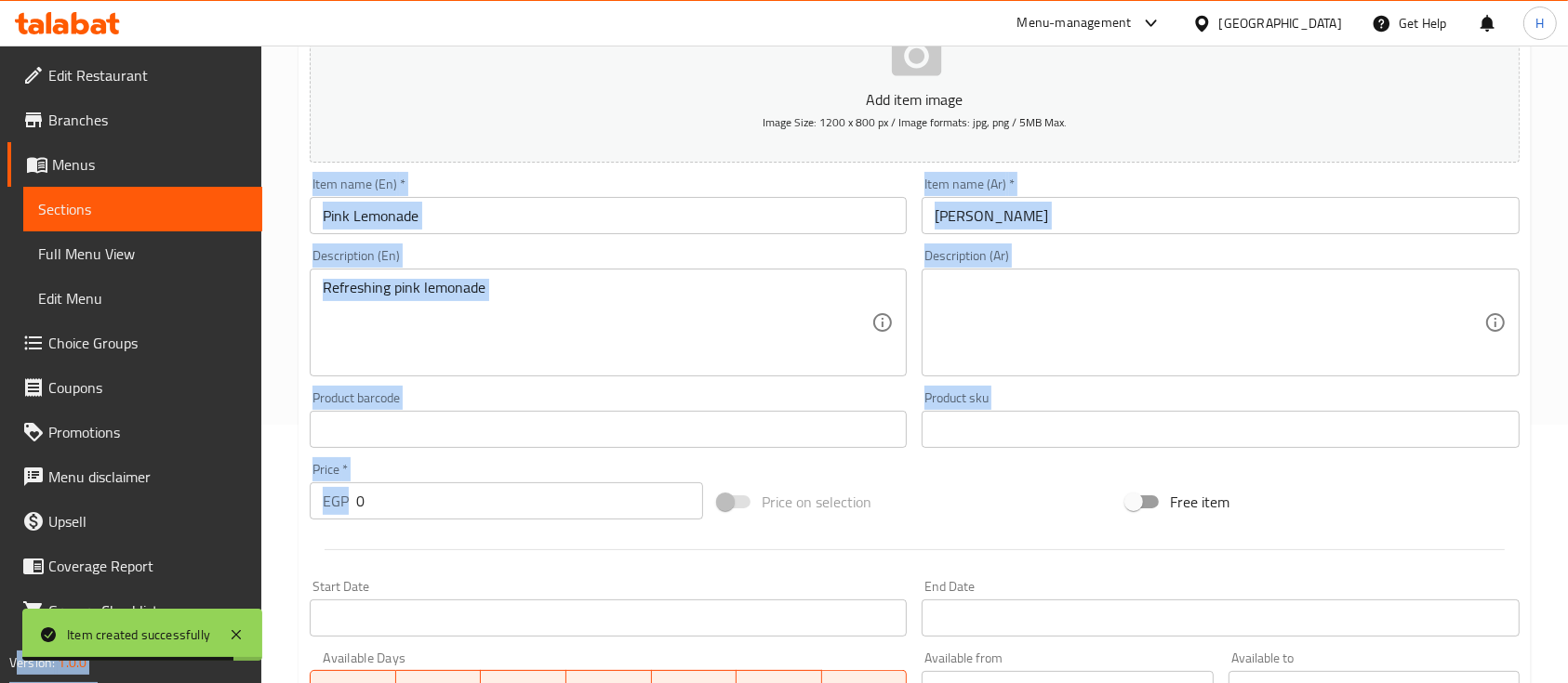
drag, startPoint x: 413, startPoint y: 524, endPoint x: 240, endPoint y: 490, distance: 176.3
click at [240, 490] on div "Edit Restaurant Branches Menus Sections Full Menu View Edit Menu Choice Groups …" at bounding box center [784, 421] width 1568 height 1268
drag, startPoint x: 400, startPoint y: 521, endPoint x: 428, endPoint y: 519, distance: 28.1
click at [401, 521] on div "Price   * EGP 0 Price *" at bounding box center [506, 491] width 409 height 72
click at [427, 515] on input "0" at bounding box center [530, 500] width 347 height 37
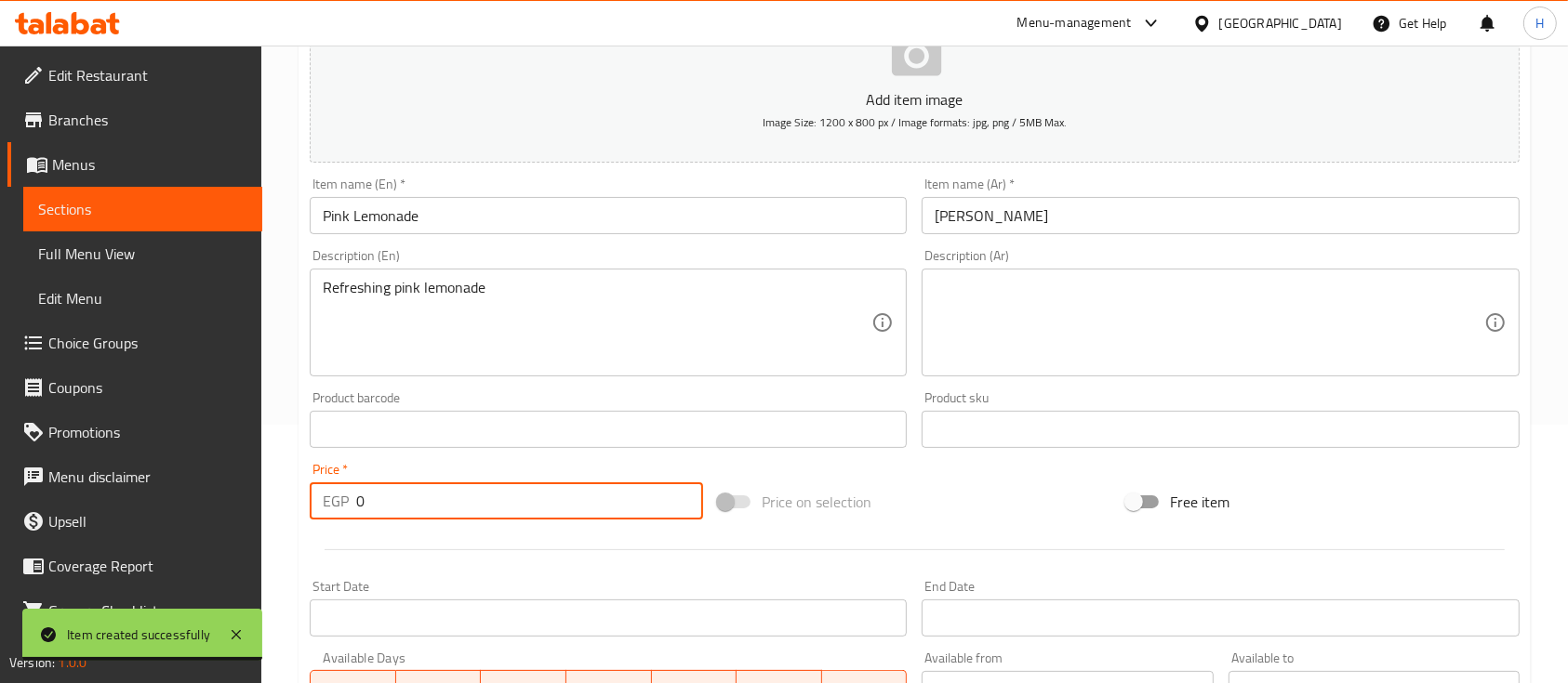
drag, startPoint x: 427, startPoint y: 508, endPoint x: 328, endPoint y: 508, distance: 99.0
click at [328, 508] on div "EGP 0 Price *" at bounding box center [506, 500] width 394 height 37
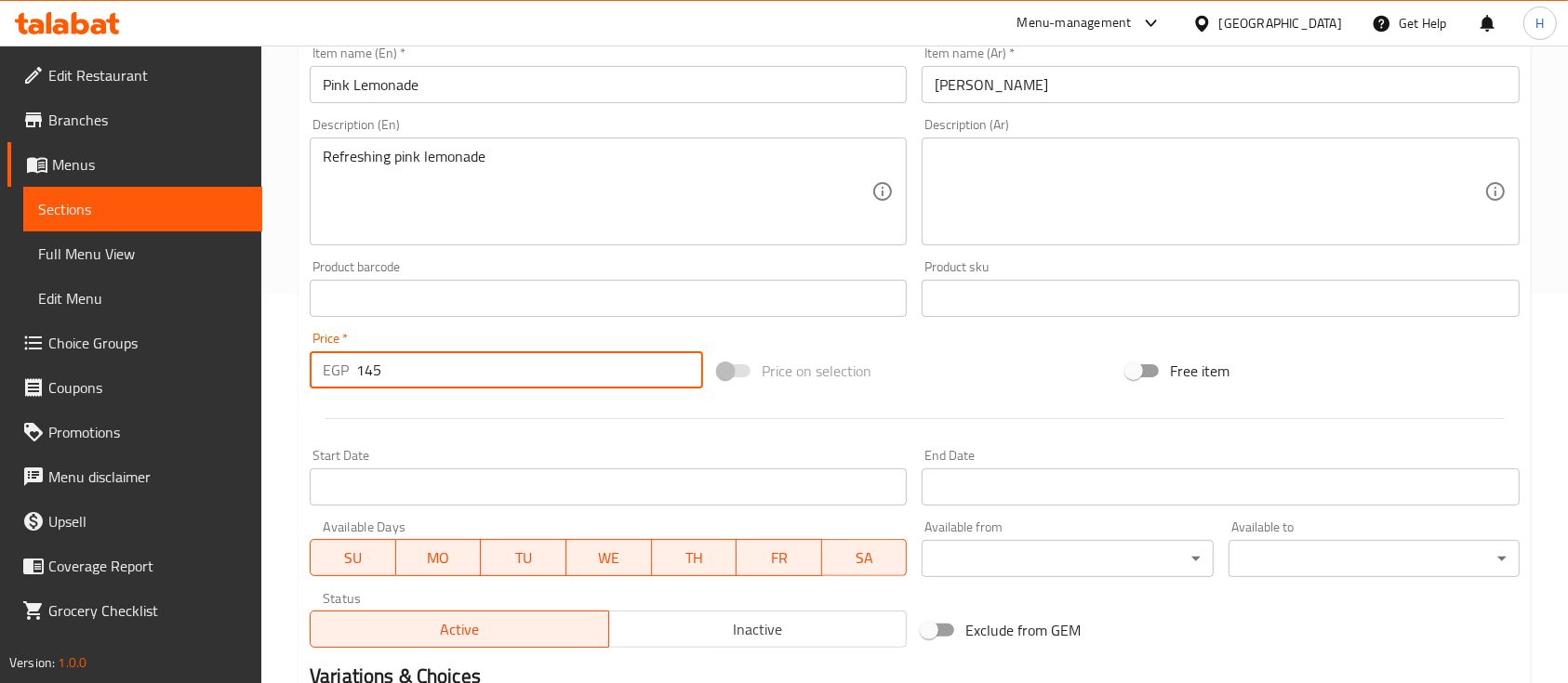
scroll to position [630, 0]
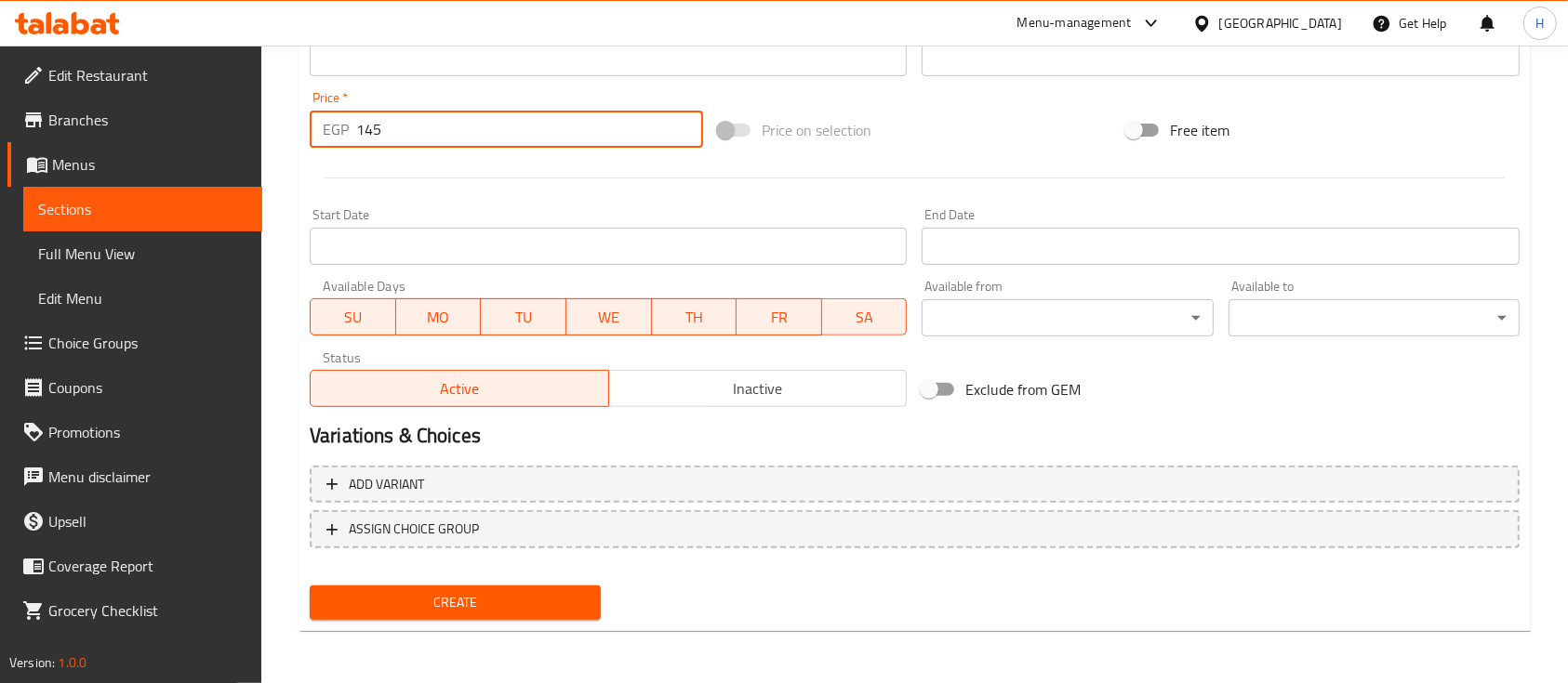
type input "145"
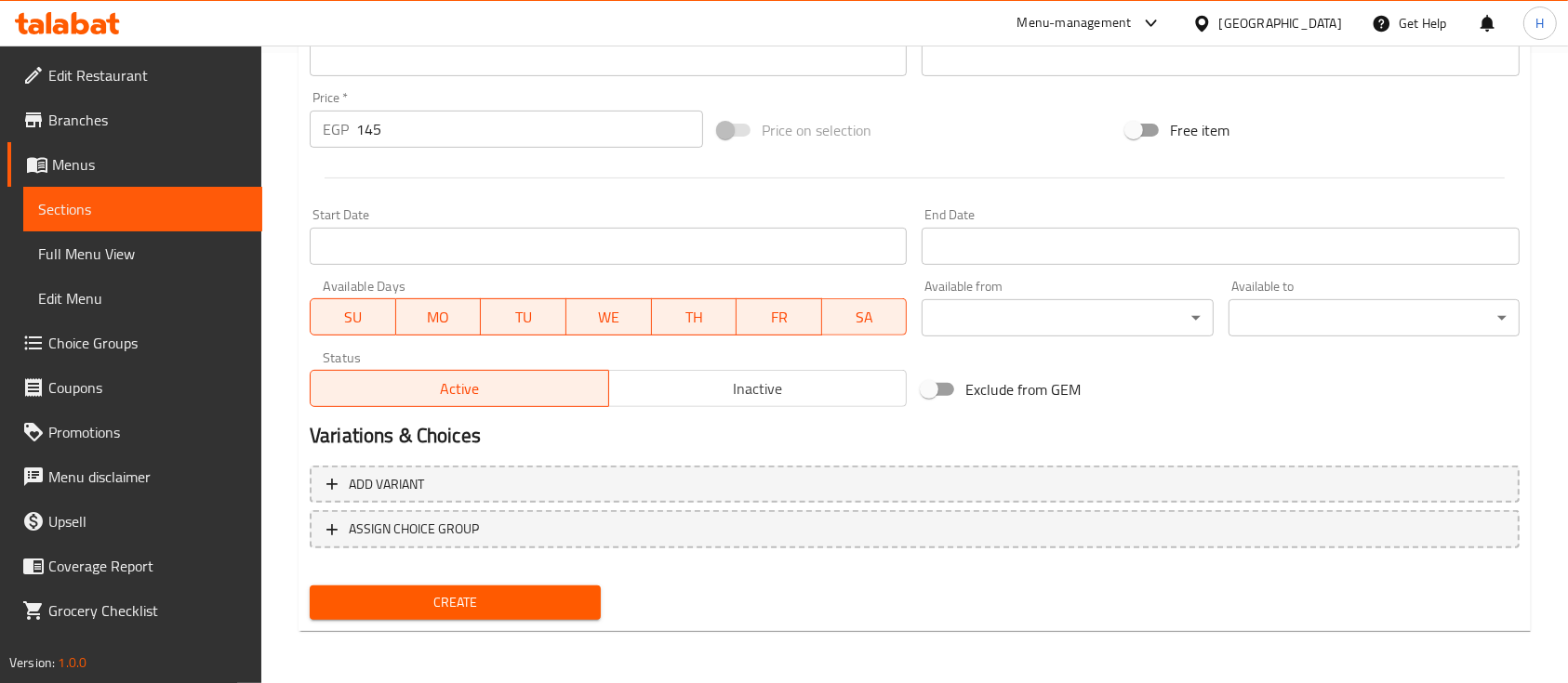
click at [491, 580] on div "Create" at bounding box center [455, 603] width 306 height 49
click at [491, 599] on span "Create" at bounding box center [455, 603] width 261 height 24
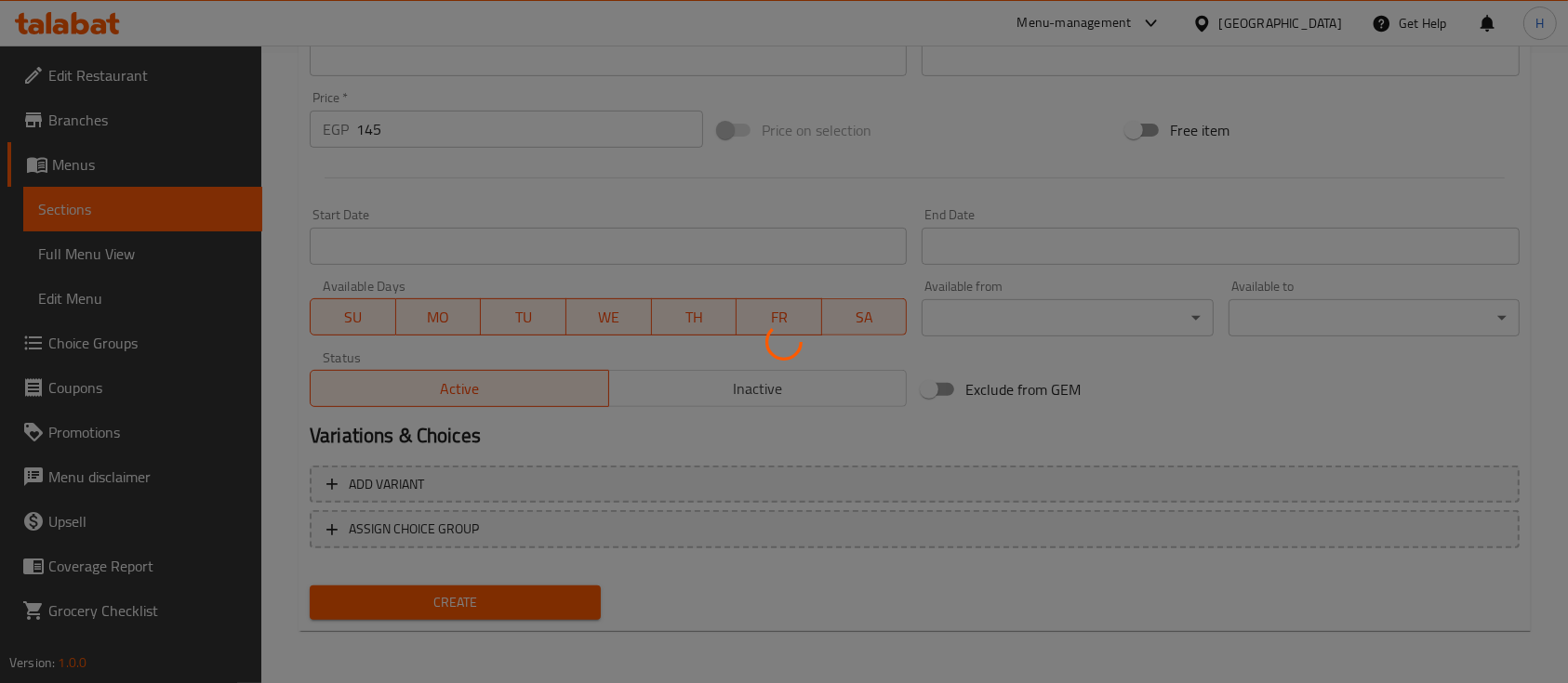
type input "0"
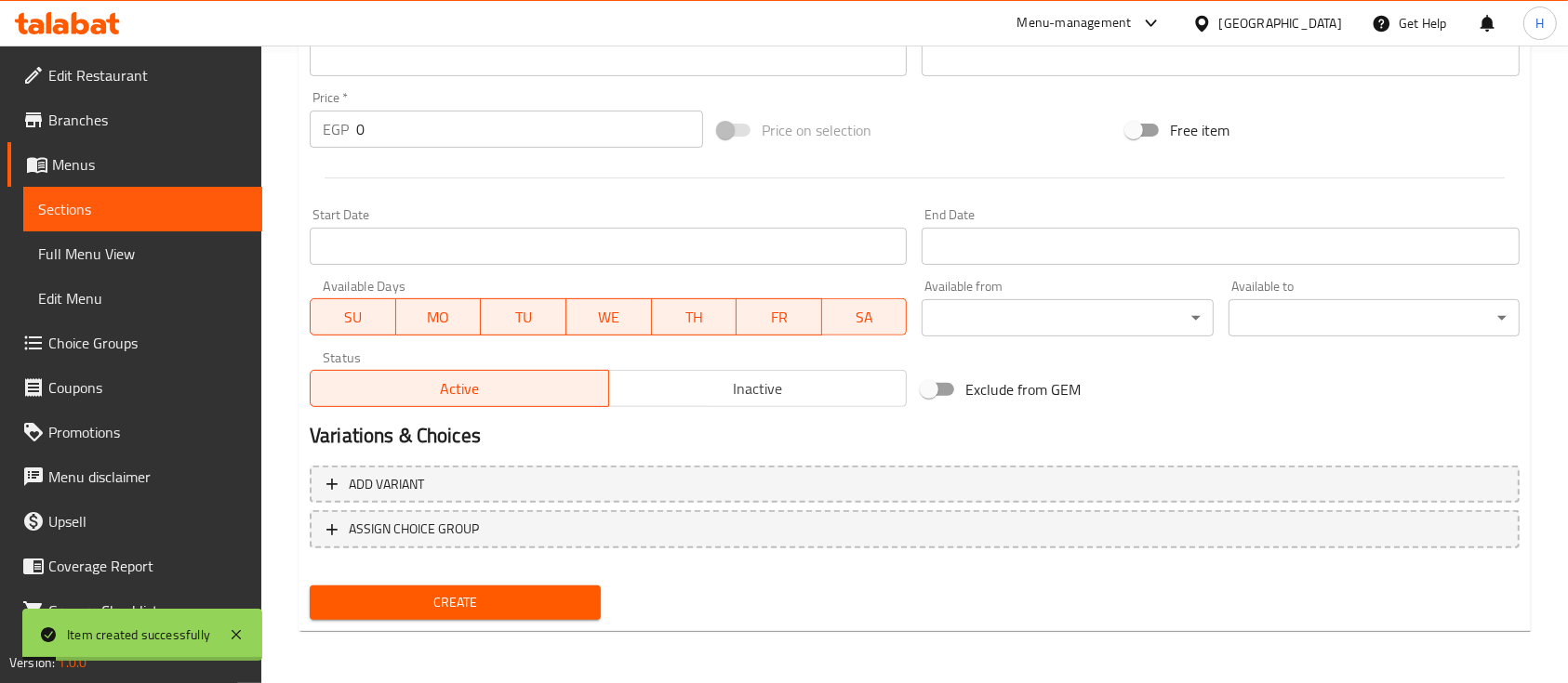
scroll to position [0, 0]
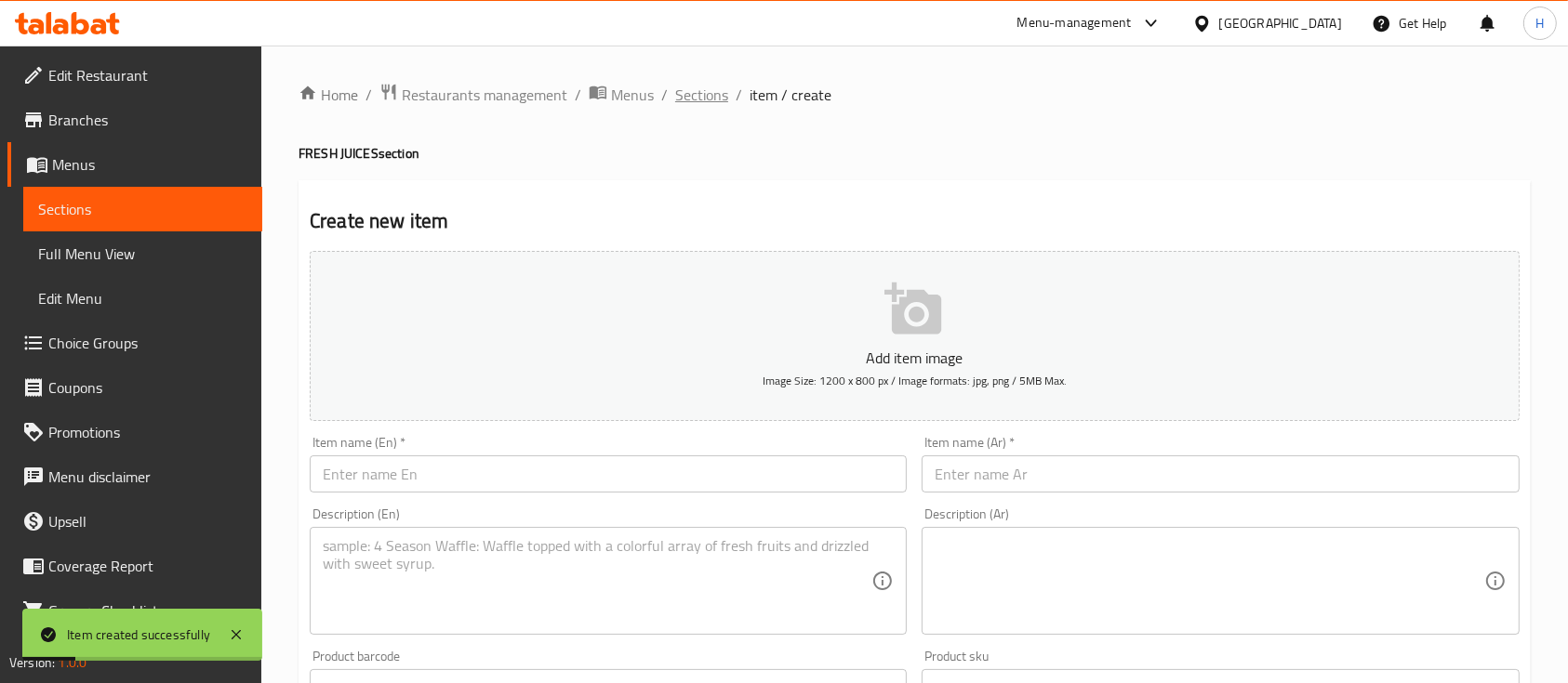
click at [715, 88] on span "Sections" at bounding box center [701, 95] width 53 height 23
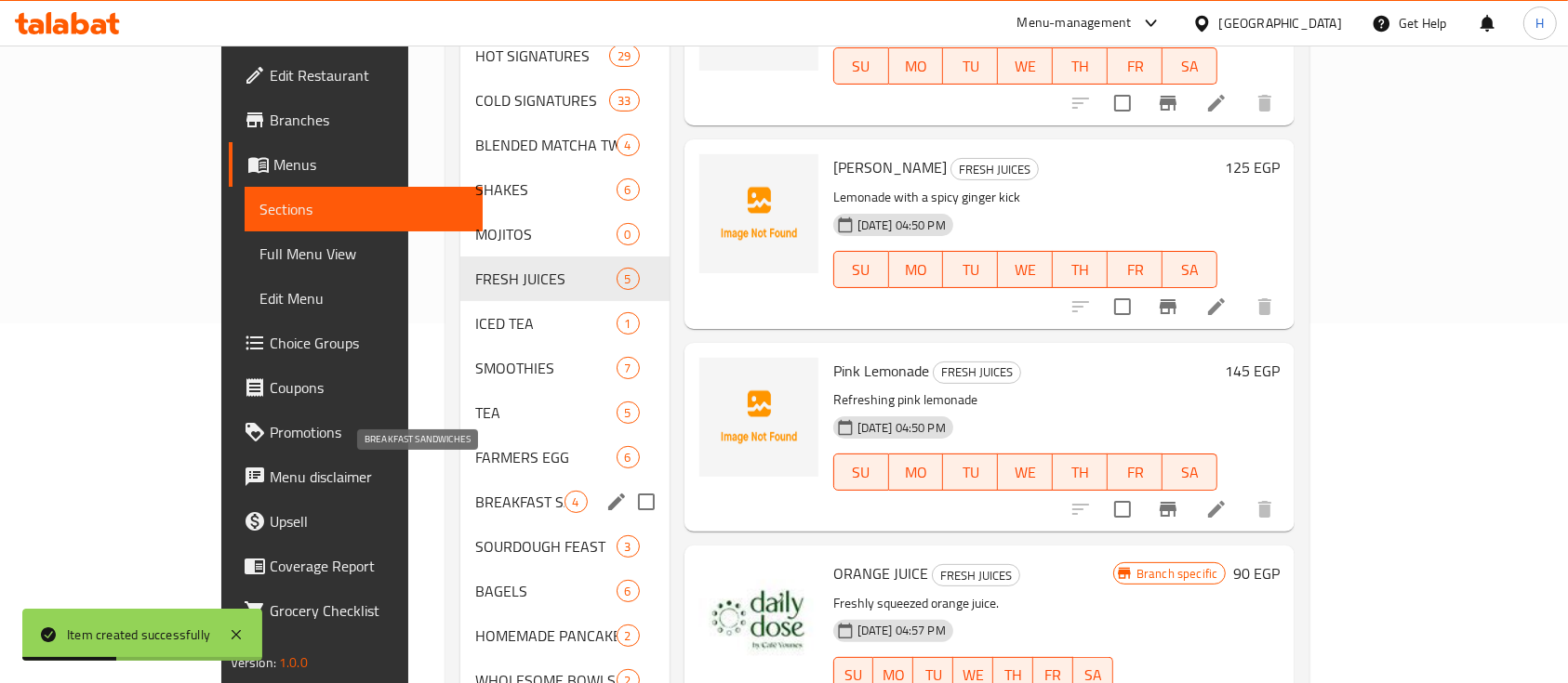
scroll to position [372, 0]
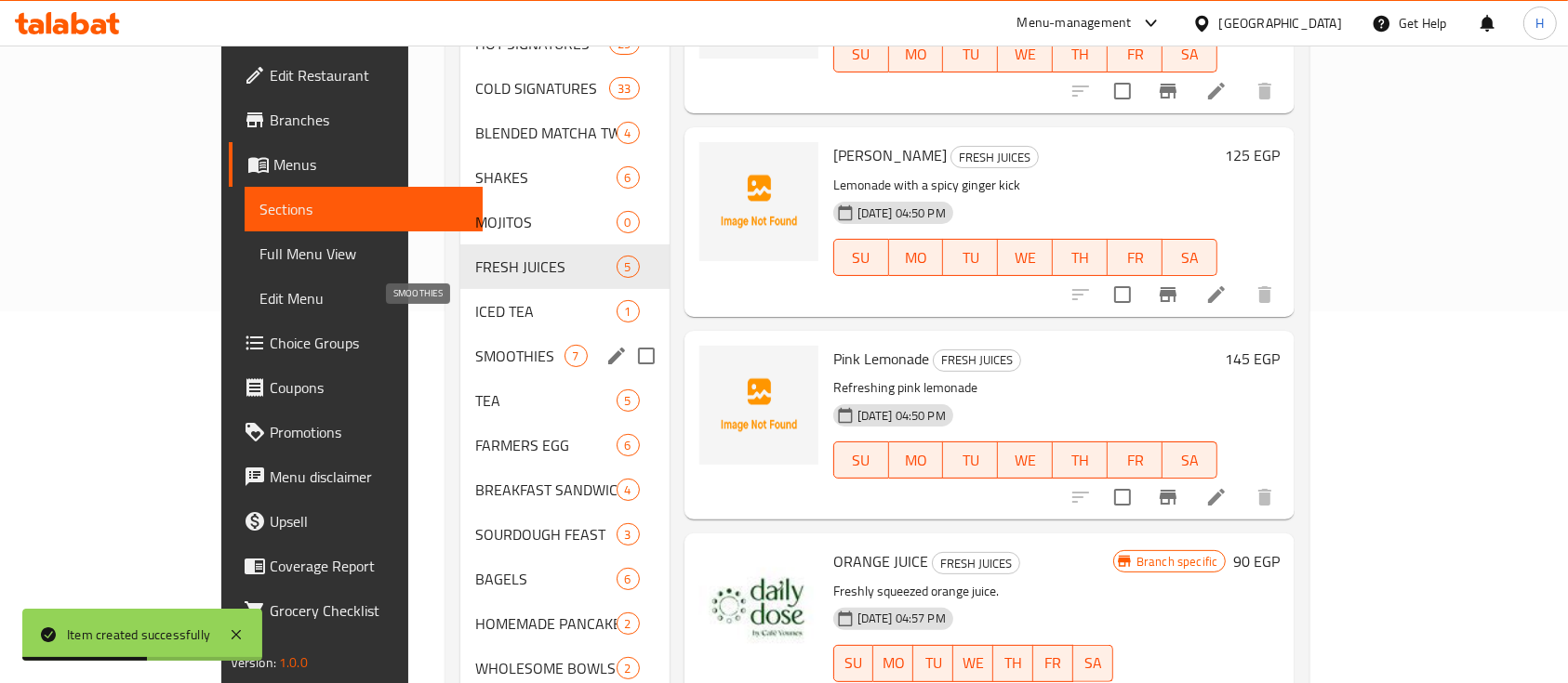
click at [476, 345] on span "SMOOTHIES" at bounding box center [520, 357] width 89 height 23
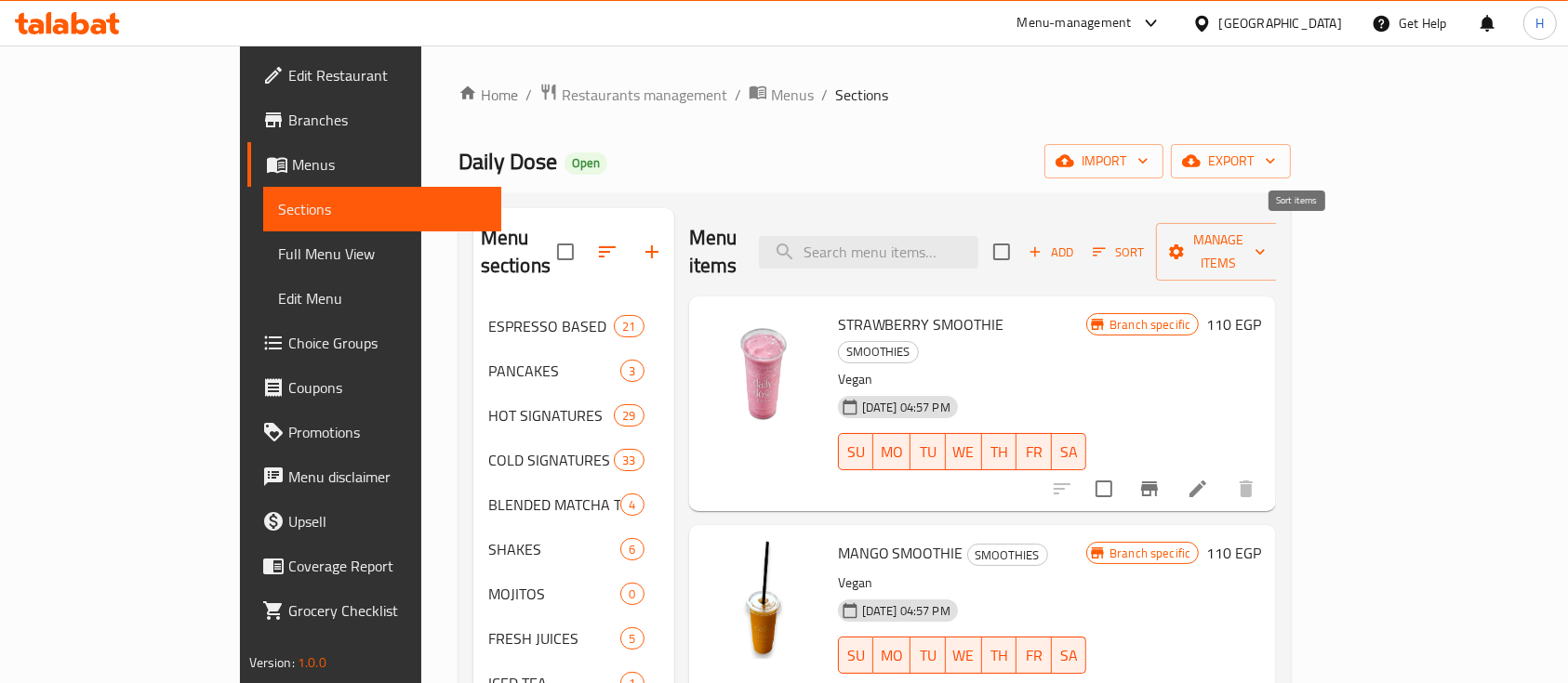
click at [1076, 242] on span "Add" at bounding box center [1051, 252] width 50 height 22
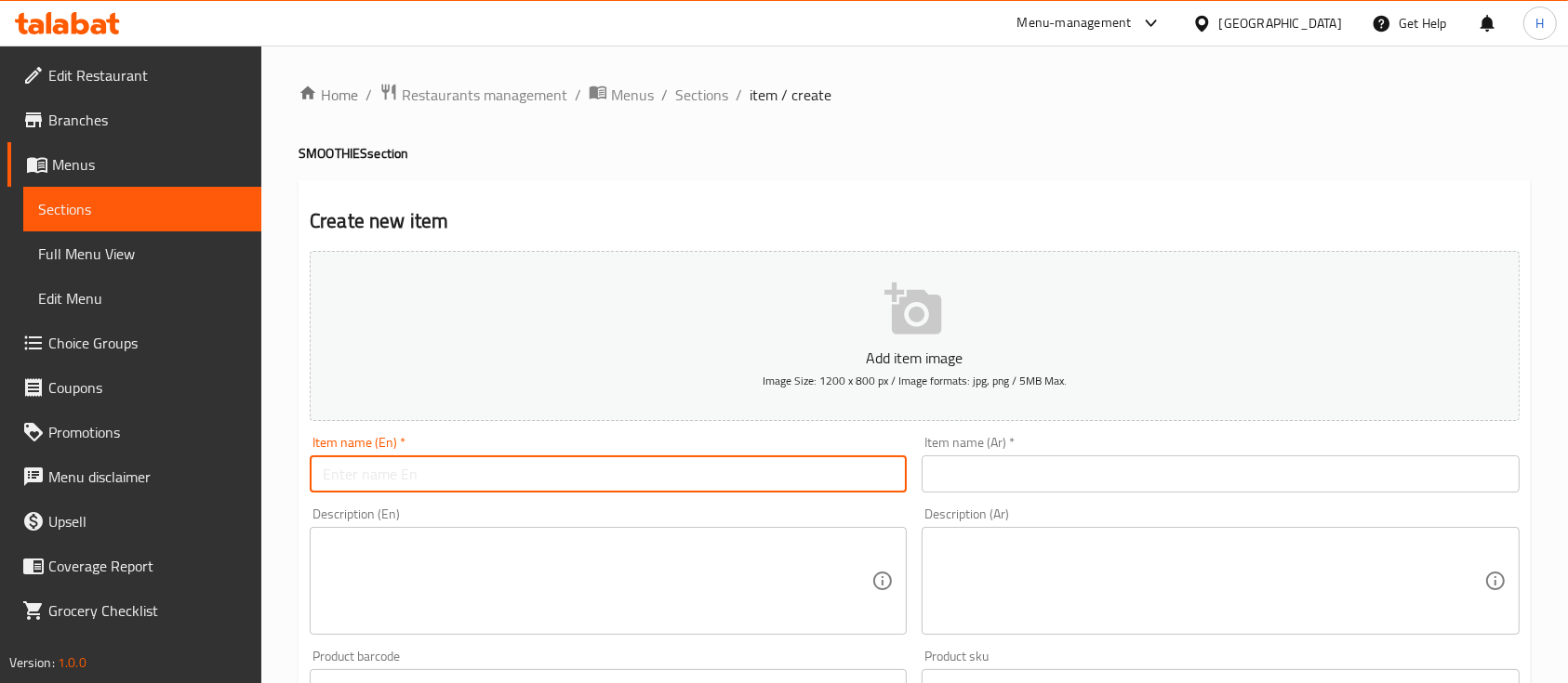
click at [434, 473] on input "text" at bounding box center [608, 474] width 598 height 37
paste input "[PERSON_NAME] Colada"
type input "[PERSON_NAME] Colada"
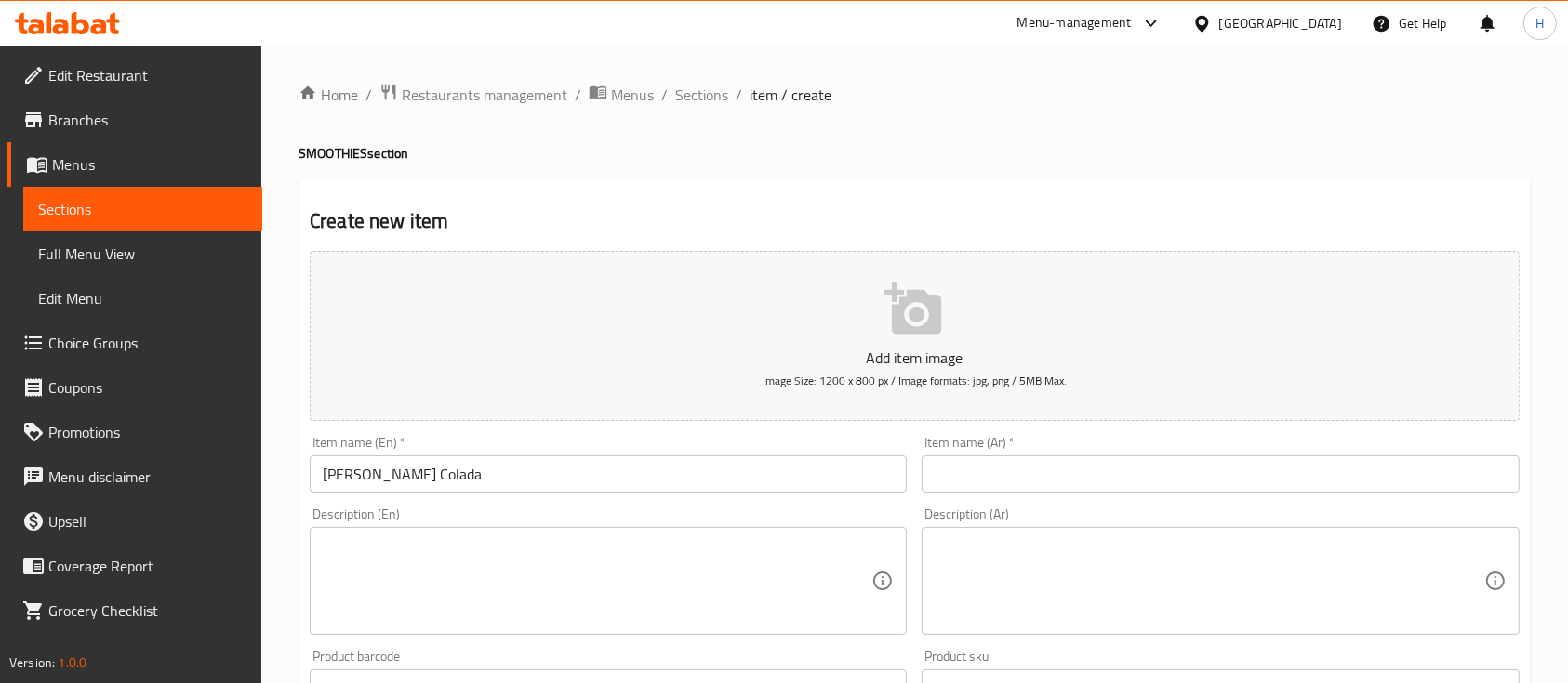
drag, startPoint x: 1004, startPoint y: 450, endPoint x: 1003, endPoint y: 467, distance: 17.0
click at [1003, 451] on div "Item name (Ar)   * Item name (Ar) *" at bounding box center [1221, 464] width 598 height 57
click at [1003, 468] on input "text" at bounding box center [1221, 474] width 598 height 37
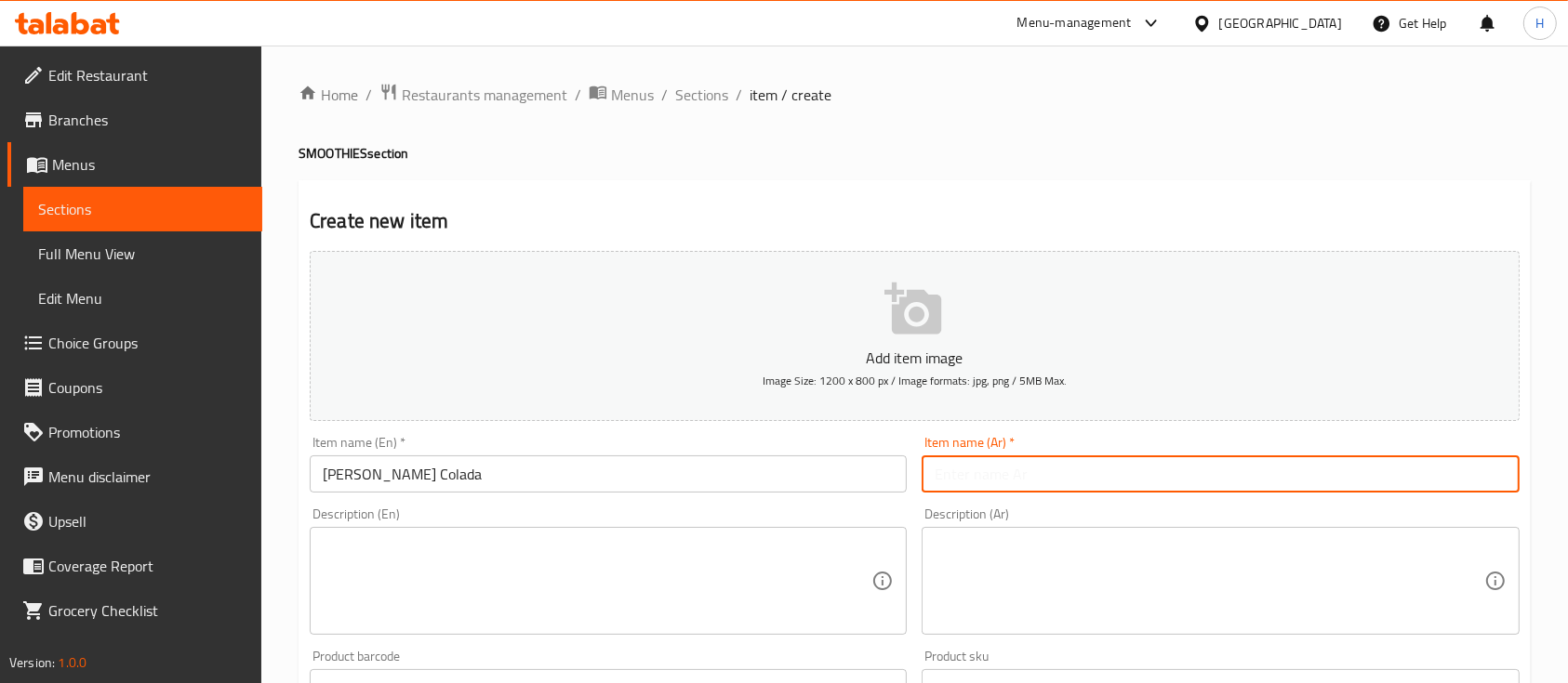
paste input "بينـا كولادا"
type input "بينـا كولادا"
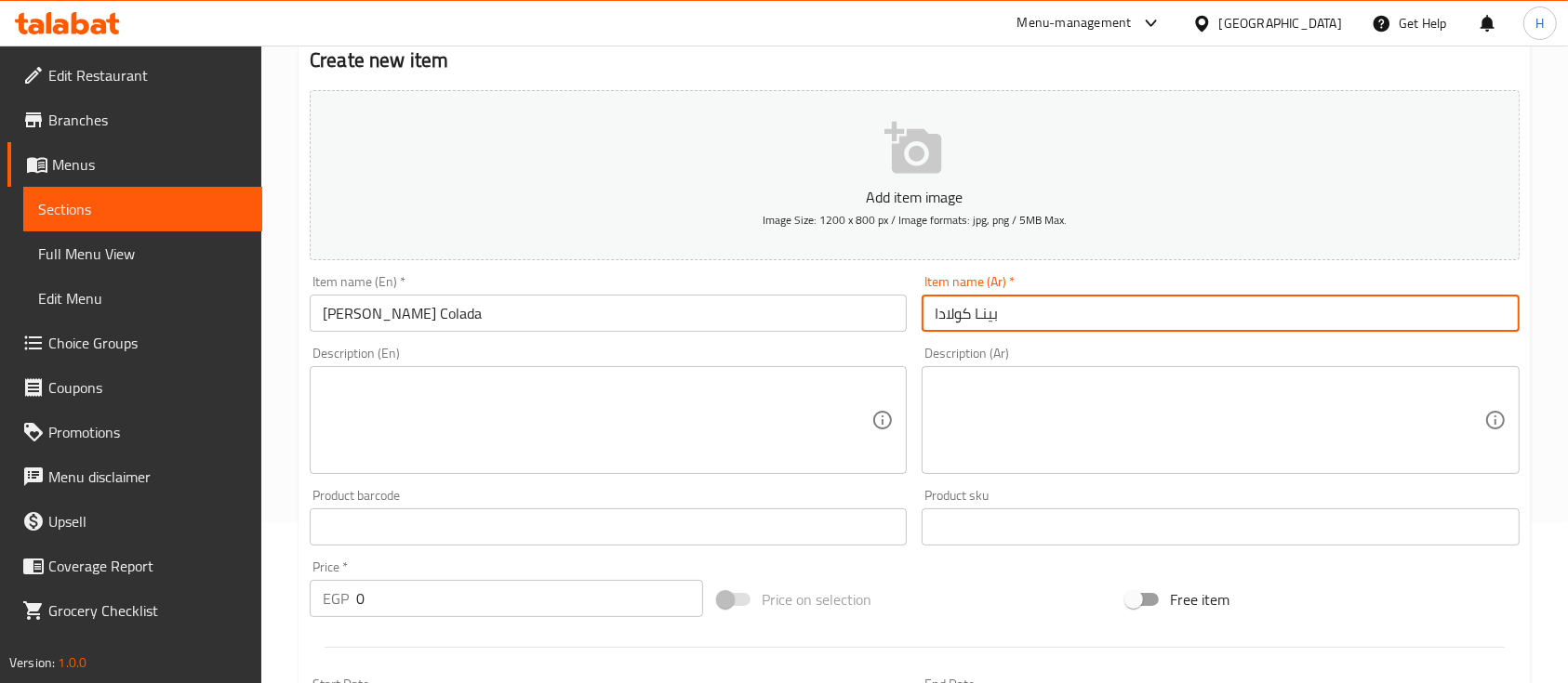
scroll to position [247, 0]
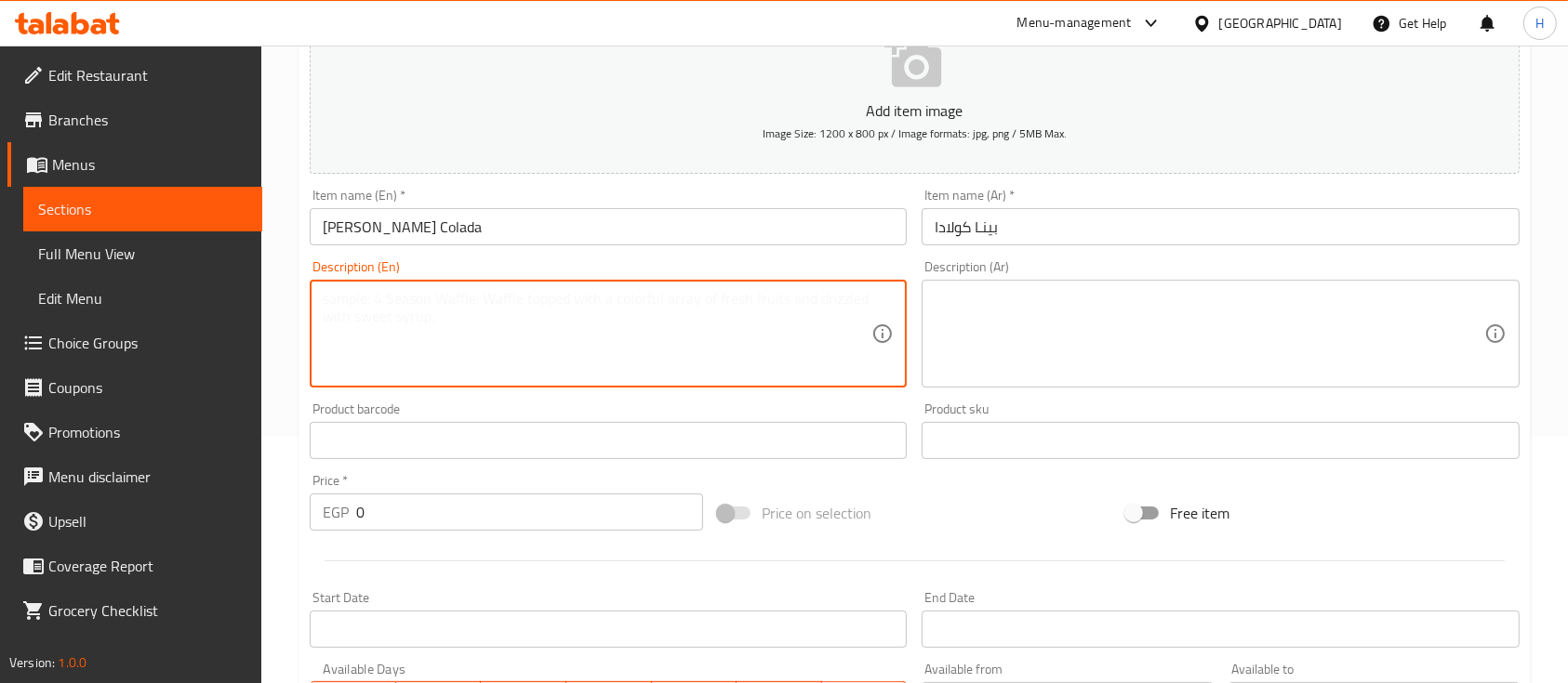
paste textarea "Tropical blend of pineapple and coconut"
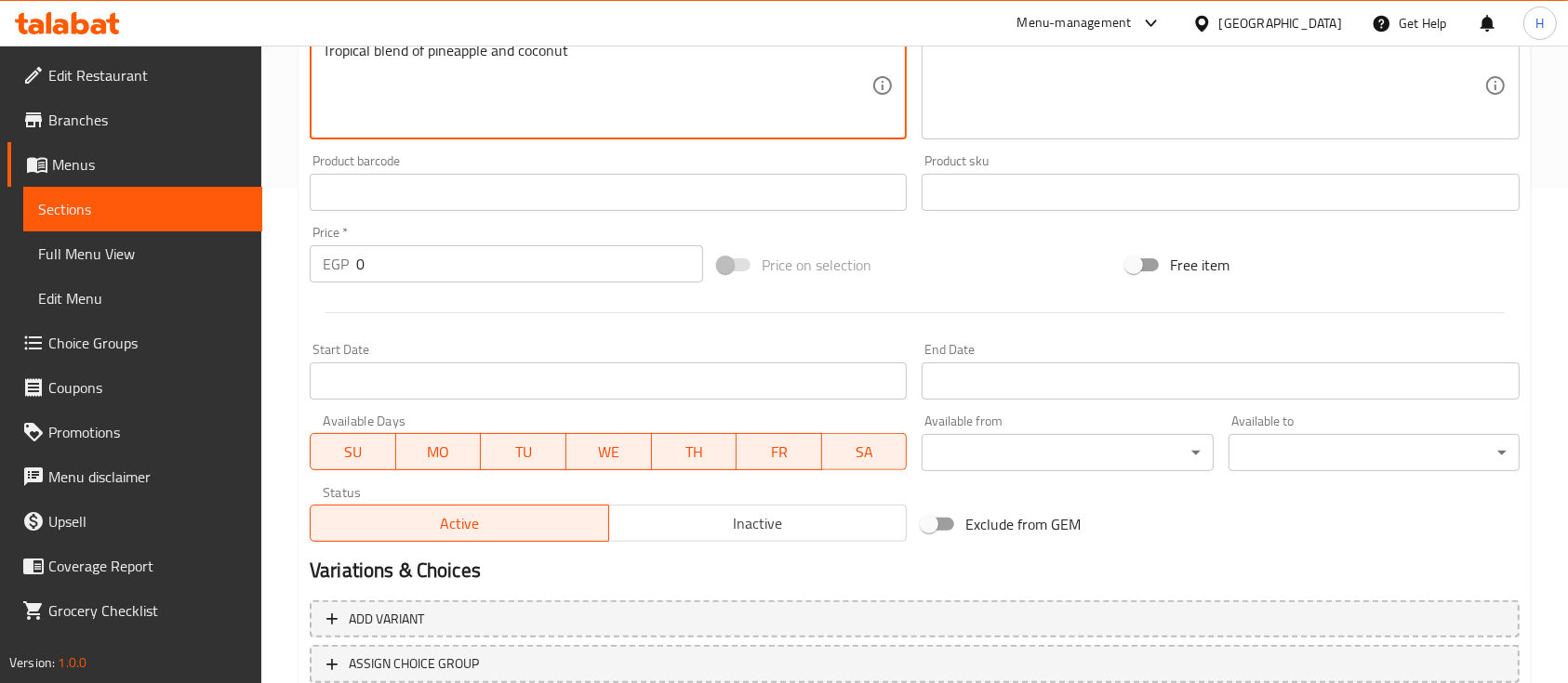
type textarea "Tropical blend of pineapple and coconut"
drag, startPoint x: 383, startPoint y: 273, endPoint x: 327, endPoint y: 258, distance: 58.0
click at [327, 258] on div "EGP 0 Price *" at bounding box center [506, 263] width 394 height 37
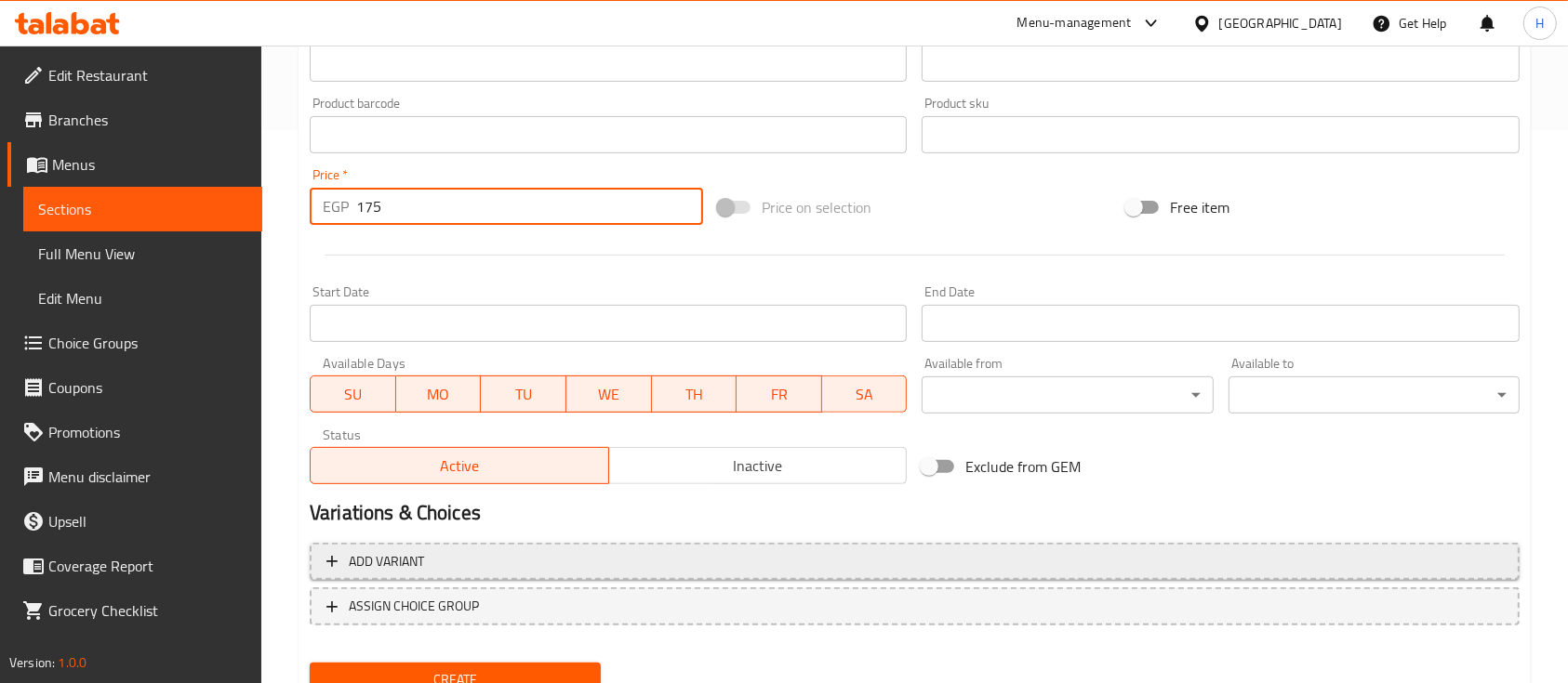
scroll to position [630, 0]
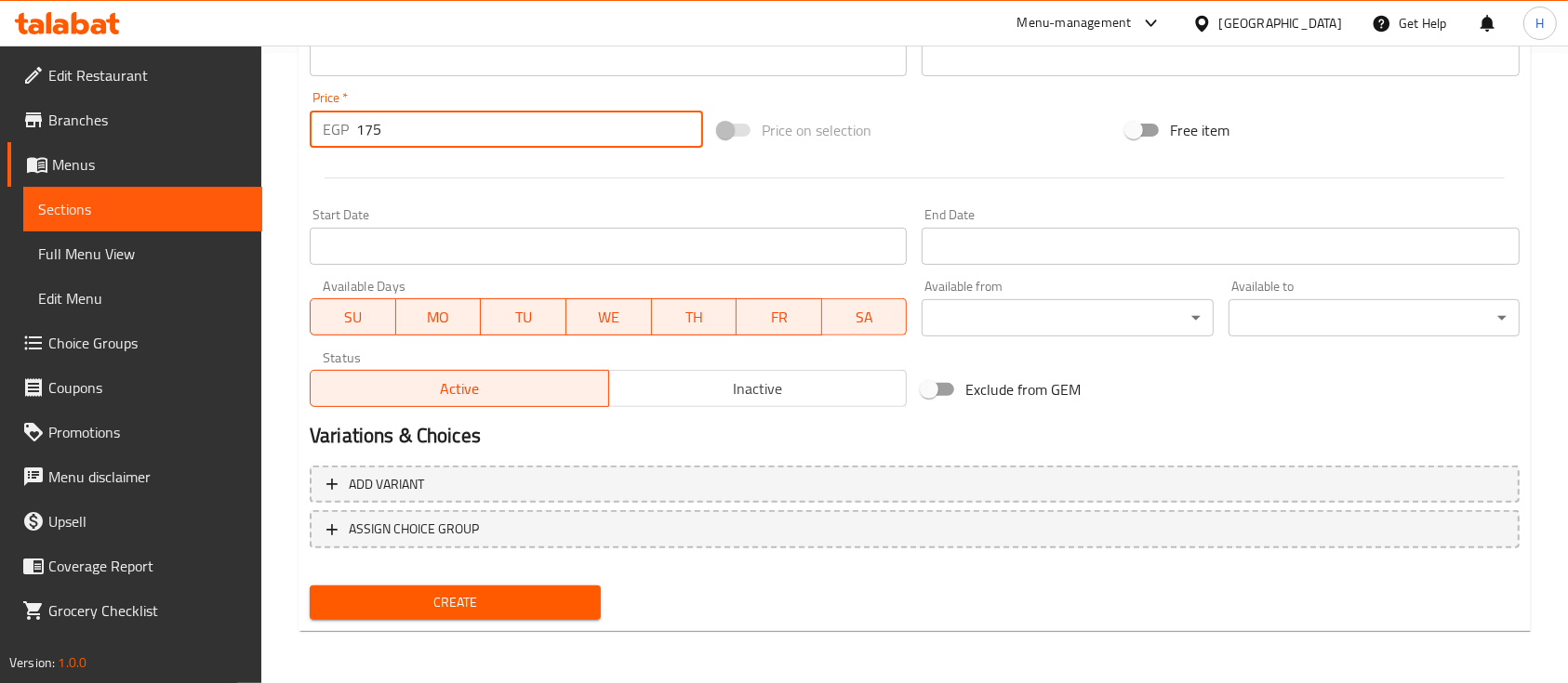
type input "175"
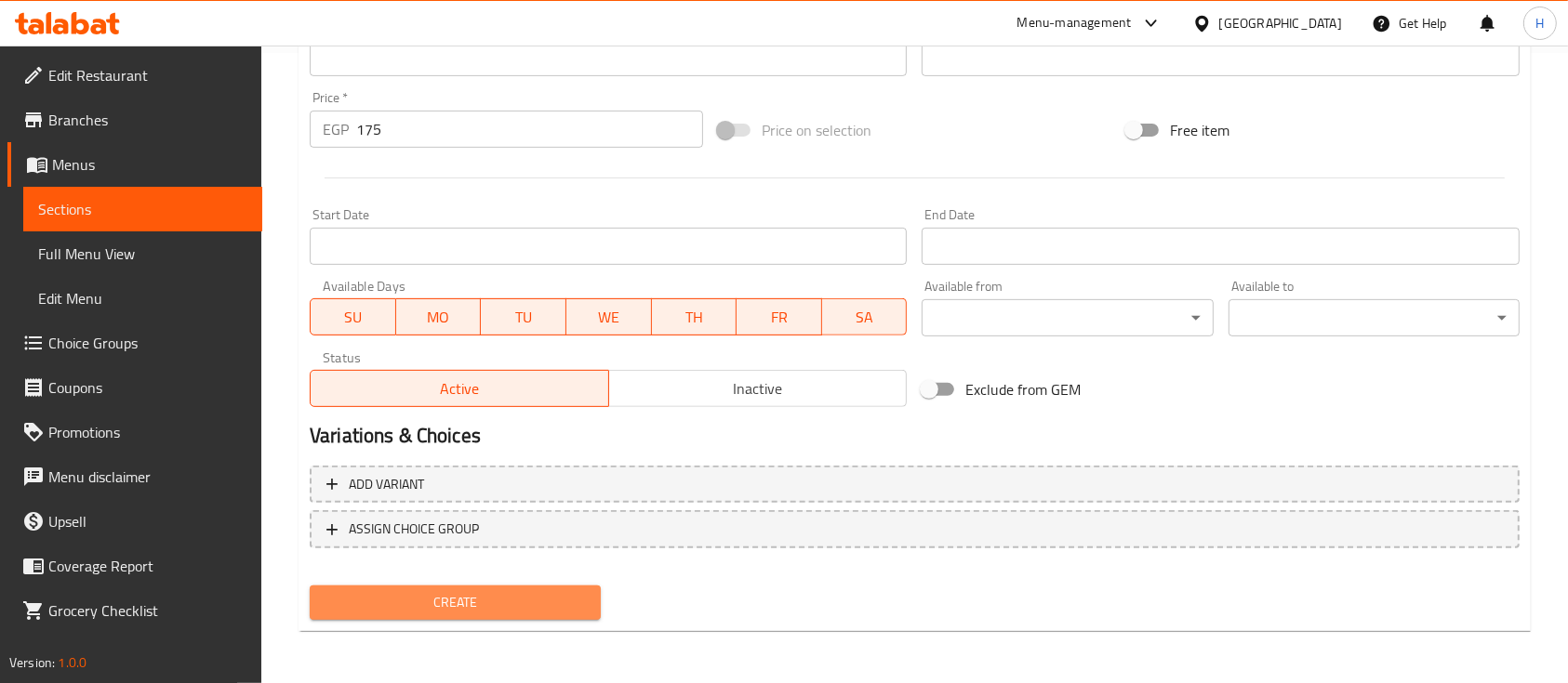
click at [467, 598] on span "Create" at bounding box center [455, 603] width 261 height 24
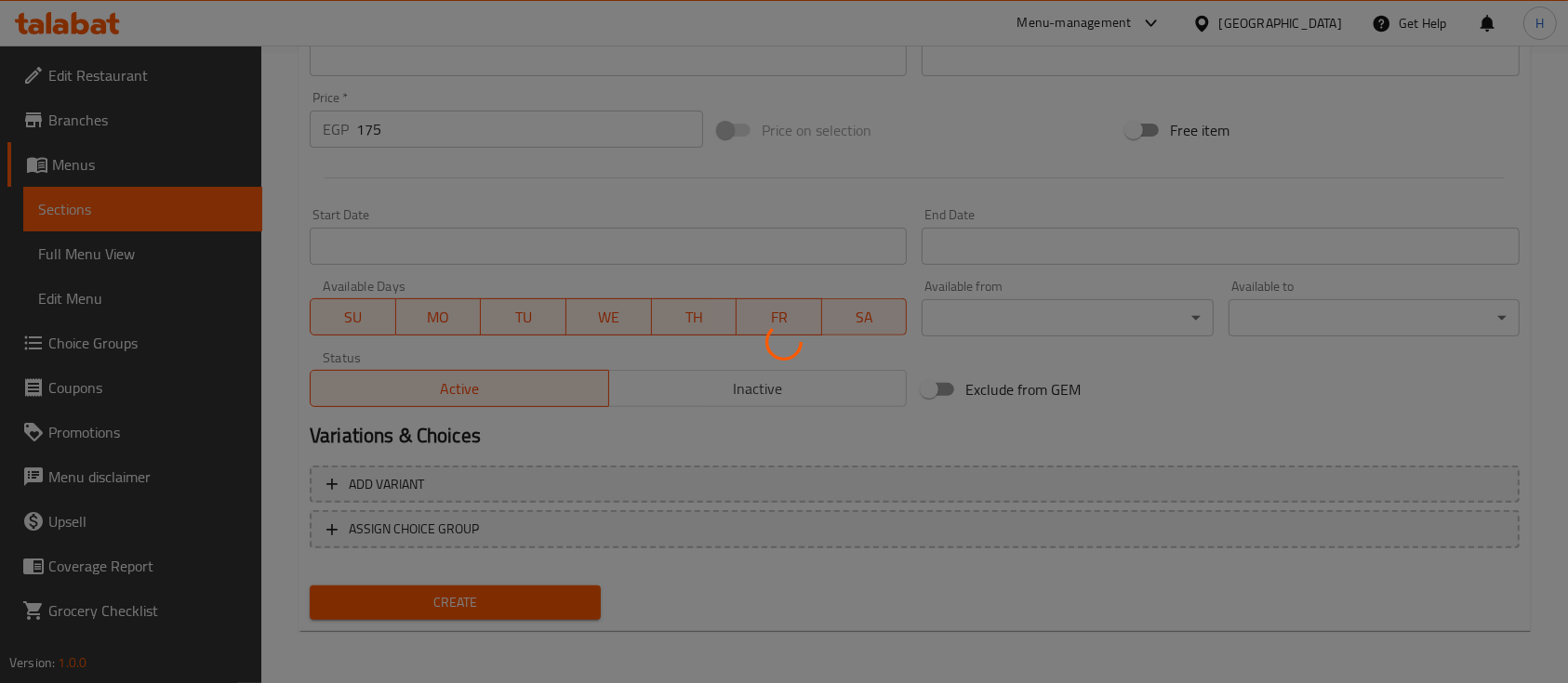
type input "0"
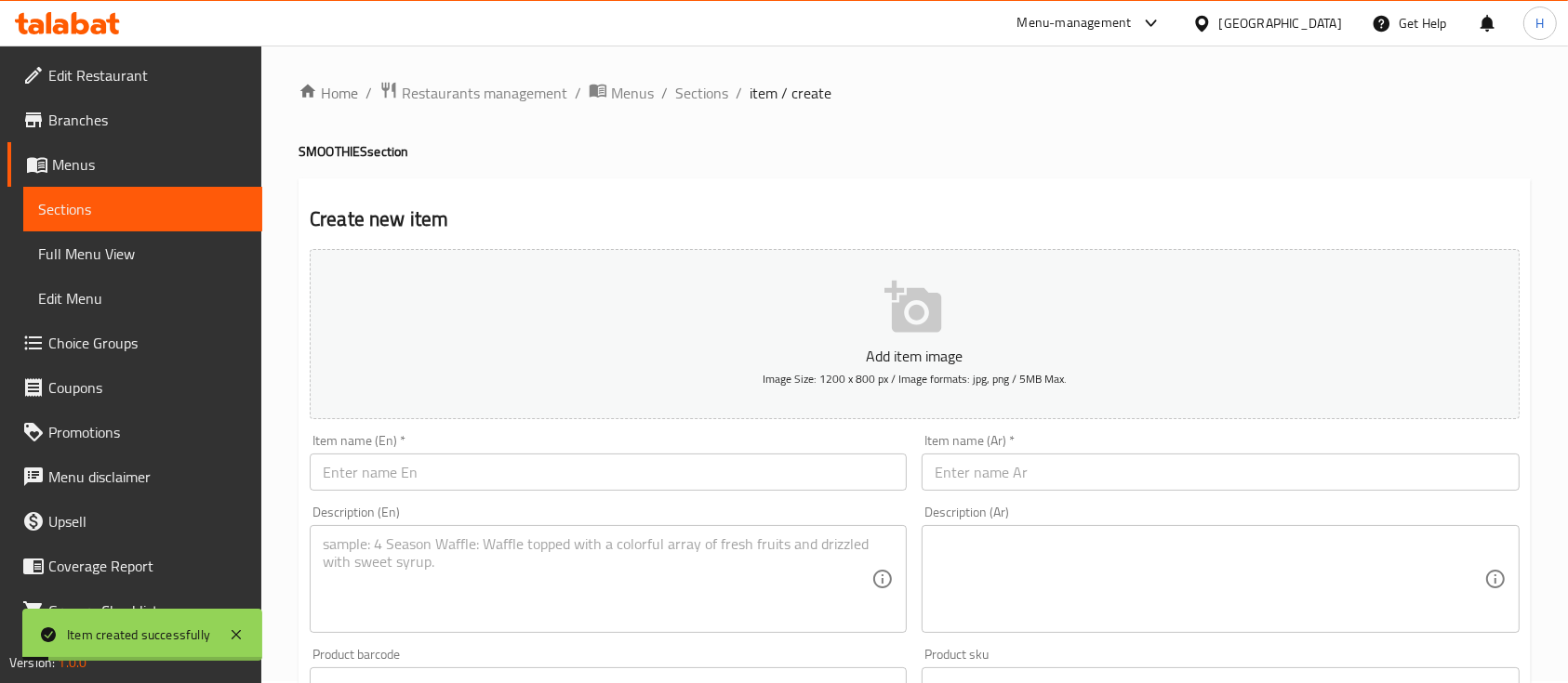
scroll to position [0, 0]
click at [698, 88] on span "Sections" at bounding box center [701, 95] width 53 height 23
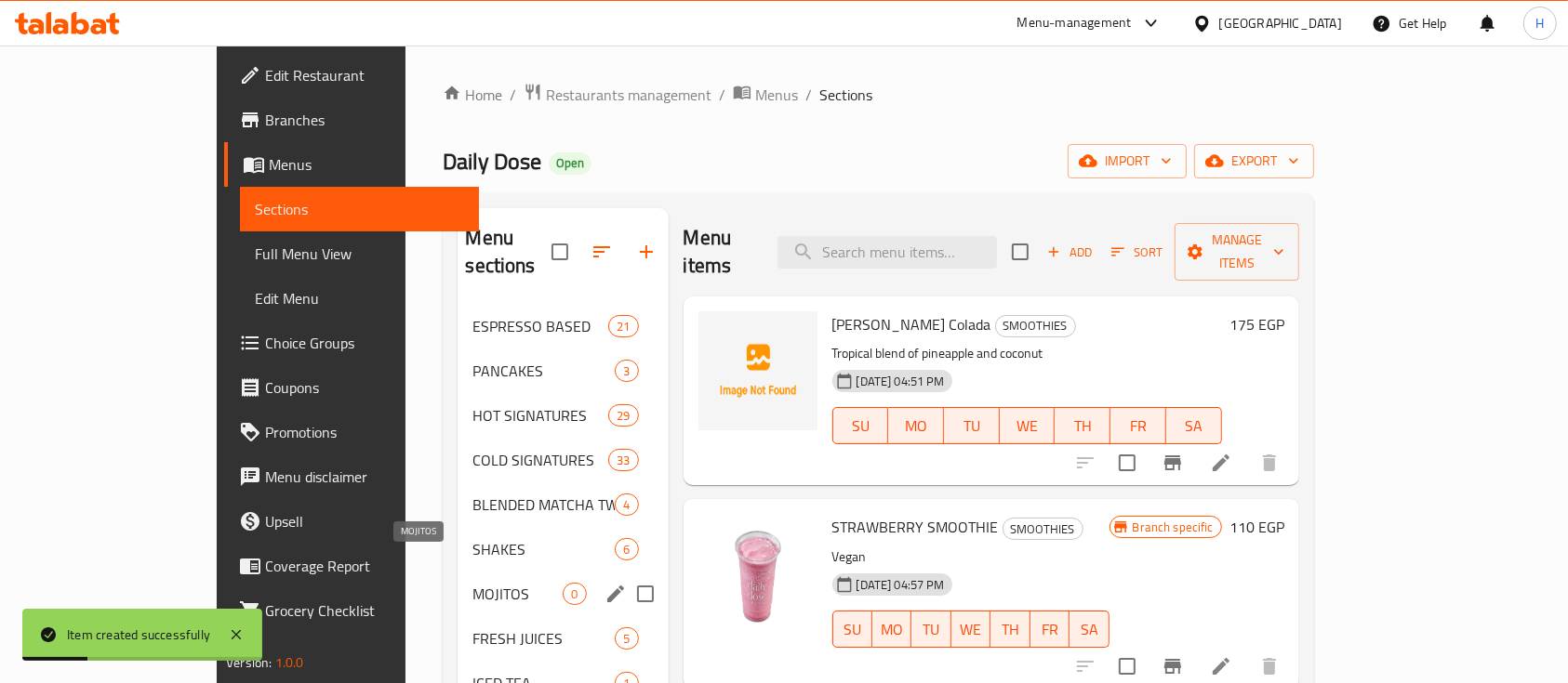
click at [473, 583] on span "MOJITOS" at bounding box center [518, 594] width 91 height 23
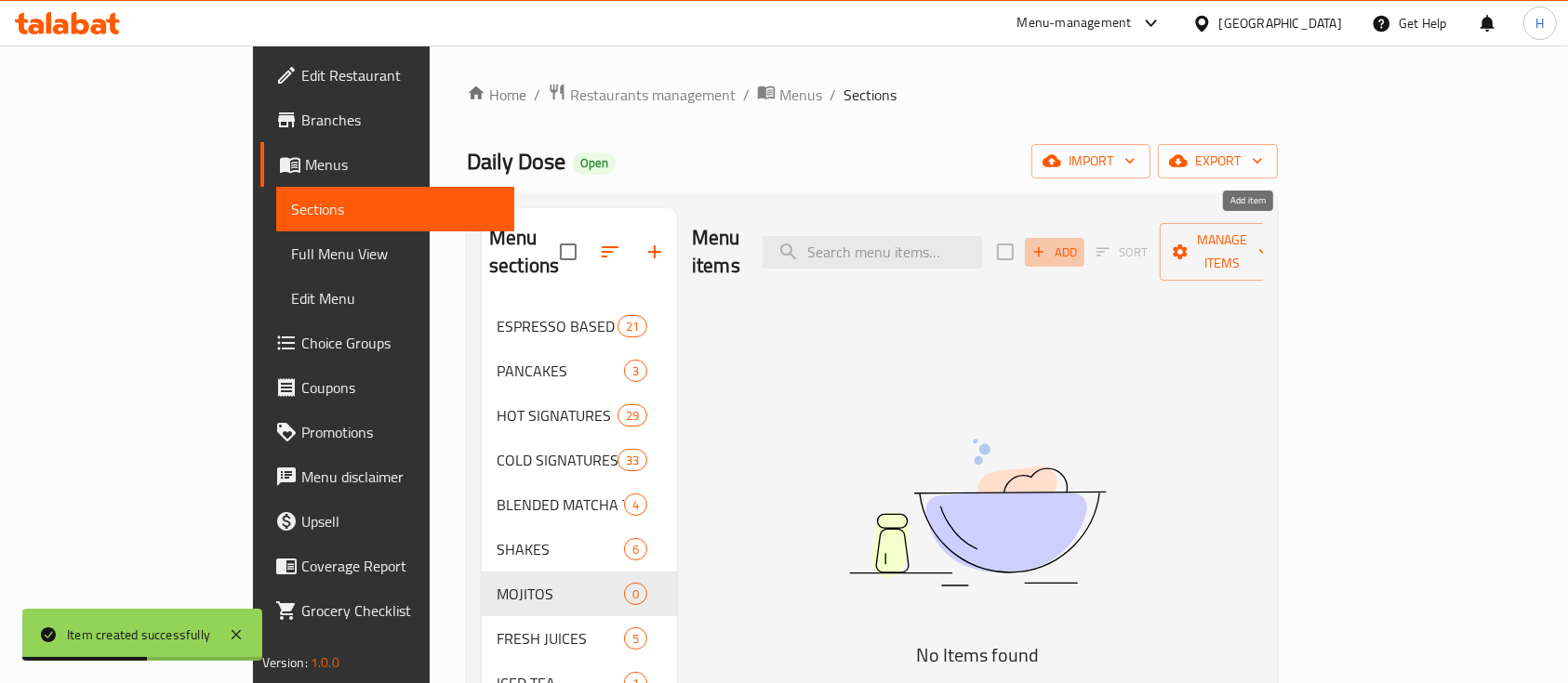
click at [1048, 243] on icon "button" at bounding box center [1039, 252] width 17 height 17
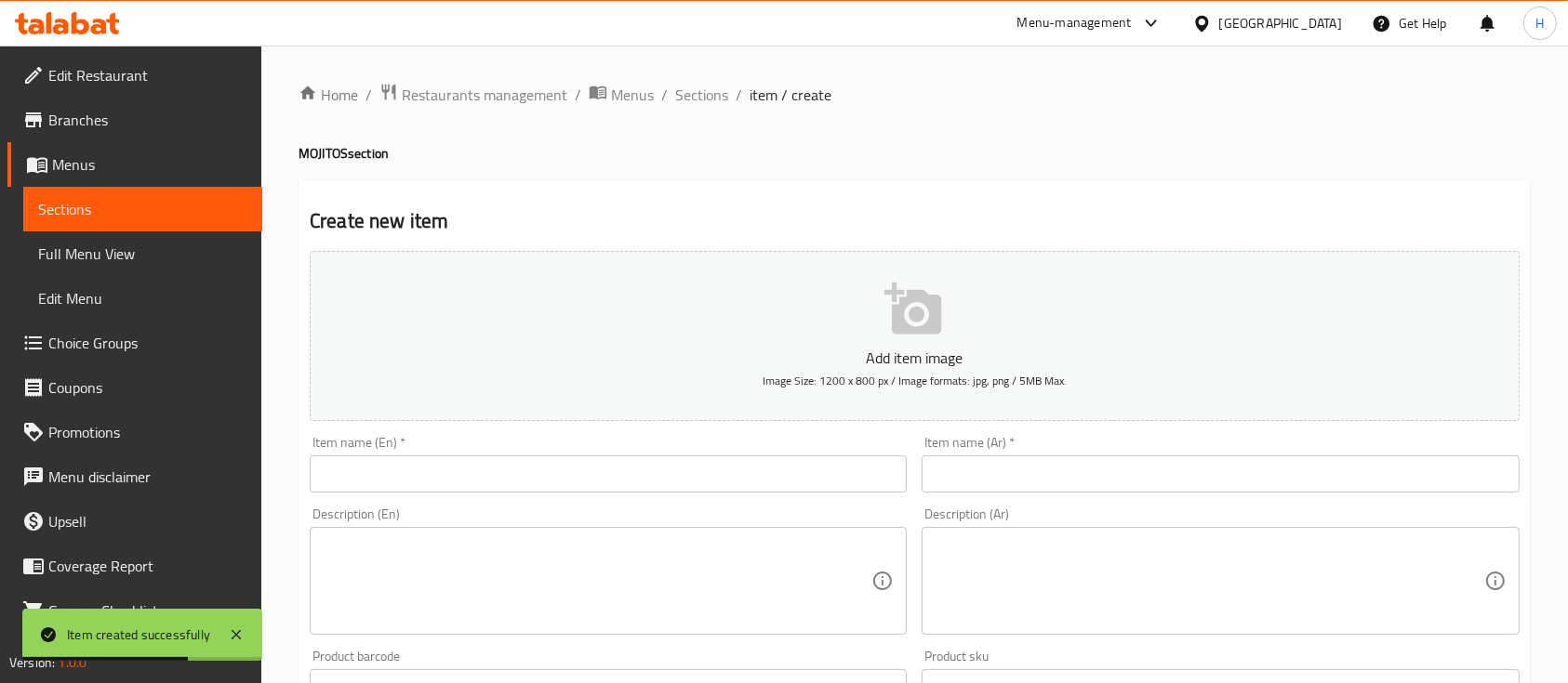
drag, startPoint x: 477, startPoint y: 487, endPoint x: 464, endPoint y: 480, distance: 14.8
click at [477, 487] on input "text" at bounding box center [608, 474] width 598 height 37
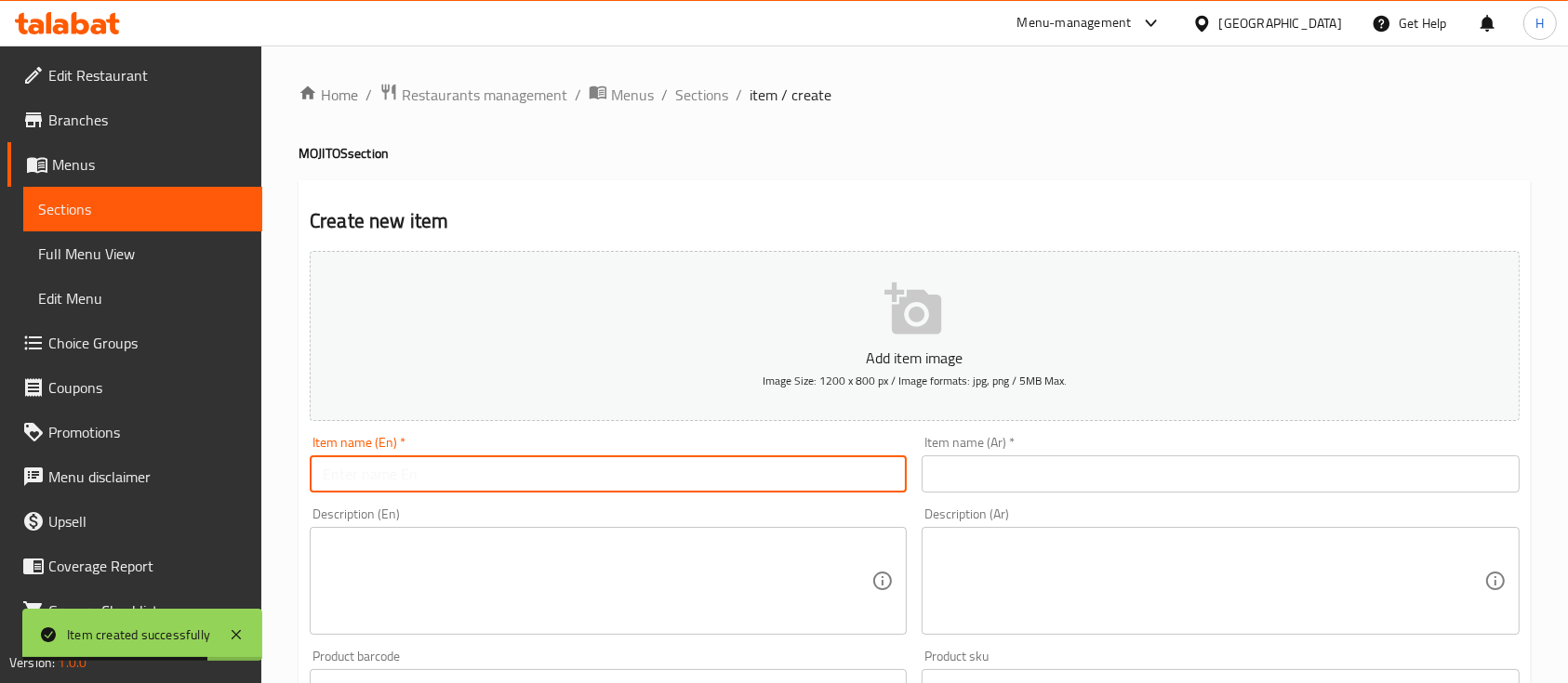
paste input "Classic Mojito"
type input "Classic Mojito"
click at [997, 472] on input "text" at bounding box center [1221, 474] width 598 height 37
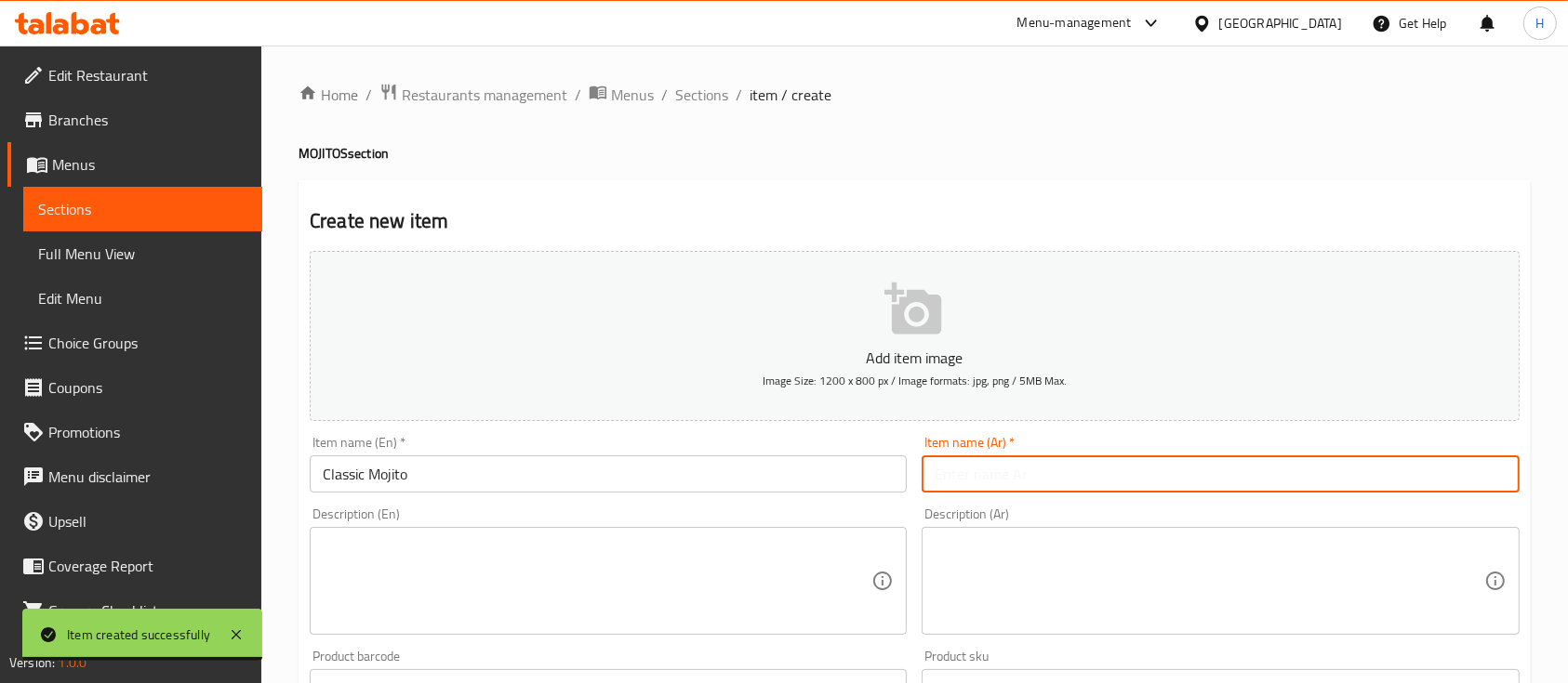
paste input "[PERSON_NAME]"
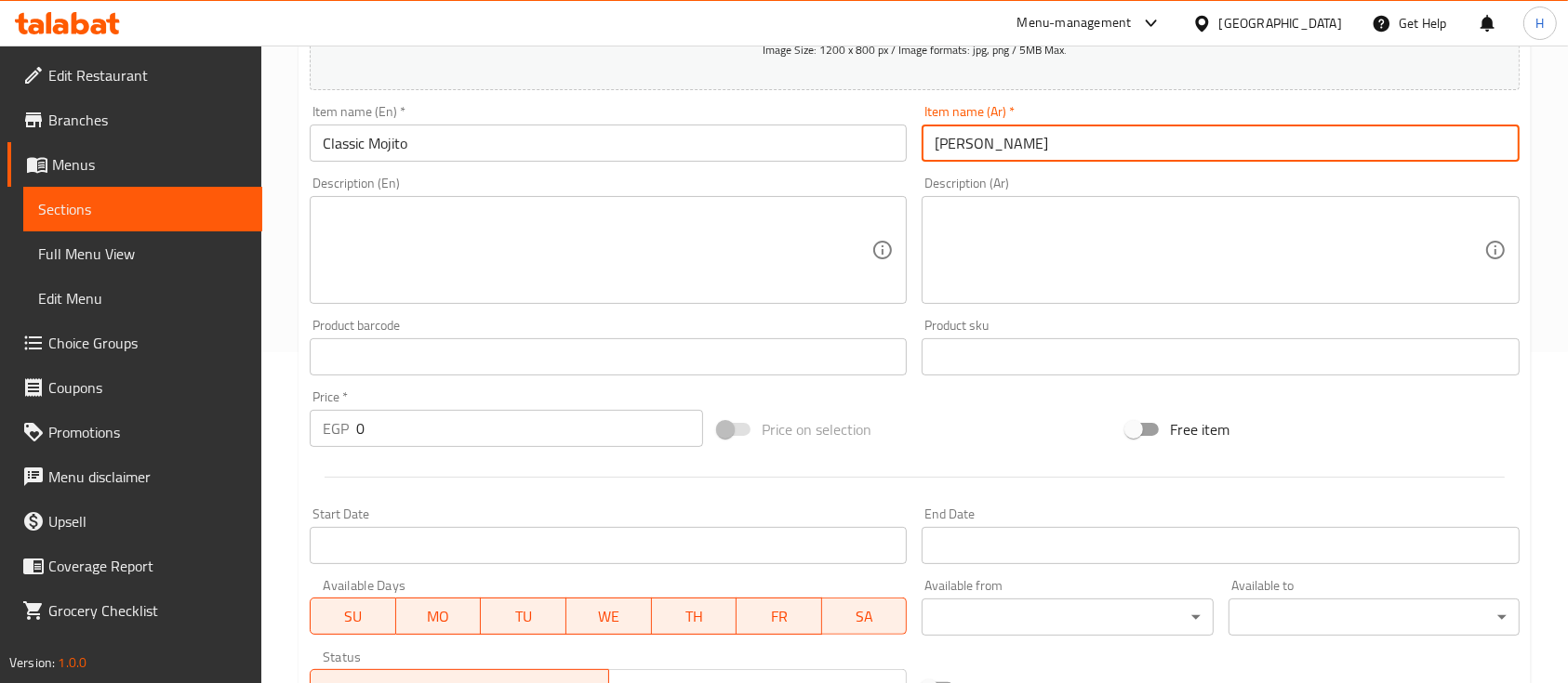
scroll to position [495, 0]
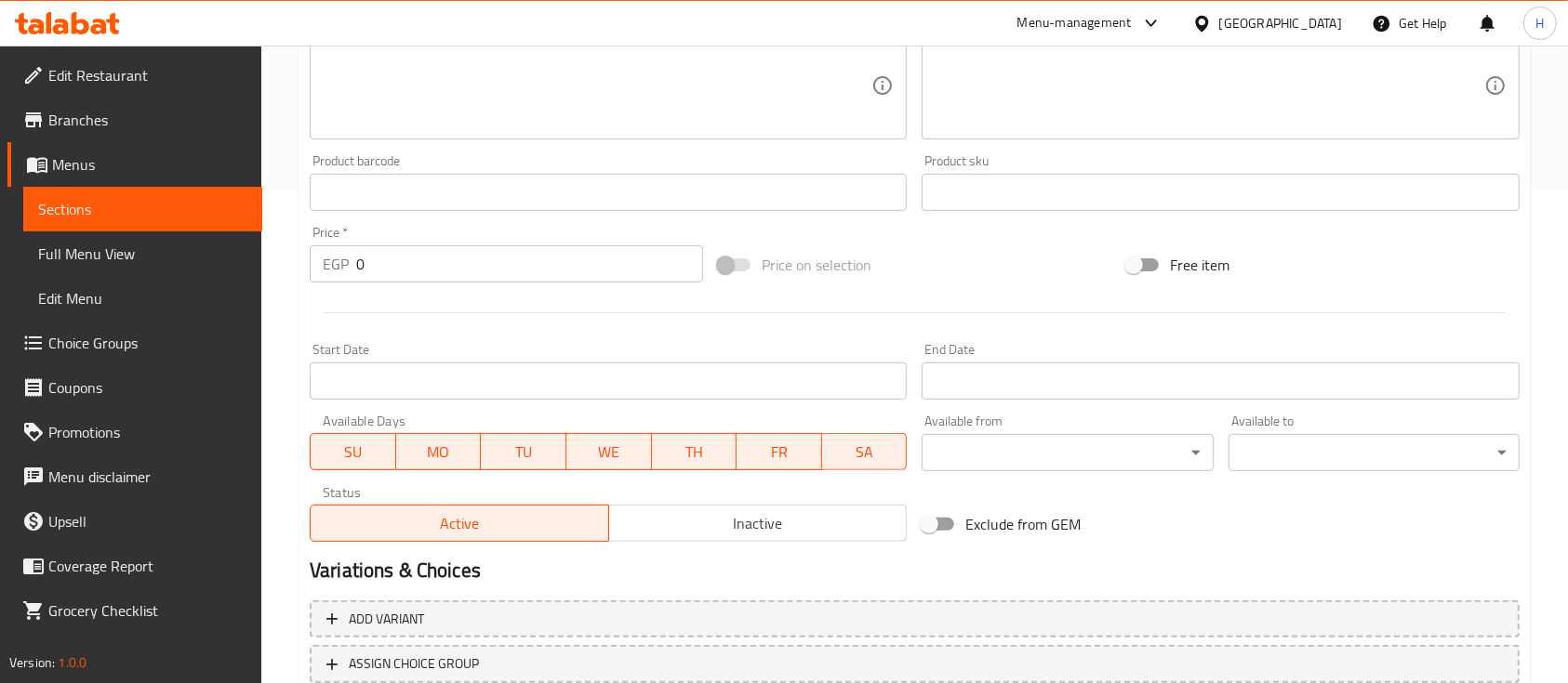
type input "[PERSON_NAME]"
drag, startPoint x: 373, startPoint y: 256, endPoint x: 296, endPoint y: 255, distance: 77.0
click at [296, 255] on div "Home / Restaurants management / Menus / Sections / item / create MOJITOS sectio…" at bounding box center [915, 184] width 1307 height 1268
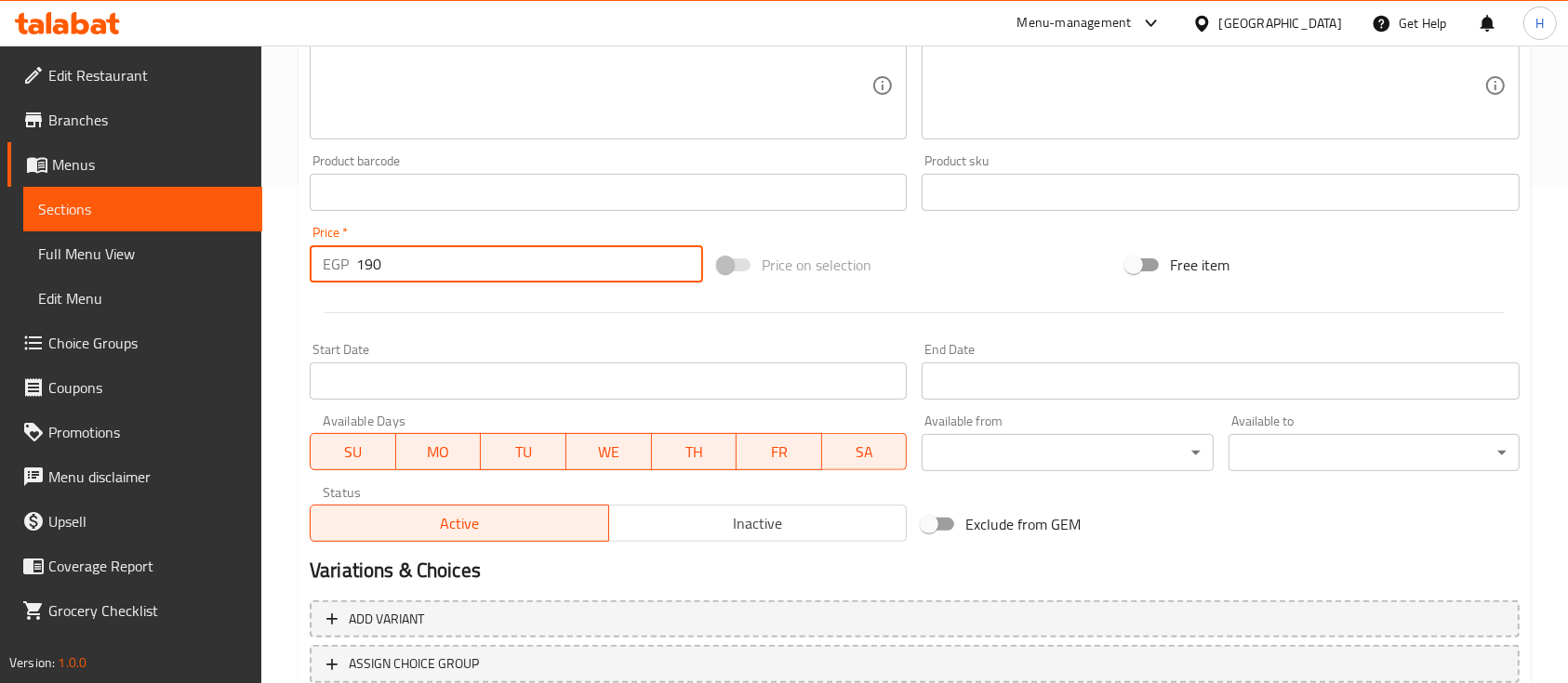
type input "190"
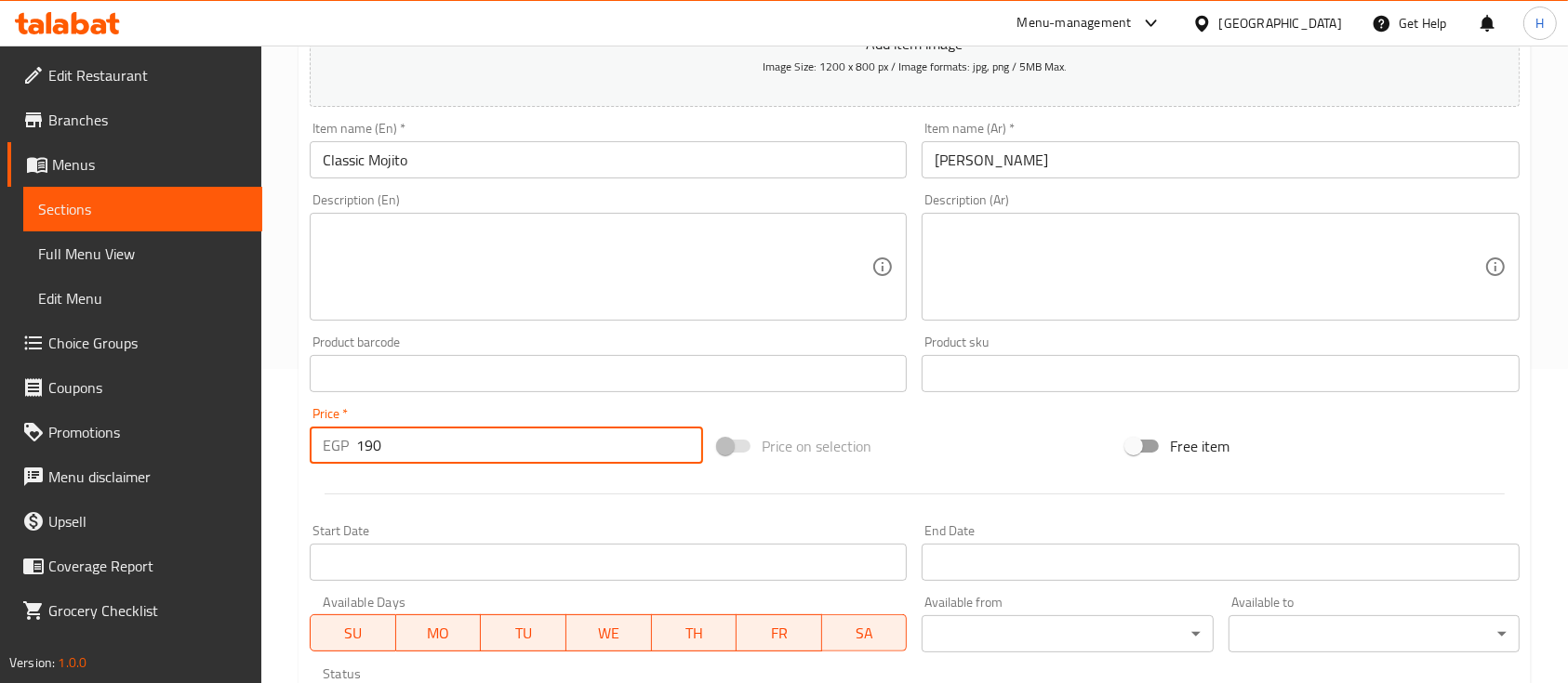
scroll to position [124, 0]
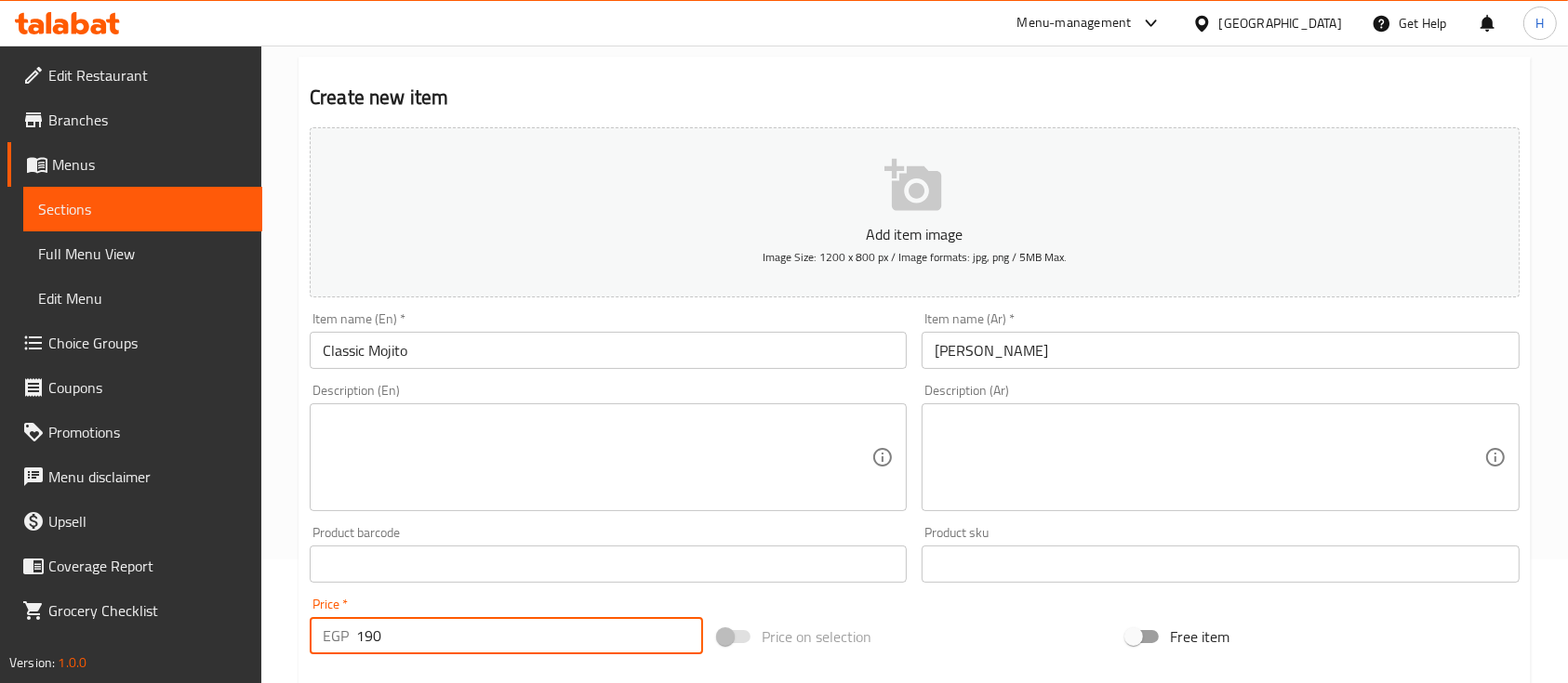
click at [469, 426] on textarea at bounding box center [597, 458] width 548 height 89
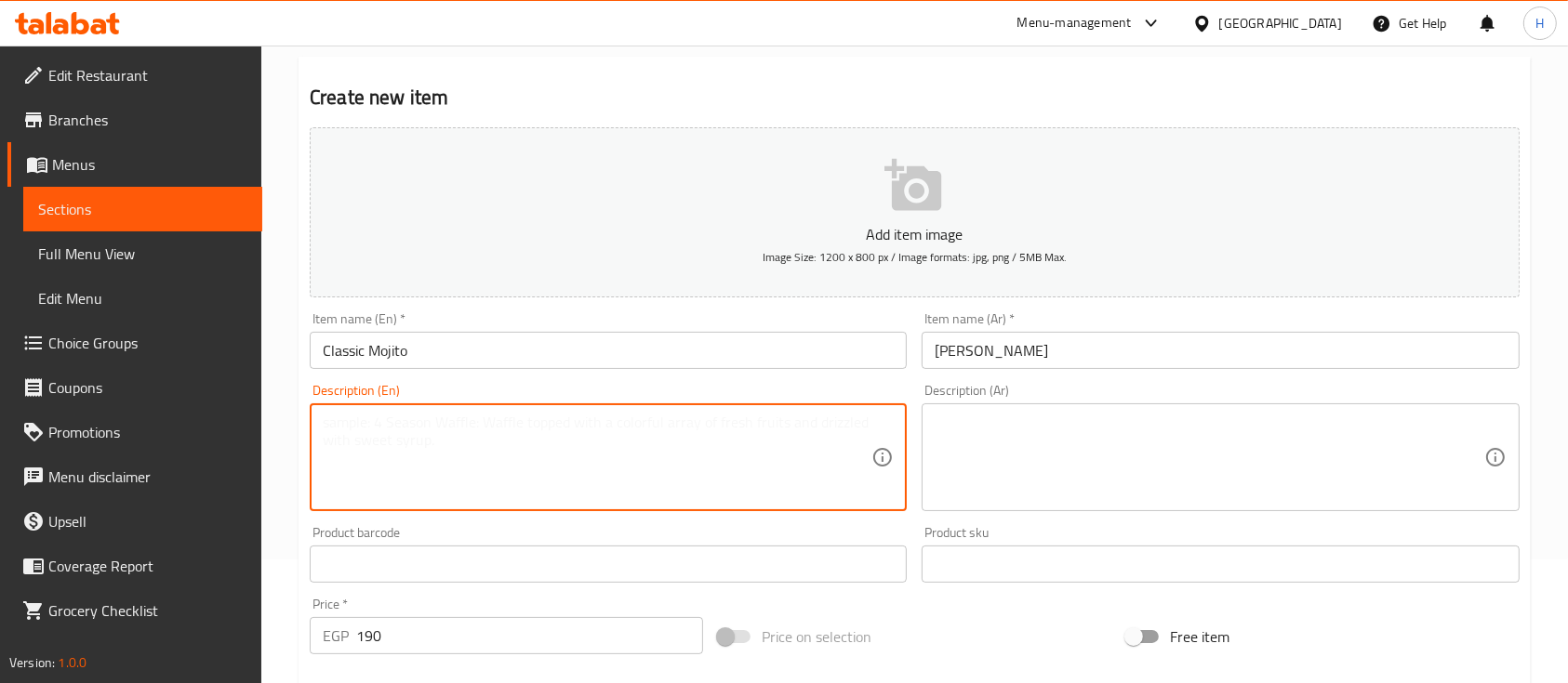
paste textarea "Refreshing lime, mint, and soda"
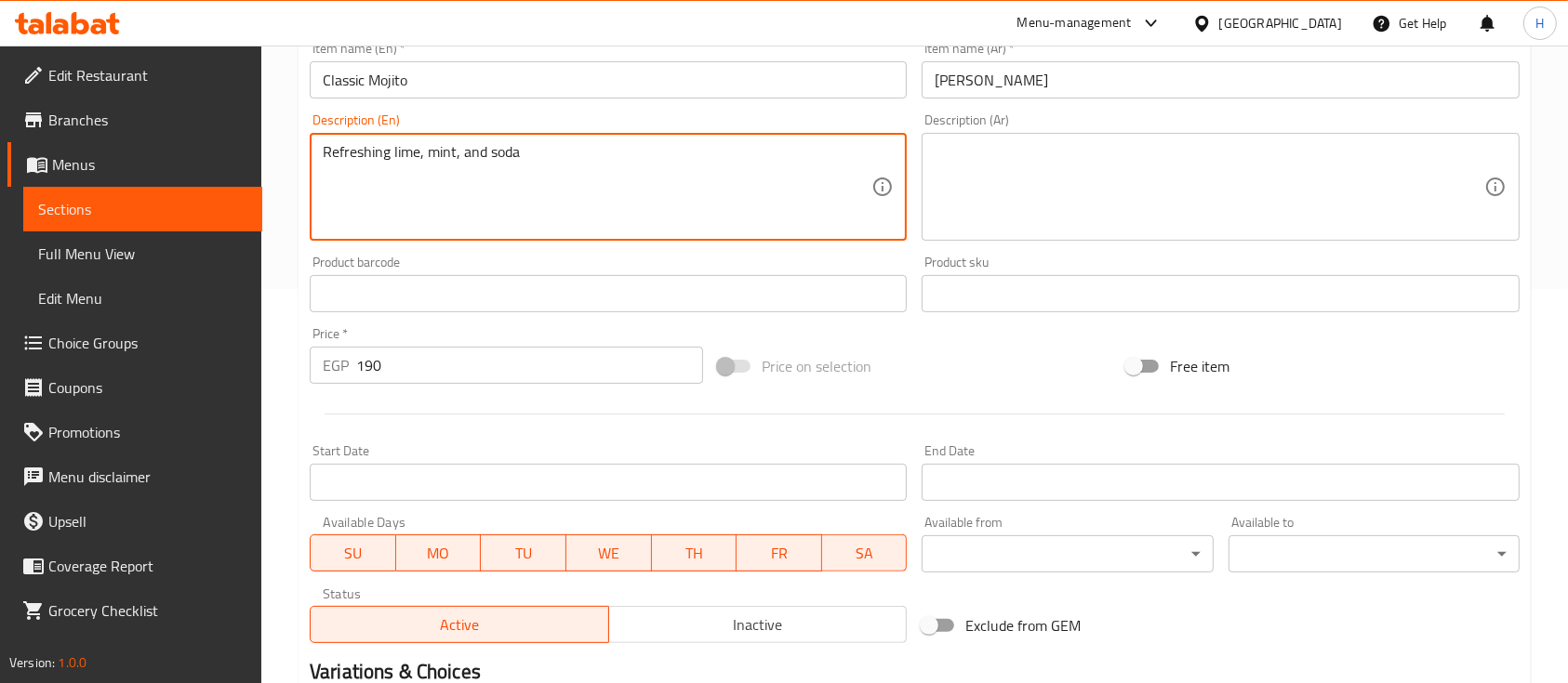
scroll to position [630, 0]
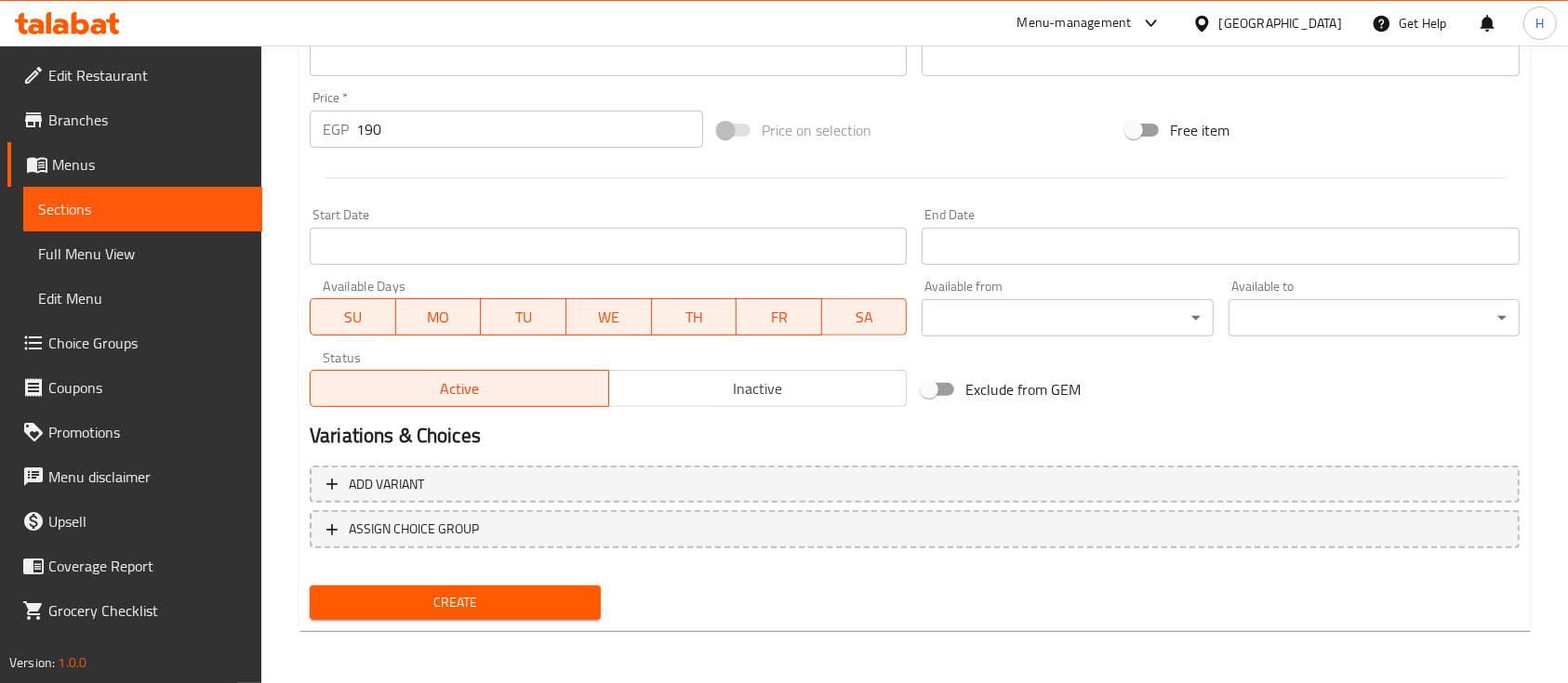
type textarea "Refreshing lime, mint, and soda"
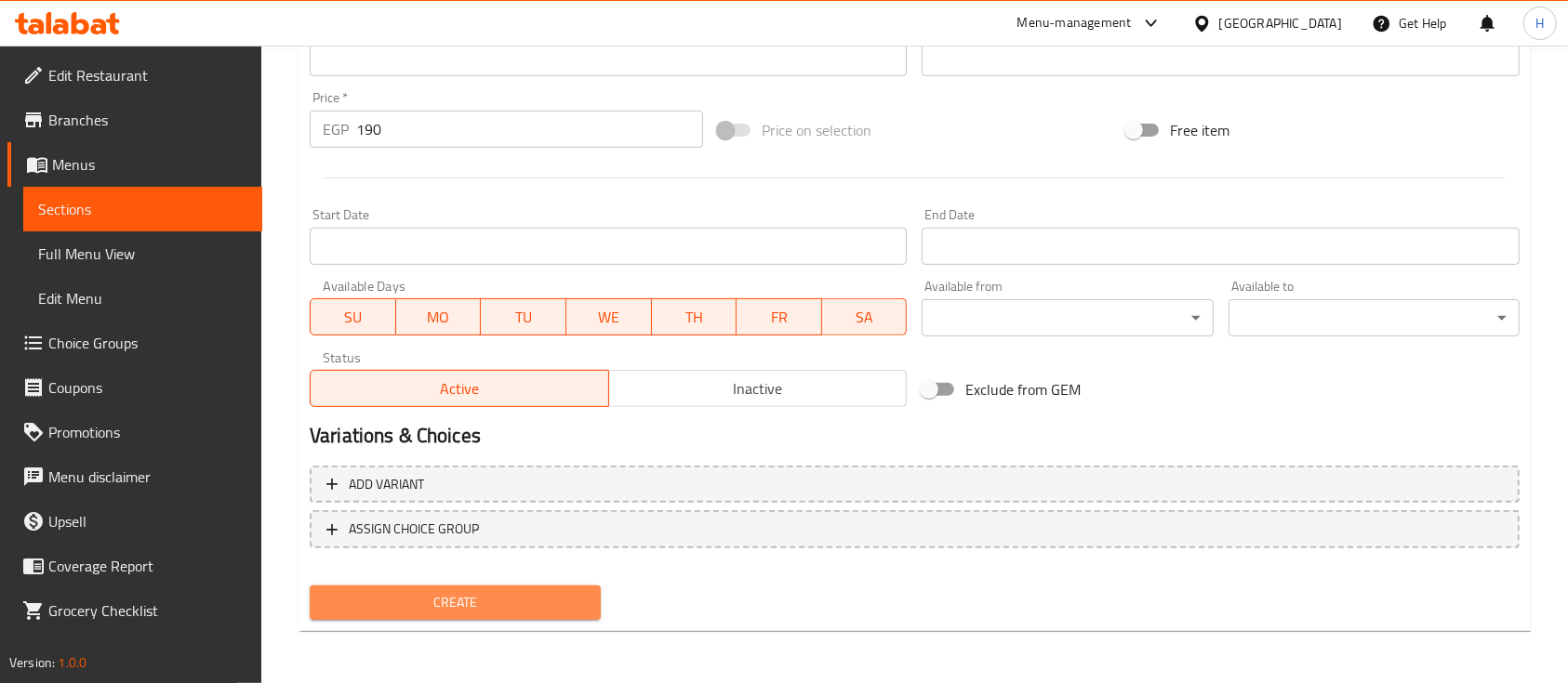
click at [520, 600] on span "Create" at bounding box center [455, 603] width 261 height 24
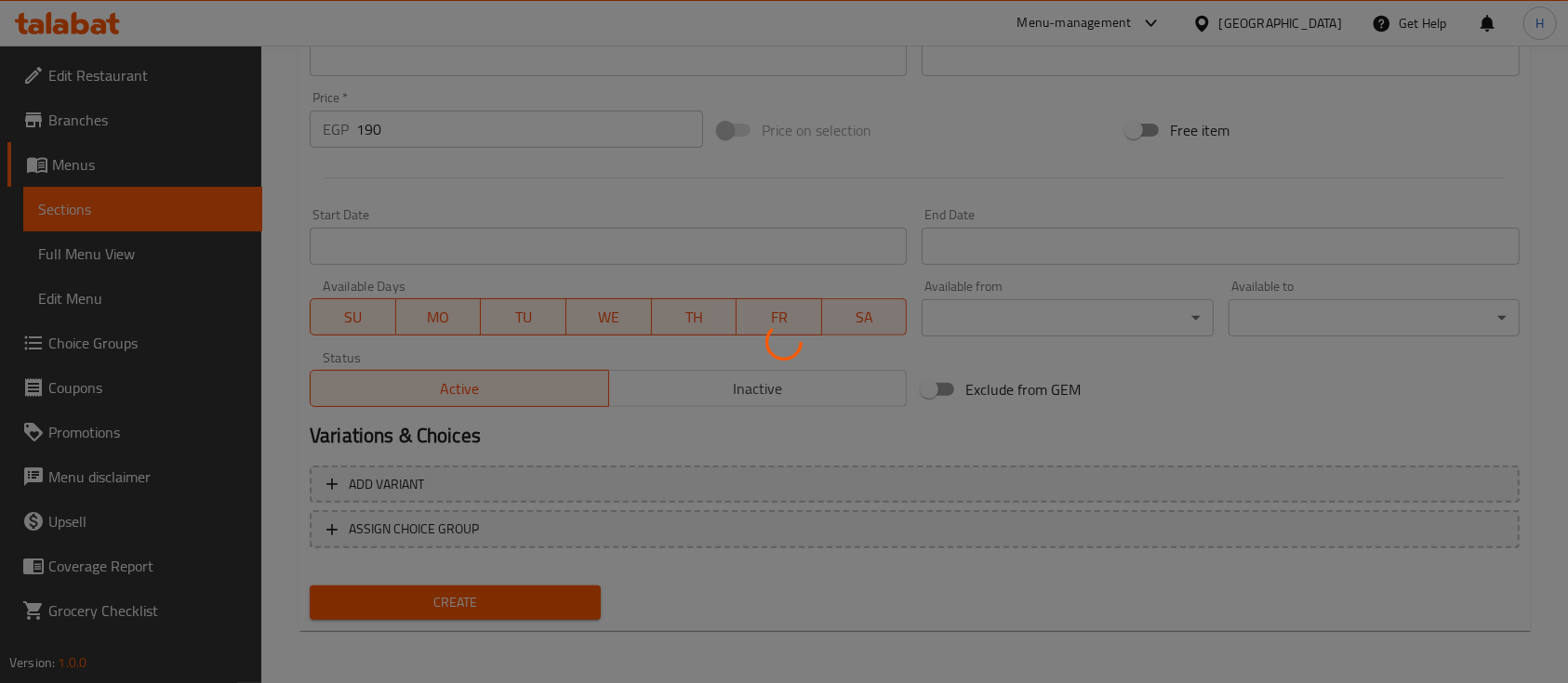
type input "0"
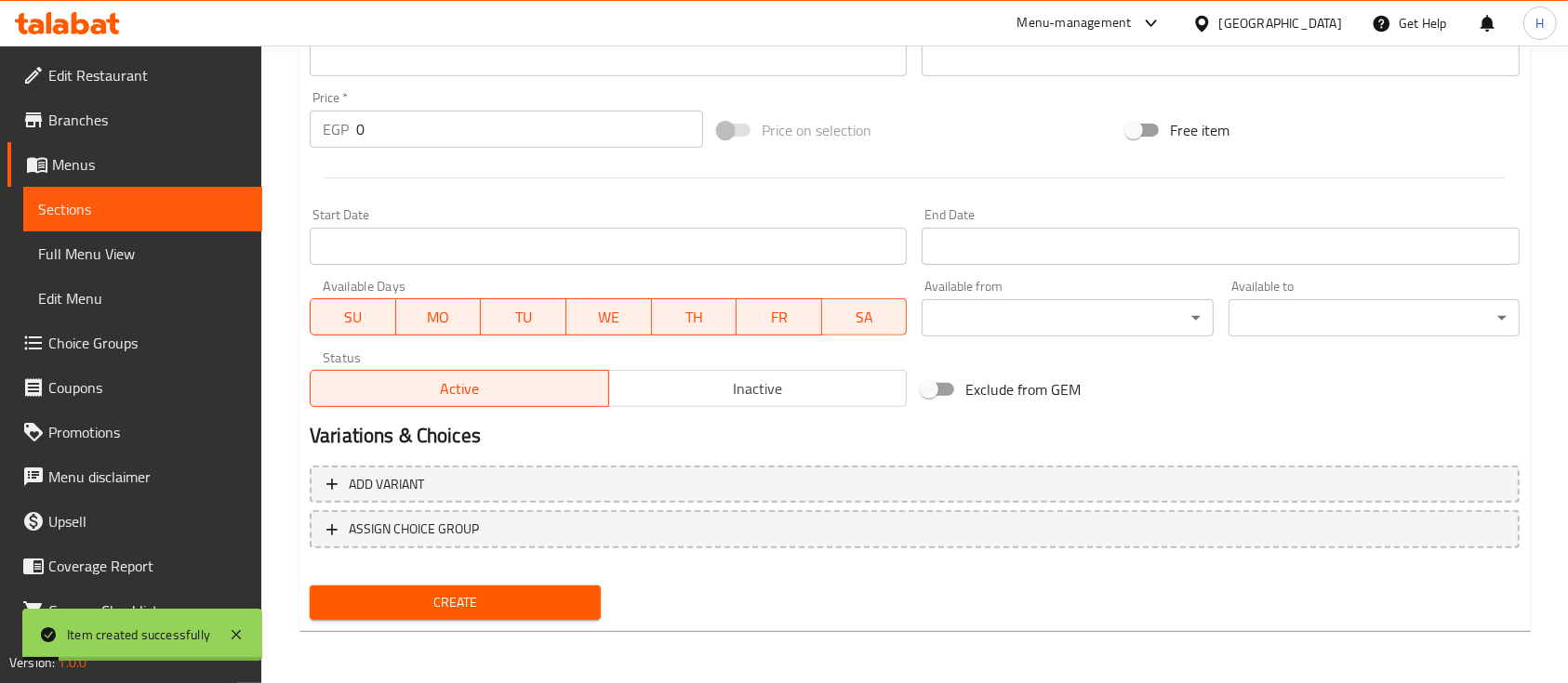
scroll to position [0, 0]
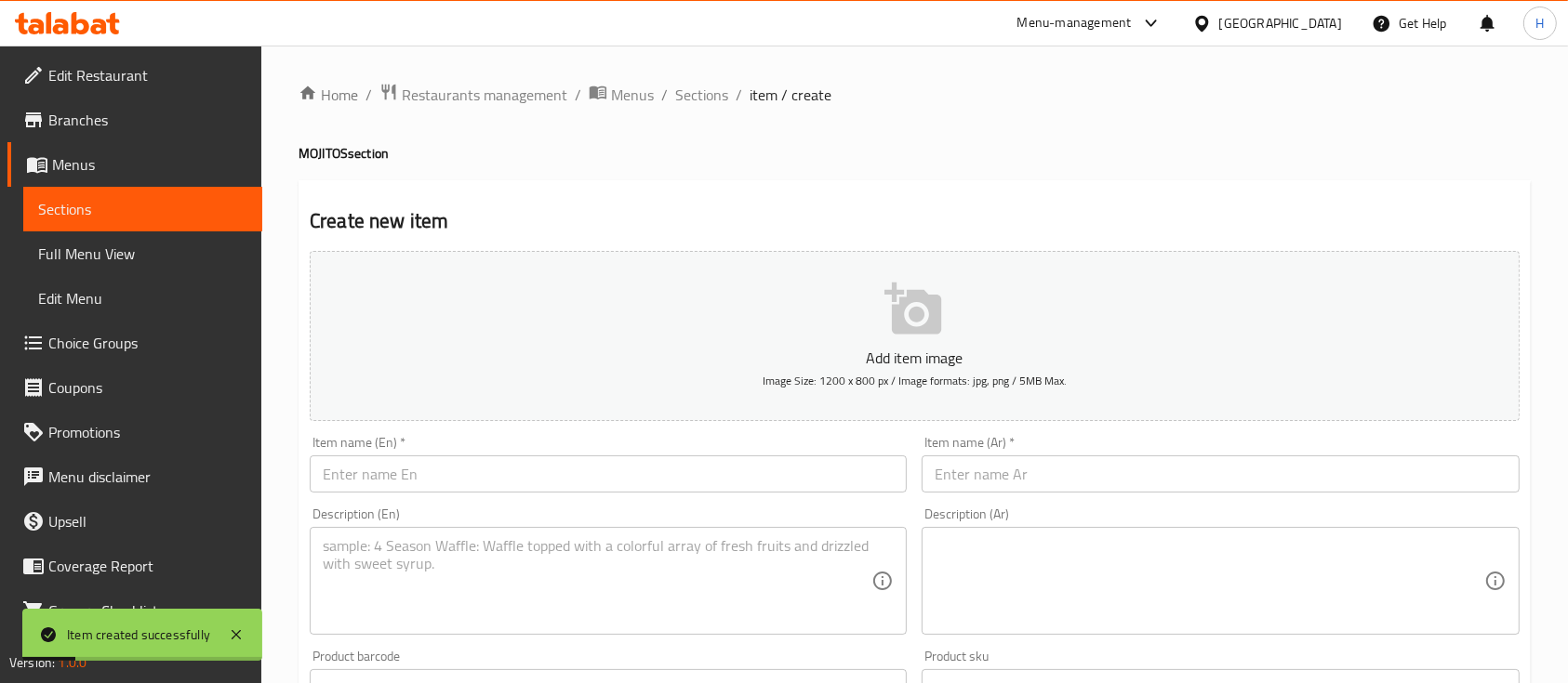
click at [411, 453] on div "Item name (En)   * Item name (En) *" at bounding box center [608, 464] width 598 height 57
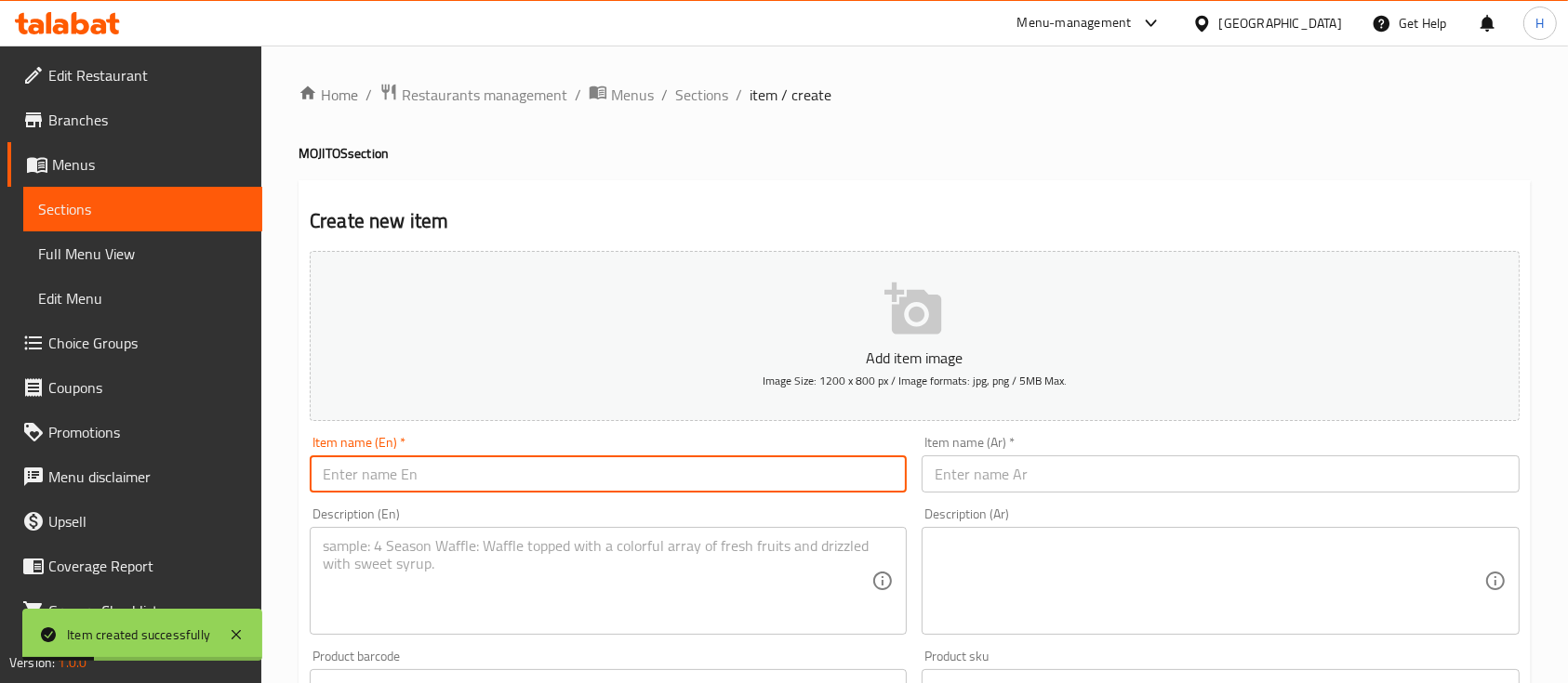
paste input "Passion Fruit Mojito"
type input "Passion Fruit Mojito"
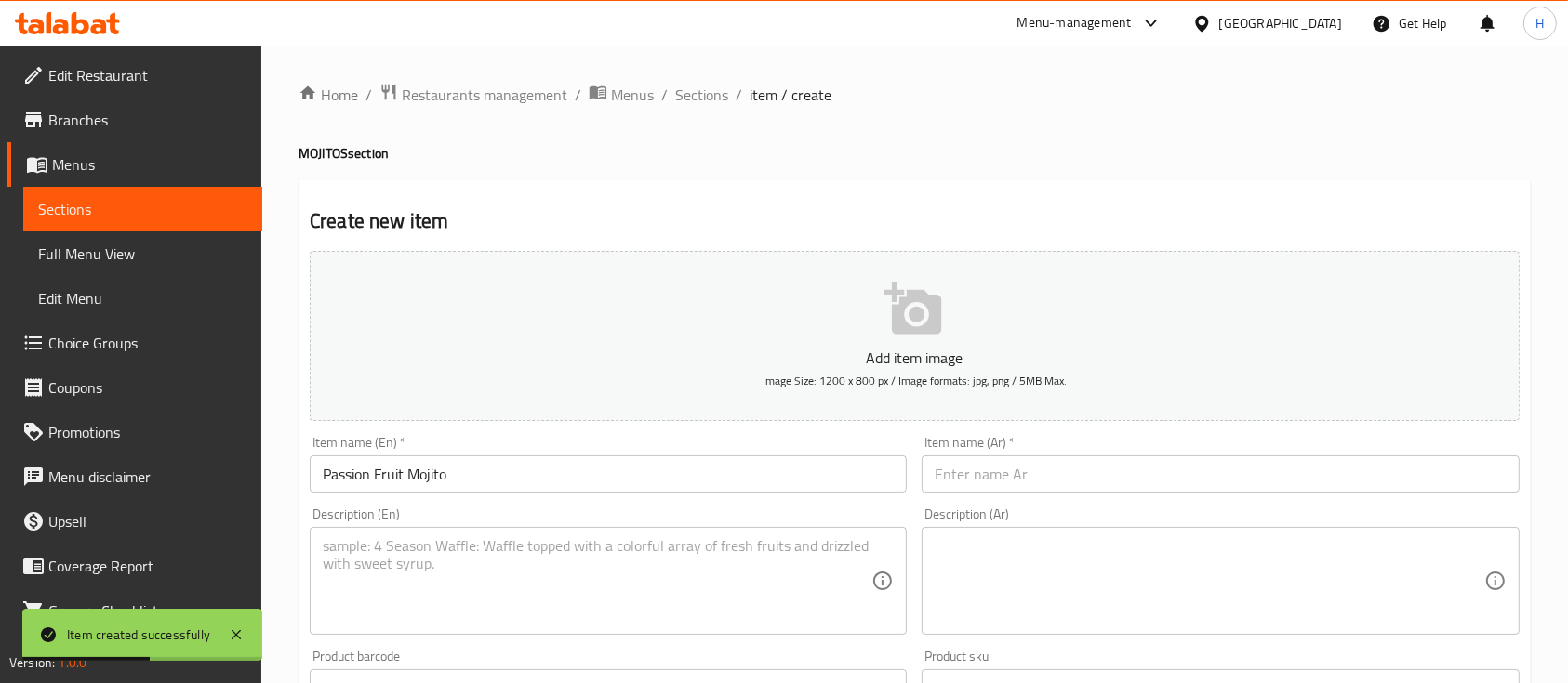
click at [958, 484] on input "text" at bounding box center [1221, 474] width 598 height 37
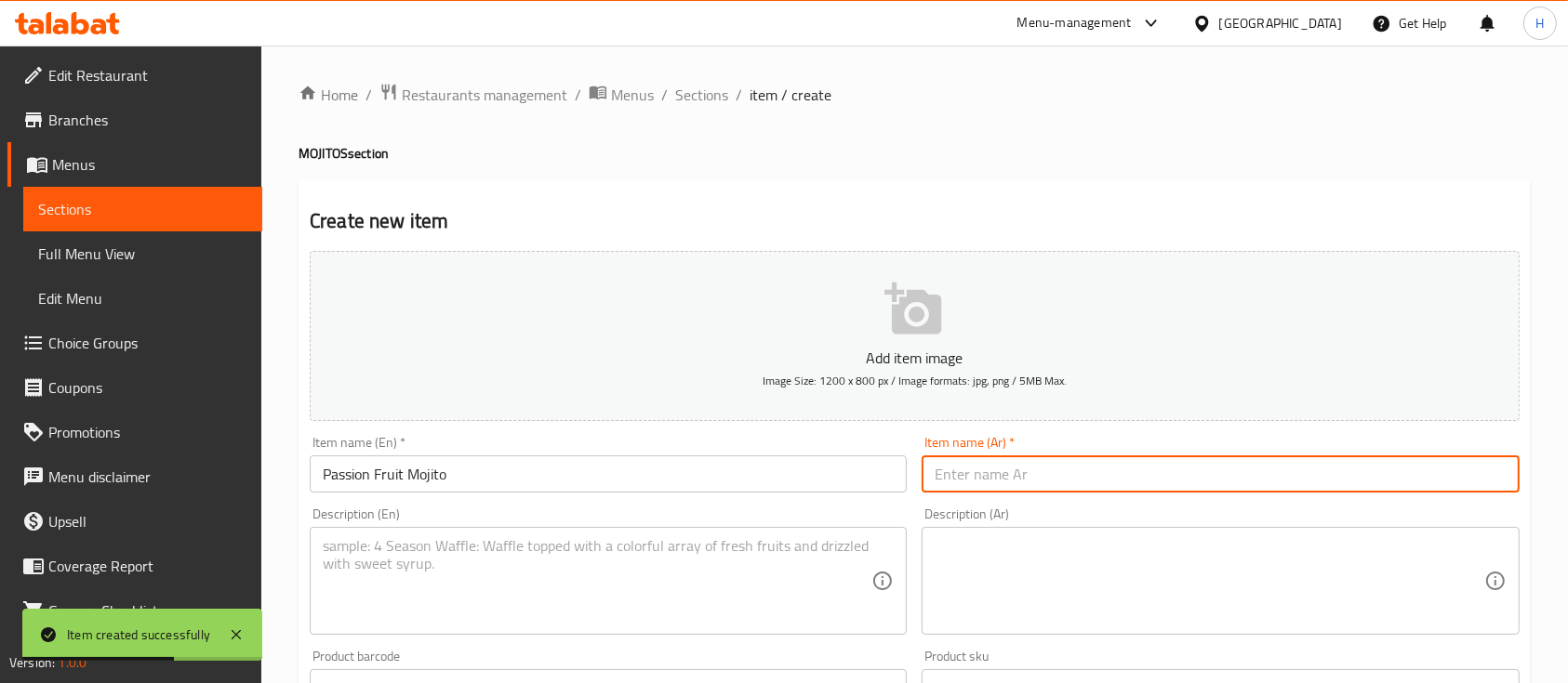
paste input "Mojito with exotic passion fruit flavor"
type input "Mojito with exotic passion fruit flavor"
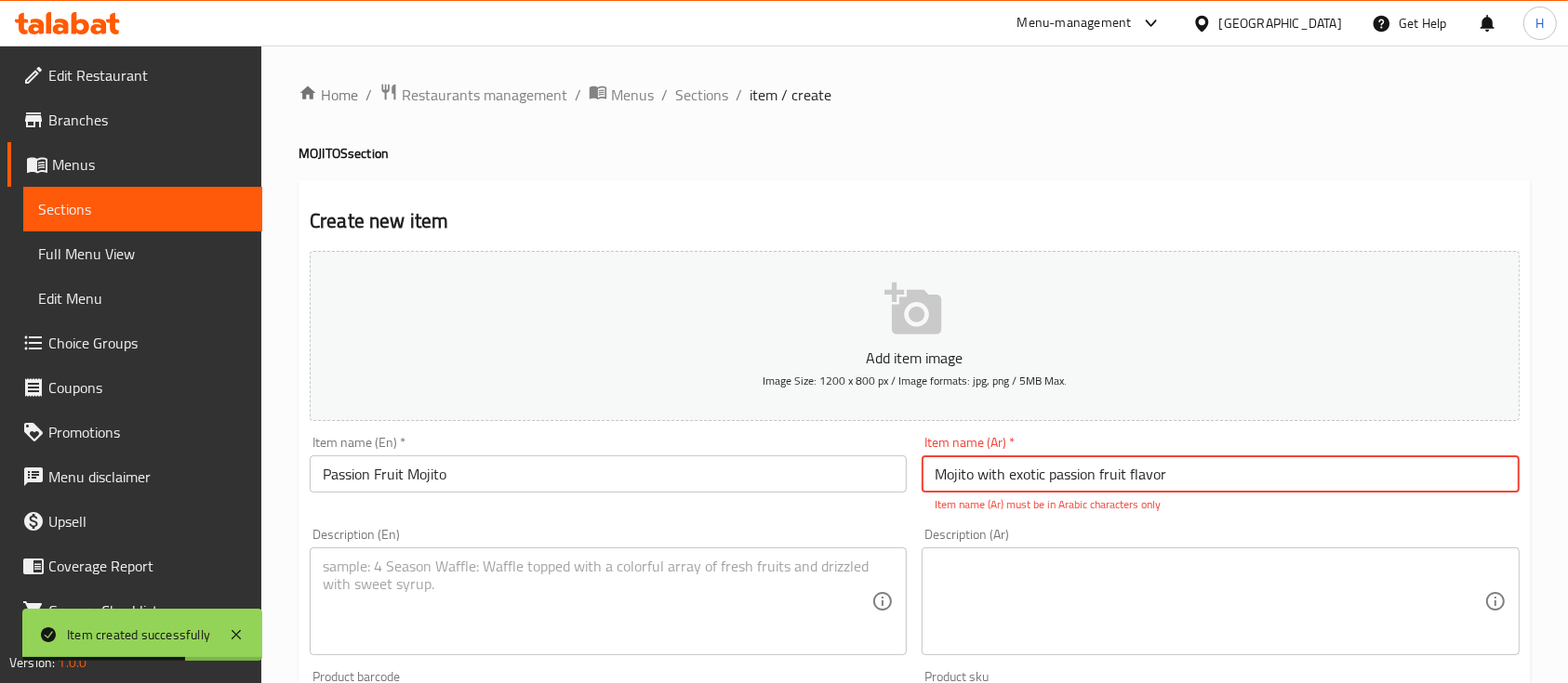
scroll to position [247, 0]
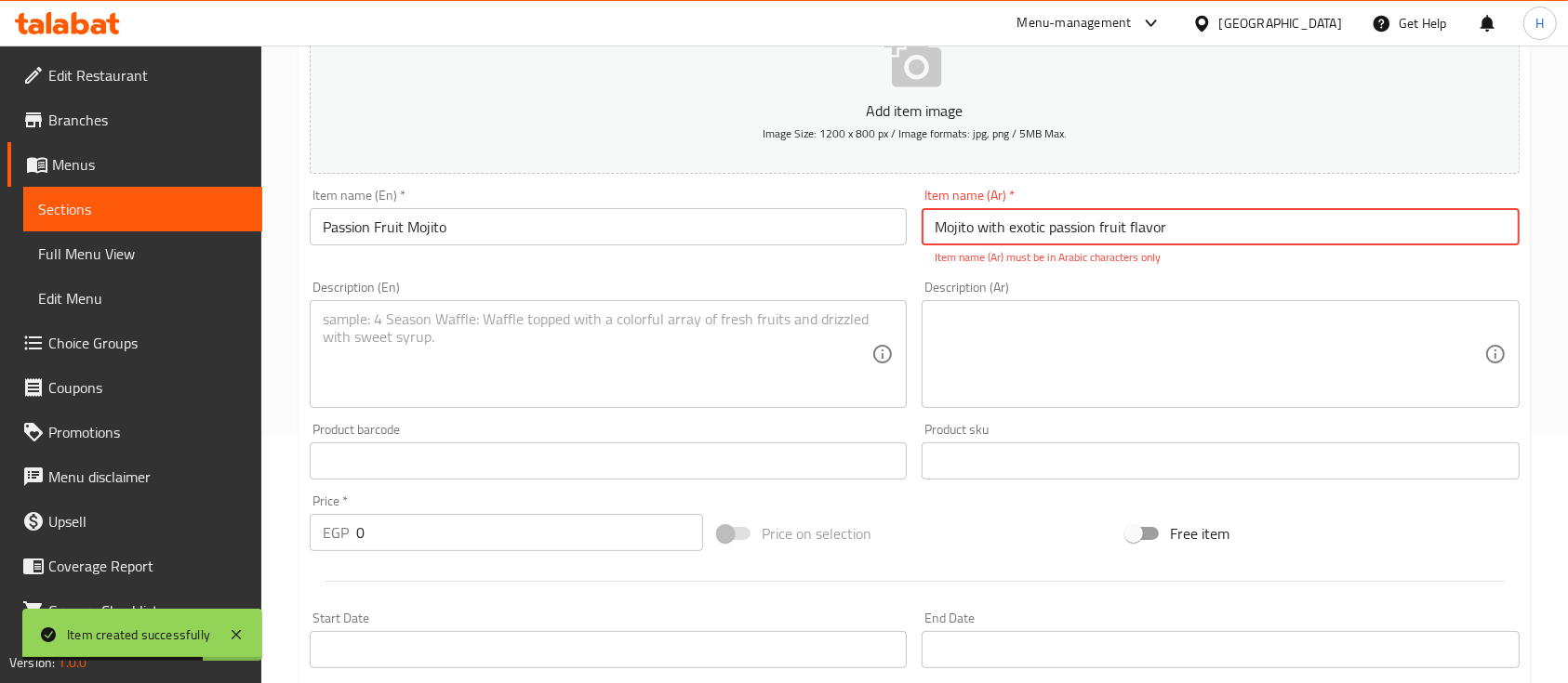
click at [1004, 214] on input "Mojito with exotic passion fruit flavor" at bounding box center [1221, 226] width 598 height 37
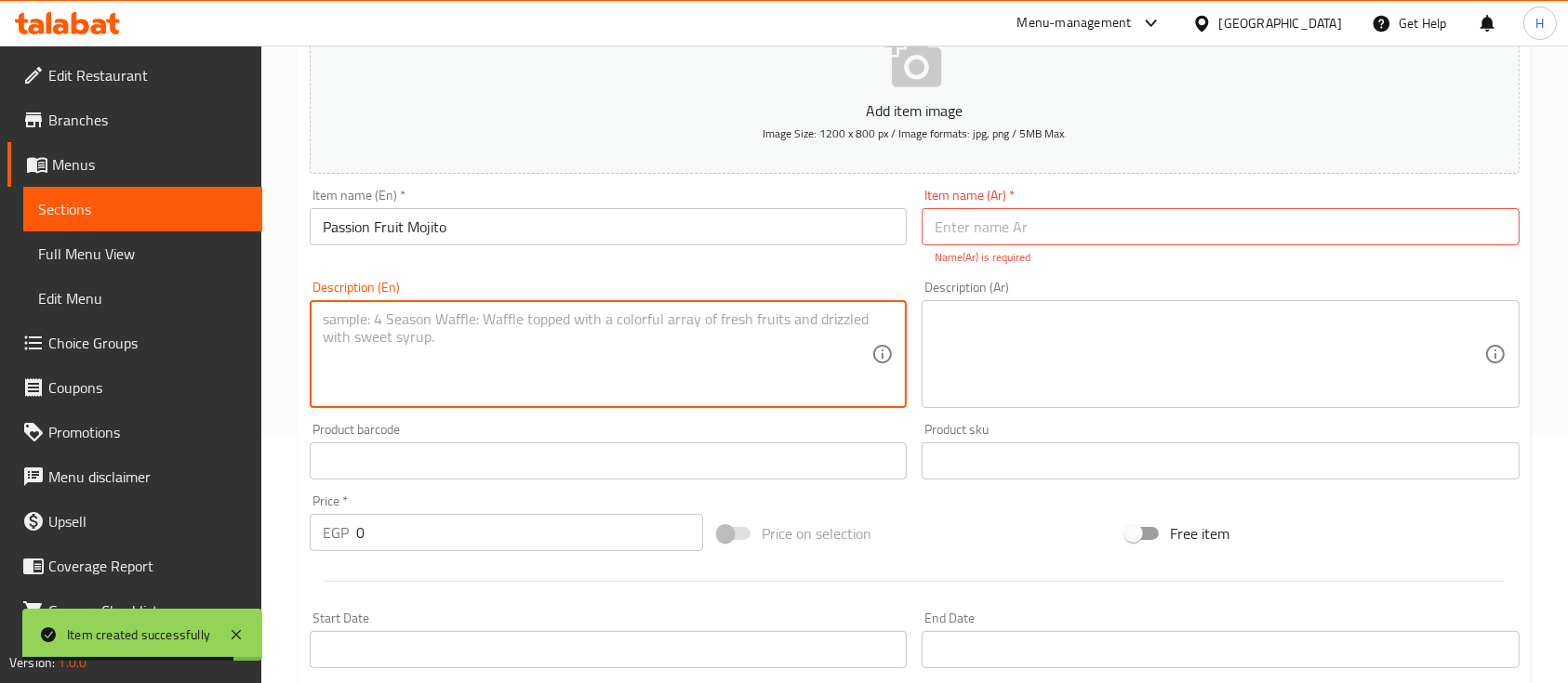
click at [531, 331] on textarea at bounding box center [597, 355] width 548 height 89
paste textarea "Mojito with exotic passion fruit flavor"
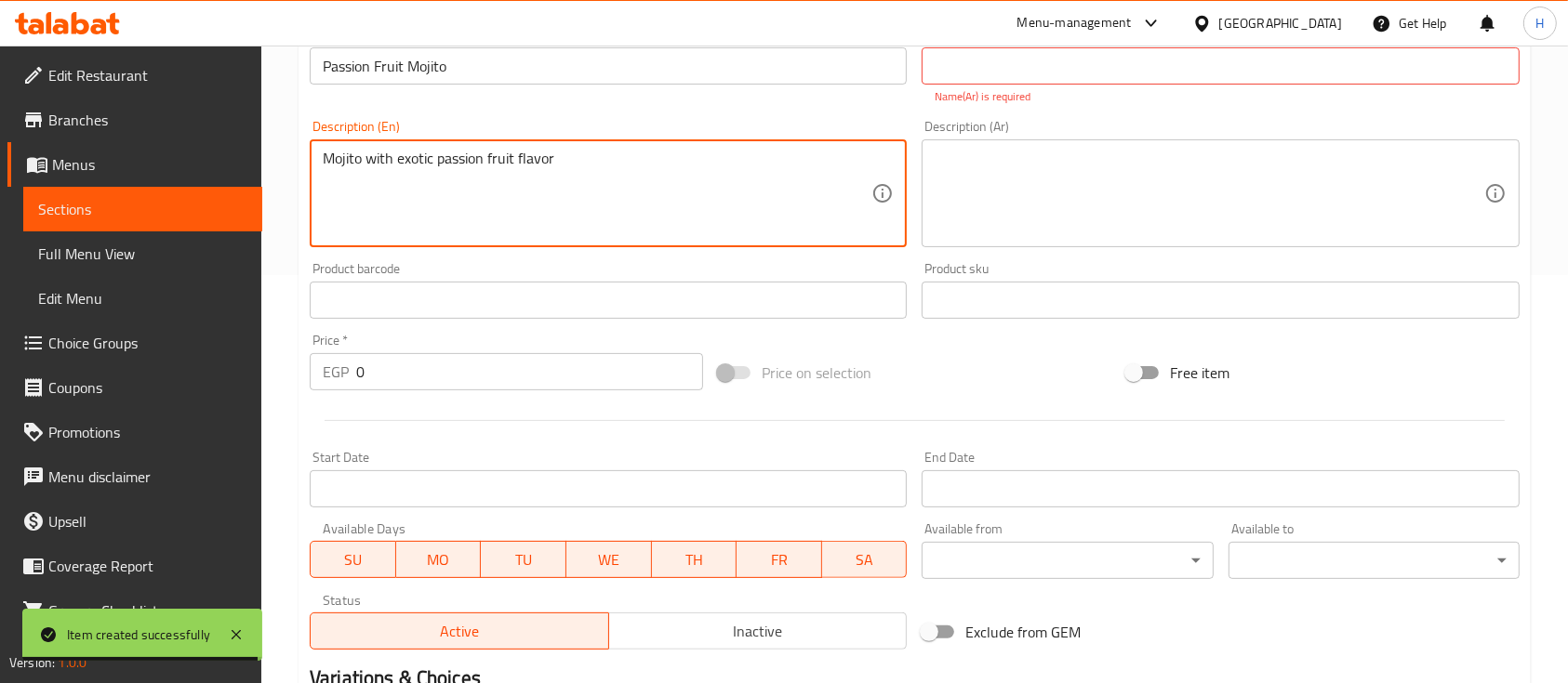
scroll to position [495, 0]
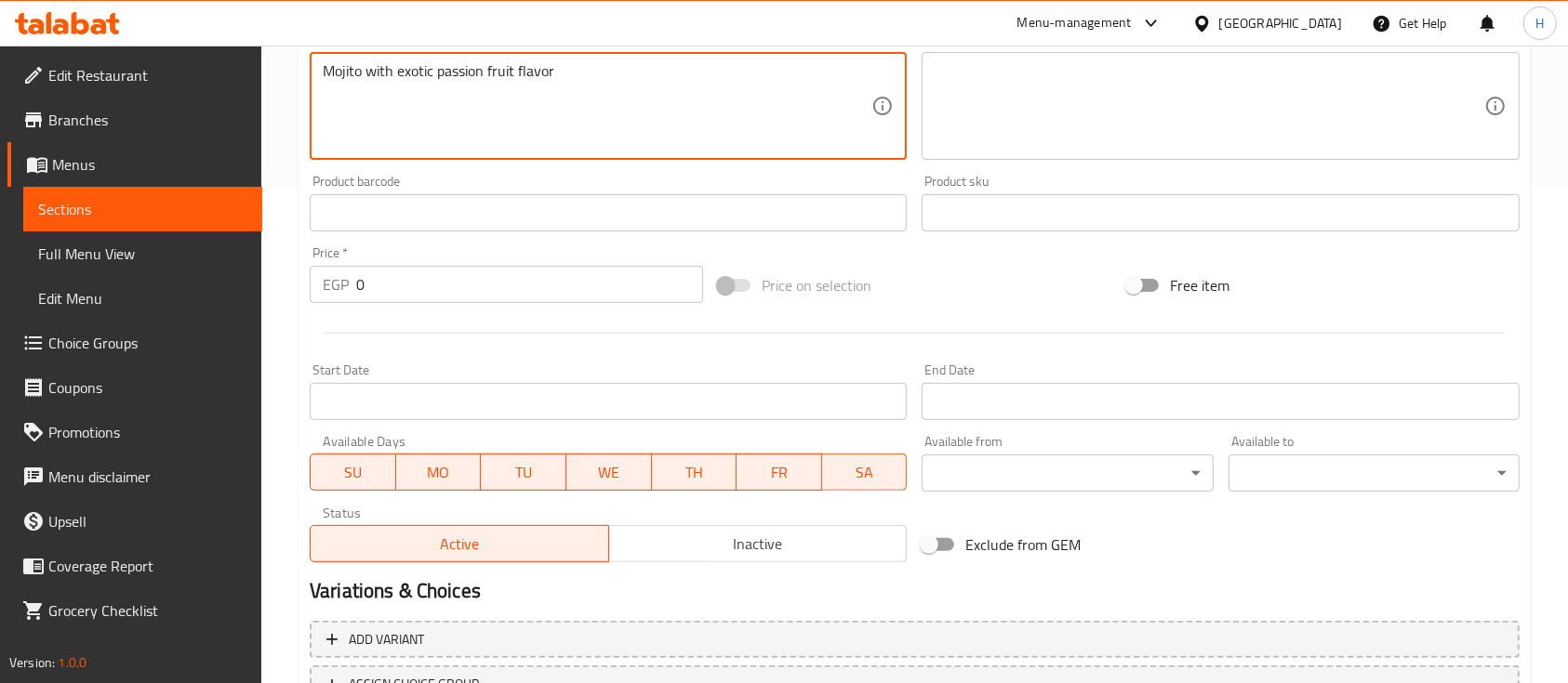
type textarea "Mojito with exotic passion fruit flavor"
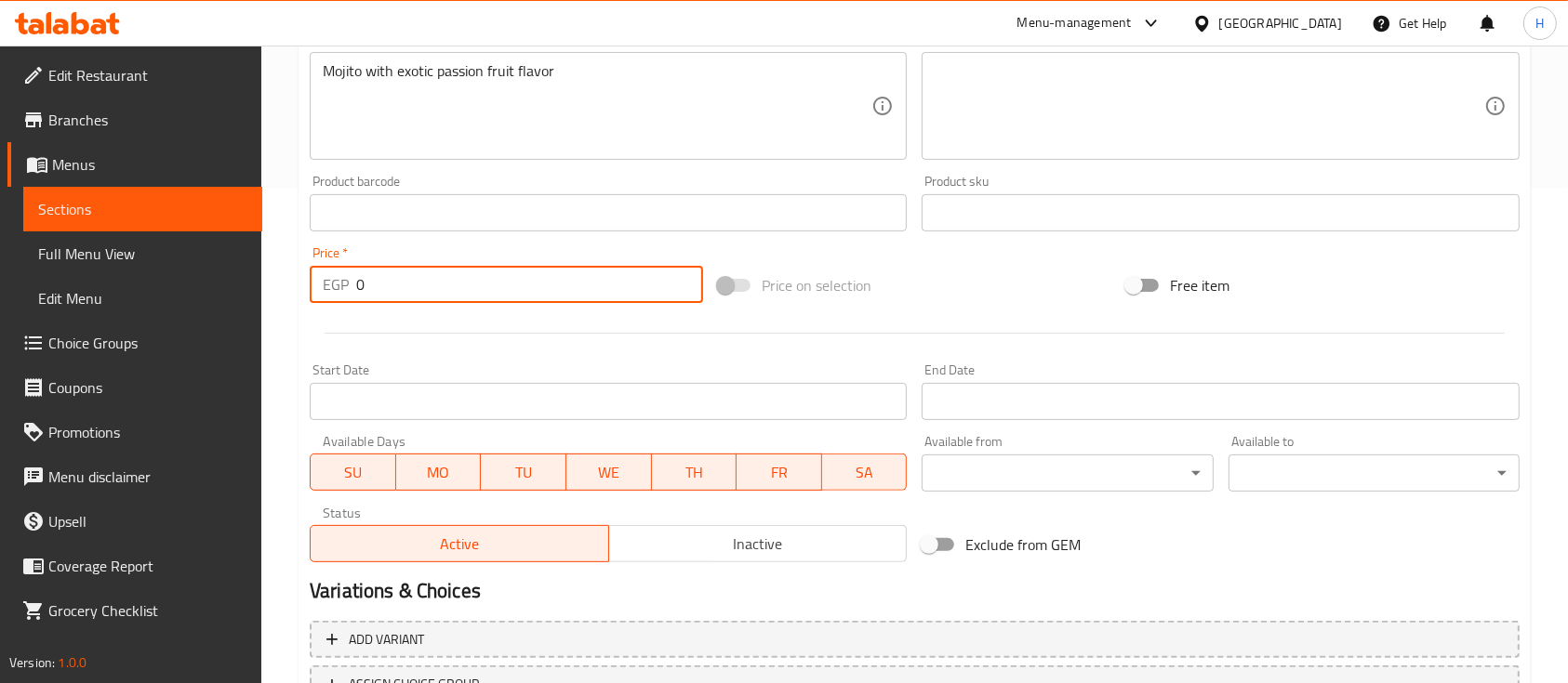
click at [314, 284] on div "EGP 0 Price *" at bounding box center [506, 284] width 394 height 37
type input "215"
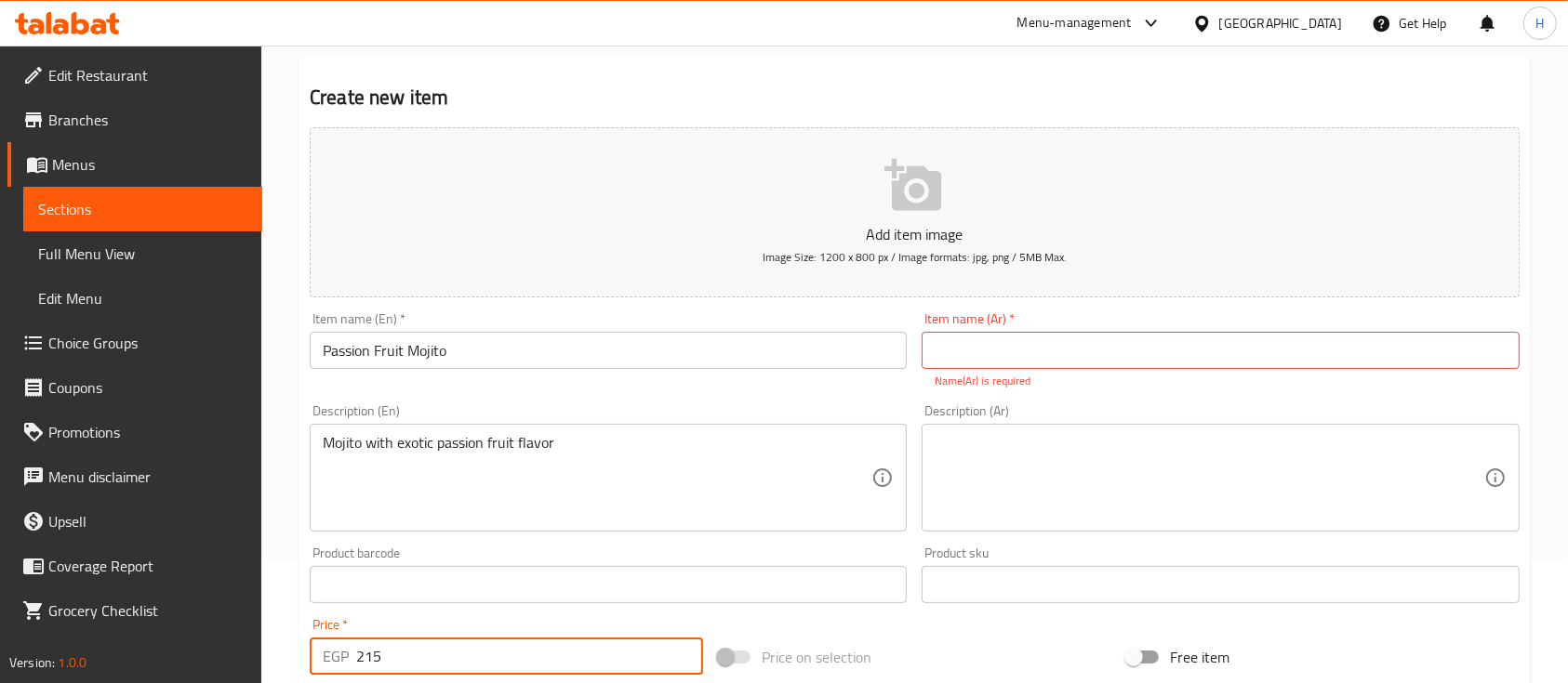
drag, startPoint x: 987, startPoint y: 360, endPoint x: 975, endPoint y: 350, distance: 15.6
click at [987, 360] on input "text" at bounding box center [1221, 350] width 598 height 37
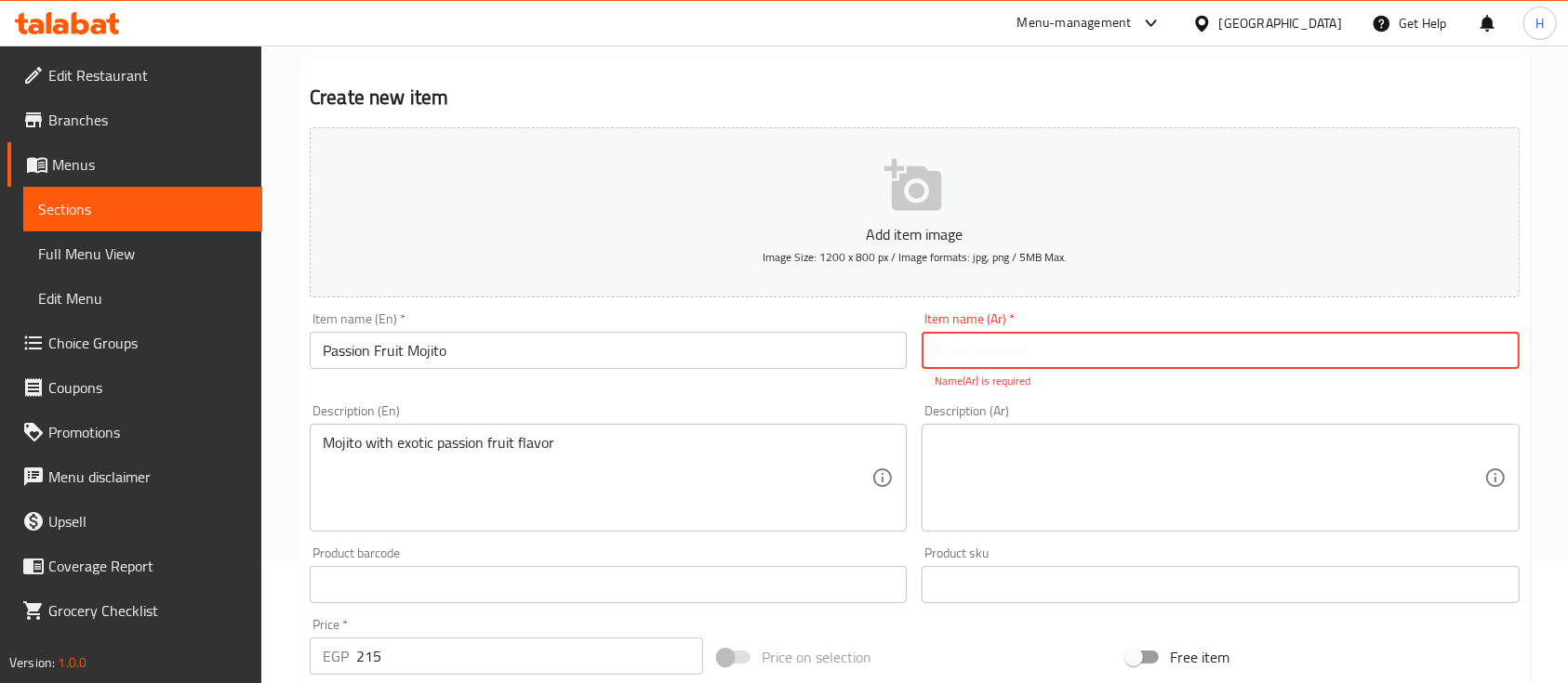
paste input "موهيتو باشن فروت"
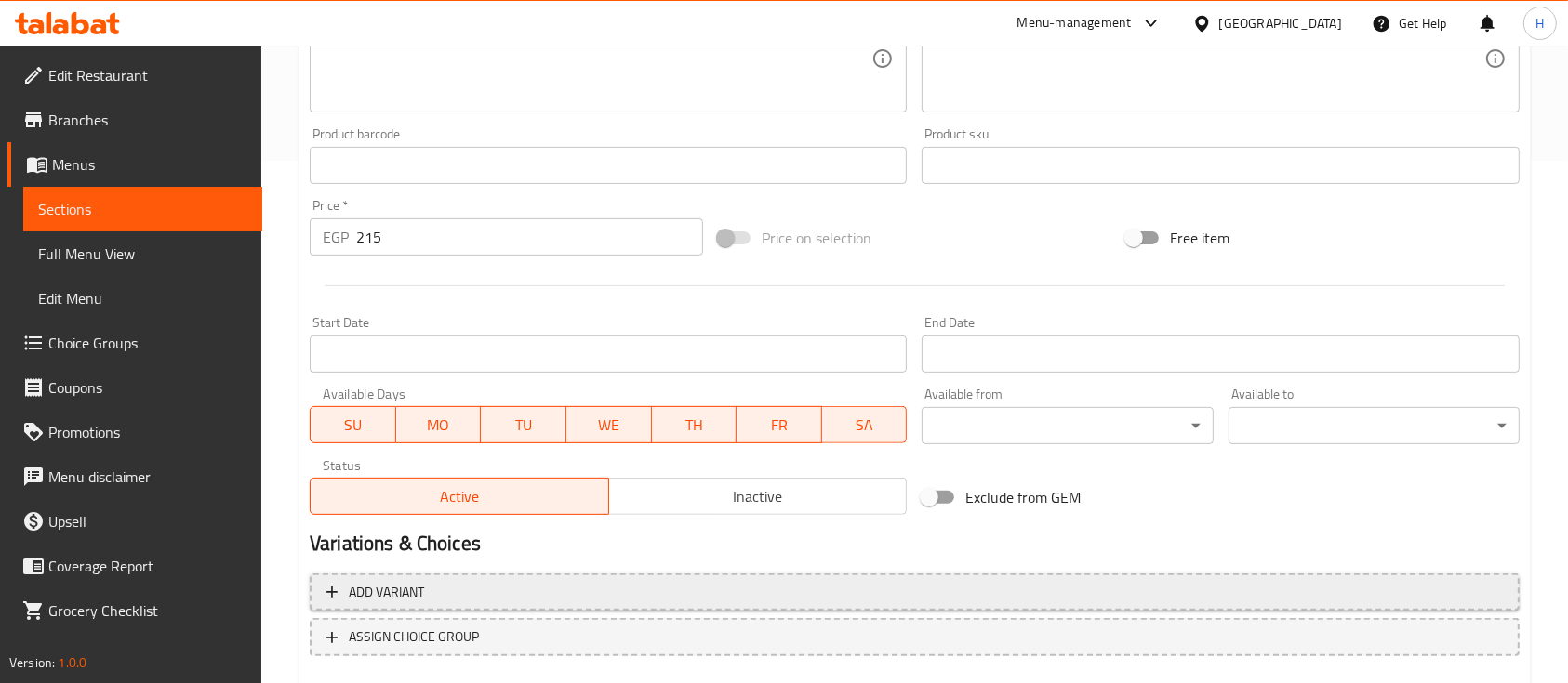
scroll to position [619, 0]
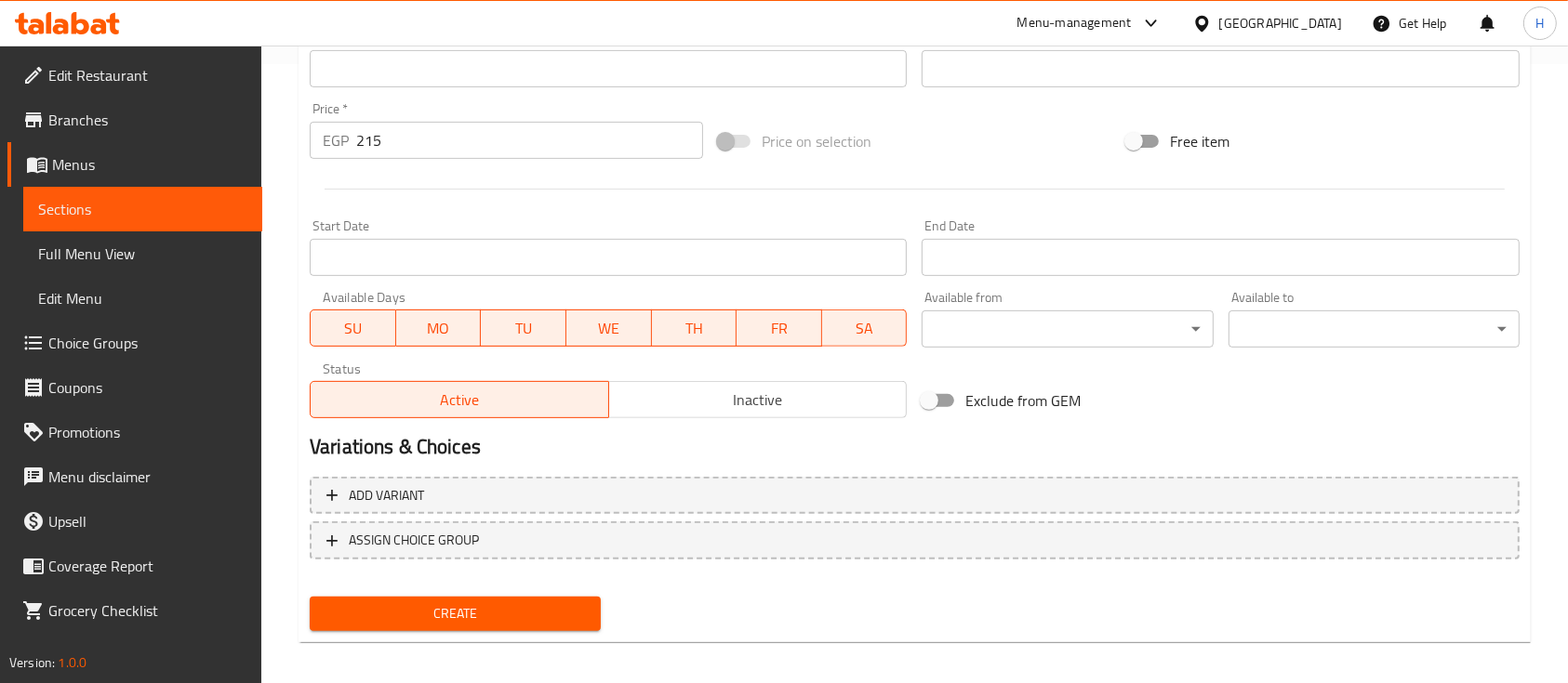
type input "موهيتو باشن فروت"
click at [492, 600] on button "Create" at bounding box center [455, 614] width 291 height 34
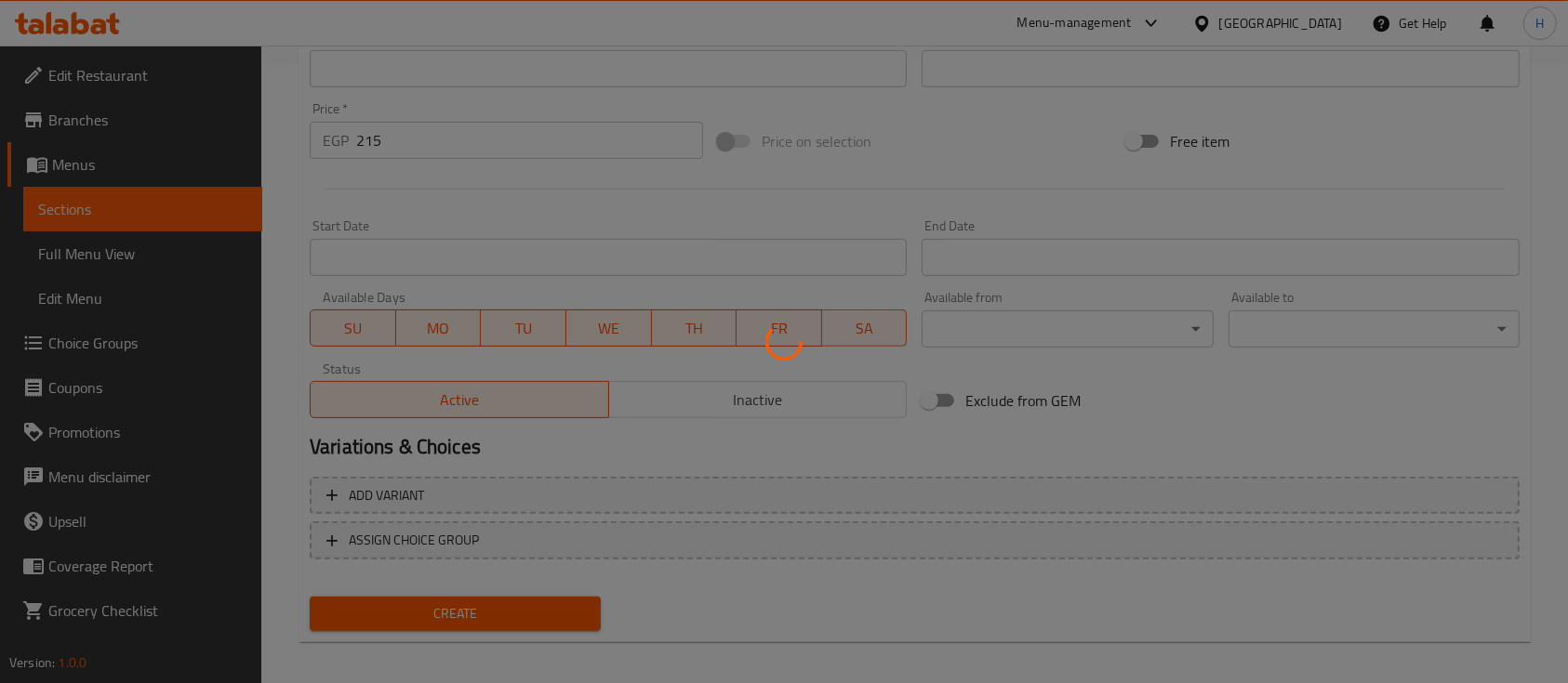
type input "0"
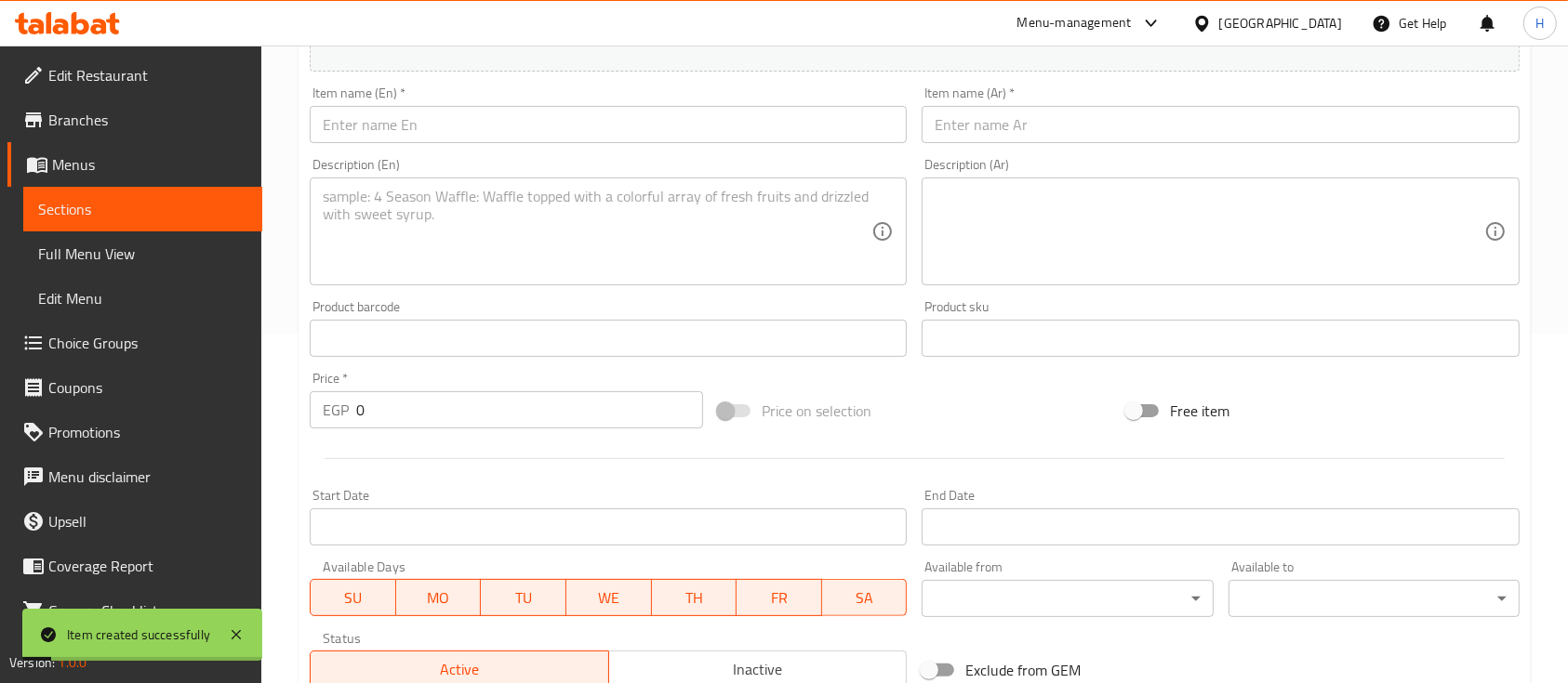
scroll to position [124, 0]
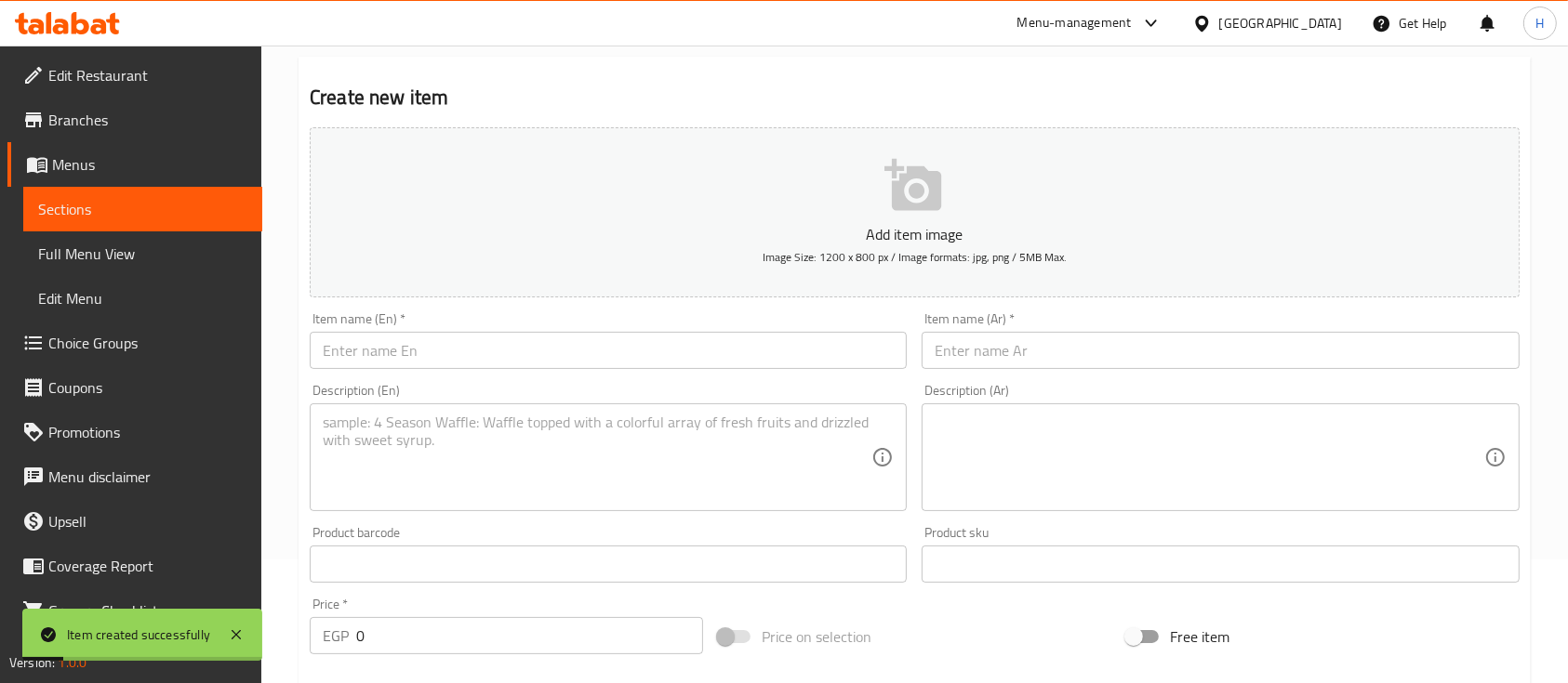
click at [453, 353] on input "text" at bounding box center [608, 350] width 598 height 37
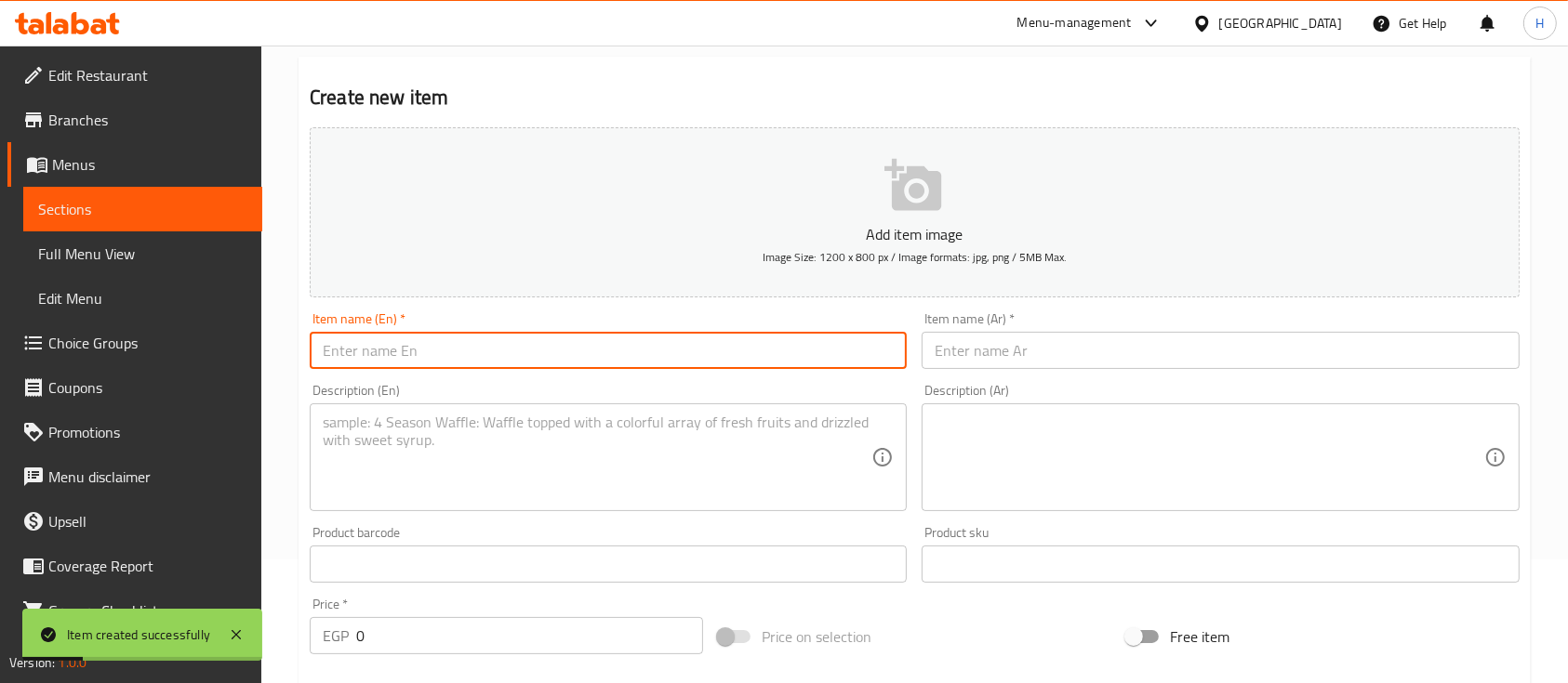
paste input "Blue Curacao Mojito"
type input "Blue Curacao Mojito"
click at [1012, 372] on div "Item name (Ar)   * Item name (Ar) *" at bounding box center [1221, 341] width 612 height 72
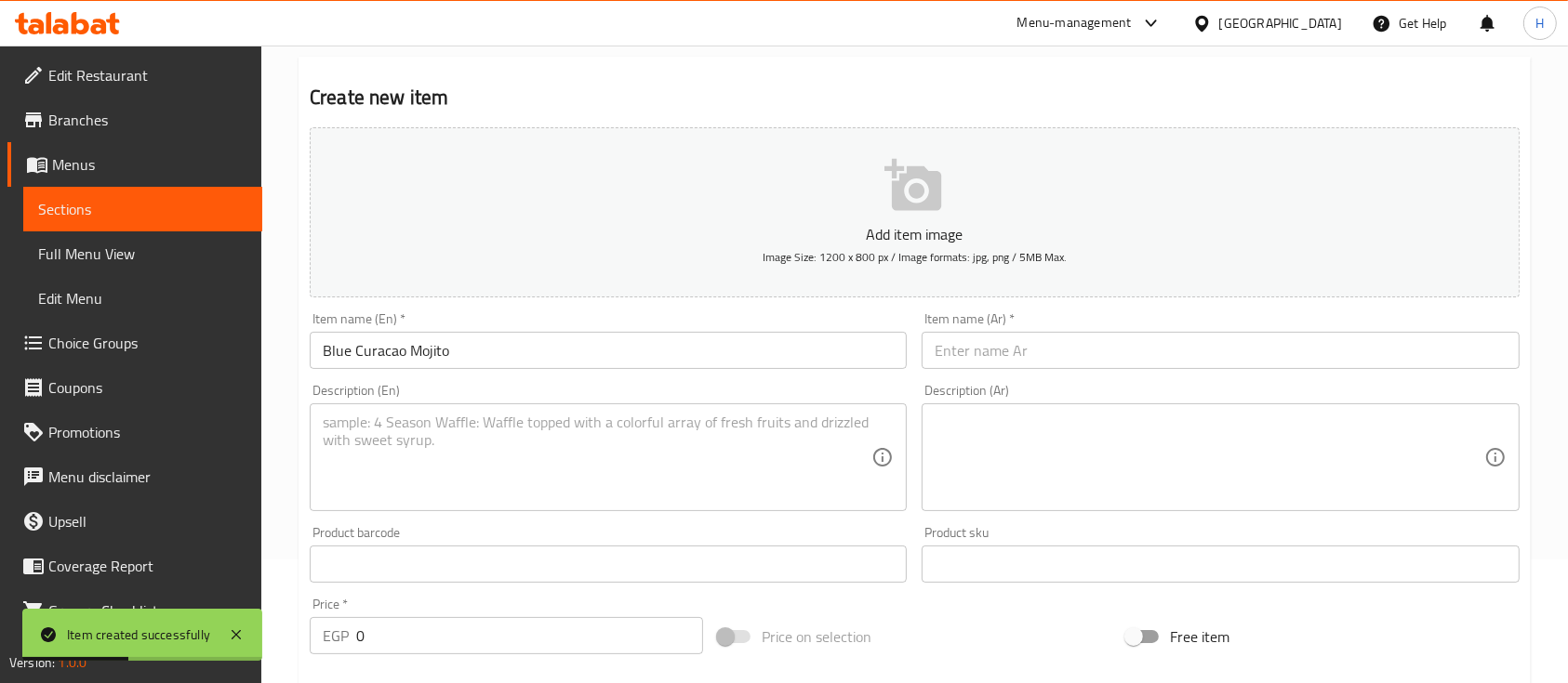
click at [997, 356] on input "text" at bounding box center [1221, 350] width 598 height 37
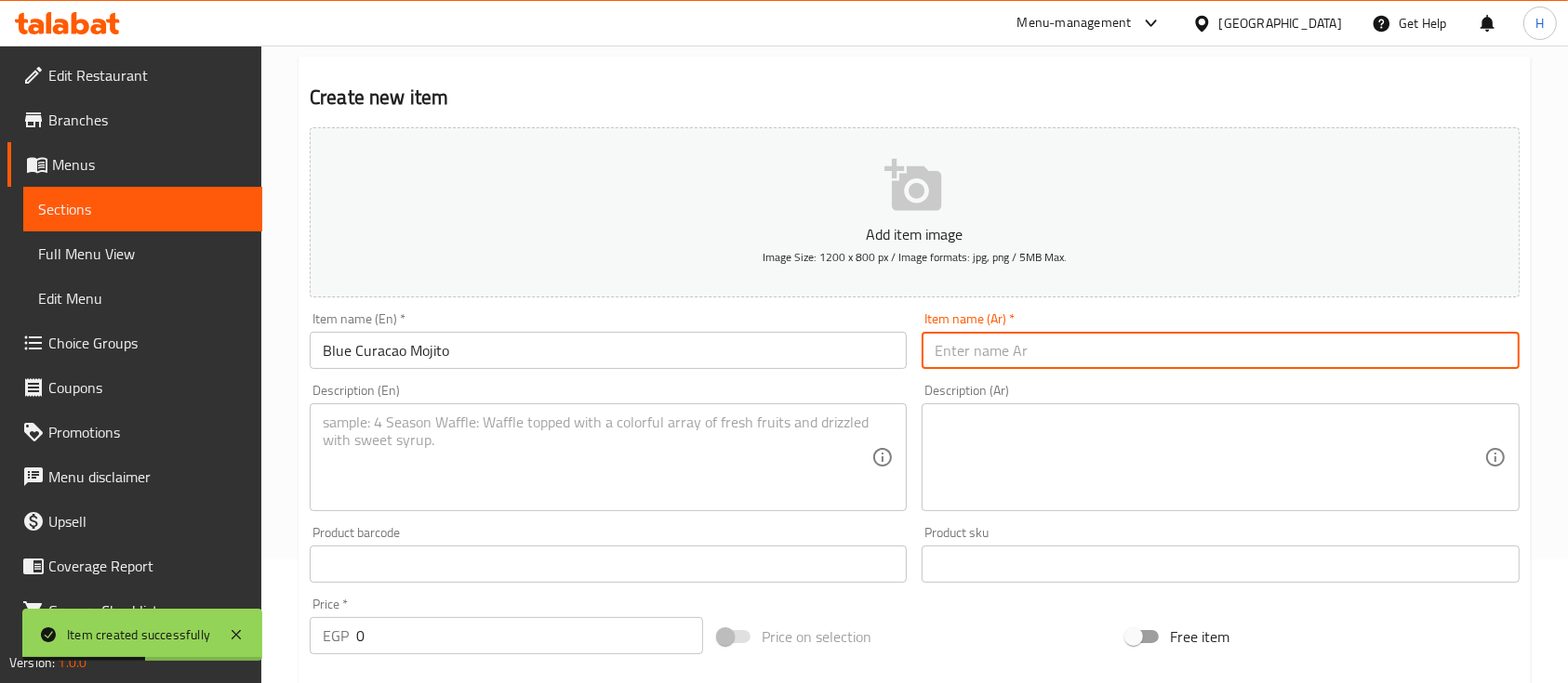
paste input "موهيتو بلو كوراكاو"
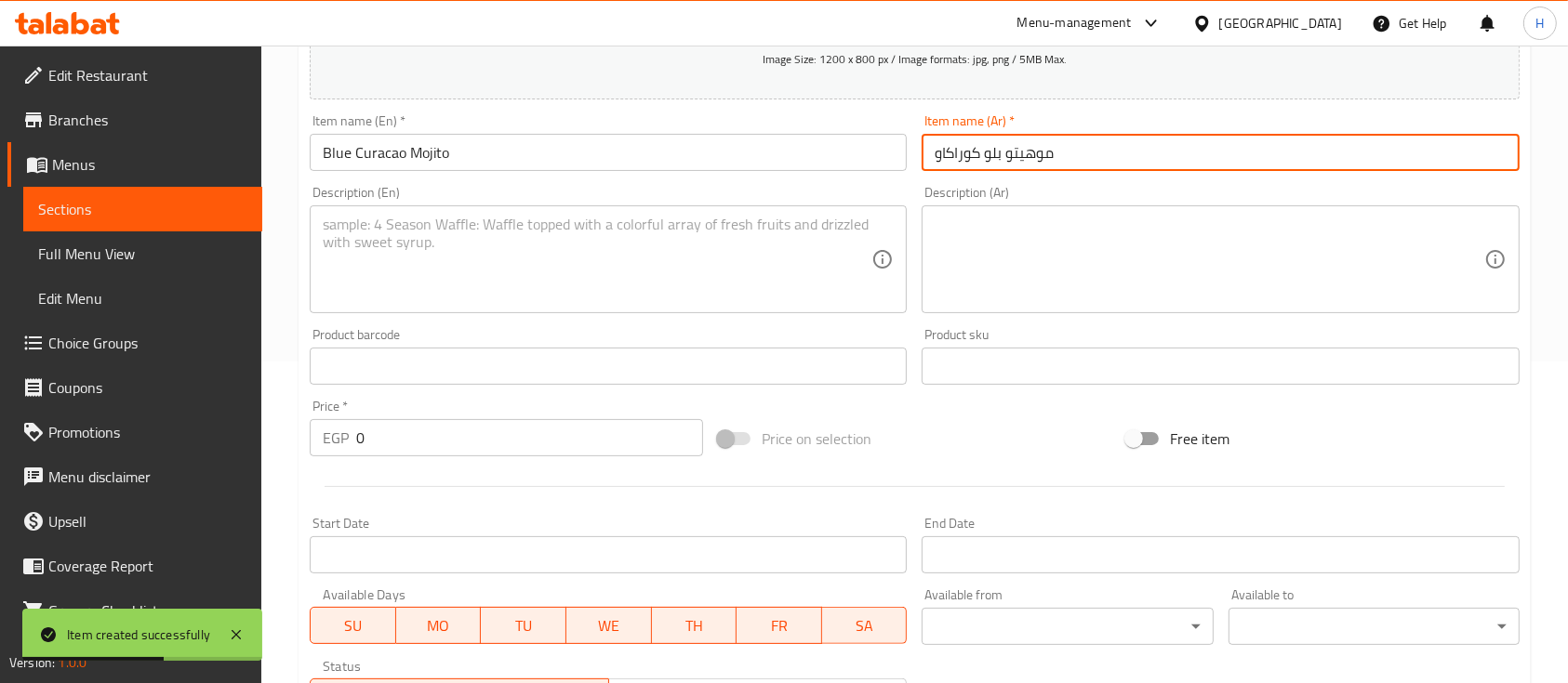
scroll to position [372, 0]
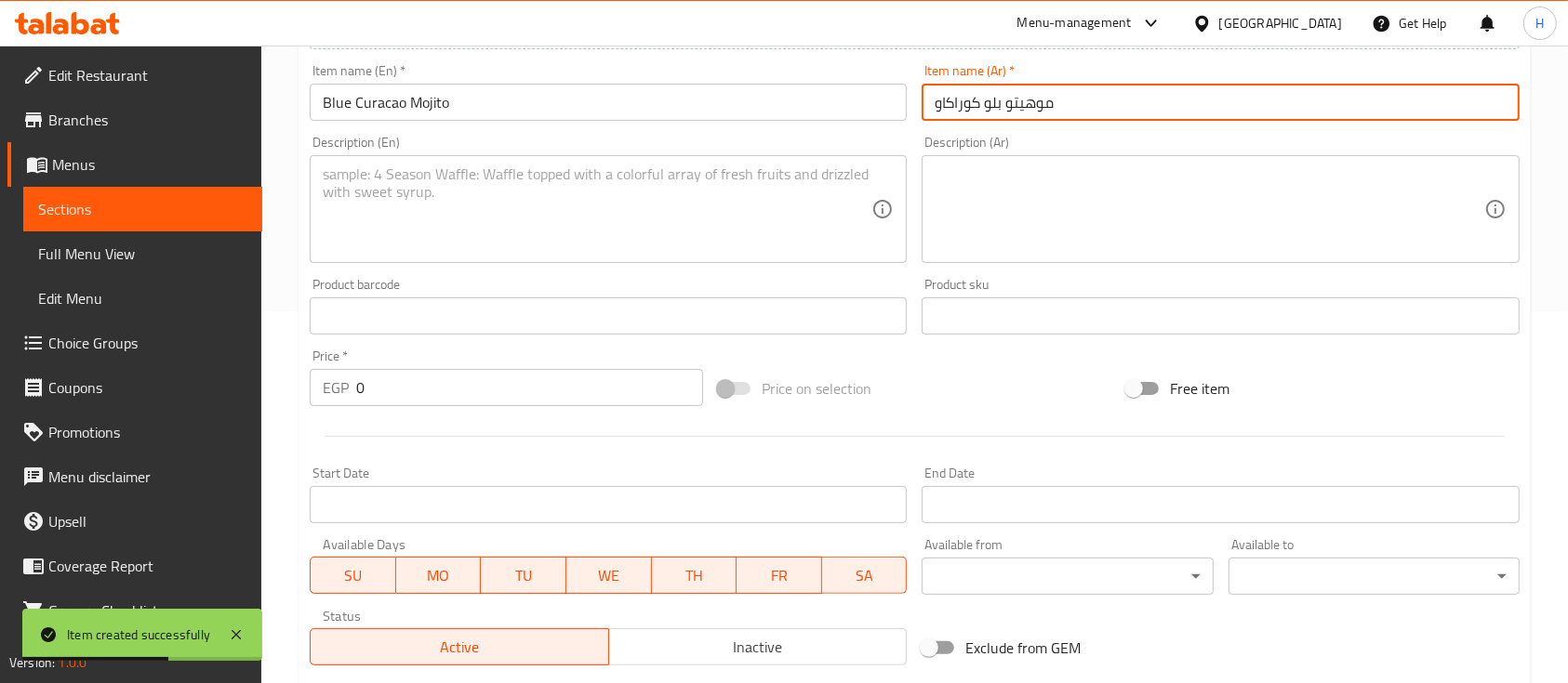
type input "موهيتو بلو كوراكاو"
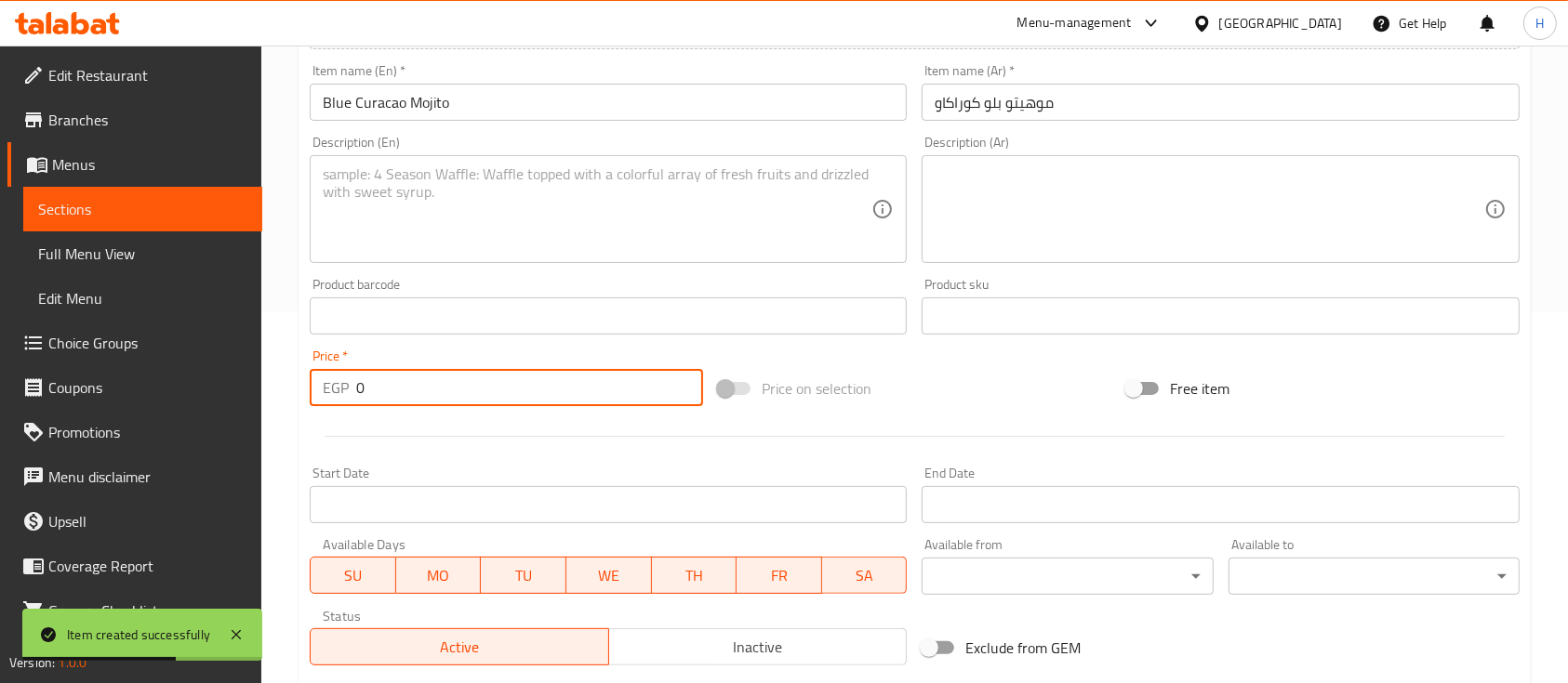
drag, startPoint x: 382, startPoint y: 394, endPoint x: 329, endPoint y: 383, distance: 54.1
click at [329, 383] on div "EGP 0 Price *" at bounding box center [506, 387] width 394 height 37
type input "215"
click at [532, 162] on div "Description (En)" at bounding box center [608, 209] width 598 height 108
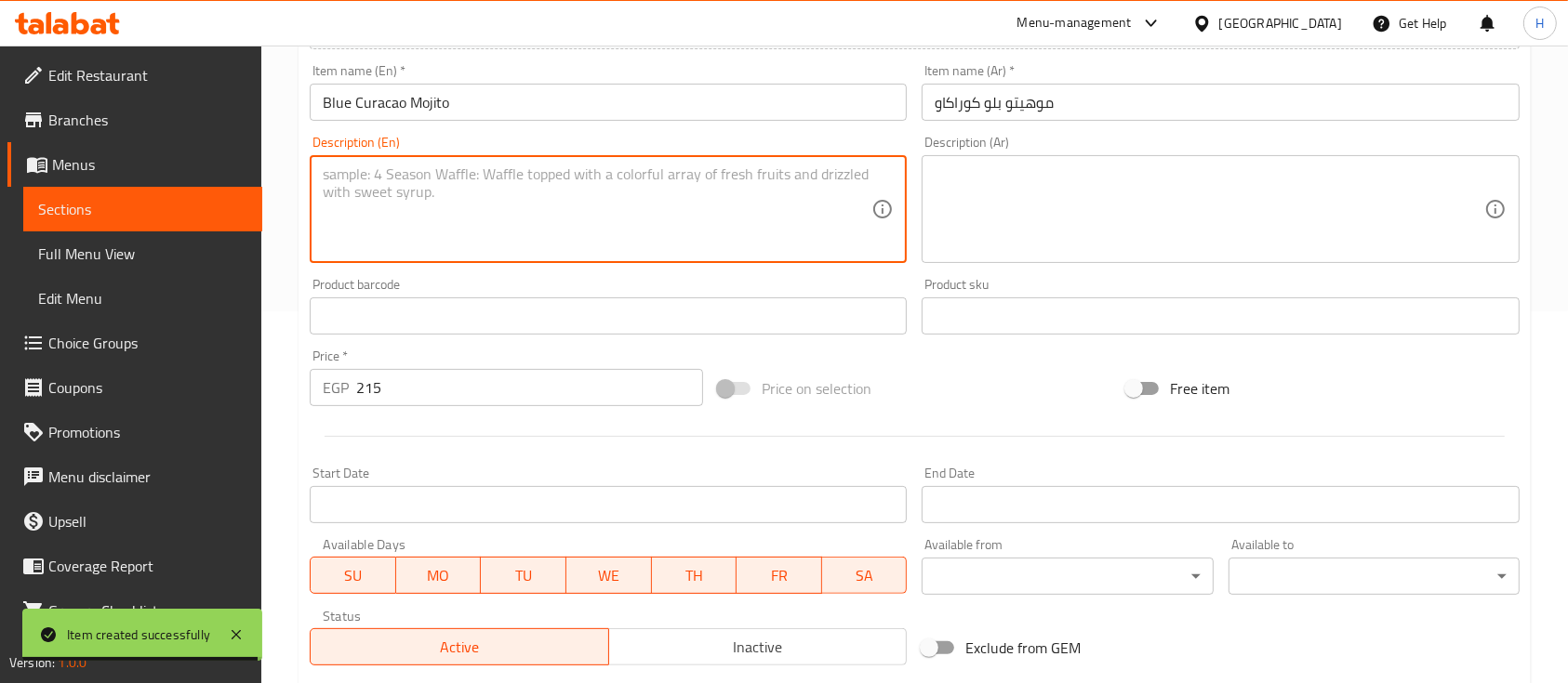
paste textarea "Mojito with a splash of blue curacao"
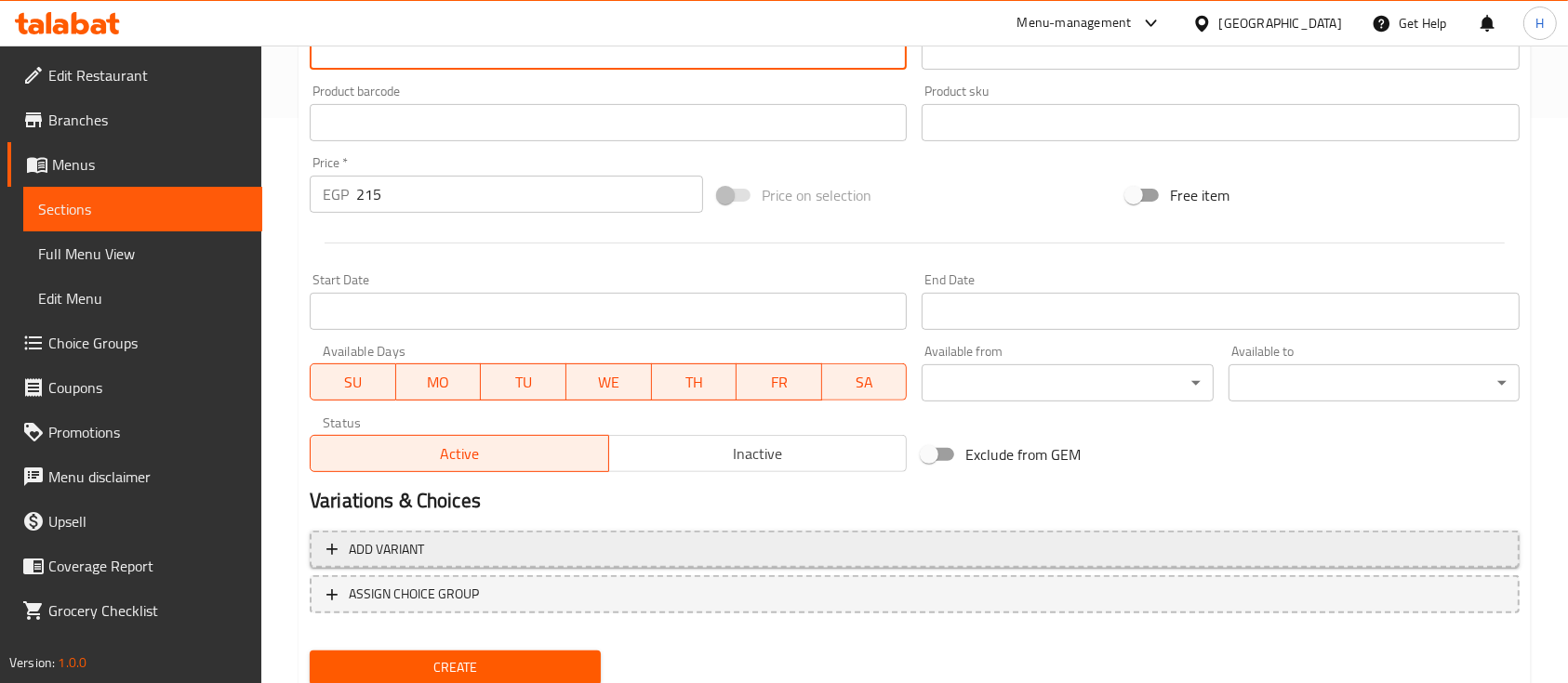
scroll to position [630, 0]
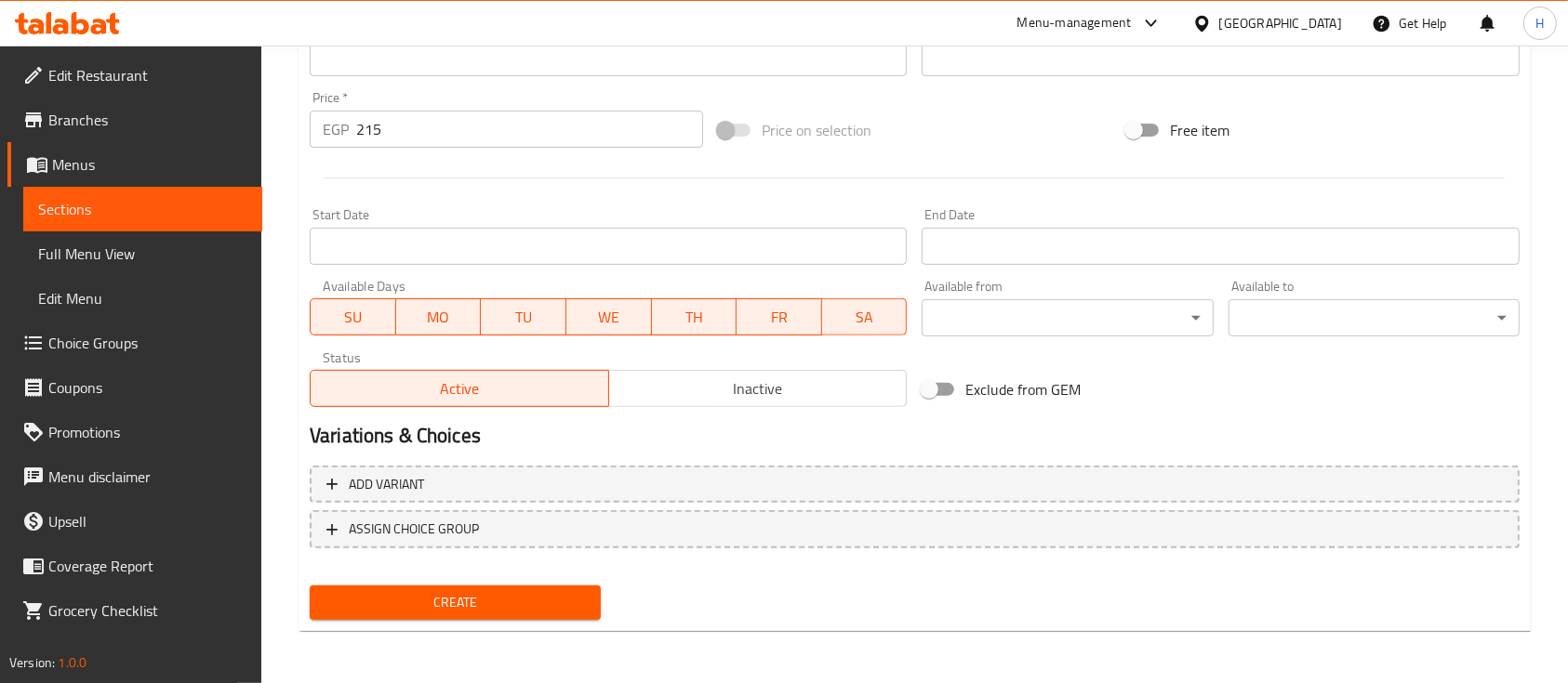
type textarea "Mojito with a splash of blue curacao"
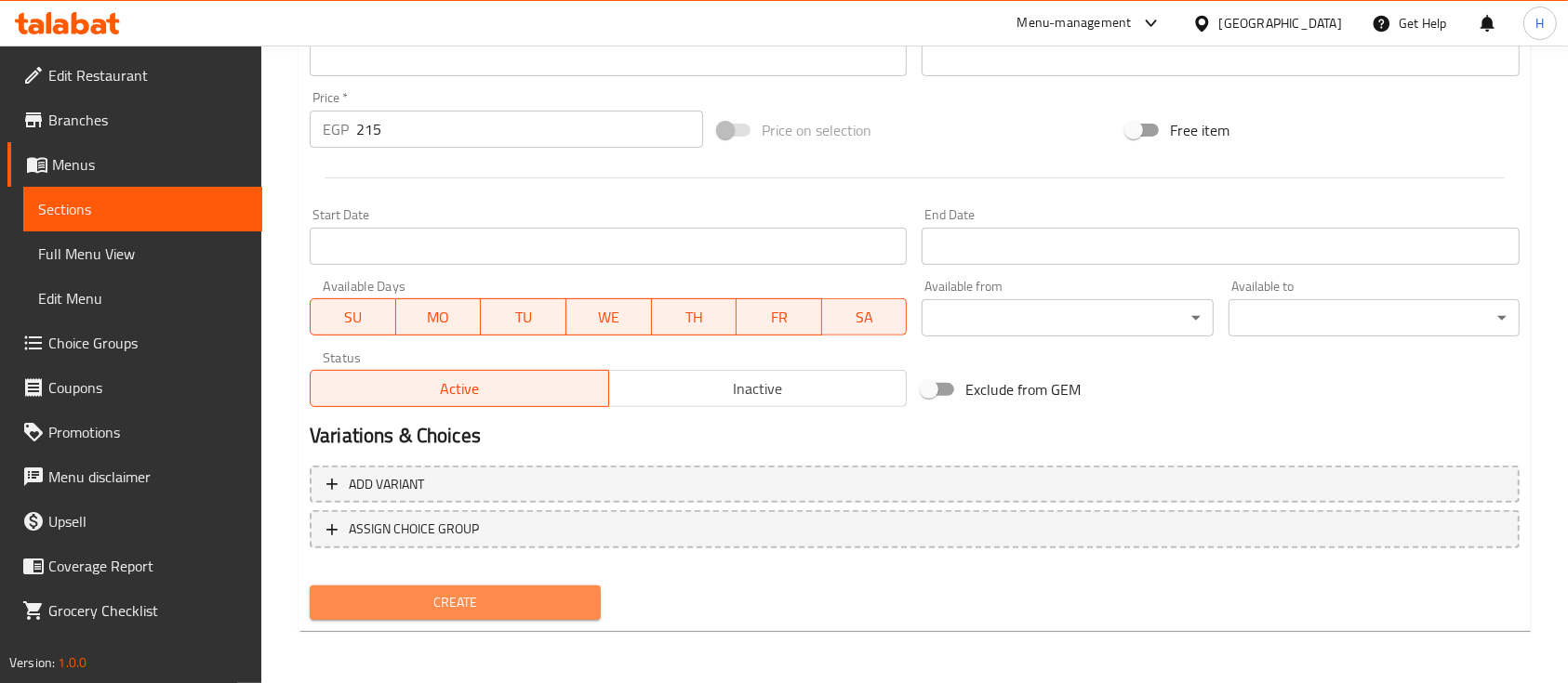
click at [508, 609] on span "Create" at bounding box center [455, 603] width 261 height 24
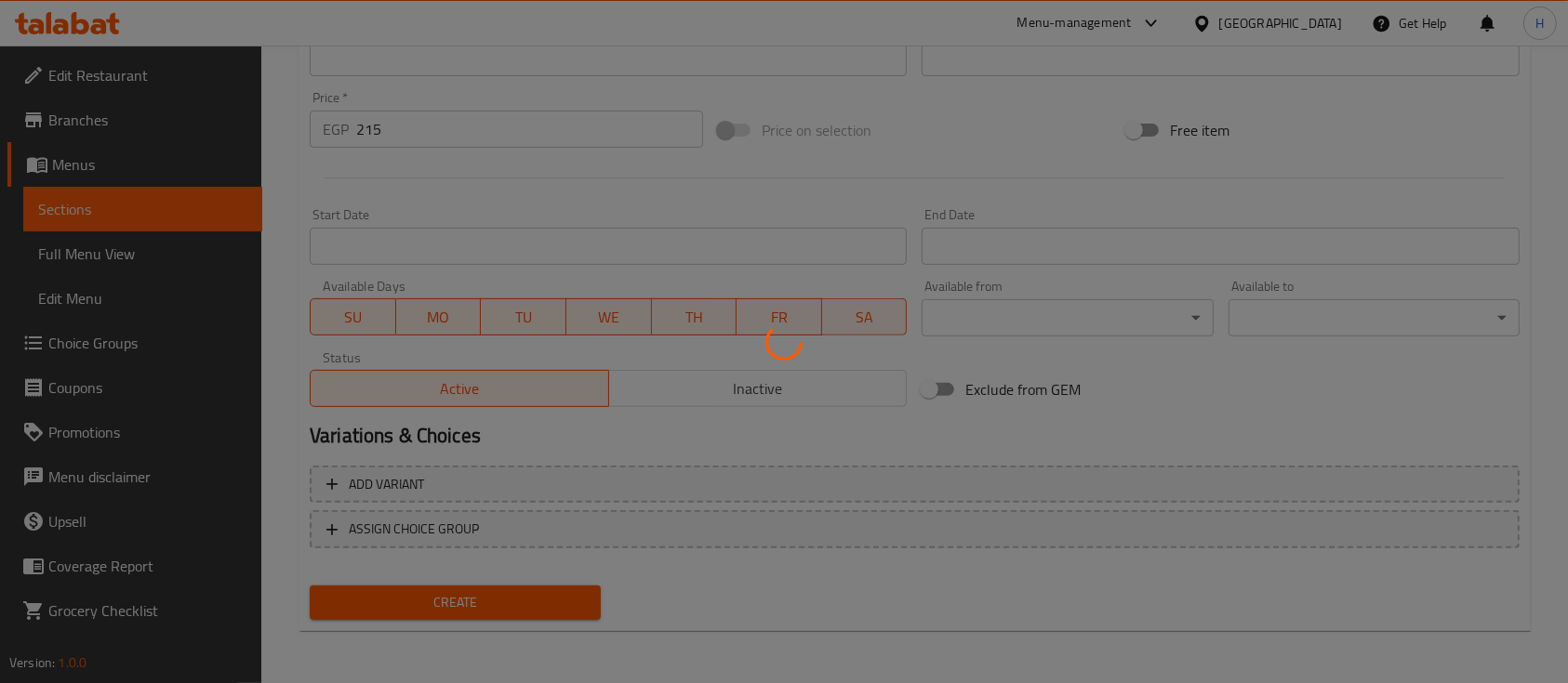
type input "0"
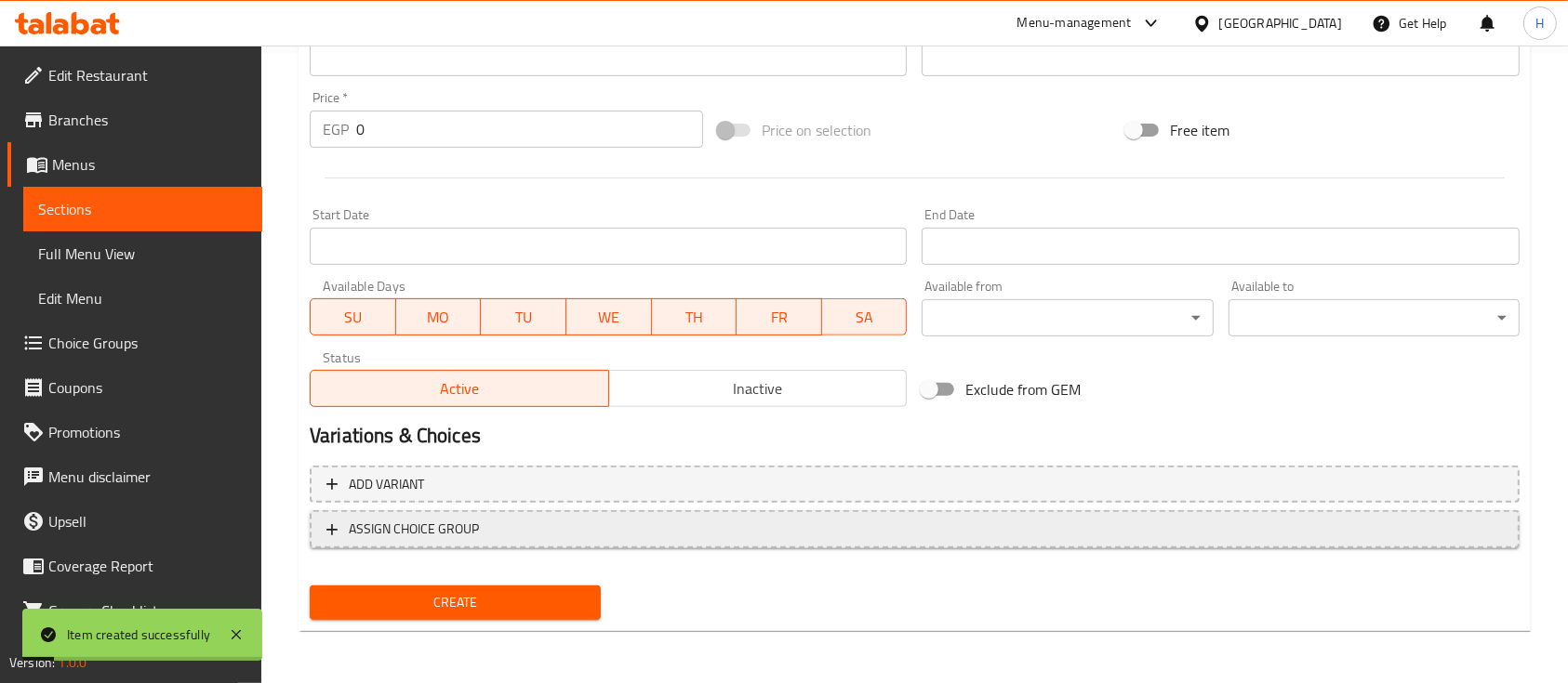
scroll to position [134, 0]
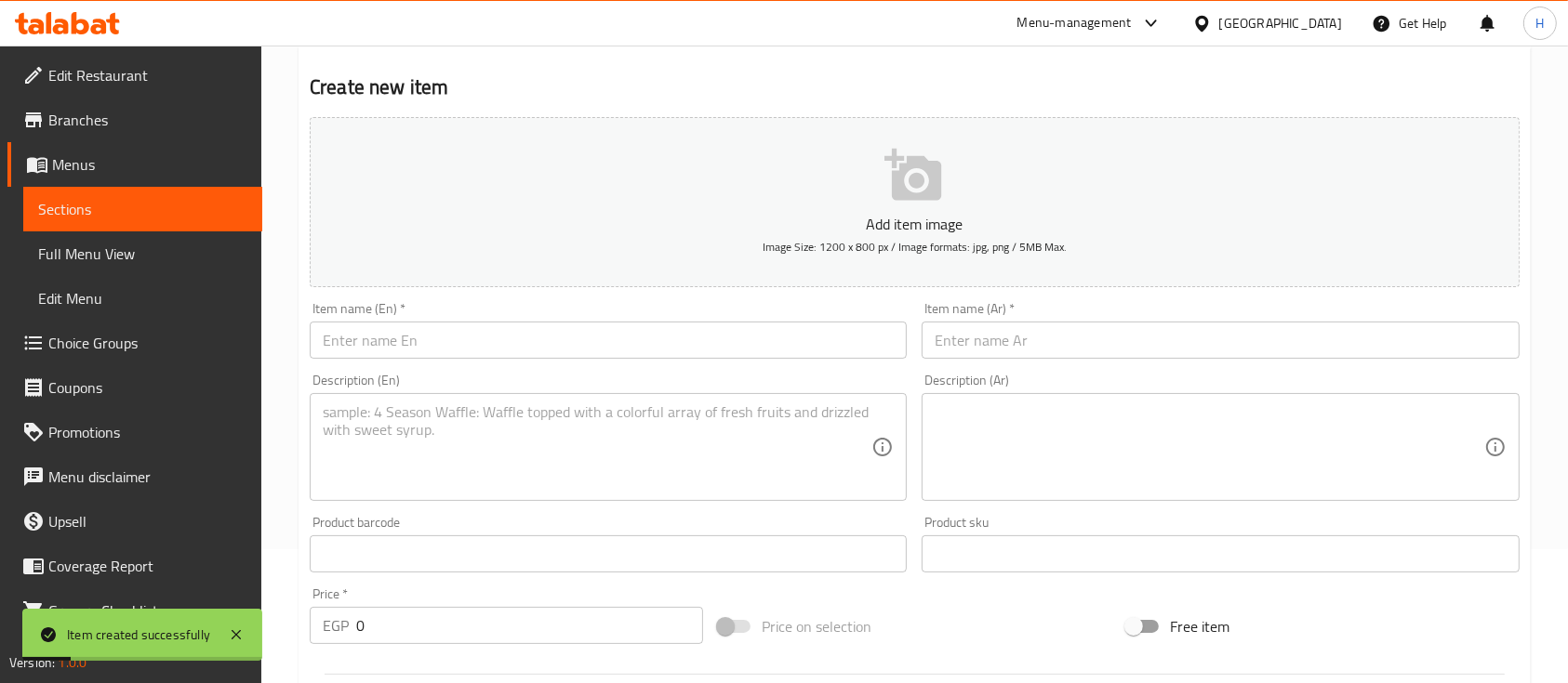
click at [421, 349] on input "text" at bounding box center [608, 340] width 598 height 37
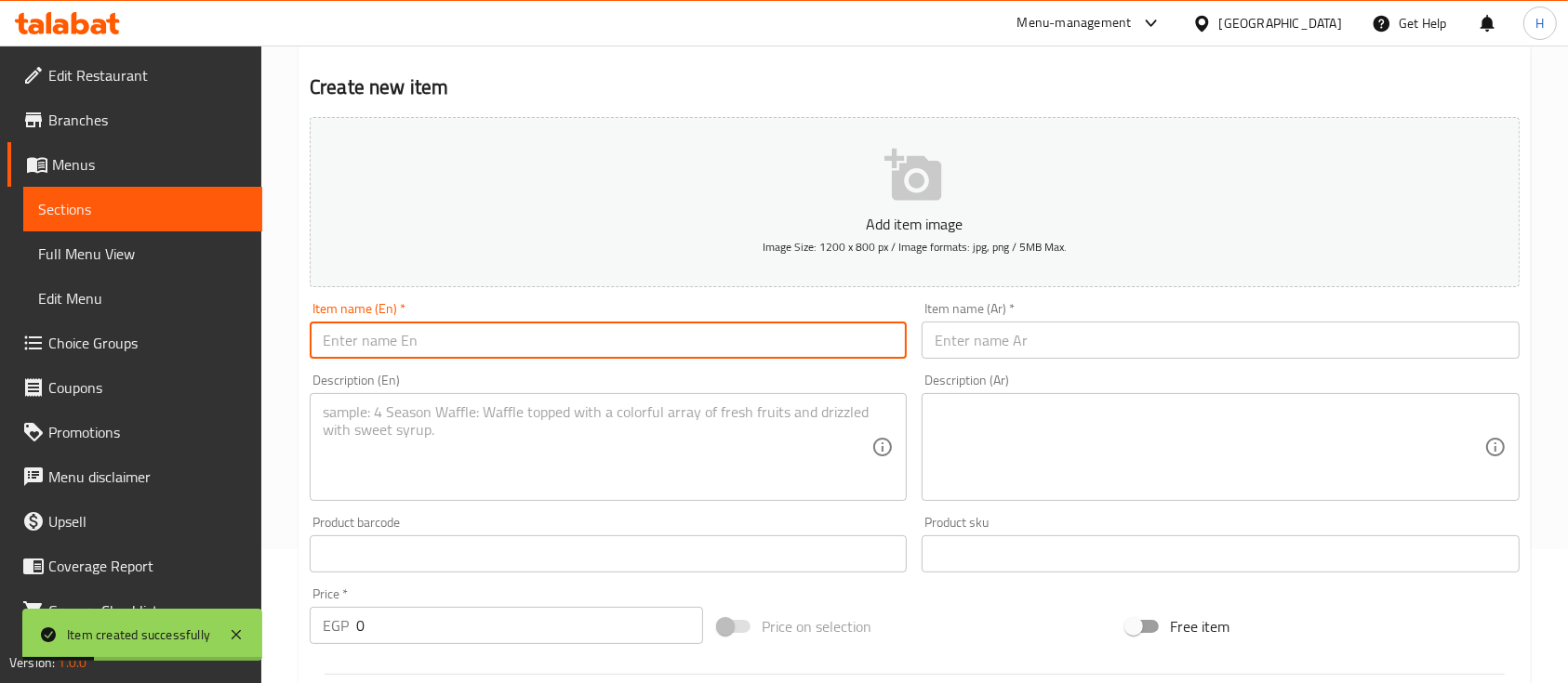
paste input "Cranberry Mojito"
type input "Cranberry Mojito"
click at [490, 384] on div "Description (En) Description (En)" at bounding box center [608, 437] width 598 height 127
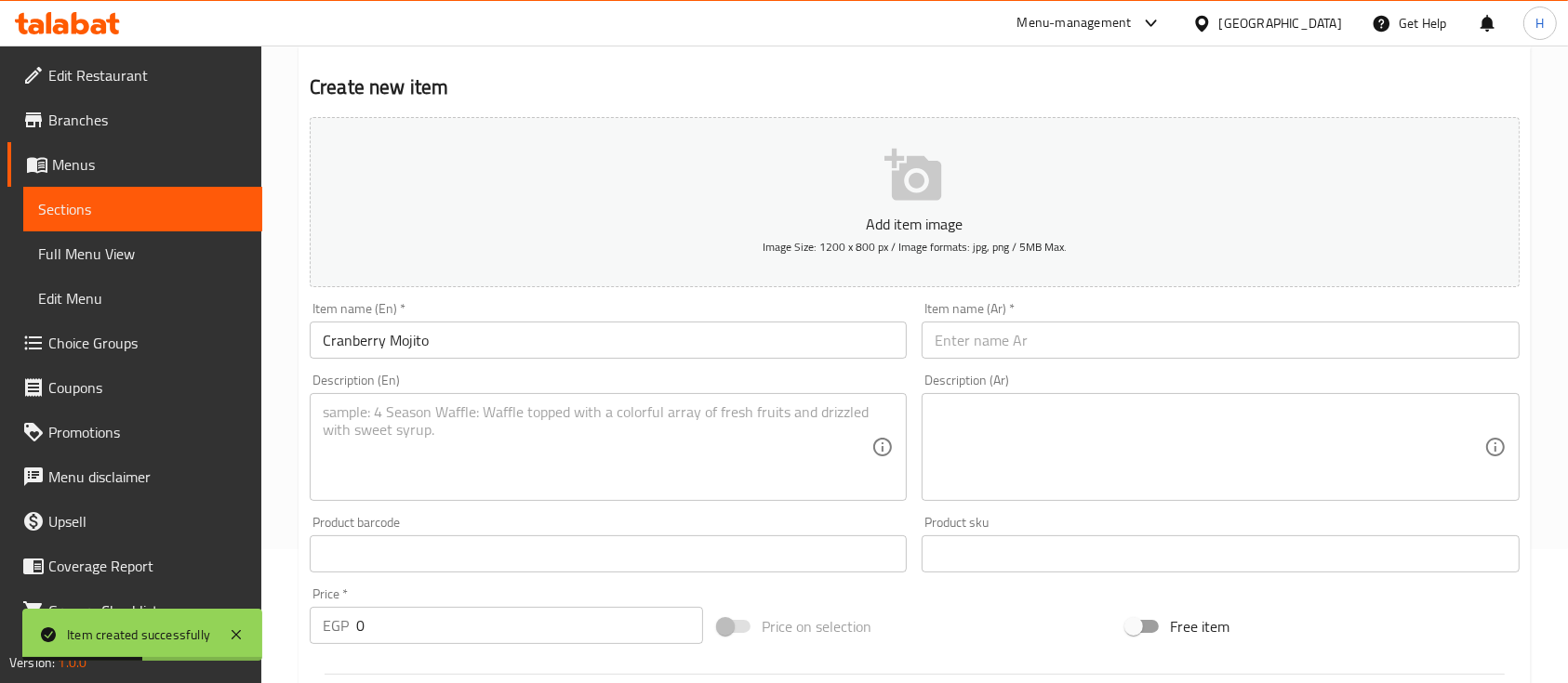
click at [971, 350] on input "text" at bounding box center [1221, 340] width 598 height 37
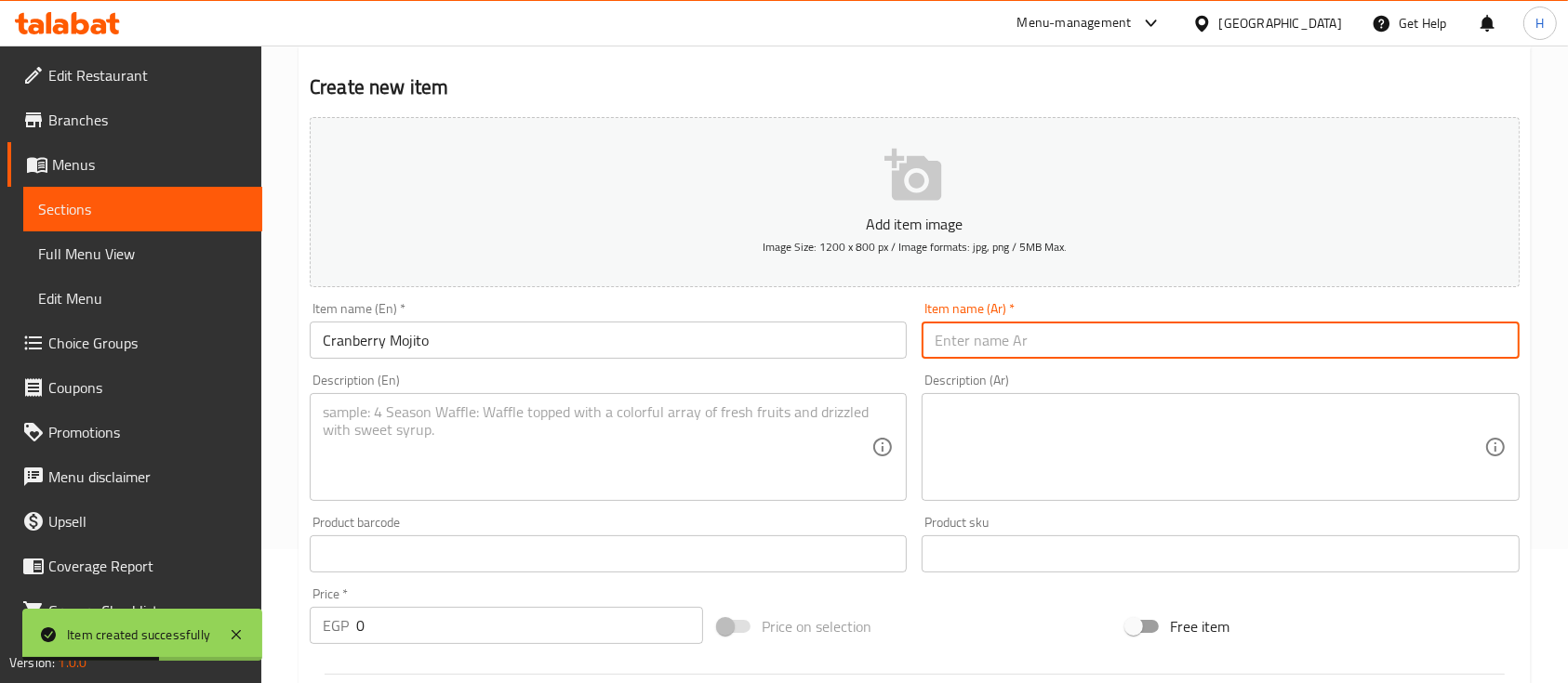
paste input "موهيتو بالتوت البري"
type input "موهيتو بالتوت البري"
drag, startPoint x: 547, startPoint y: 457, endPoint x: 540, endPoint y: 449, distance: 10.6
click at [547, 455] on textarea at bounding box center [597, 448] width 548 height 89
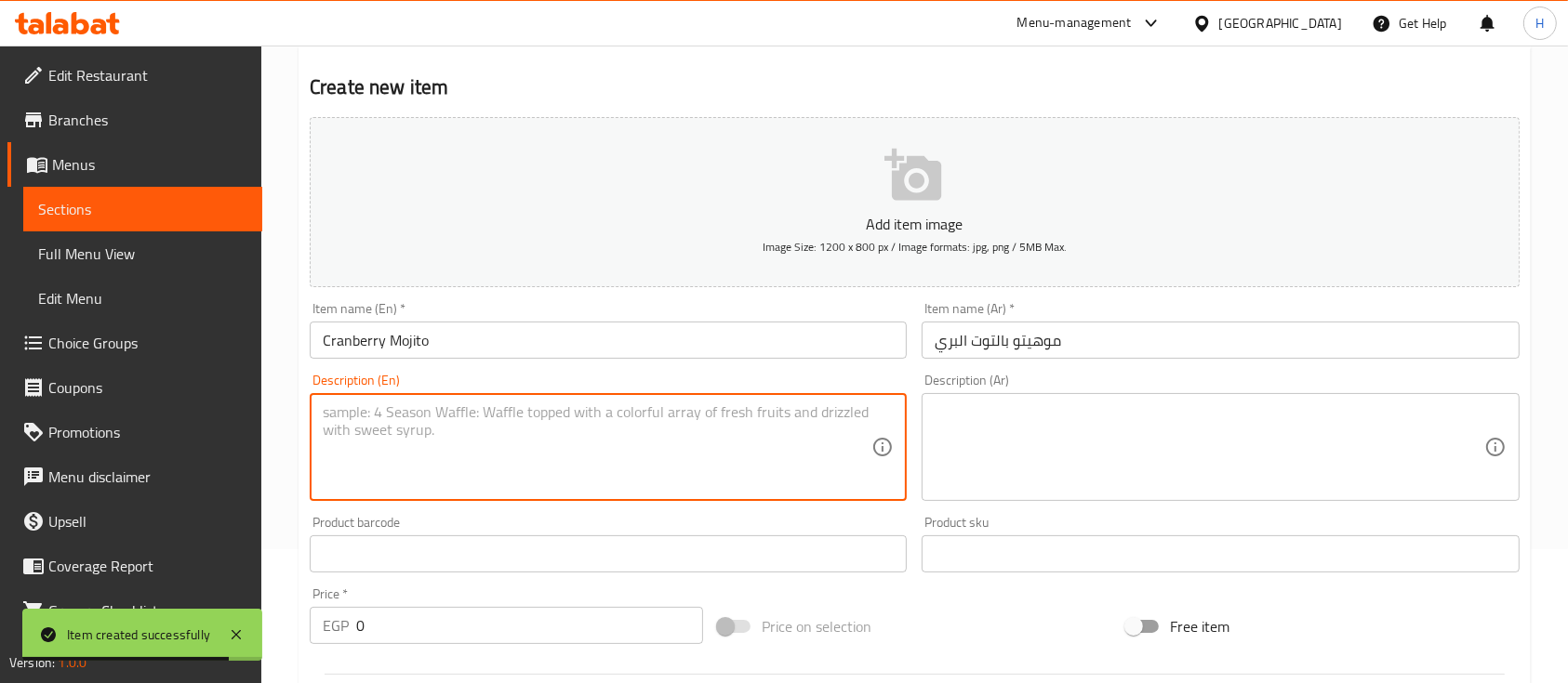
paste textarea "Refreshing mojito with cranberry flavor"
type textarea "Refreshing mojito with cranberry flavor"
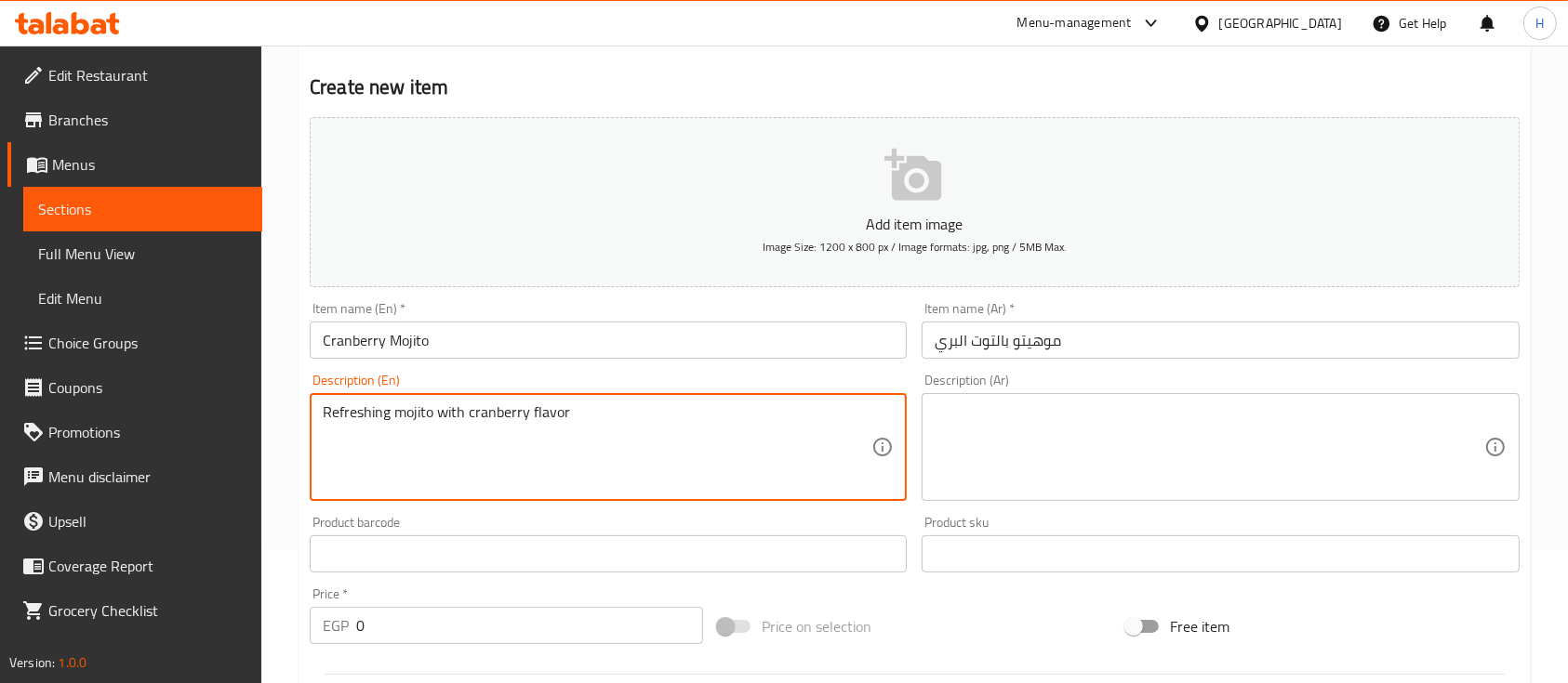
scroll to position [382, 0]
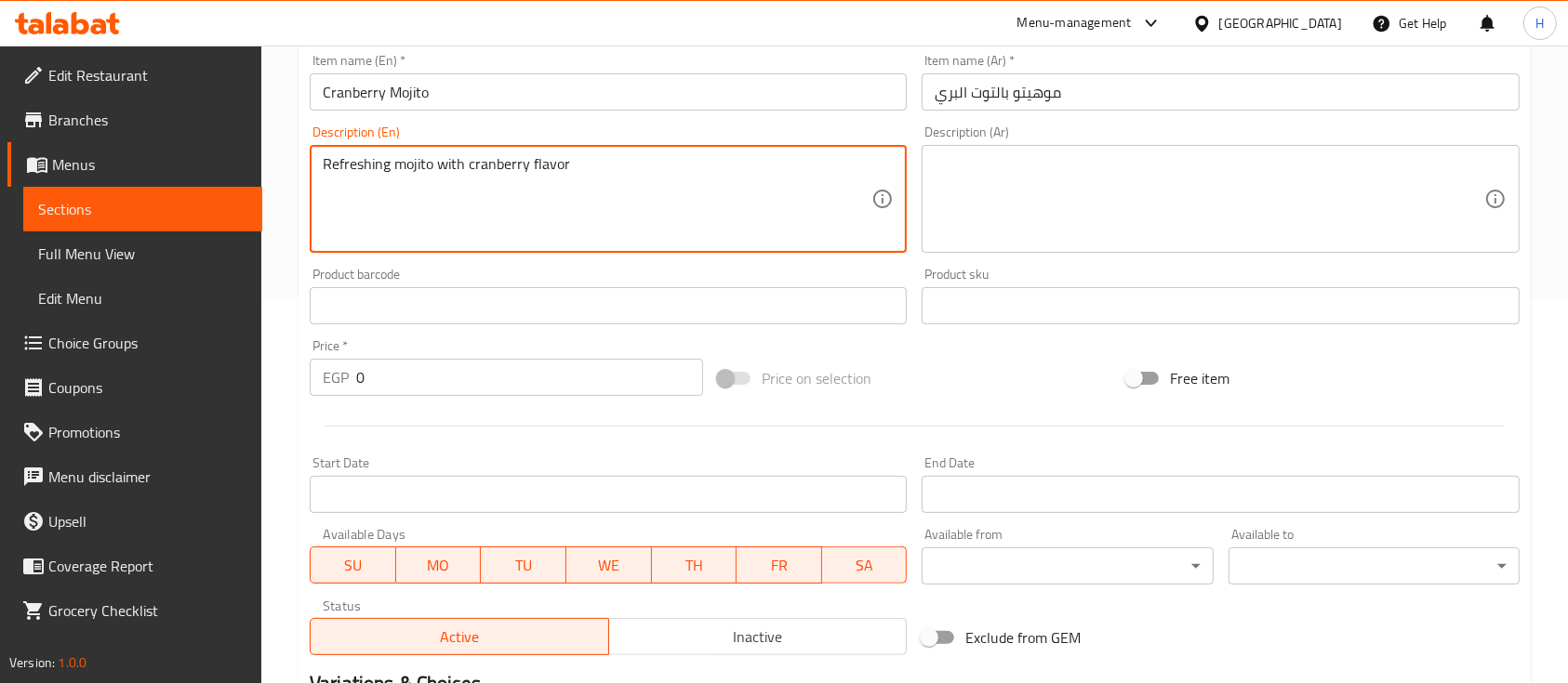
drag, startPoint x: 310, startPoint y: 394, endPoint x: 291, endPoint y: 392, distance: 19.1
click at [293, 393] on div "Home / Restaurants management / Menus / Sections / item / create MOJITOS sectio…" at bounding box center [915, 297] width 1307 height 1268
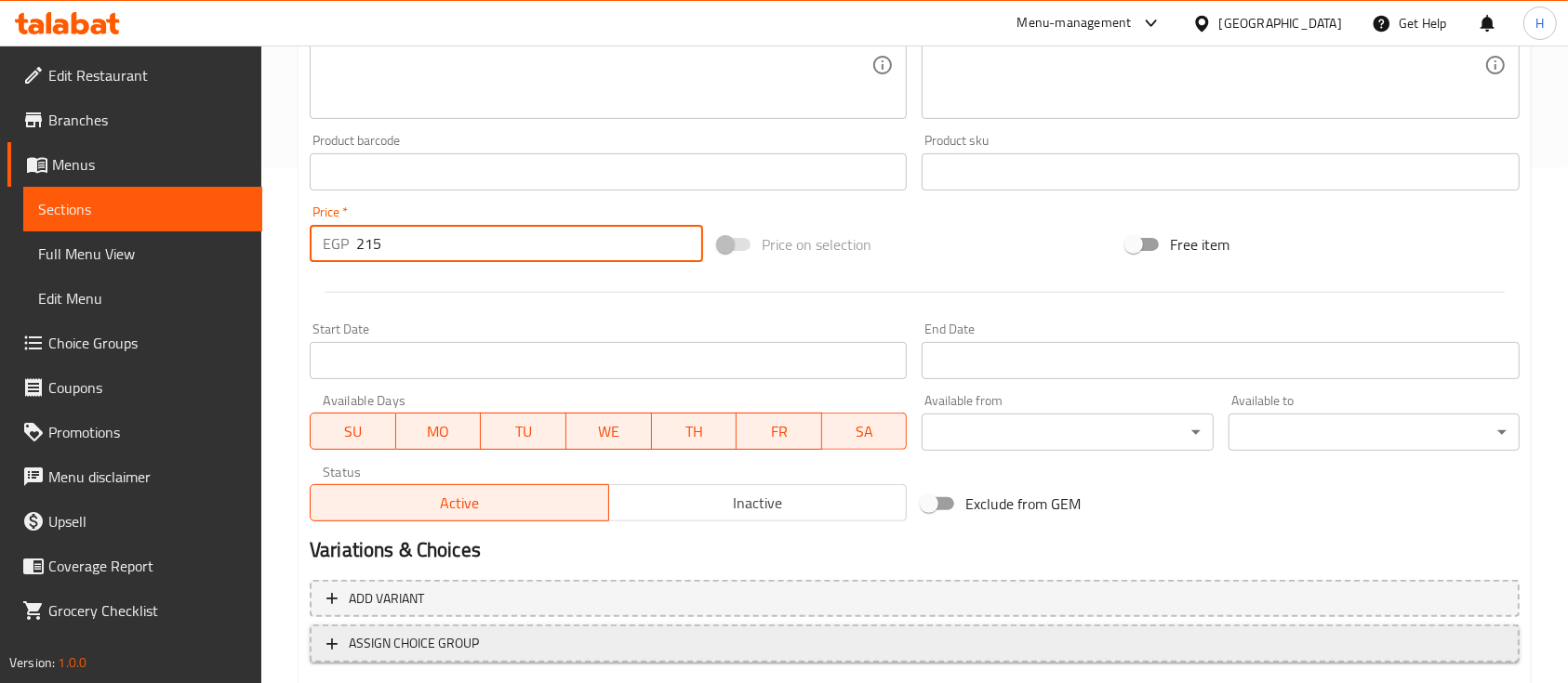
scroll to position [630, 0]
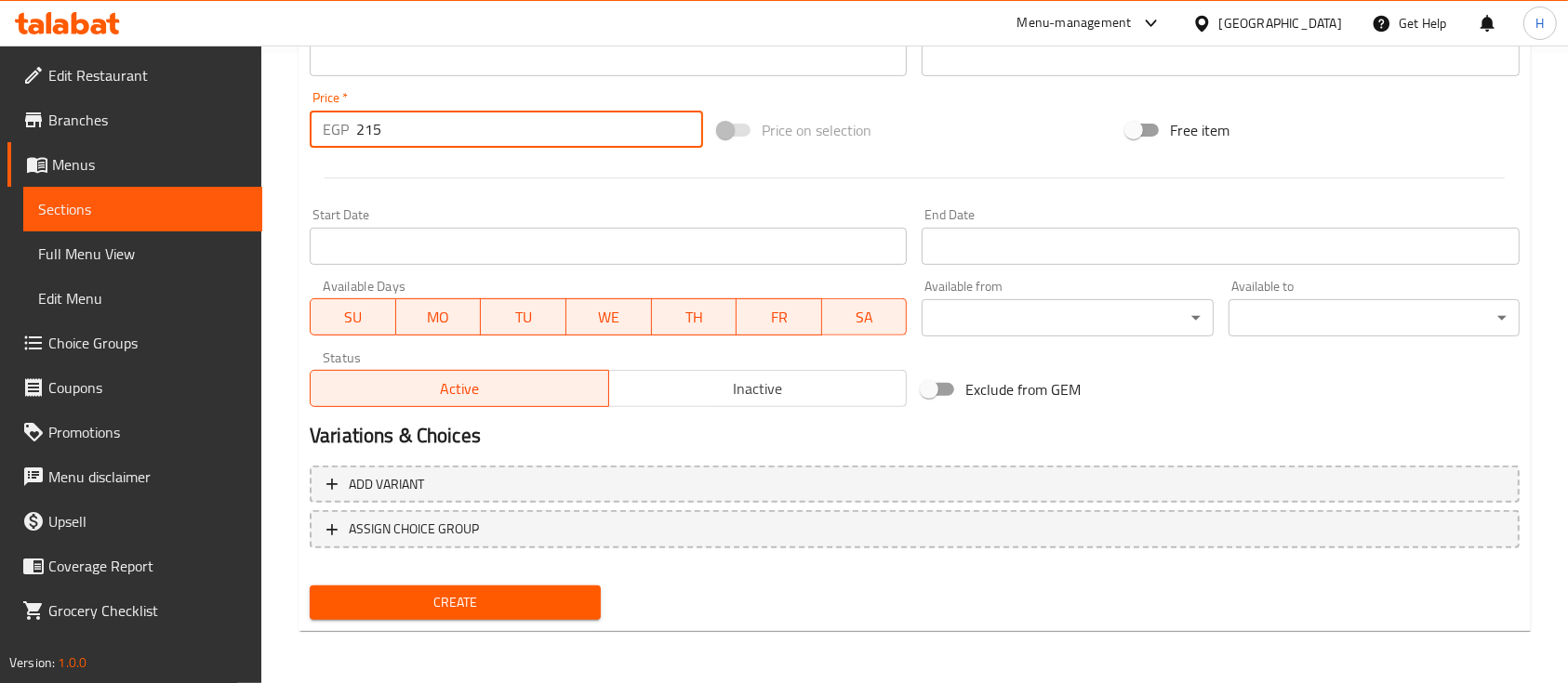
type input "215"
click at [554, 579] on div "Create" at bounding box center [455, 603] width 306 height 49
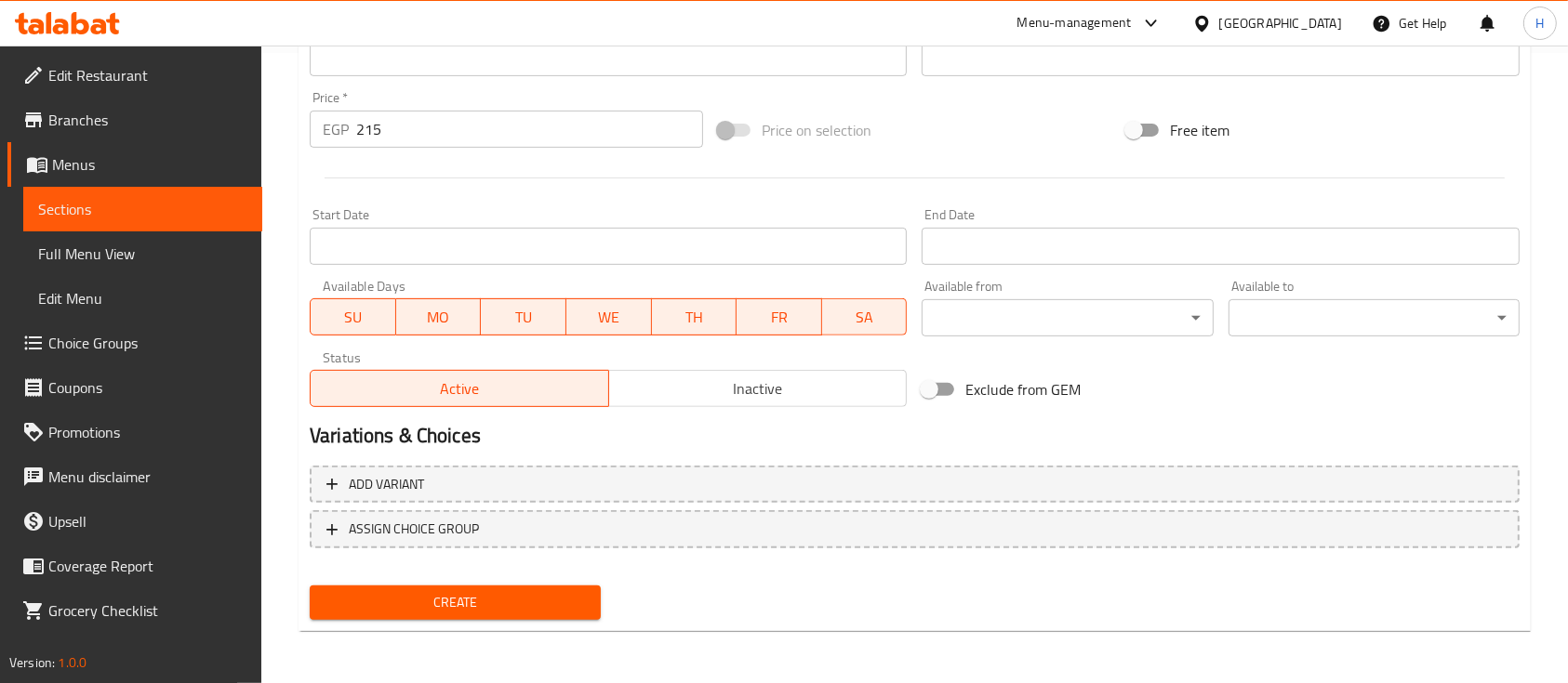
click at [553, 602] on span "Create" at bounding box center [455, 603] width 261 height 24
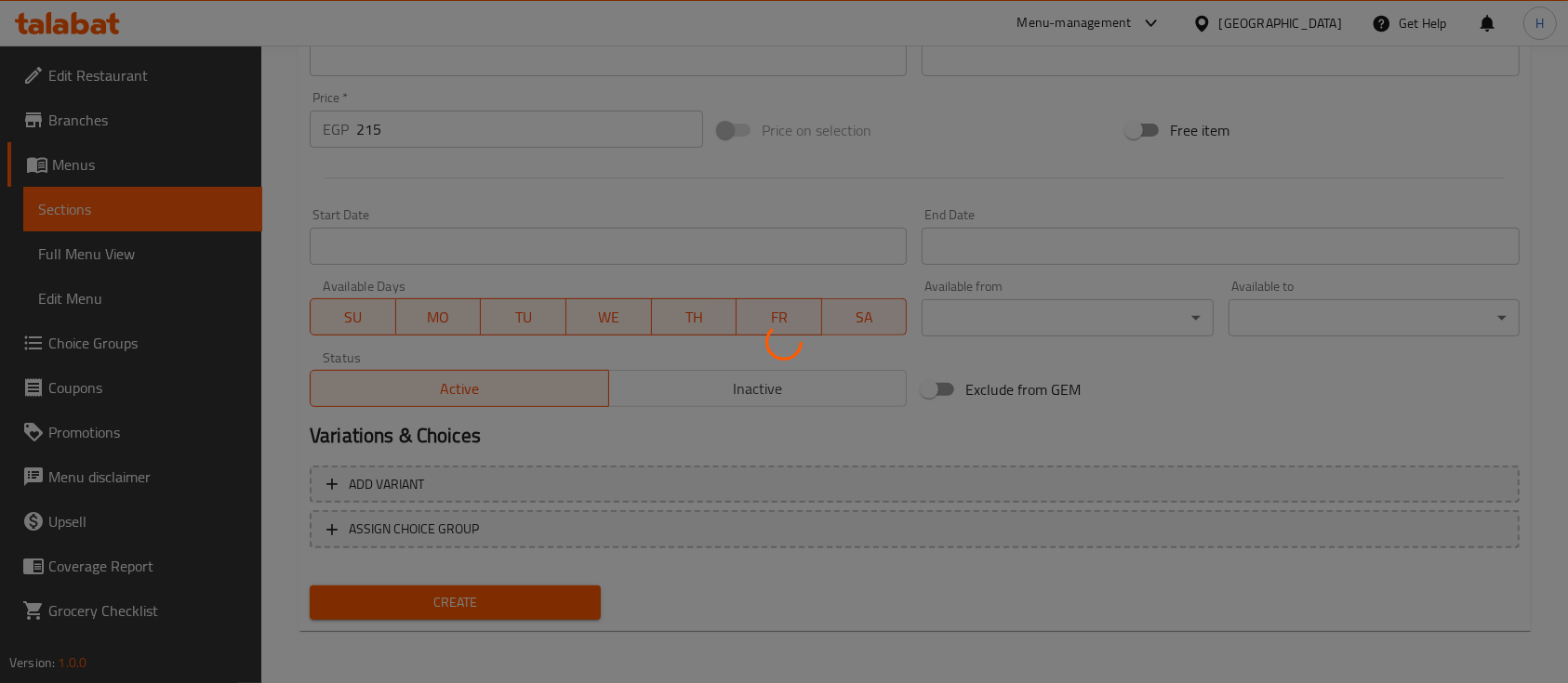
type input "0"
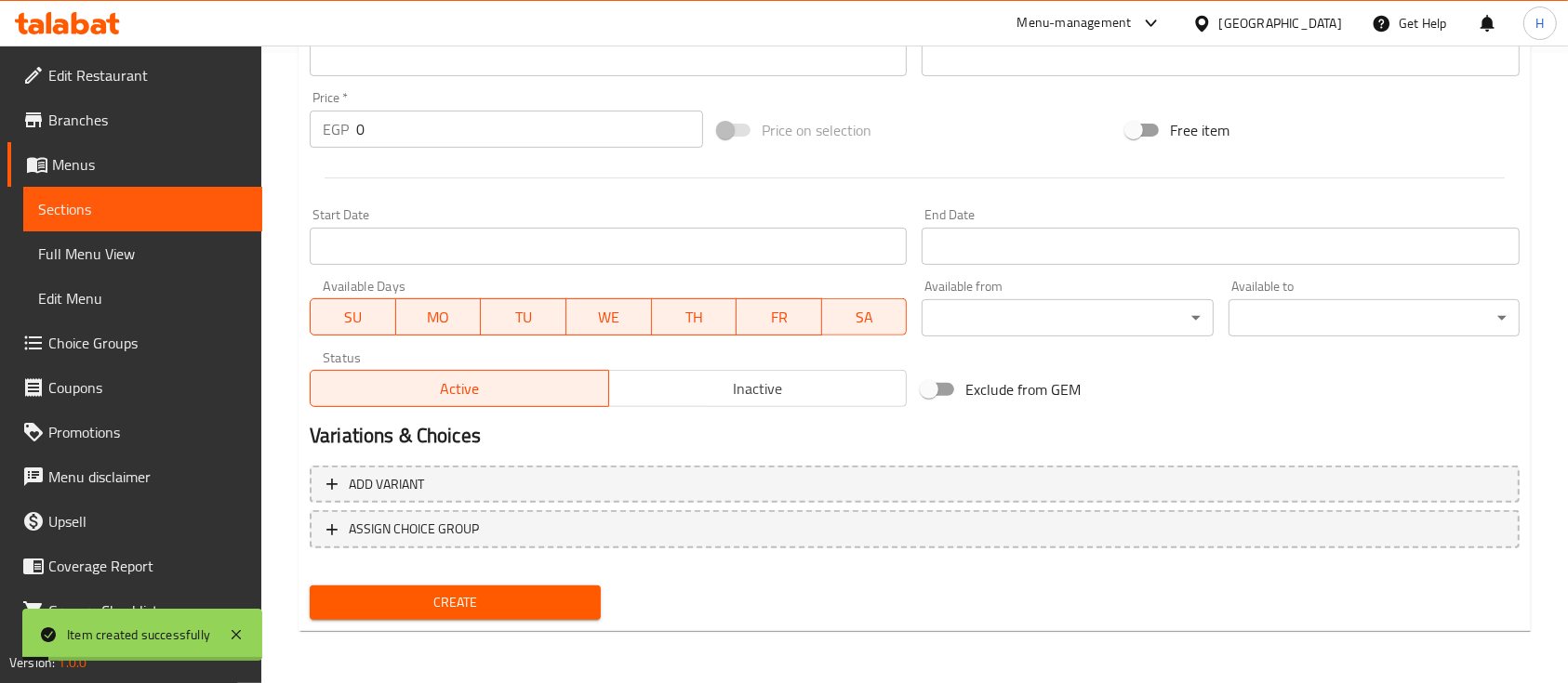
scroll to position [258, 0]
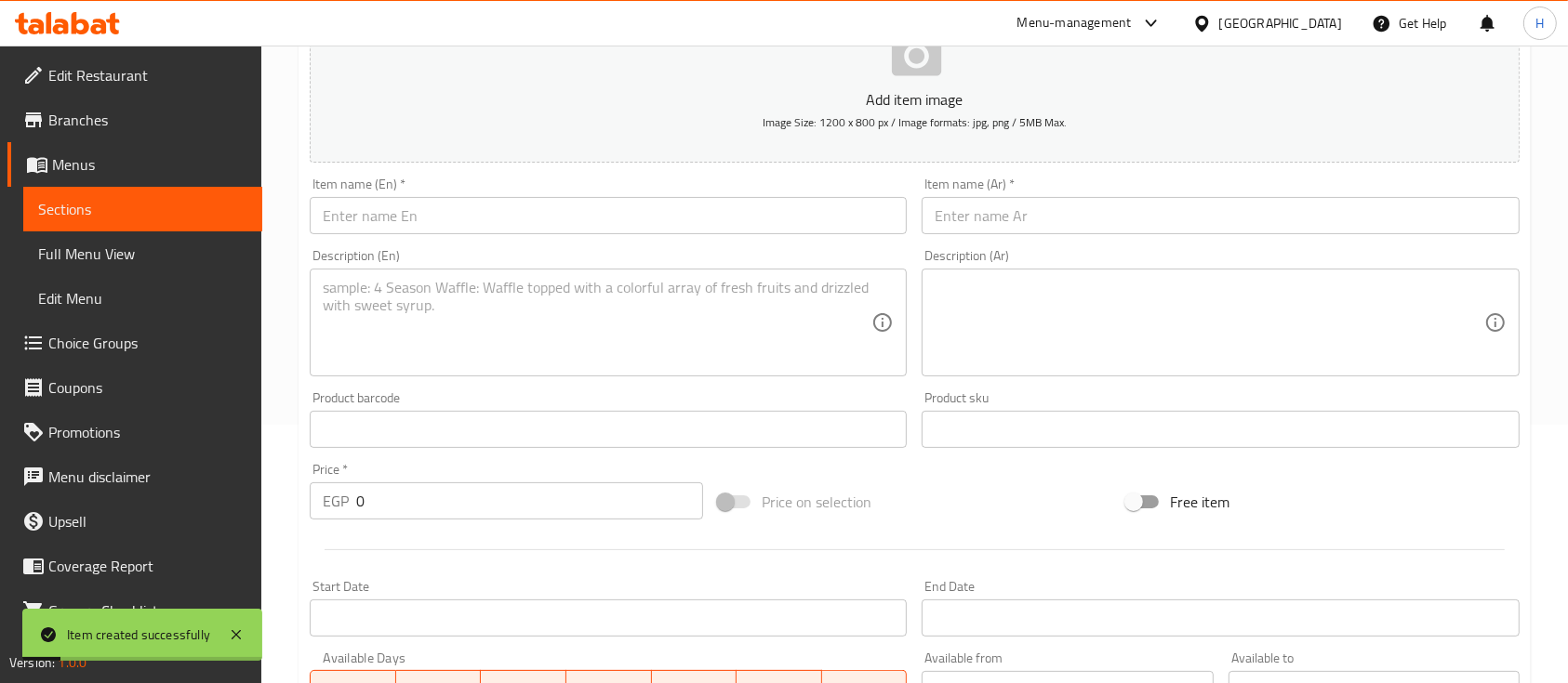
click at [424, 217] on input "text" at bounding box center [608, 215] width 598 height 37
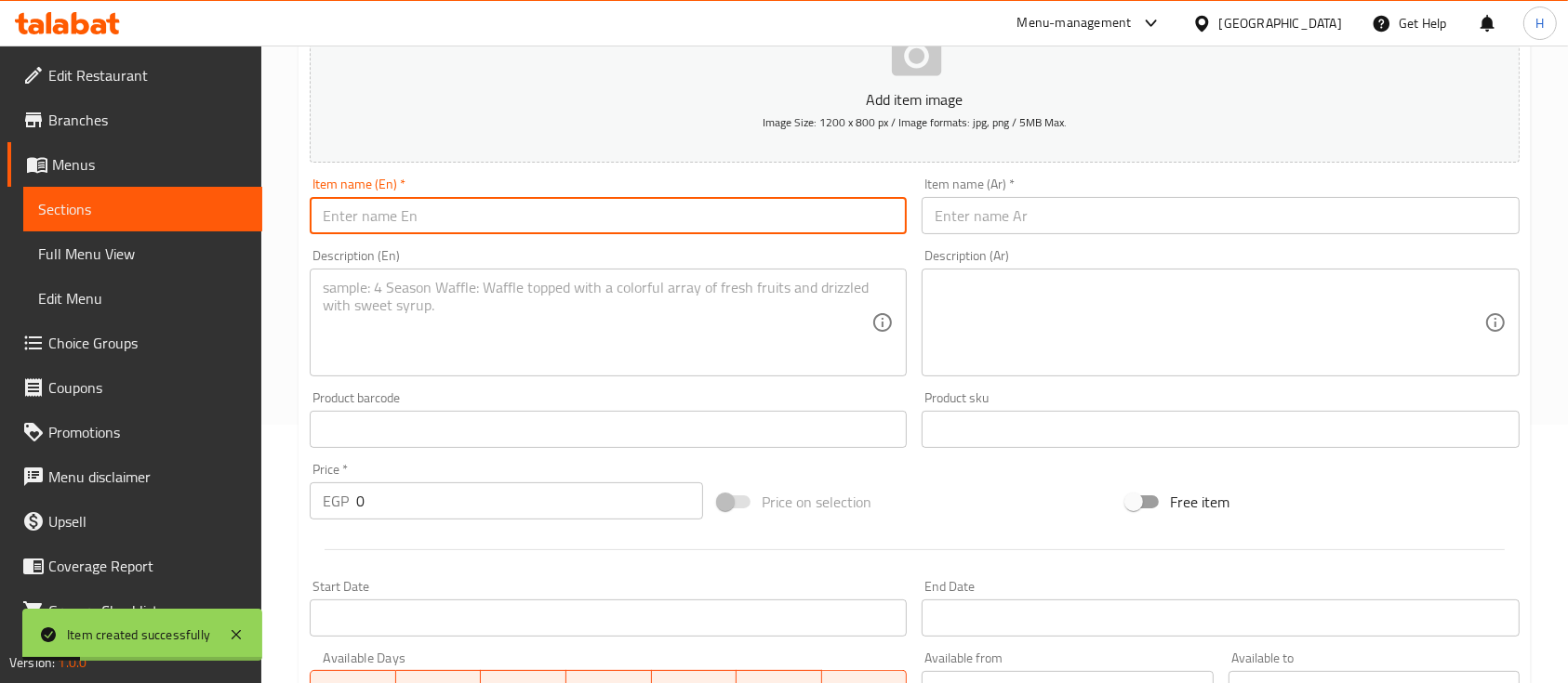
paste input "Blueberry Mojito"
type input "Blueberry Mojito"
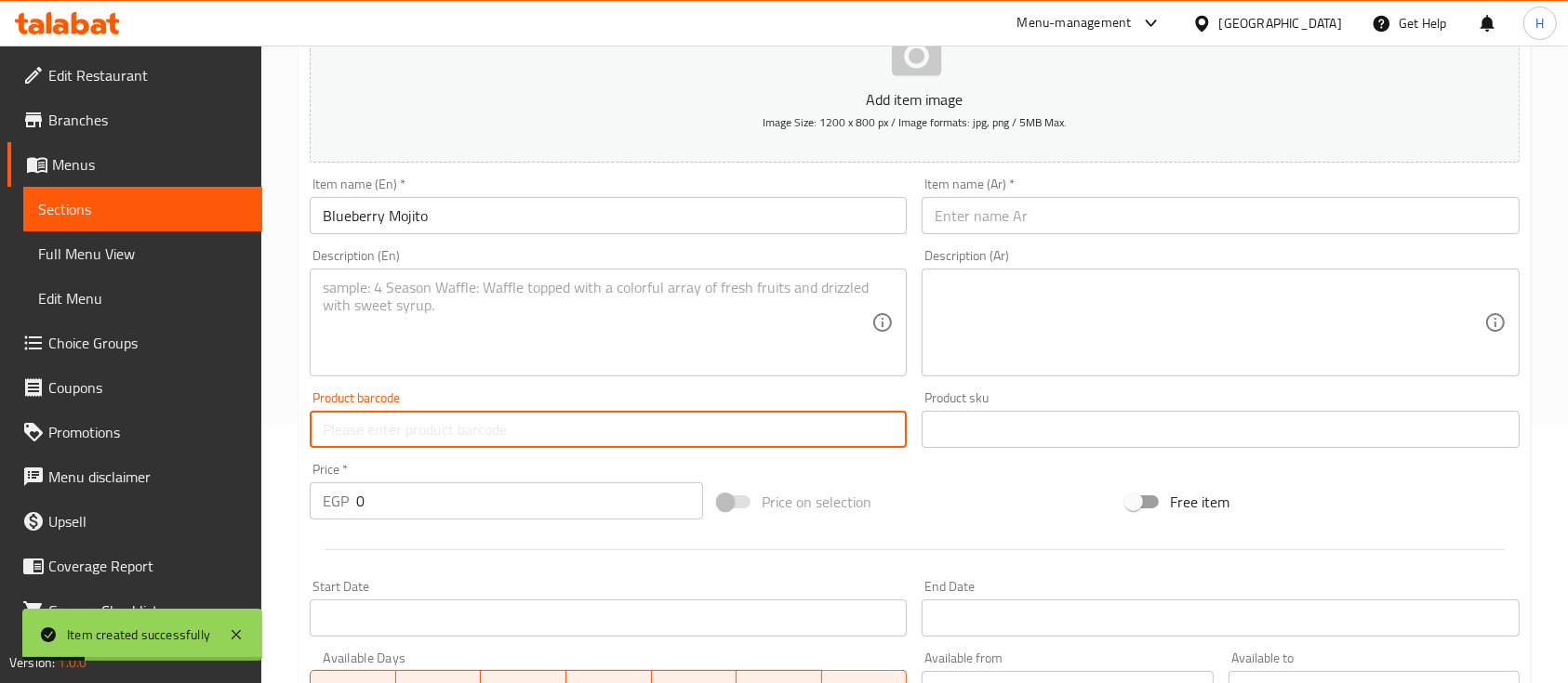
click at [538, 425] on input "text" at bounding box center [608, 429] width 598 height 37
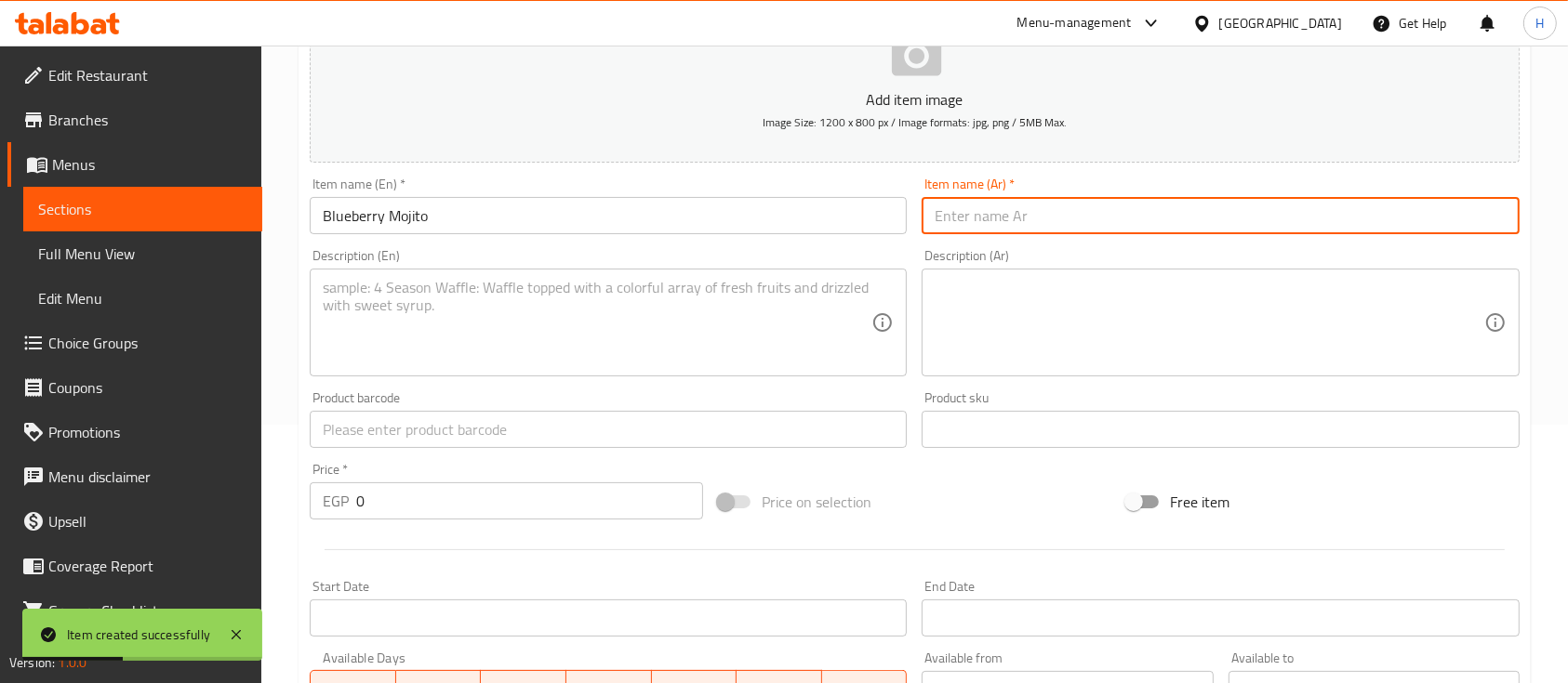
drag, startPoint x: 928, startPoint y: 226, endPoint x: 943, endPoint y: 219, distance: 16.6
click at [930, 225] on input "text" at bounding box center [1221, 215] width 598 height 37
paste input "موهيتو بالتوت الأزرق"
type input "موهيتو بالتوت الأزرق"
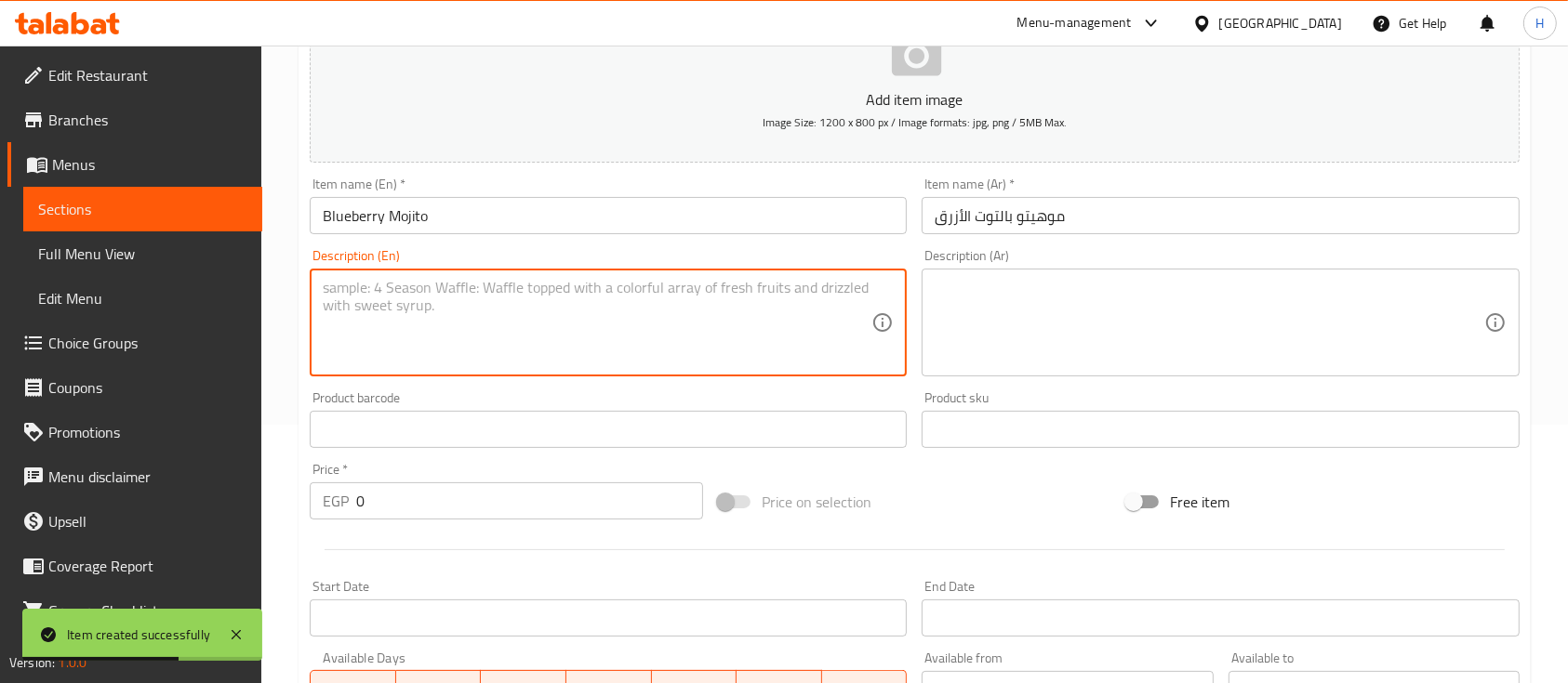
click at [469, 288] on textarea at bounding box center [597, 324] width 548 height 89
paste textarea "Mojito with blueberry taste"
type textarea "Mojito with blueberry taste"
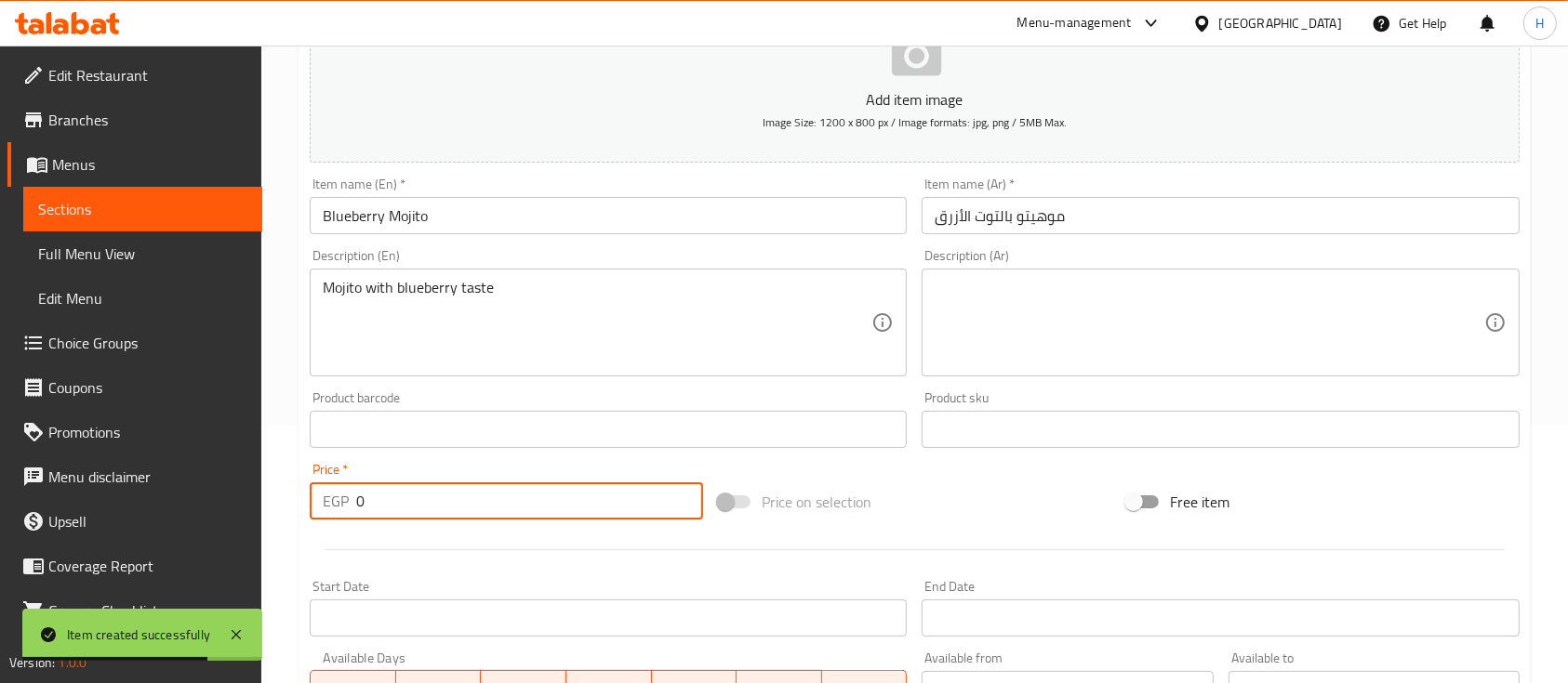
drag, startPoint x: 395, startPoint y: 506, endPoint x: 328, endPoint y: 500, distance: 67.3
click at [328, 500] on div "EGP 0 Price *" at bounding box center [506, 500] width 394 height 37
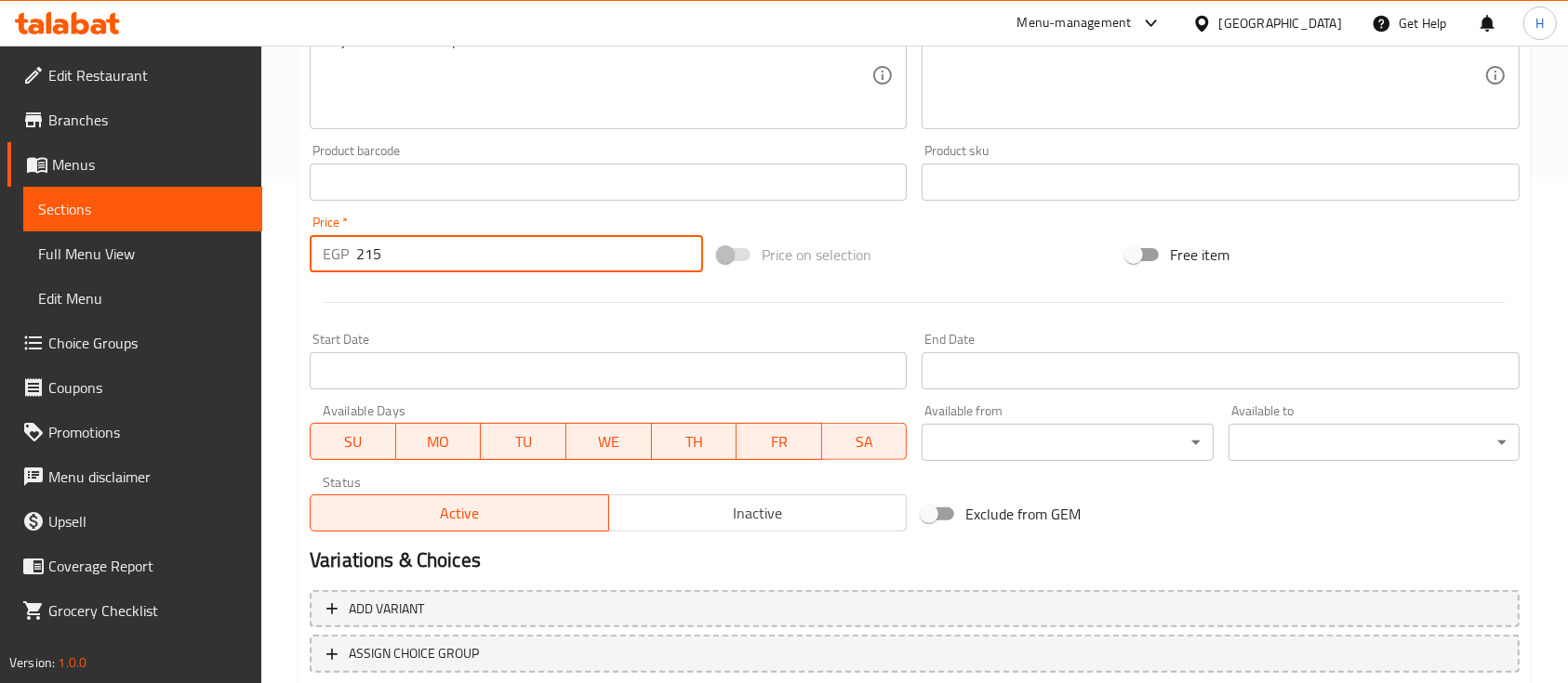
scroll to position [630, 0]
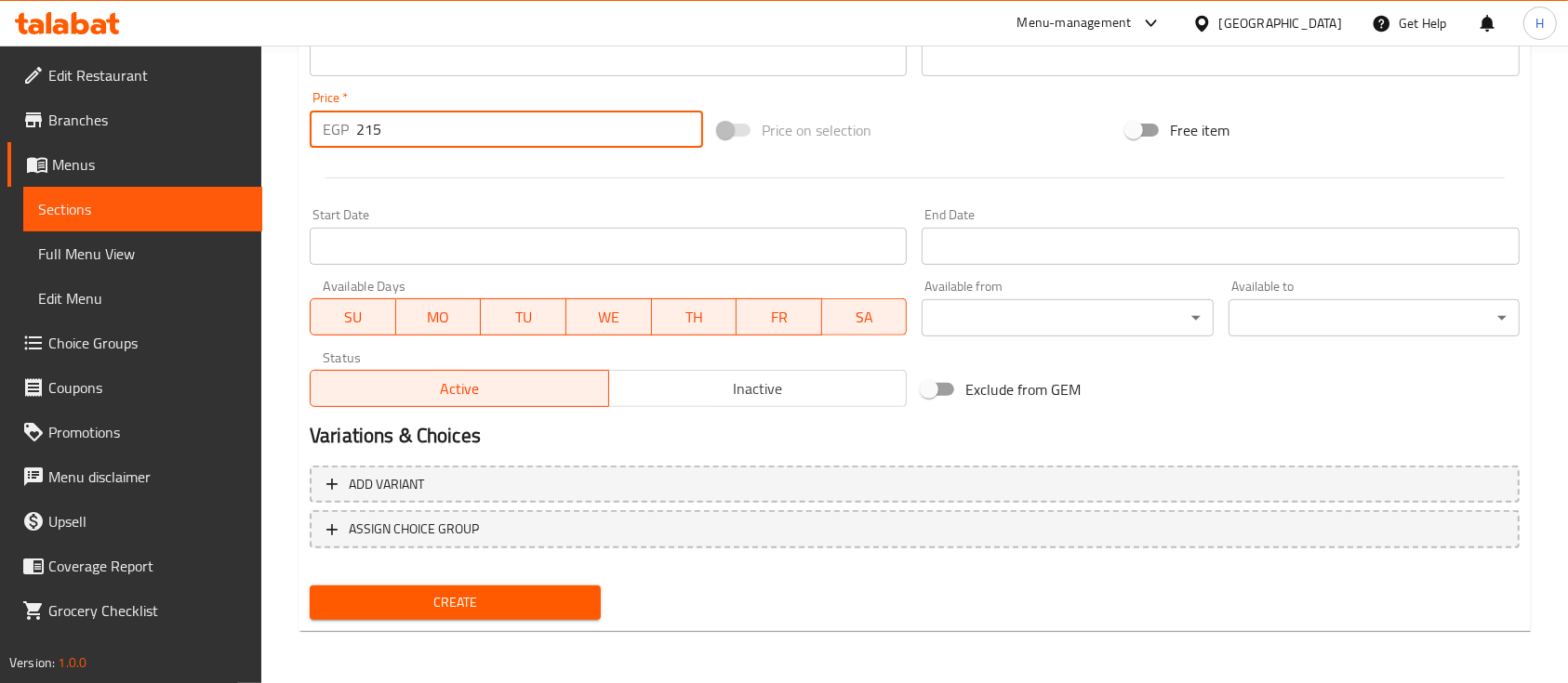
type input "215"
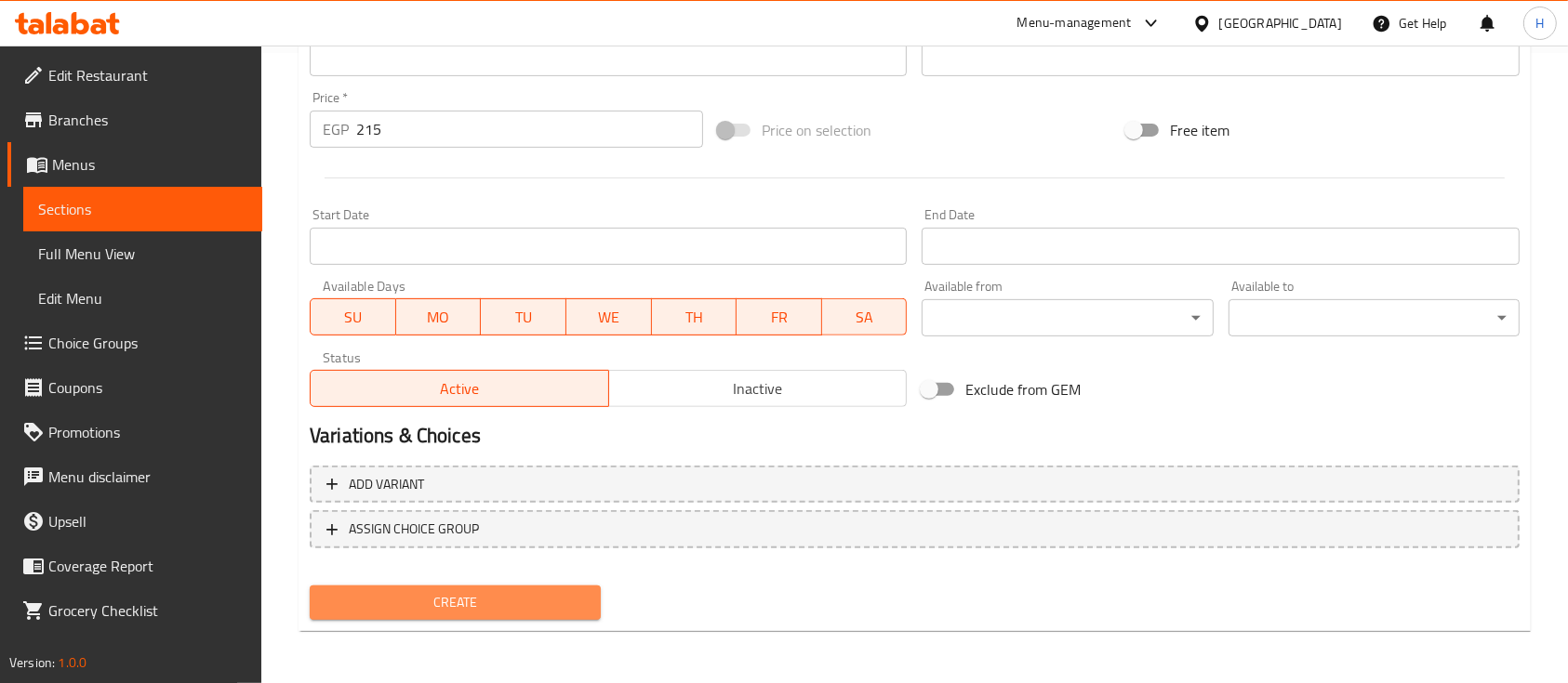
click at [523, 596] on span "Create" at bounding box center [455, 603] width 261 height 24
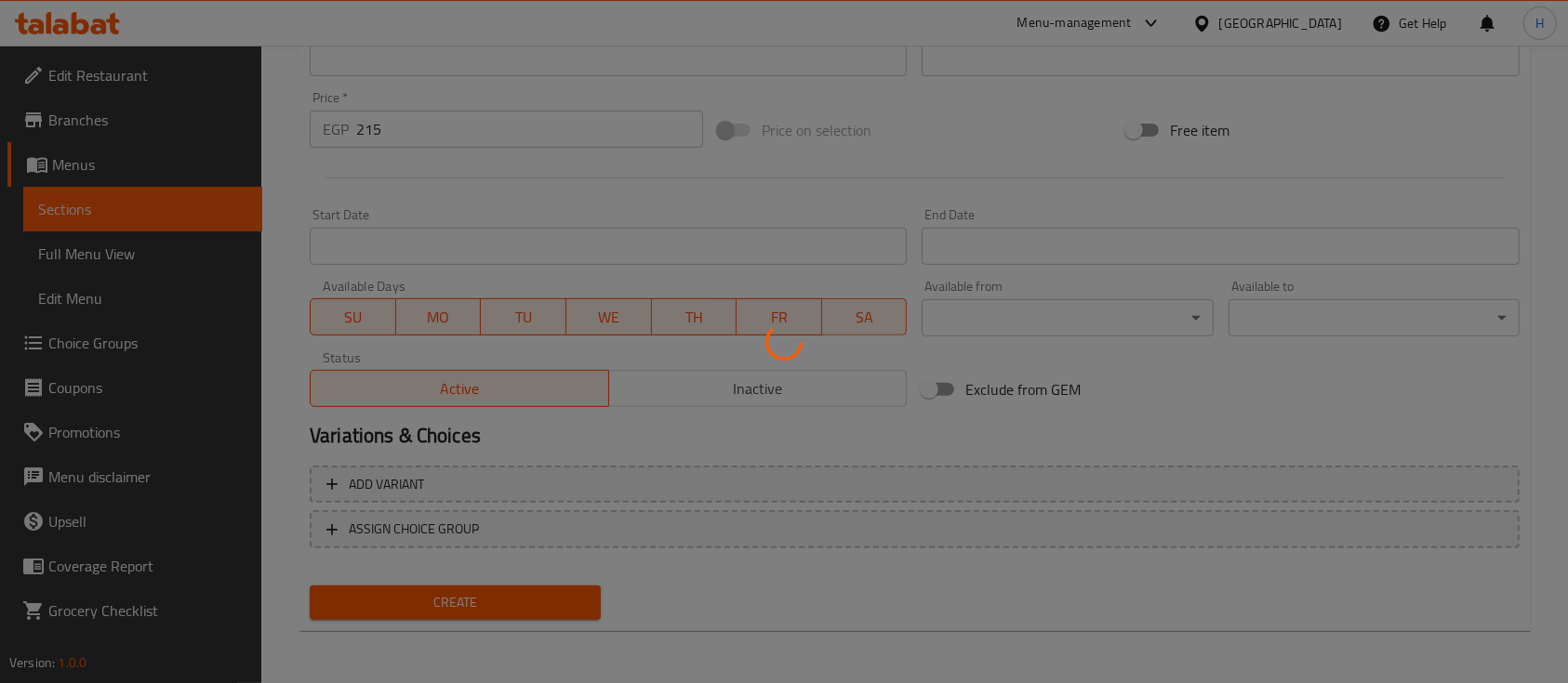
type input "0"
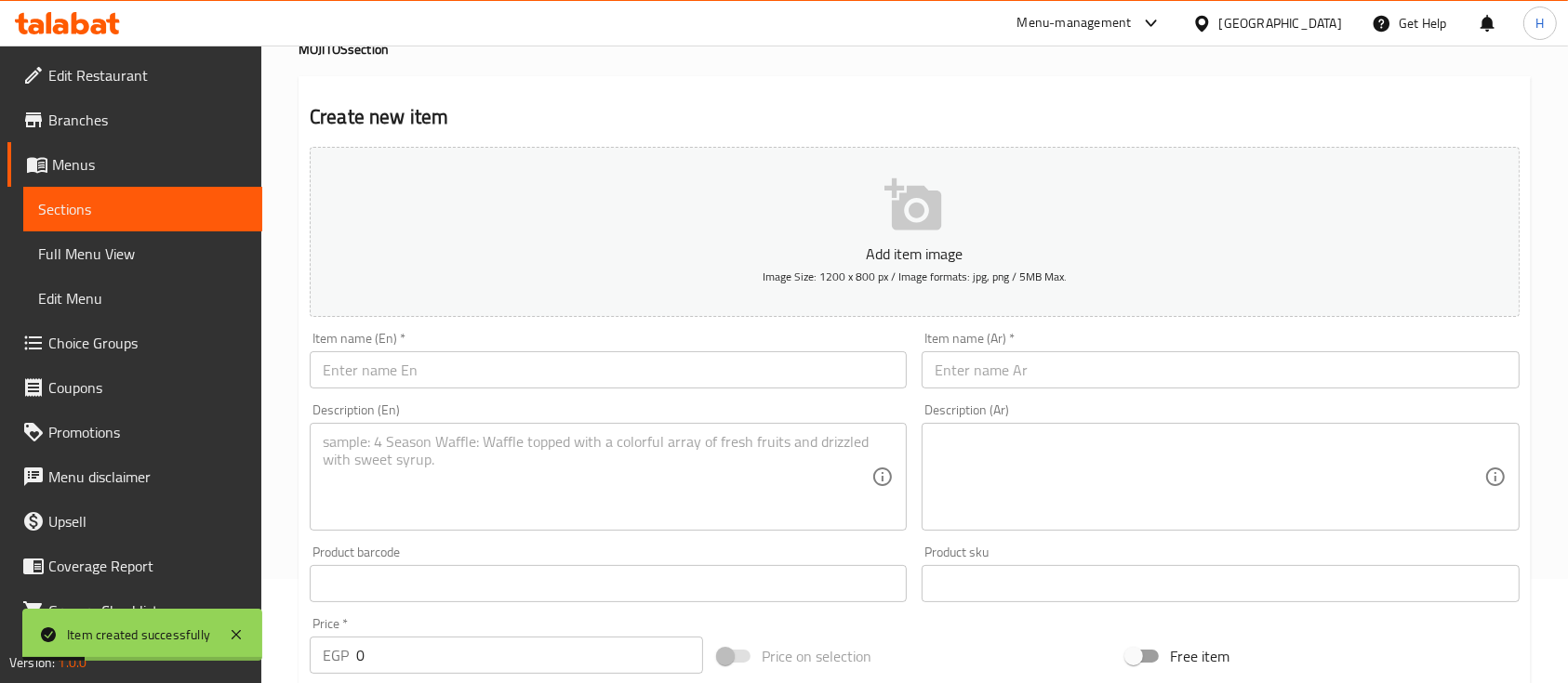
scroll to position [0, 0]
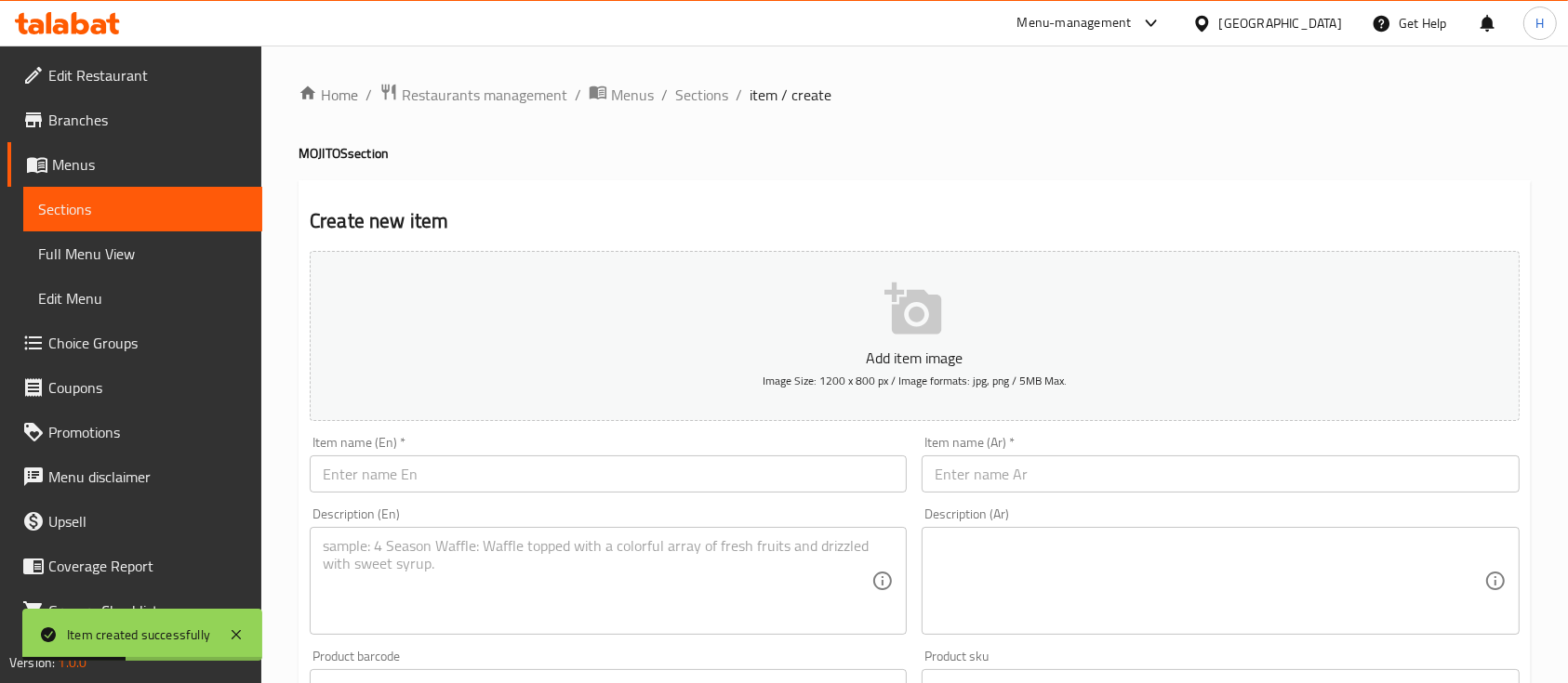
click at [731, 91] on ol "Home / Restaurants management / Menus / Sections / item / create" at bounding box center [915, 95] width 1233 height 25
click at [715, 90] on span "Sections" at bounding box center [701, 95] width 53 height 23
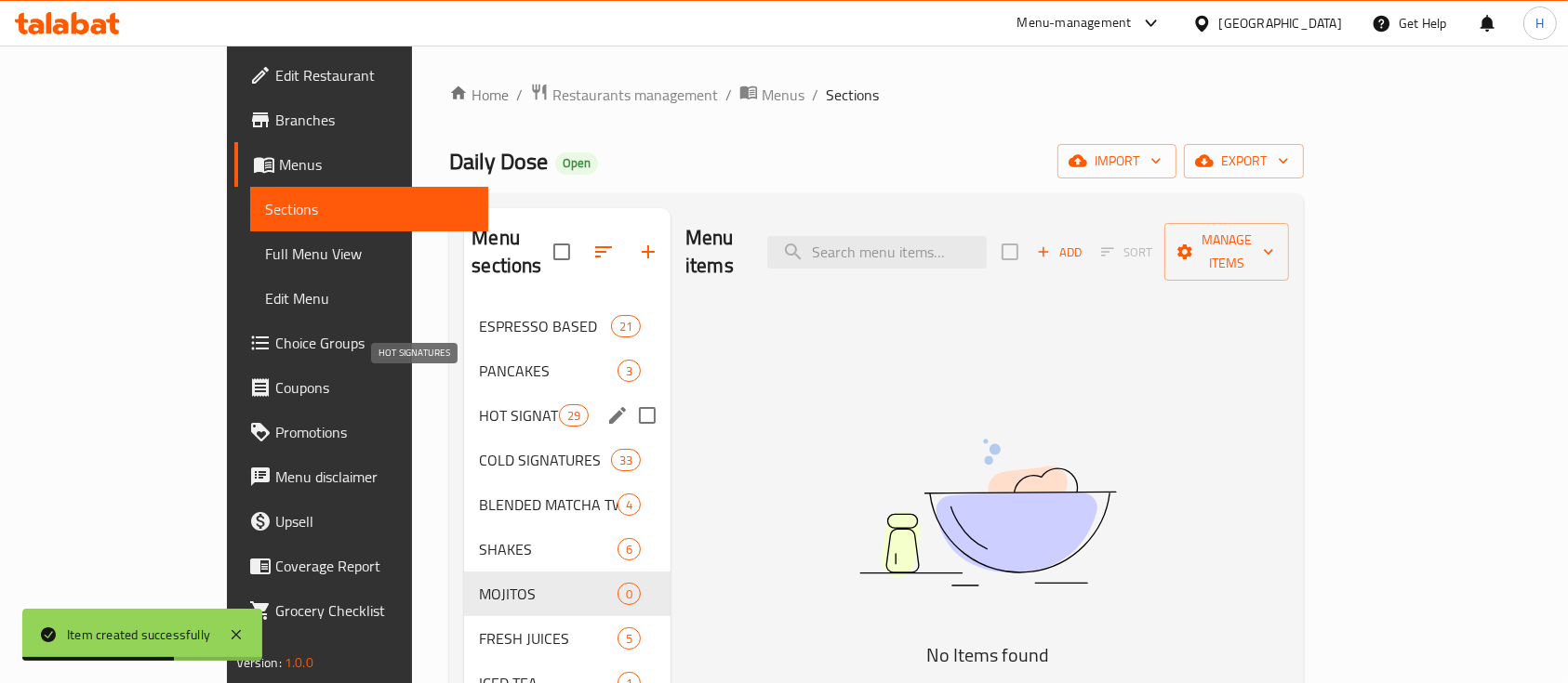
click at [479, 405] on span "HOT SIGNATURES" at bounding box center [518, 416] width 79 height 23
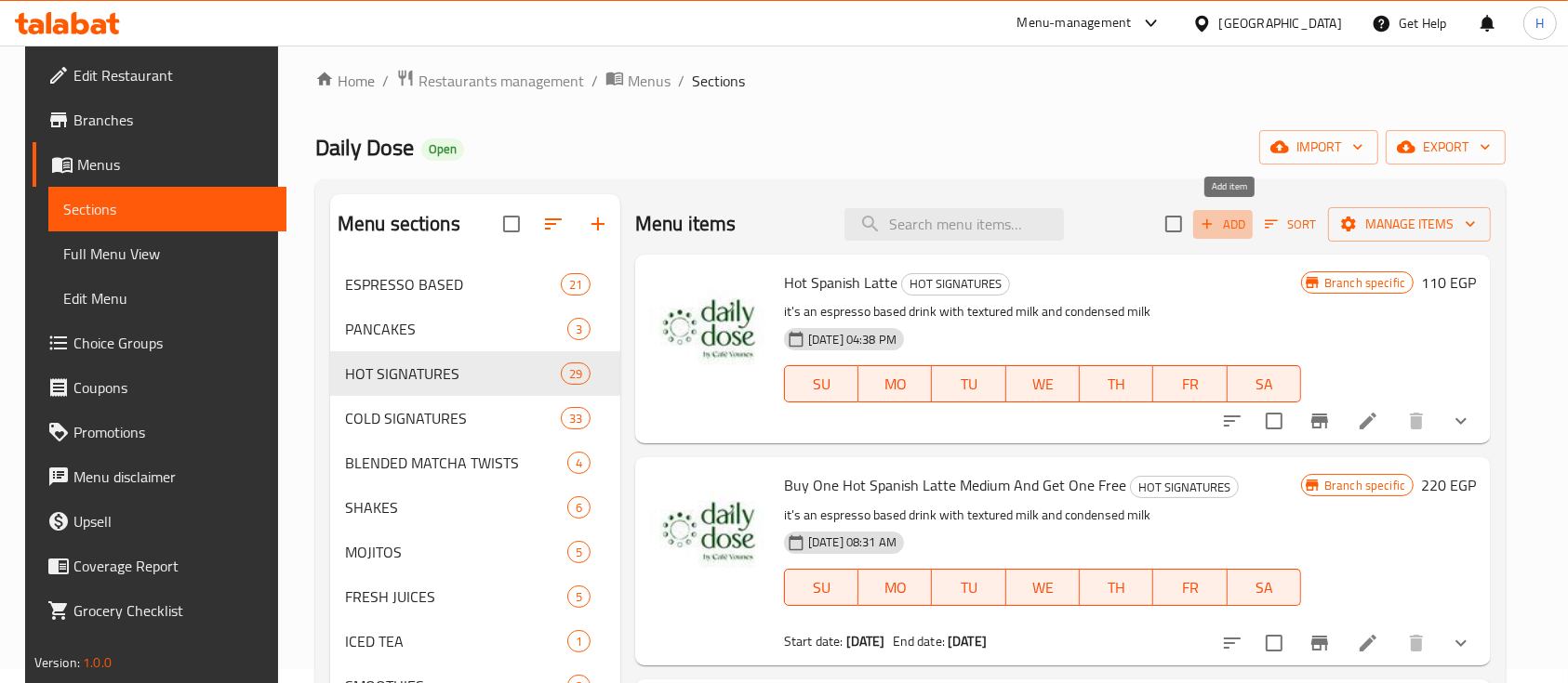
click at [1226, 228] on span "Add" at bounding box center [1222, 225] width 50 height 22
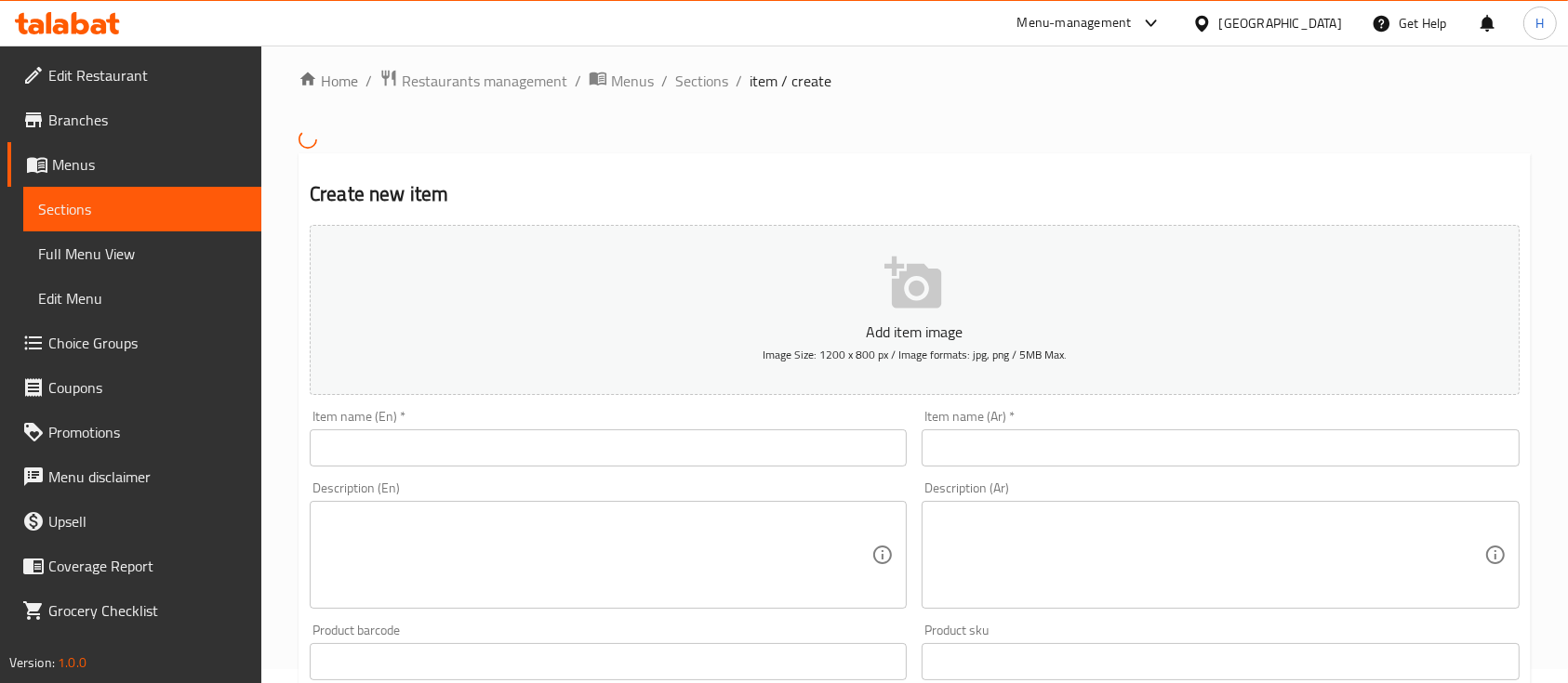
click at [527, 422] on div "Item name (En)   * Item name (En) *" at bounding box center [608, 439] width 598 height 57
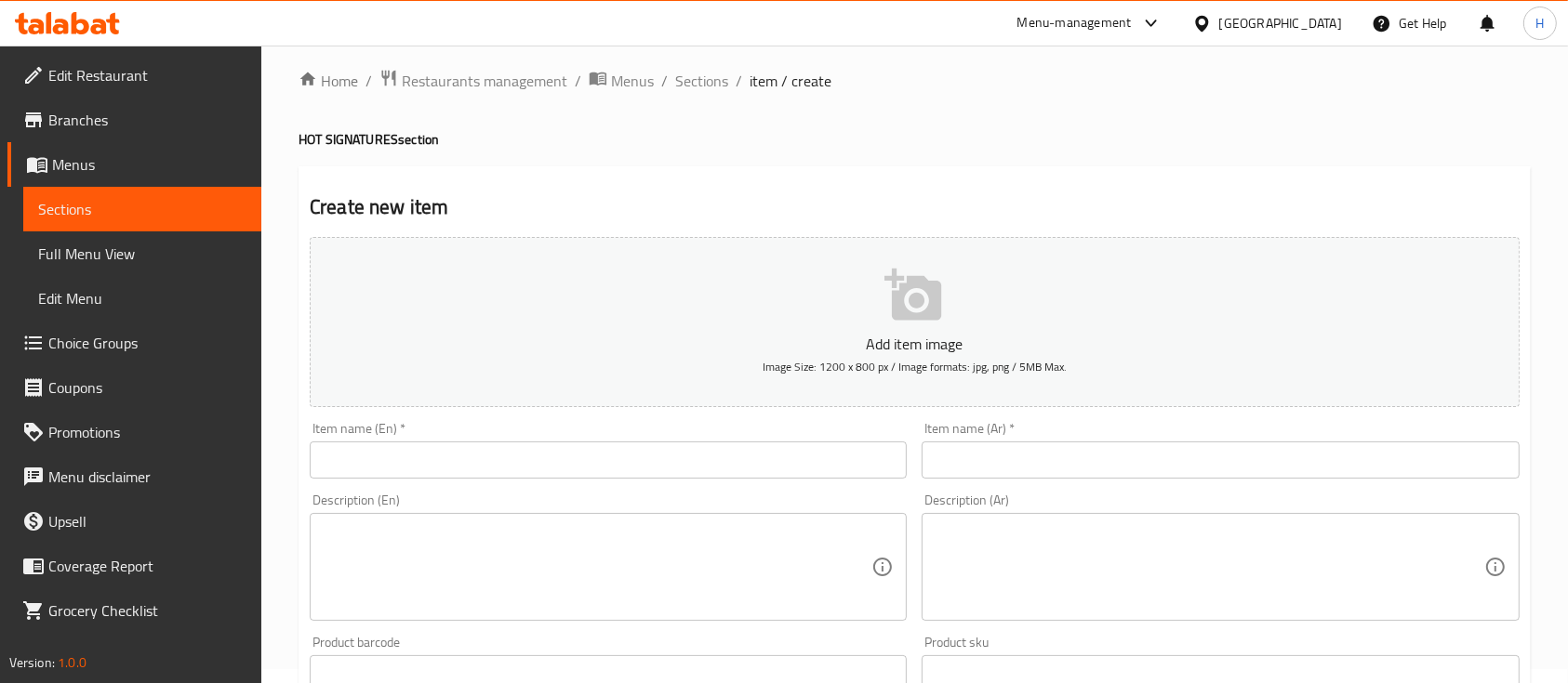
drag, startPoint x: 525, startPoint y: 433, endPoint x: 522, endPoint y: 448, distance: 15.3
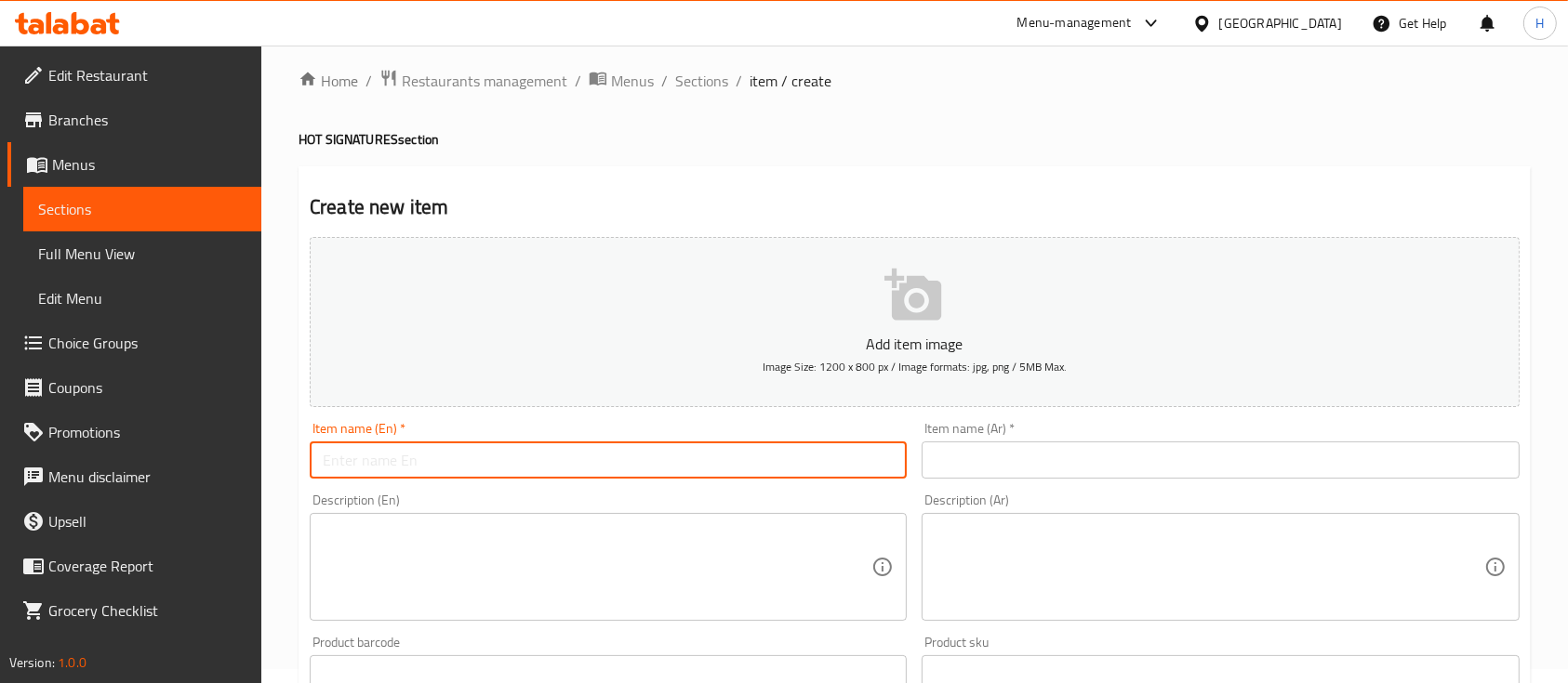
paste input "White Mocha"
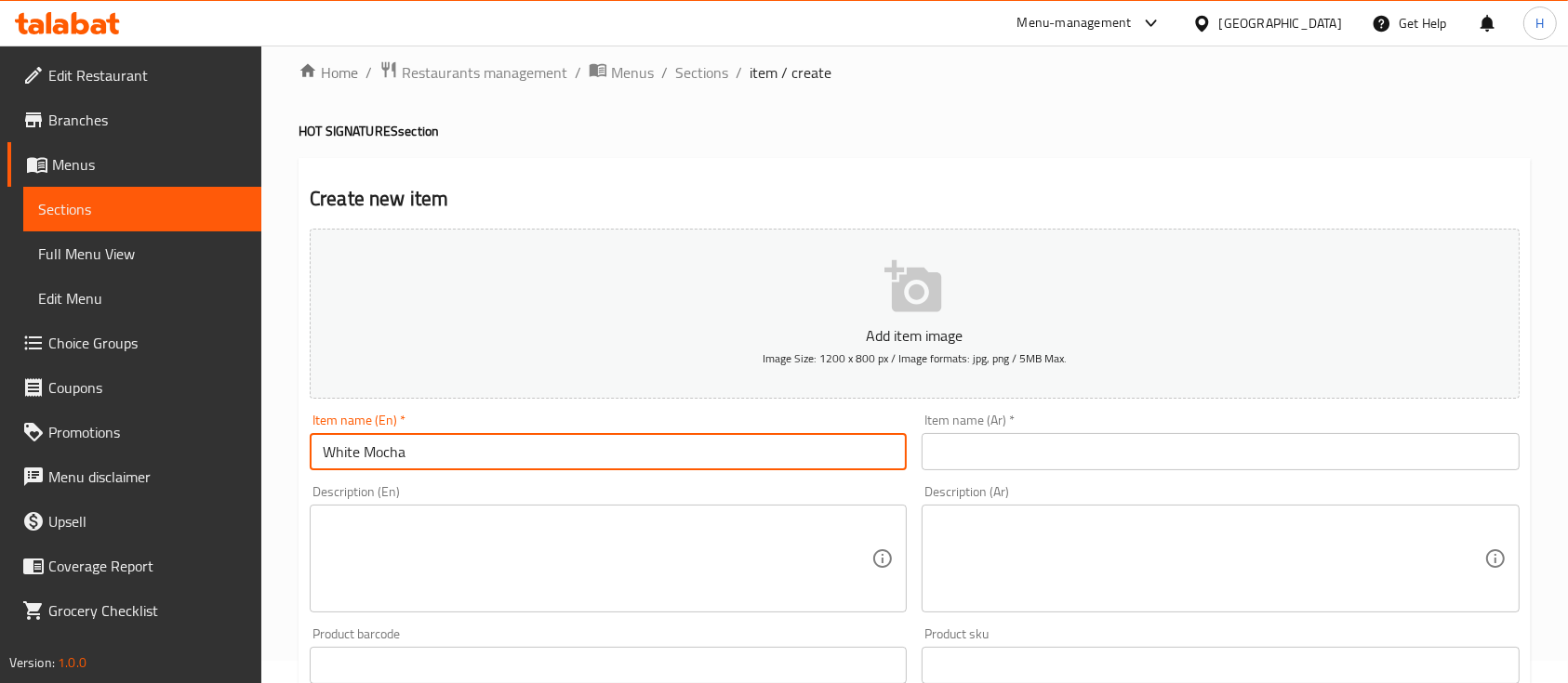
scroll to position [386, 0]
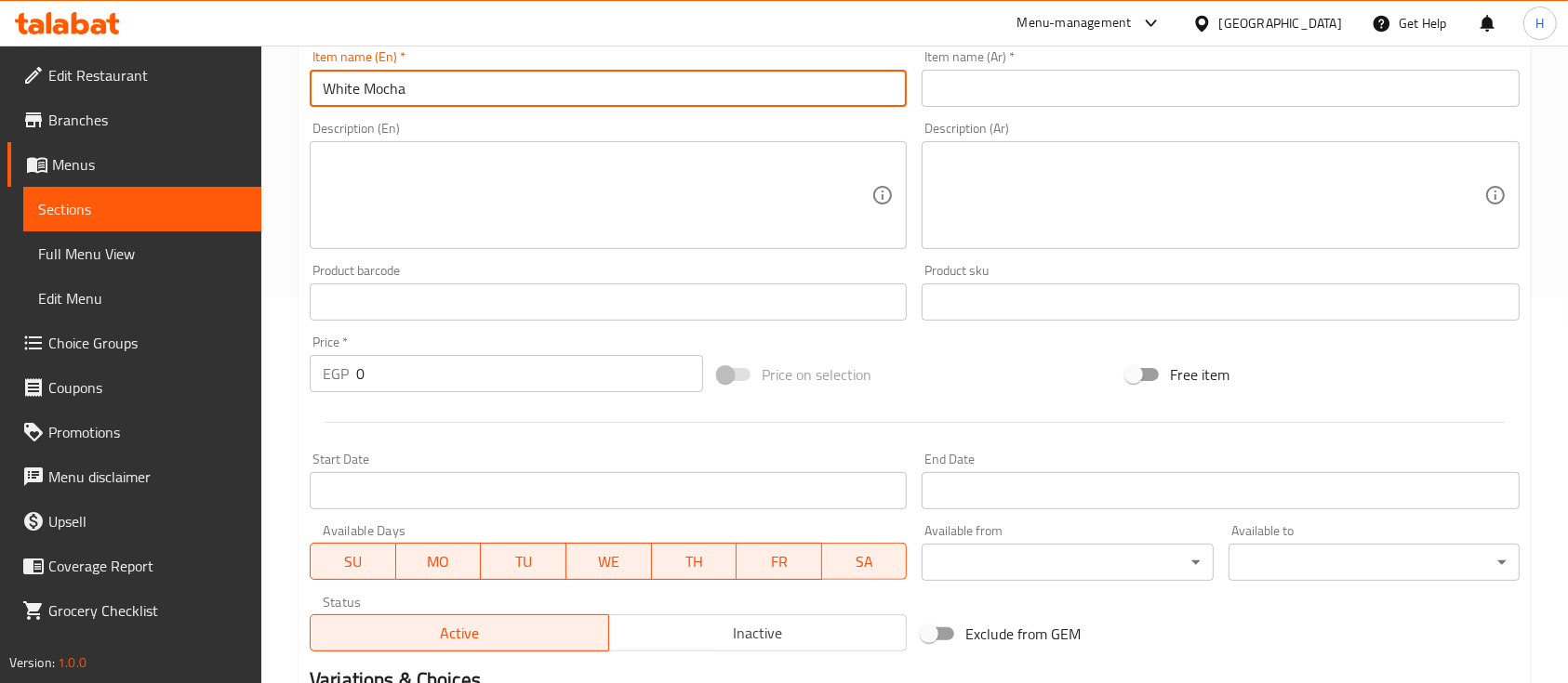
type input "White Mocha"
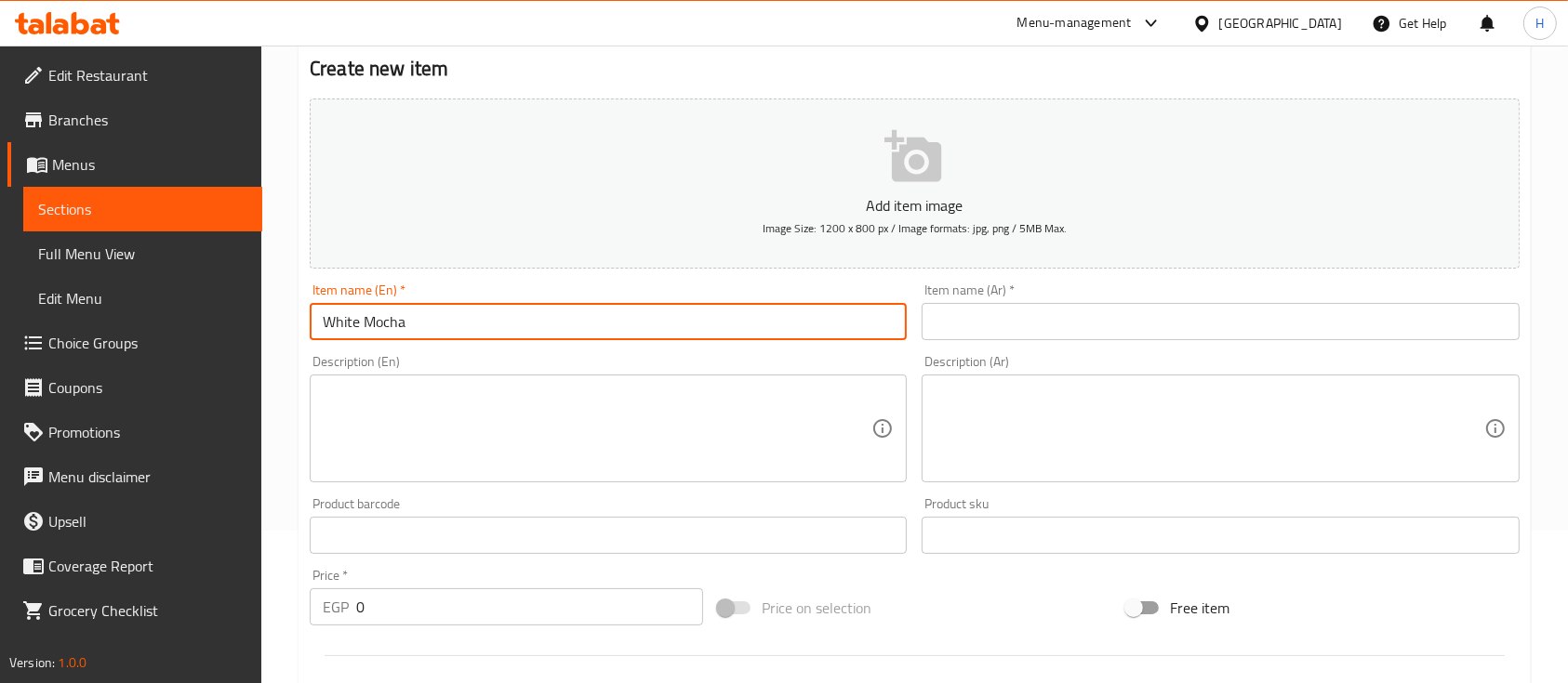
scroll to position [138, 0]
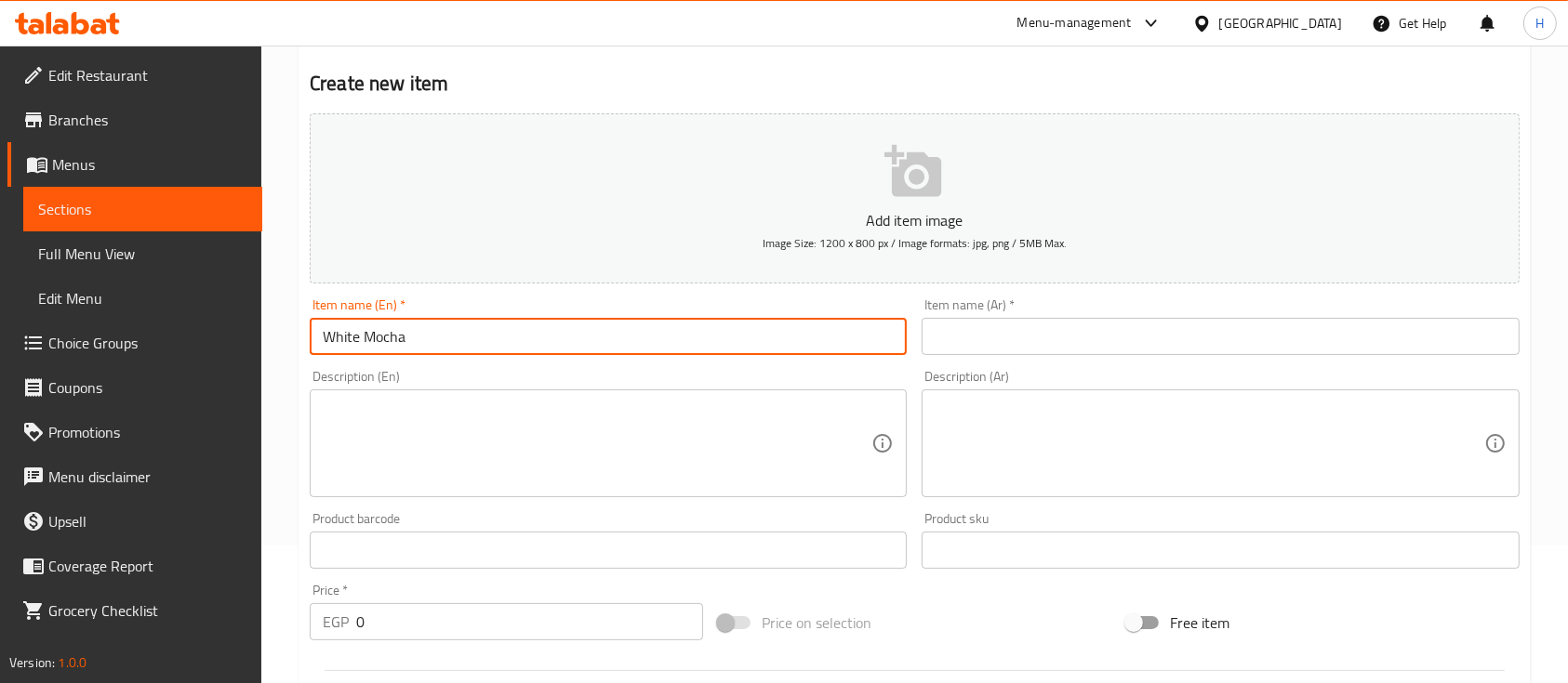
click at [975, 342] on input "text" at bounding box center [1221, 336] width 598 height 37
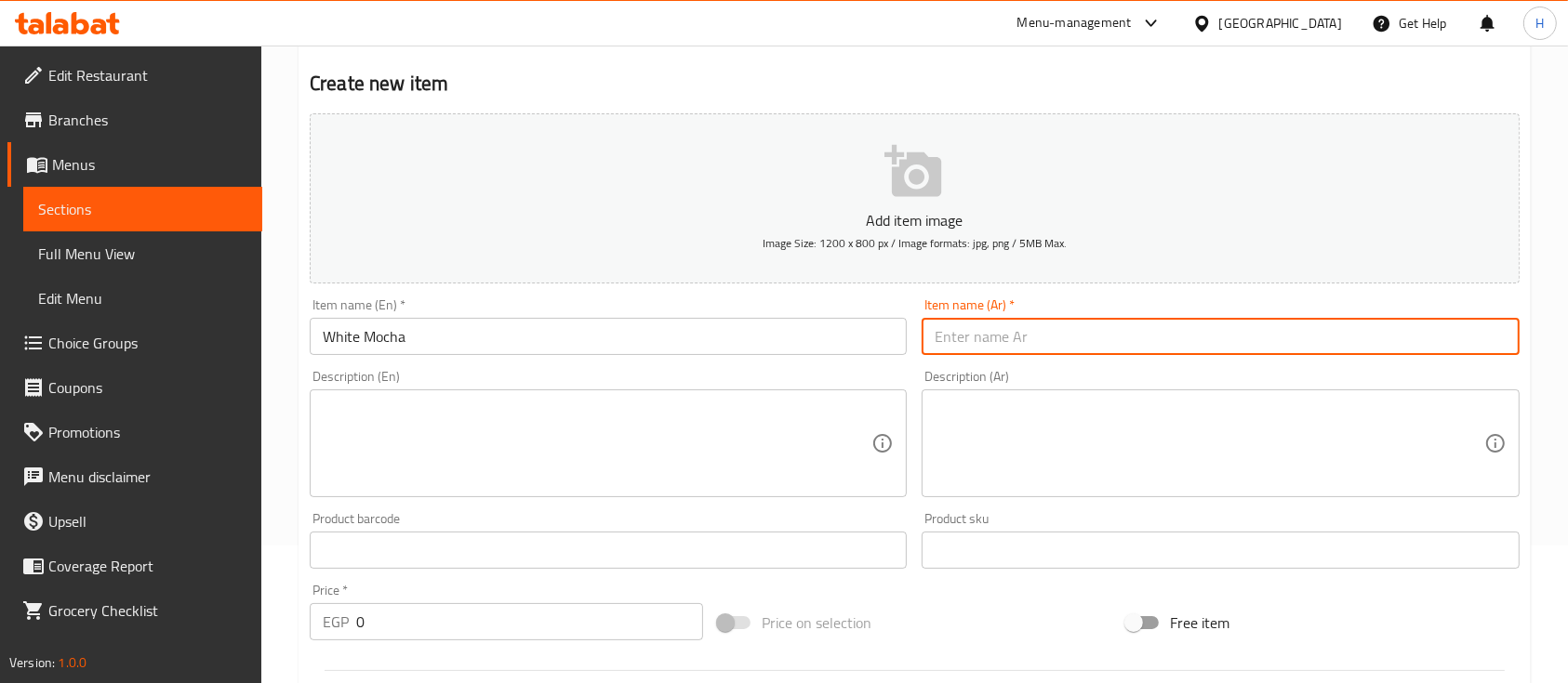
paste input "وايت موكا"
type input "وايت موكا"
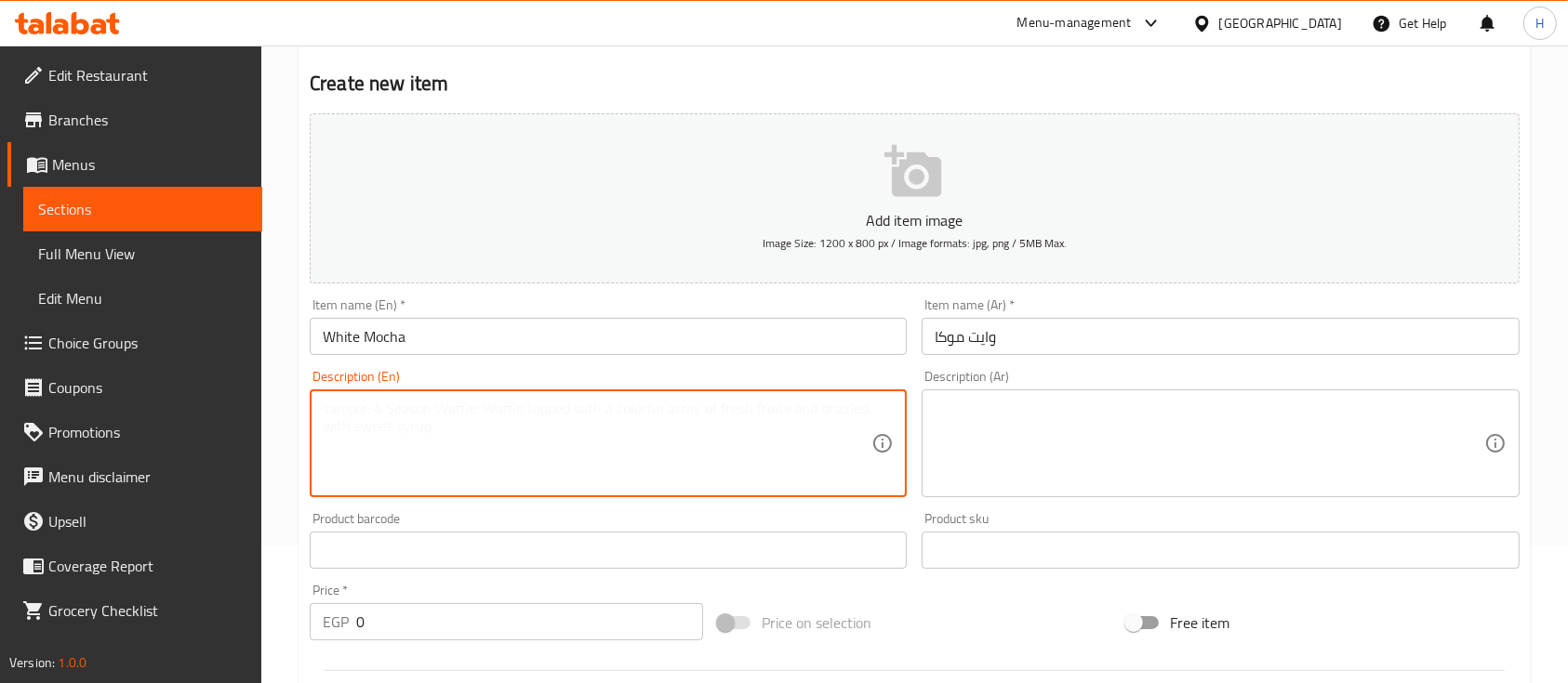
paste textarea "Espresso mixed with silky white chocolate and steamed milk."
type textarea "Espresso mixed with silky white chocolate and steamed milk."
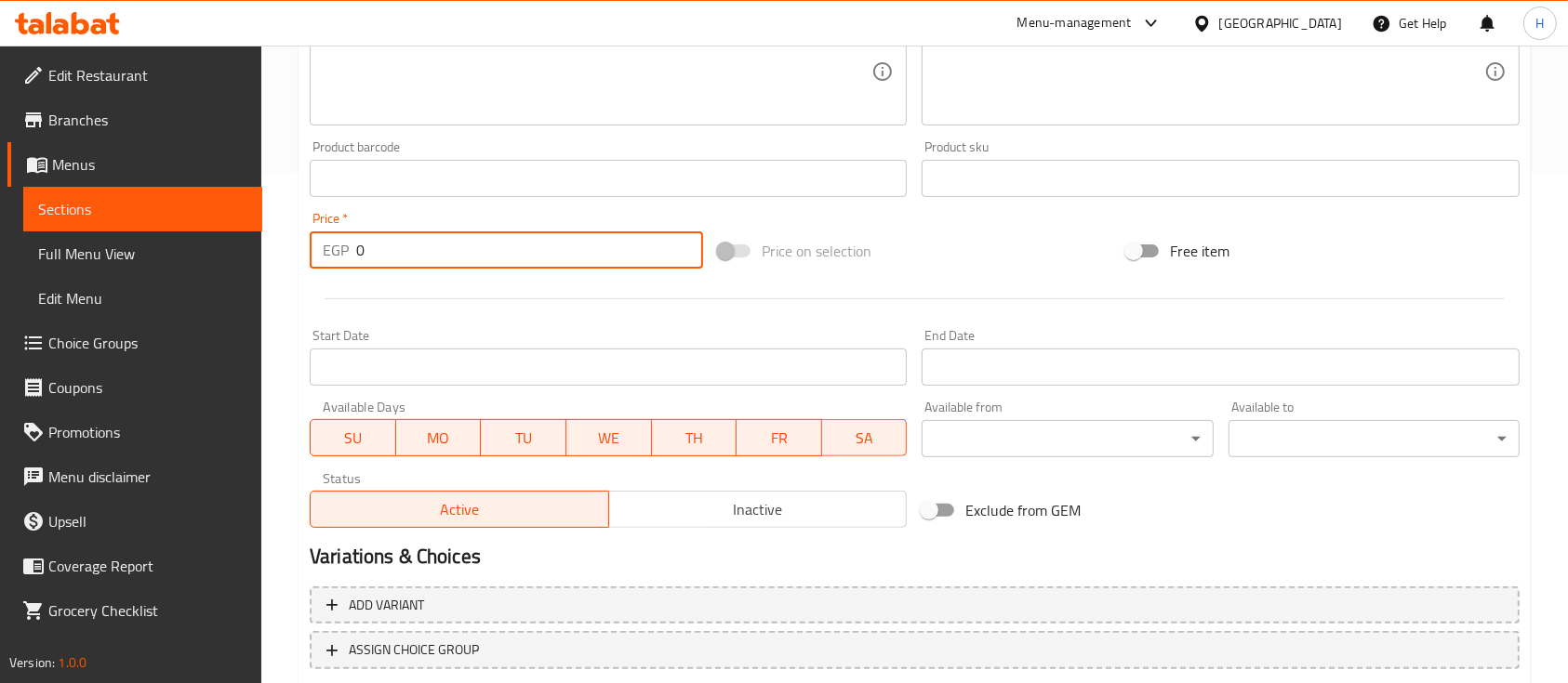
drag, startPoint x: 373, startPoint y: 249, endPoint x: 309, endPoint y: 249, distance: 64.0
click at [310, 249] on div "EGP 0 Price *" at bounding box center [506, 249] width 394 height 37
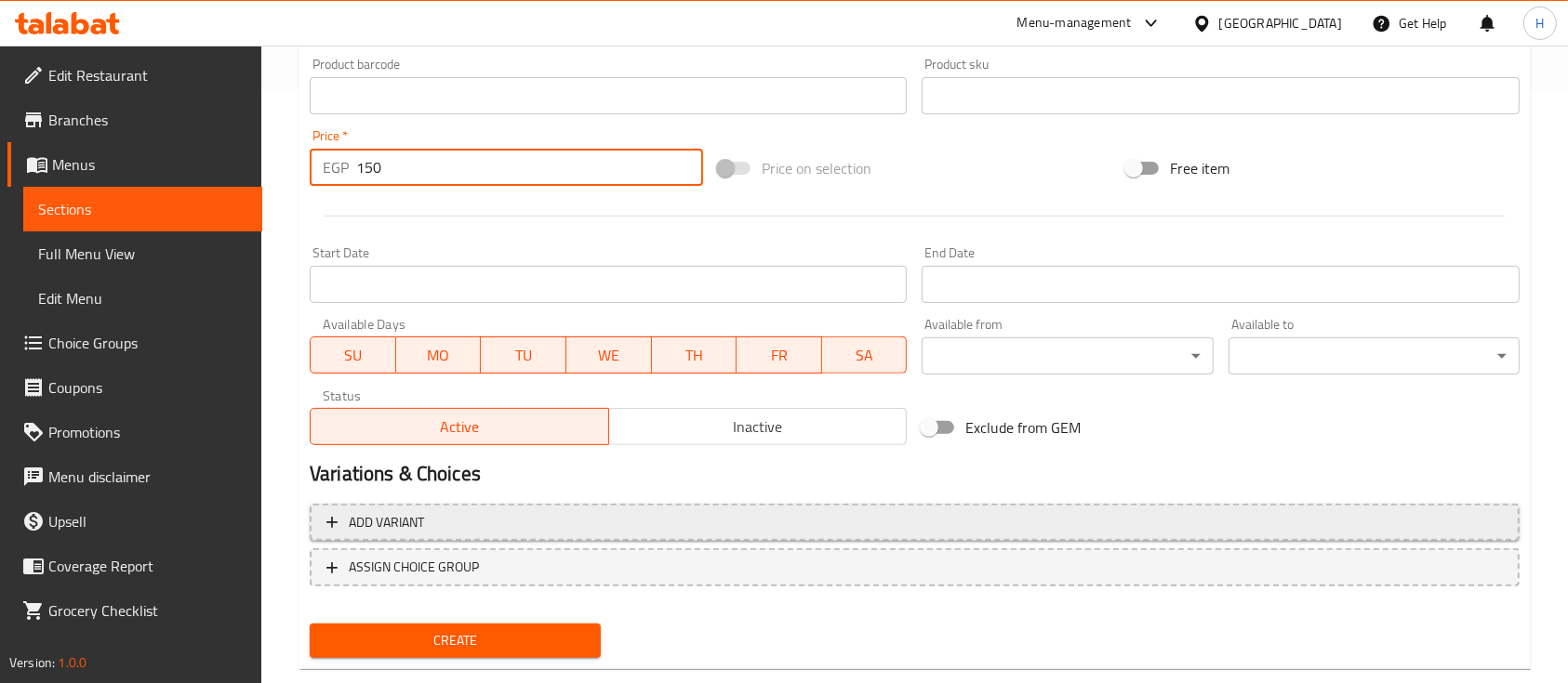
scroll to position [630, 0]
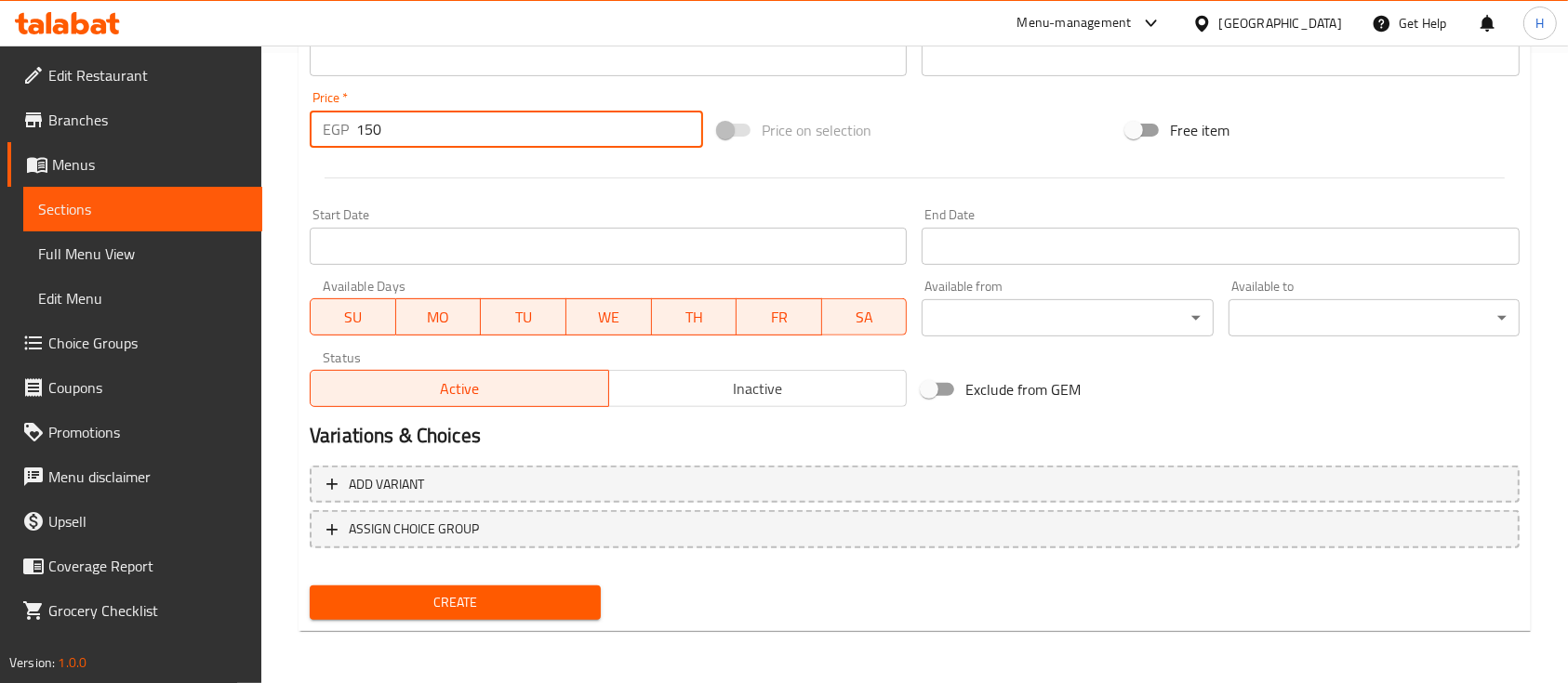
type input "150"
click at [523, 601] on span "Create" at bounding box center [455, 603] width 261 height 24
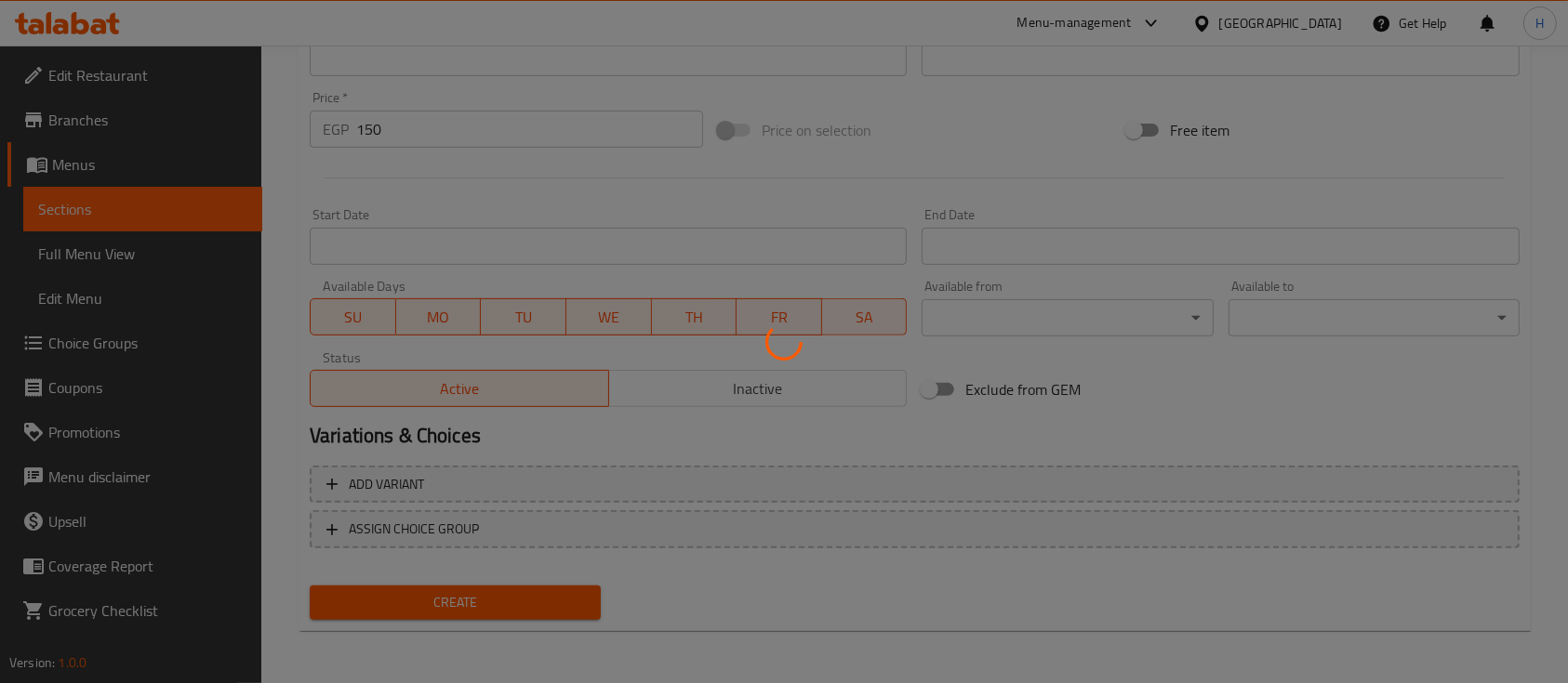
type input "0"
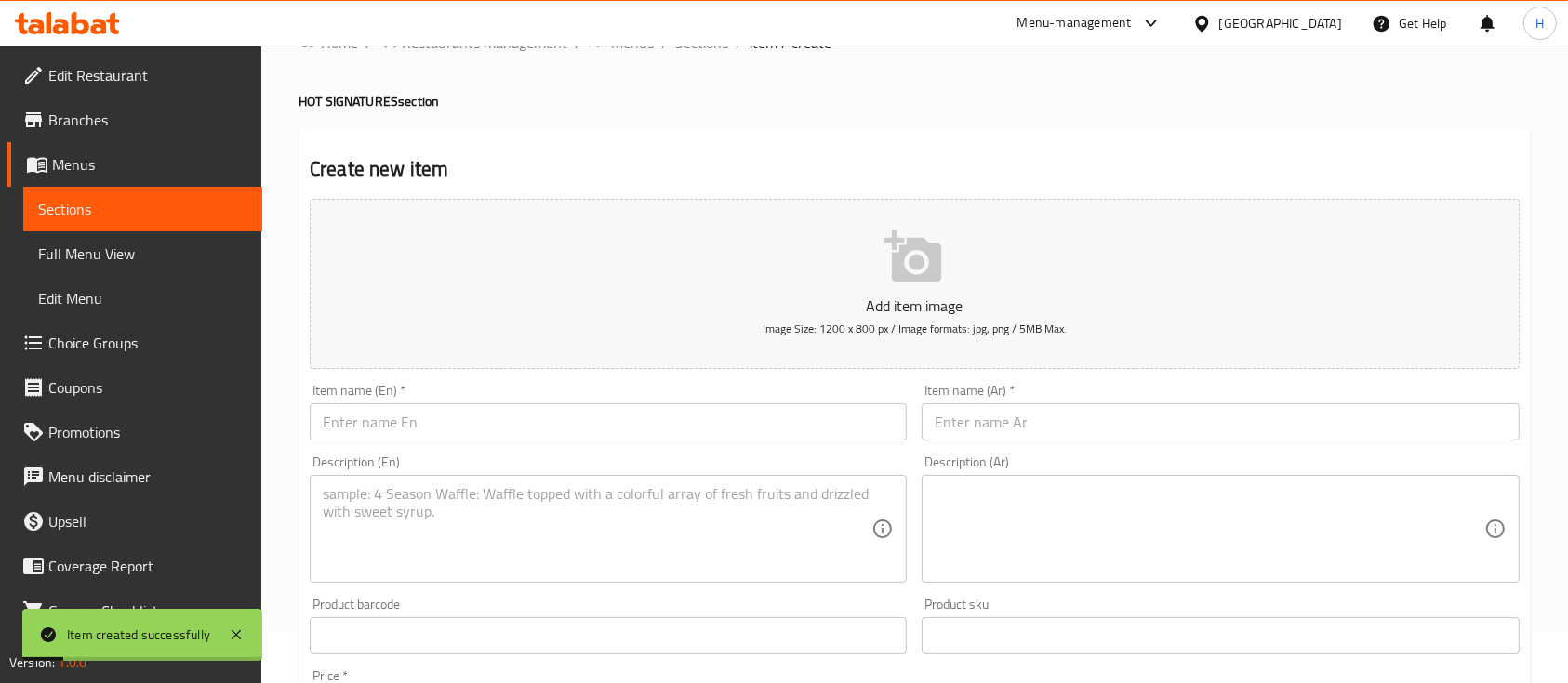
scroll to position [0, 0]
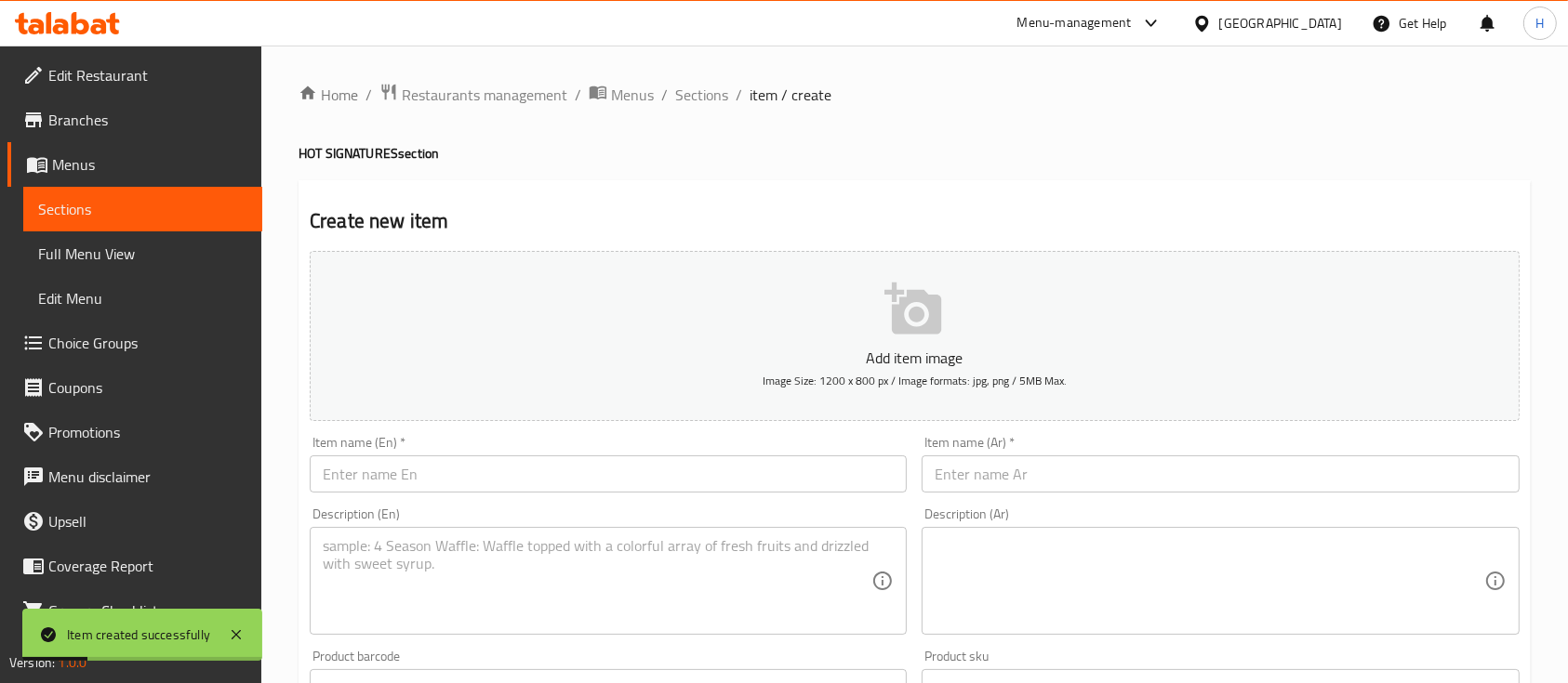
click at [452, 482] on input "text" at bounding box center [608, 474] width 598 height 37
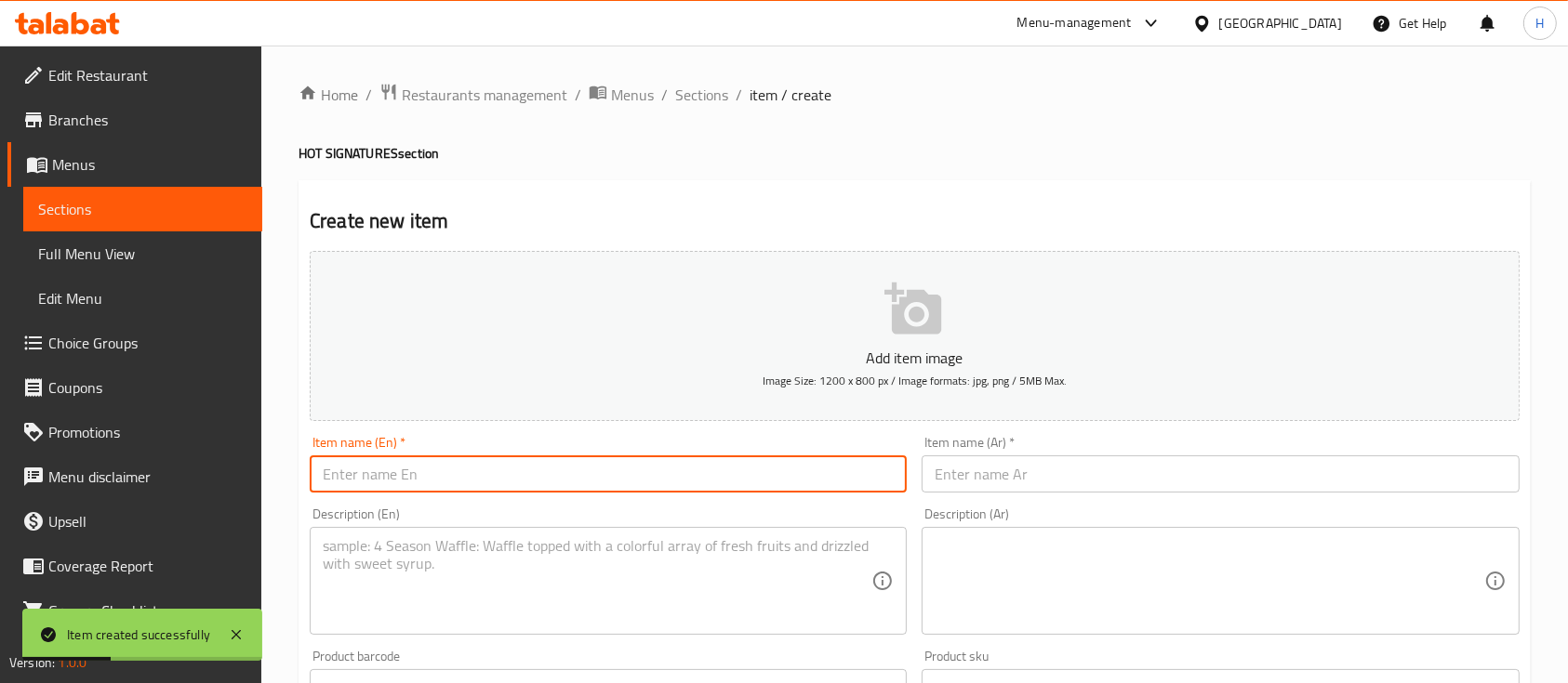
paste input "Pistachio Latte"
type input "Pistachio Latte"
drag, startPoint x: 940, startPoint y: 443, endPoint x: 961, endPoint y: 470, distance: 34.2
click at [952, 458] on div "Item name (Ar)   * Item name (Ar) *" at bounding box center [1221, 464] width 598 height 57
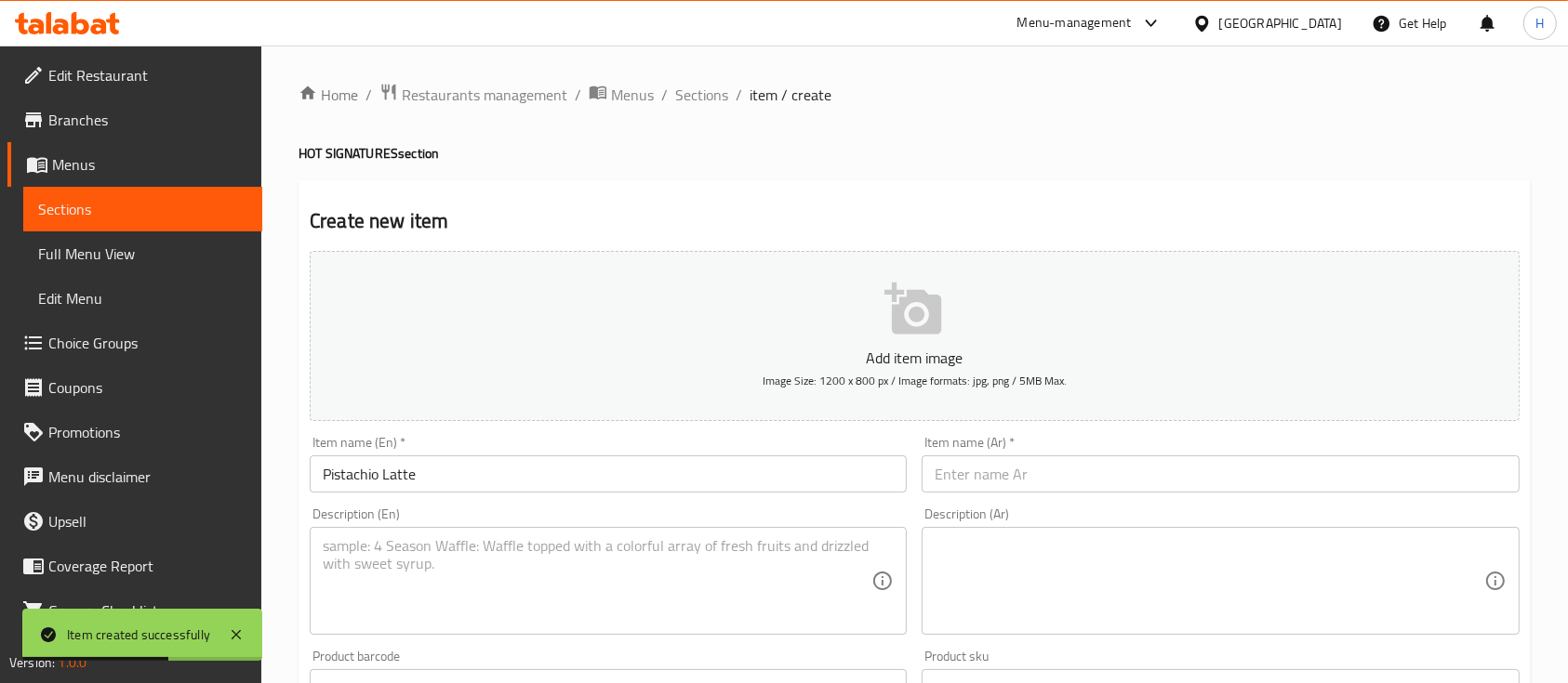
click at [962, 470] on input "text" at bounding box center [1221, 474] width 598 height 37
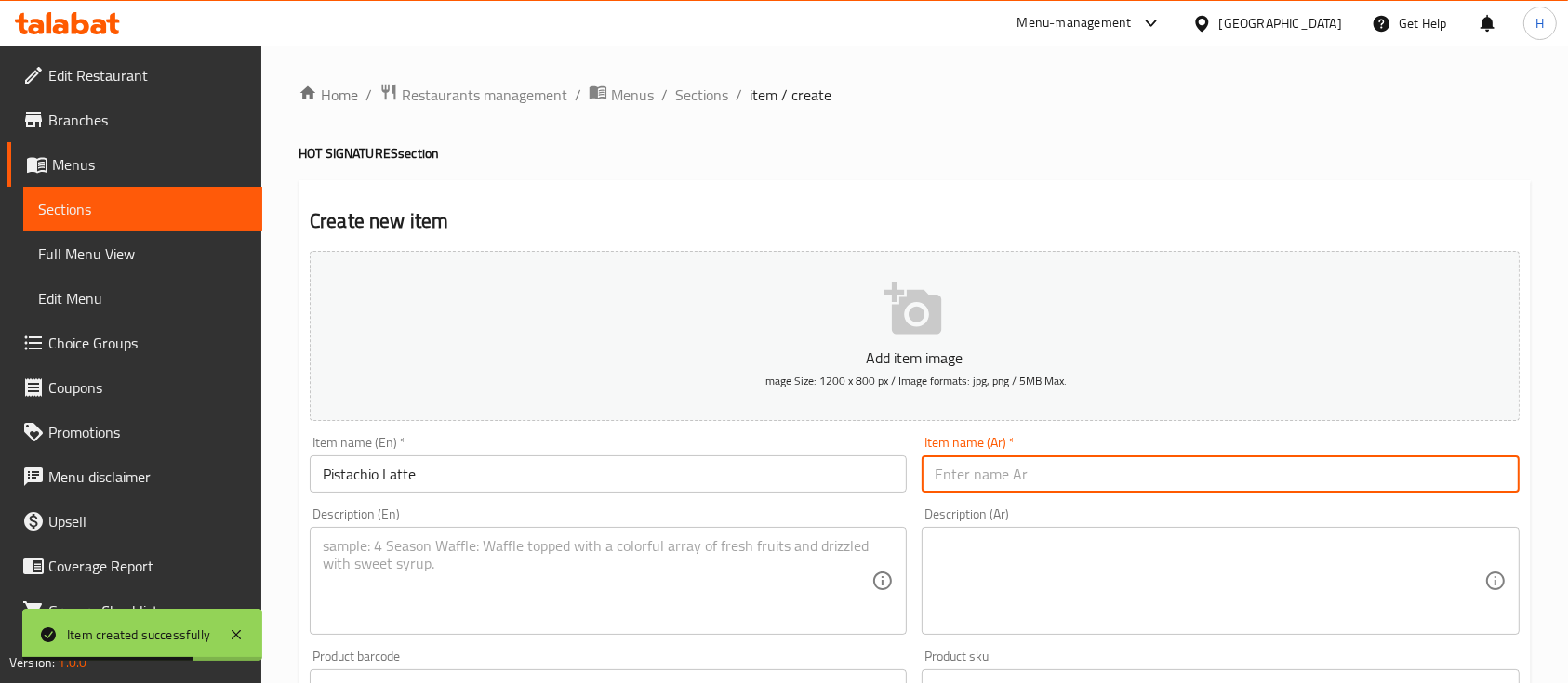
paste input "لاتيه الفستق"
type input "لاتيه الفستق"
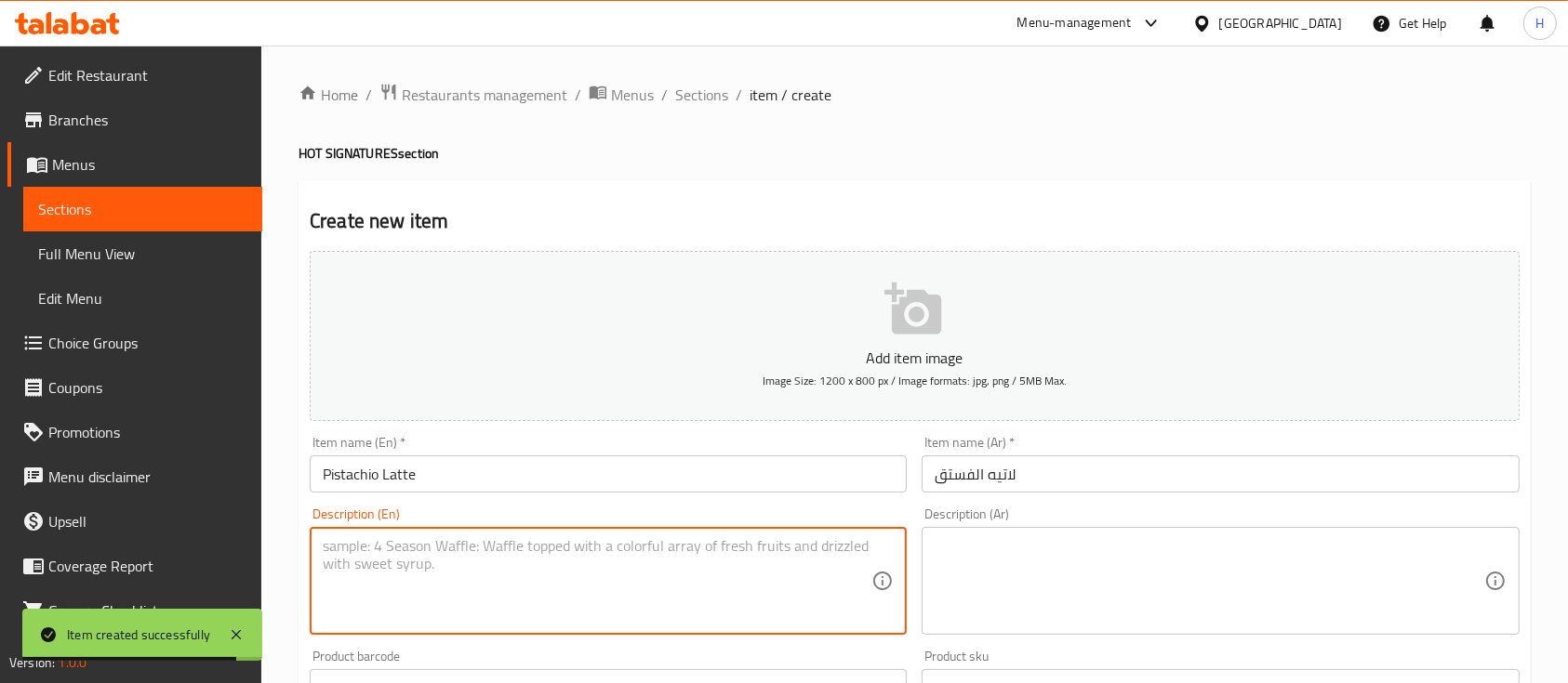
click at [491, 576] on textarea at bounding box center [597, 582] width 548 height 89
paste textarea "Creamy latte infused with pistachio flavor."
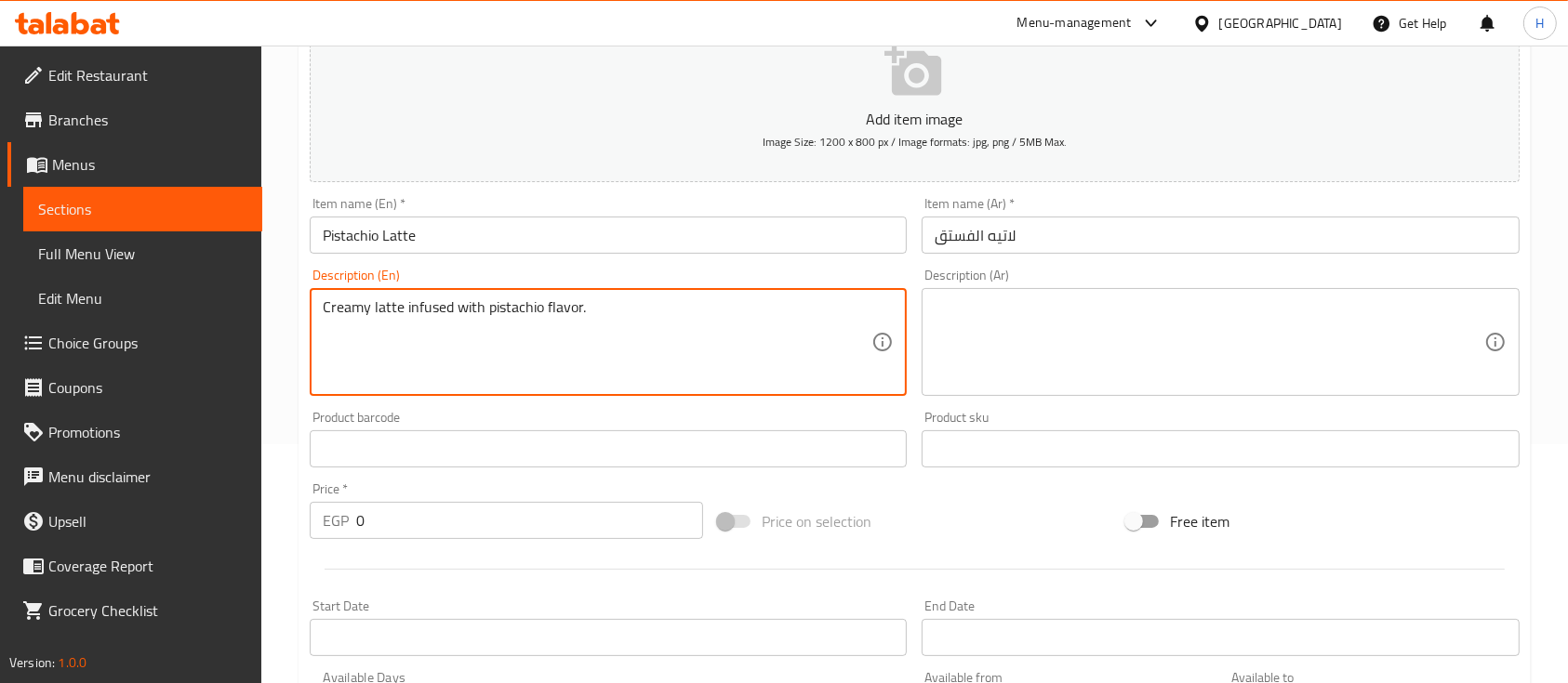
scroll to position [372, 0]
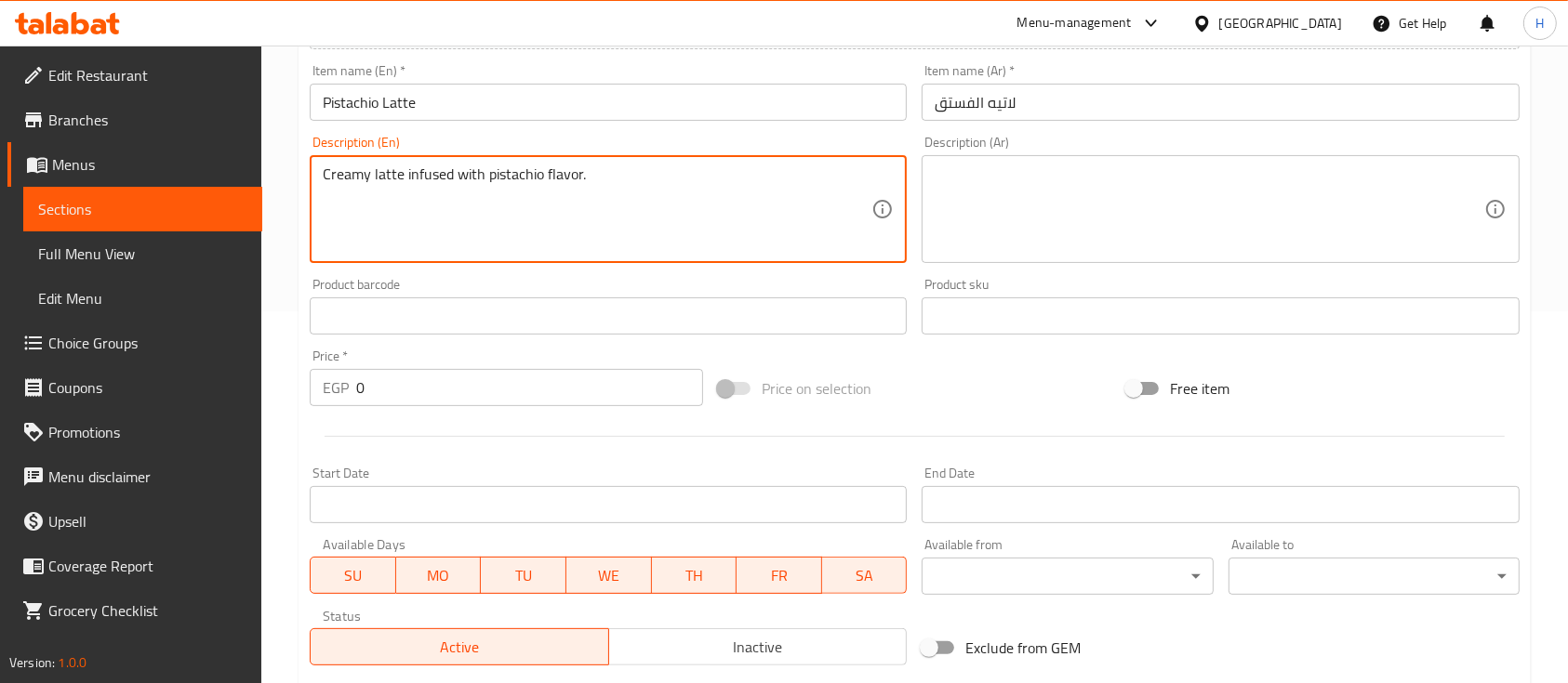
type textarea "Creamy latte infused with pistachio flavor."
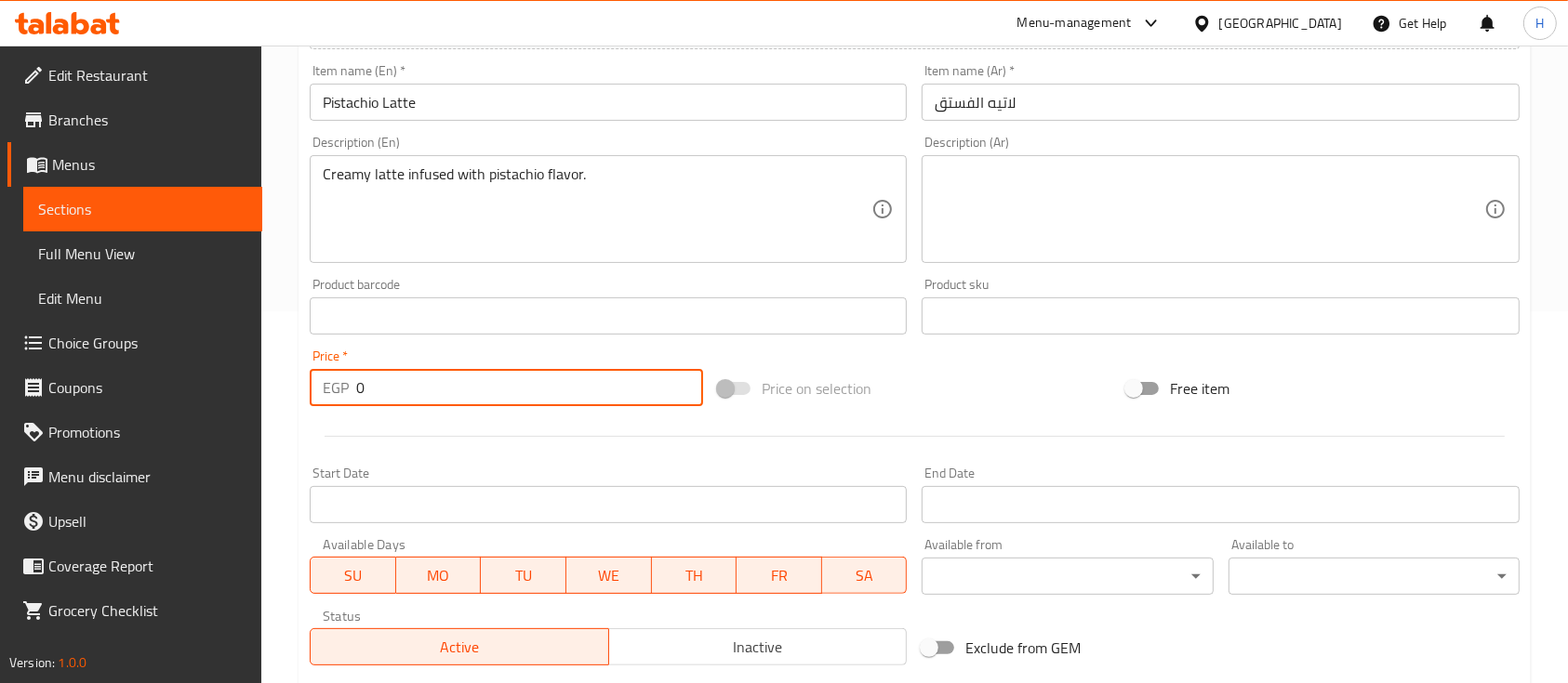
drag, startPoint x: 386, startPoint y: 398, endPoint x: 319, endPoint y: 398, distance: 67.0
click at [319, 398] on div "EGP 0 Price *" at bounding box center [506, 387] width 394 height 37
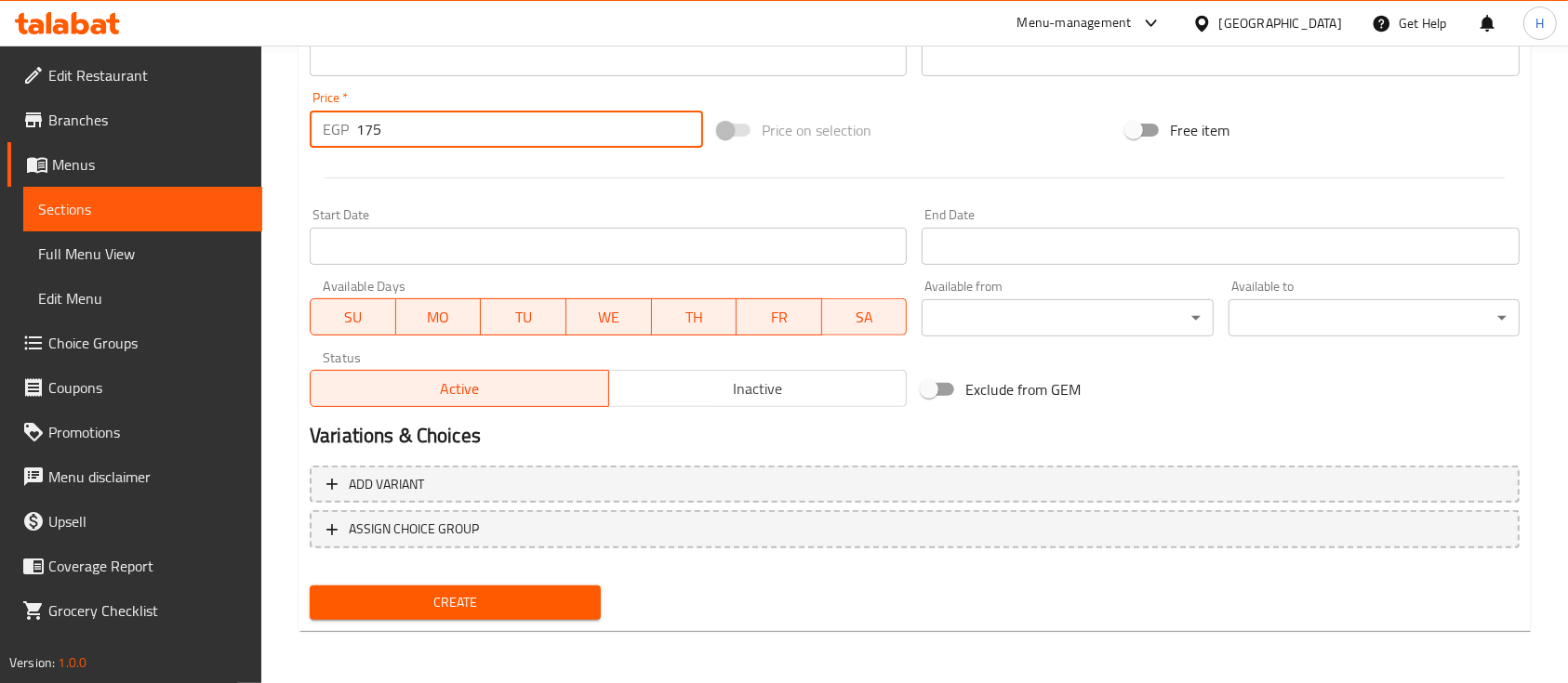
type input "175"
click at [506, 593] on span "Create" at bounding box center [455, 603] width 261 height 24
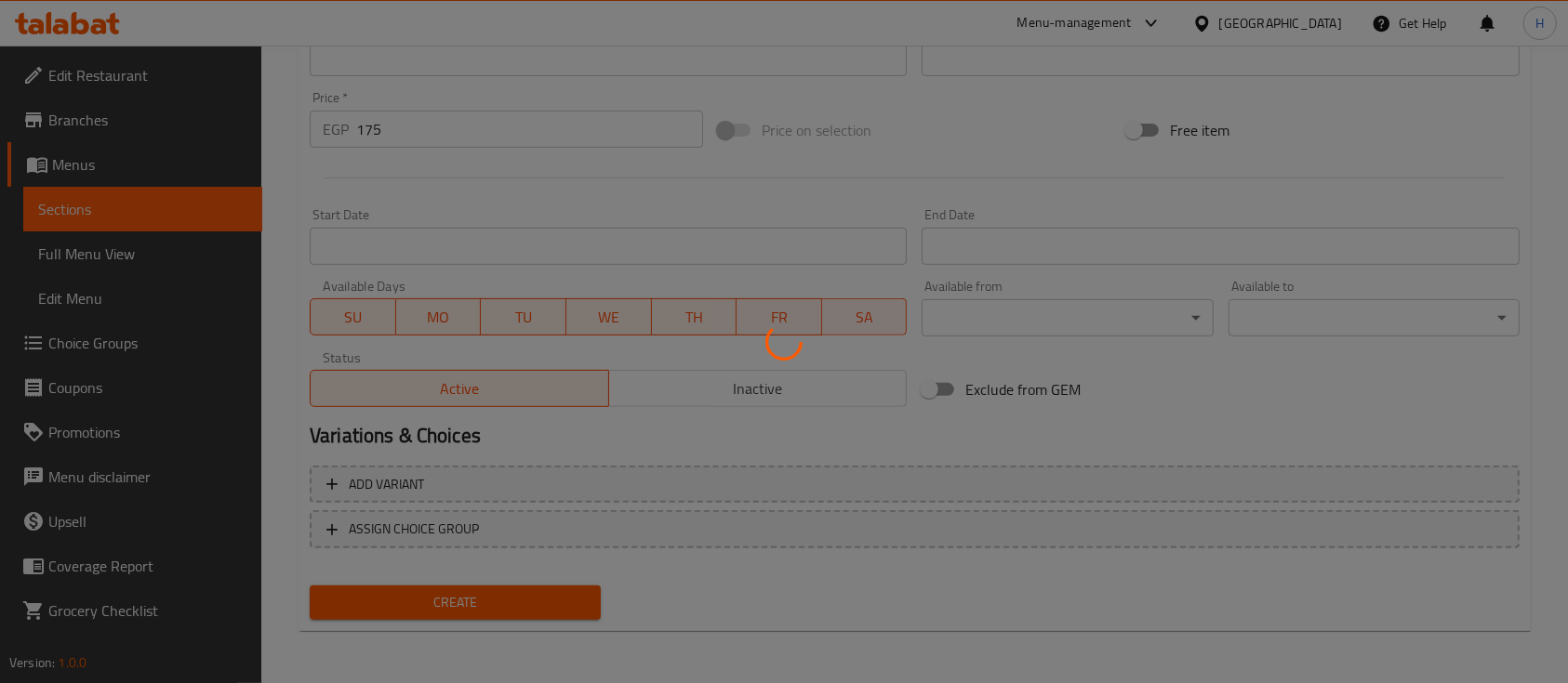
type input "0"
